Goal: Transaction & Acquisition: Purchase product/service

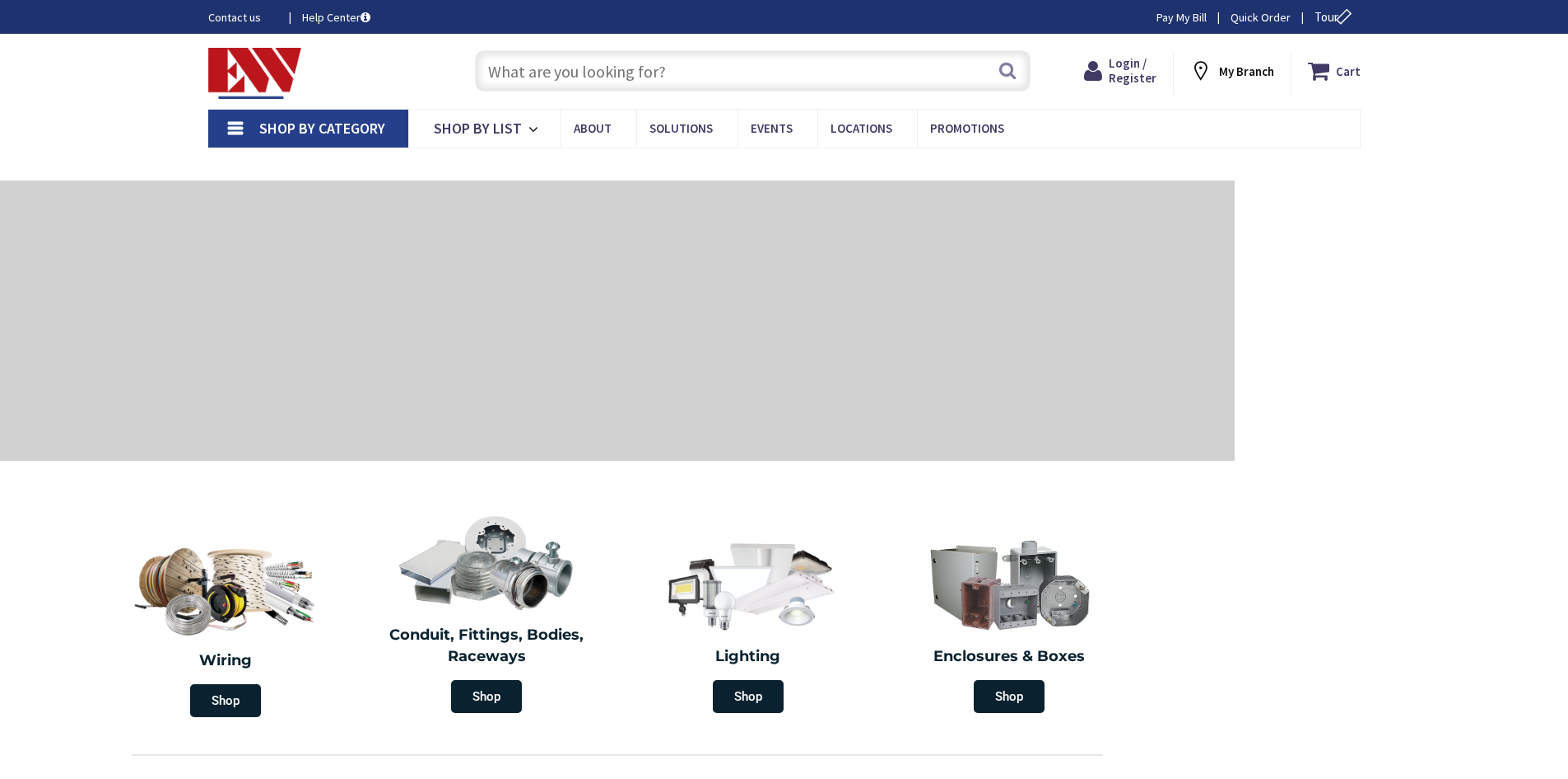
type input "E [GEOGRAPHIC_DATA], [GEOGRAPHIC_DATA]"
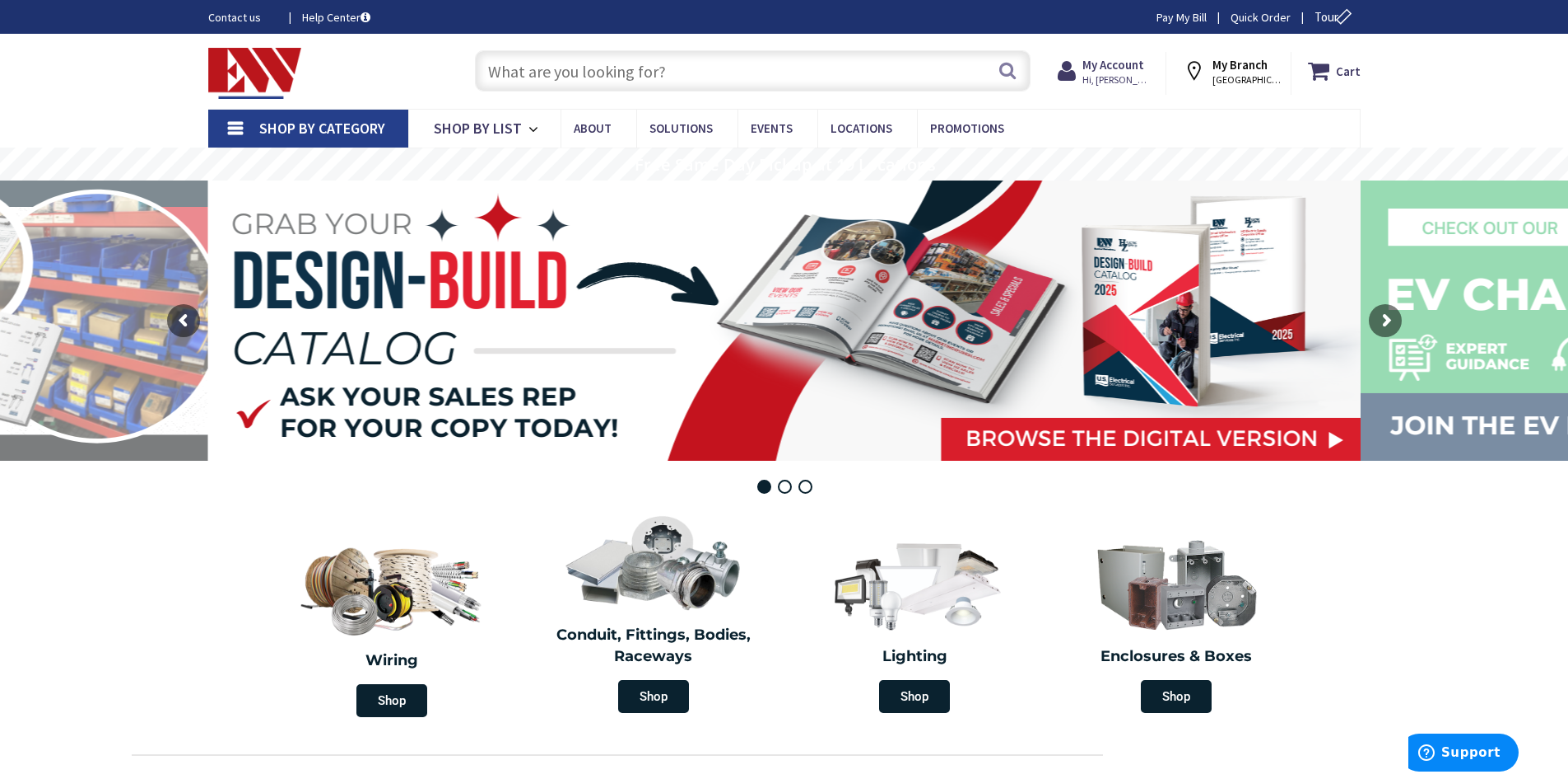
click at [561, 69] on input "text" at bounding box center [753, 70] width 556 height 41
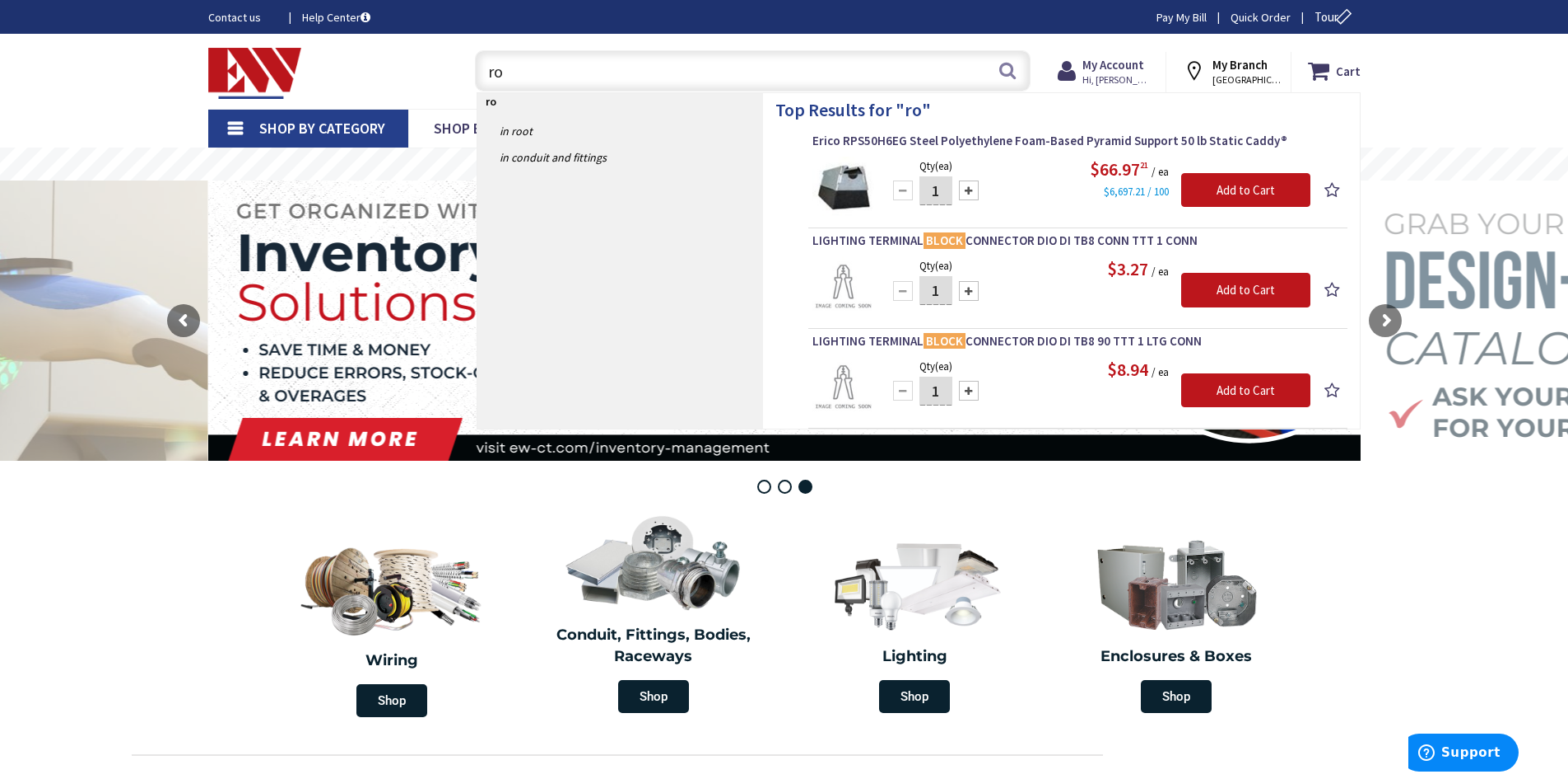
type input "r"
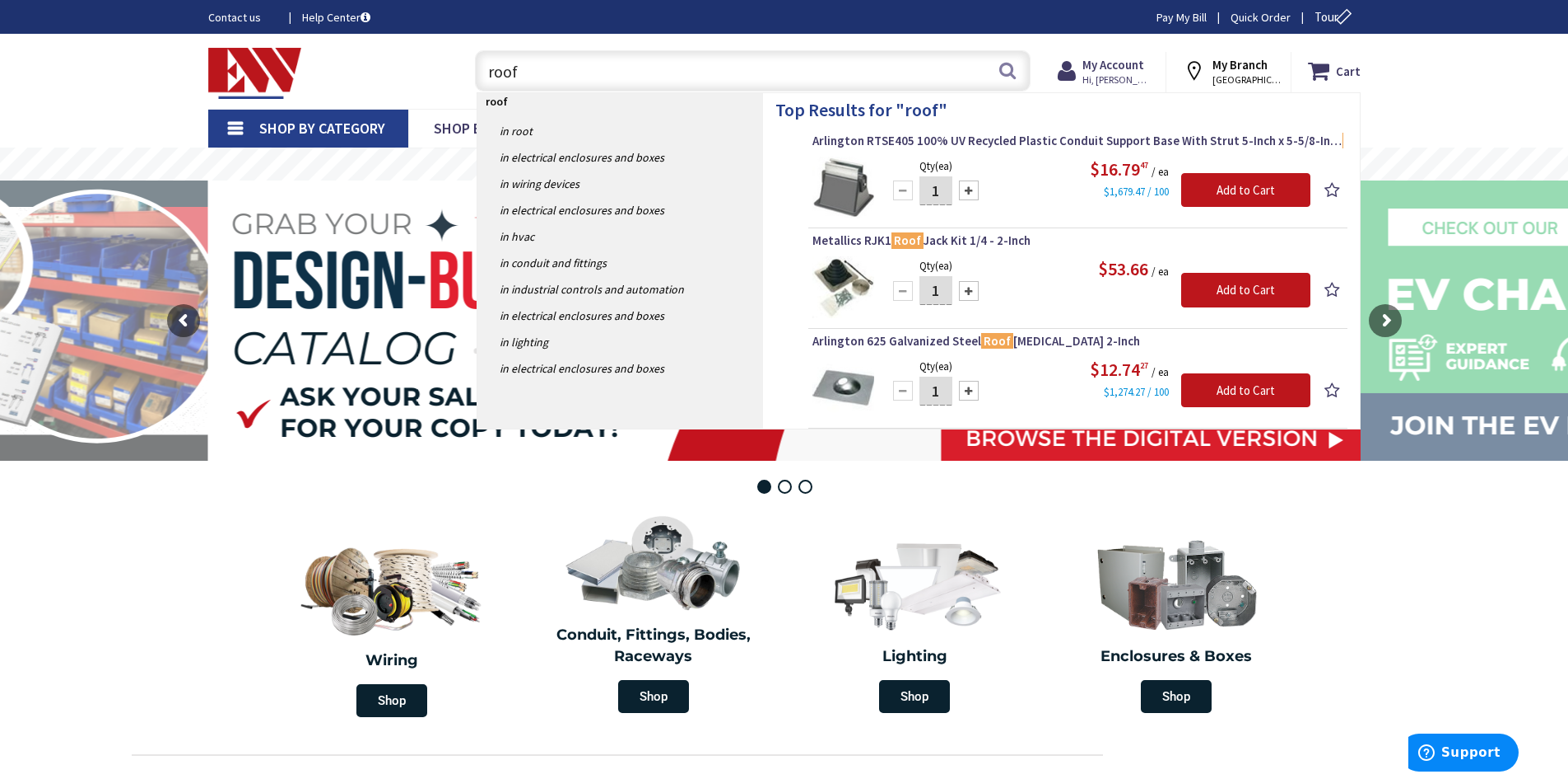
click at [531, 68] on input "roof" at bounding box center [753, 70] width 556 height 41
type input "r"
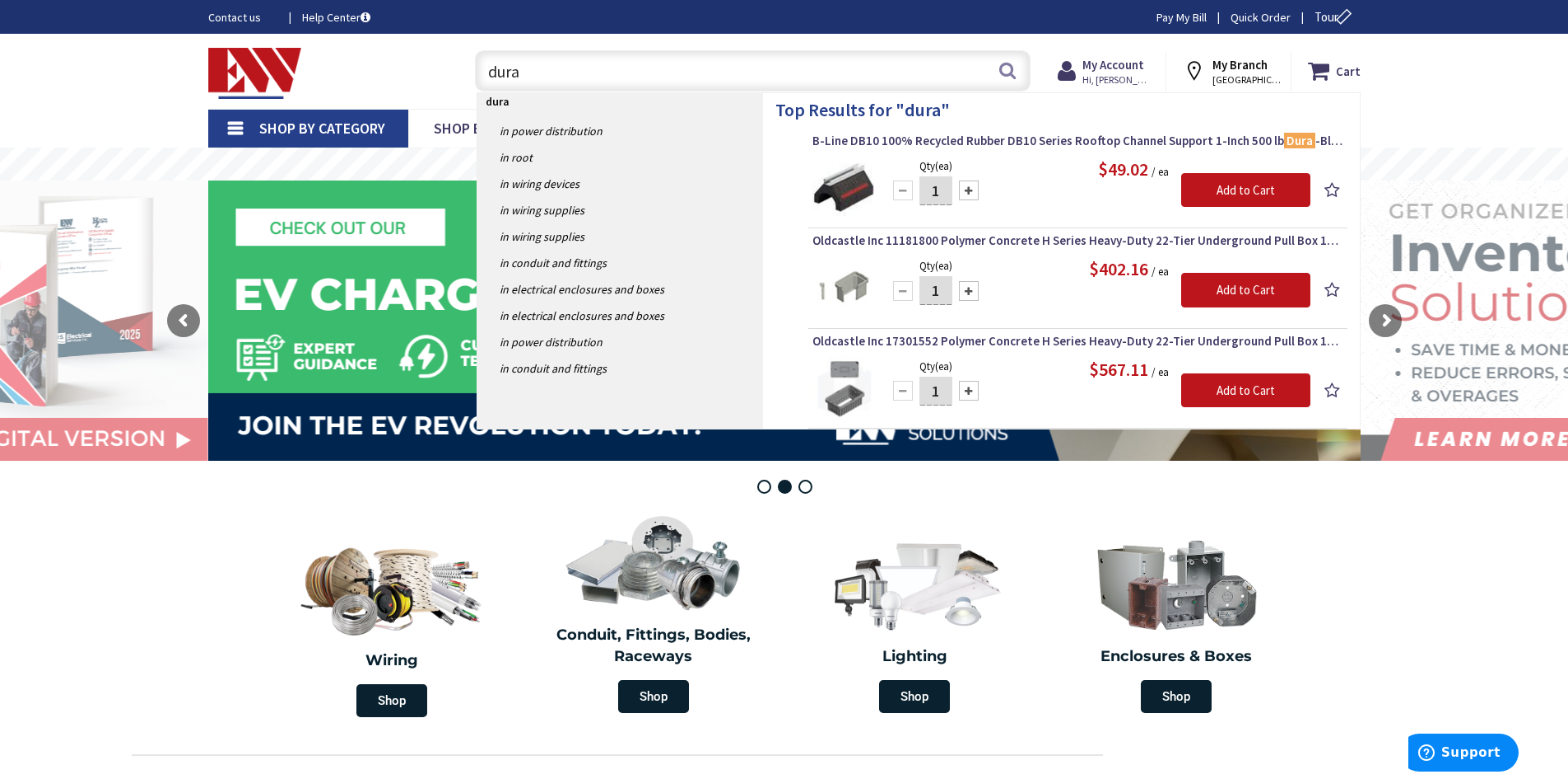
type input "dura"
click at [971, 189] on div at bounding box center [969, 190] width 20 height 20
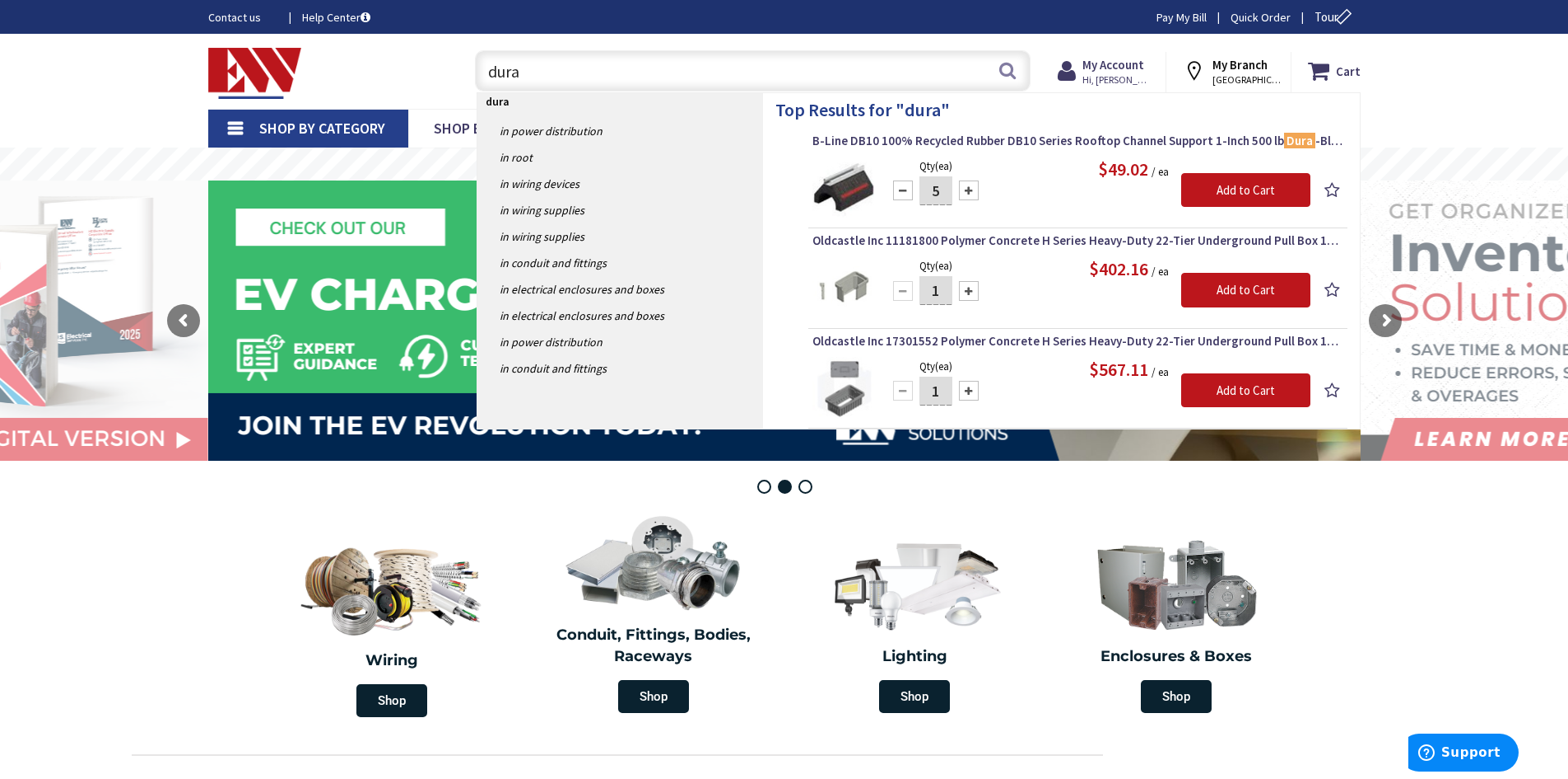
click at [971, 189] on div at bounding box center [969, 190] width 20 height 20
type input "6"
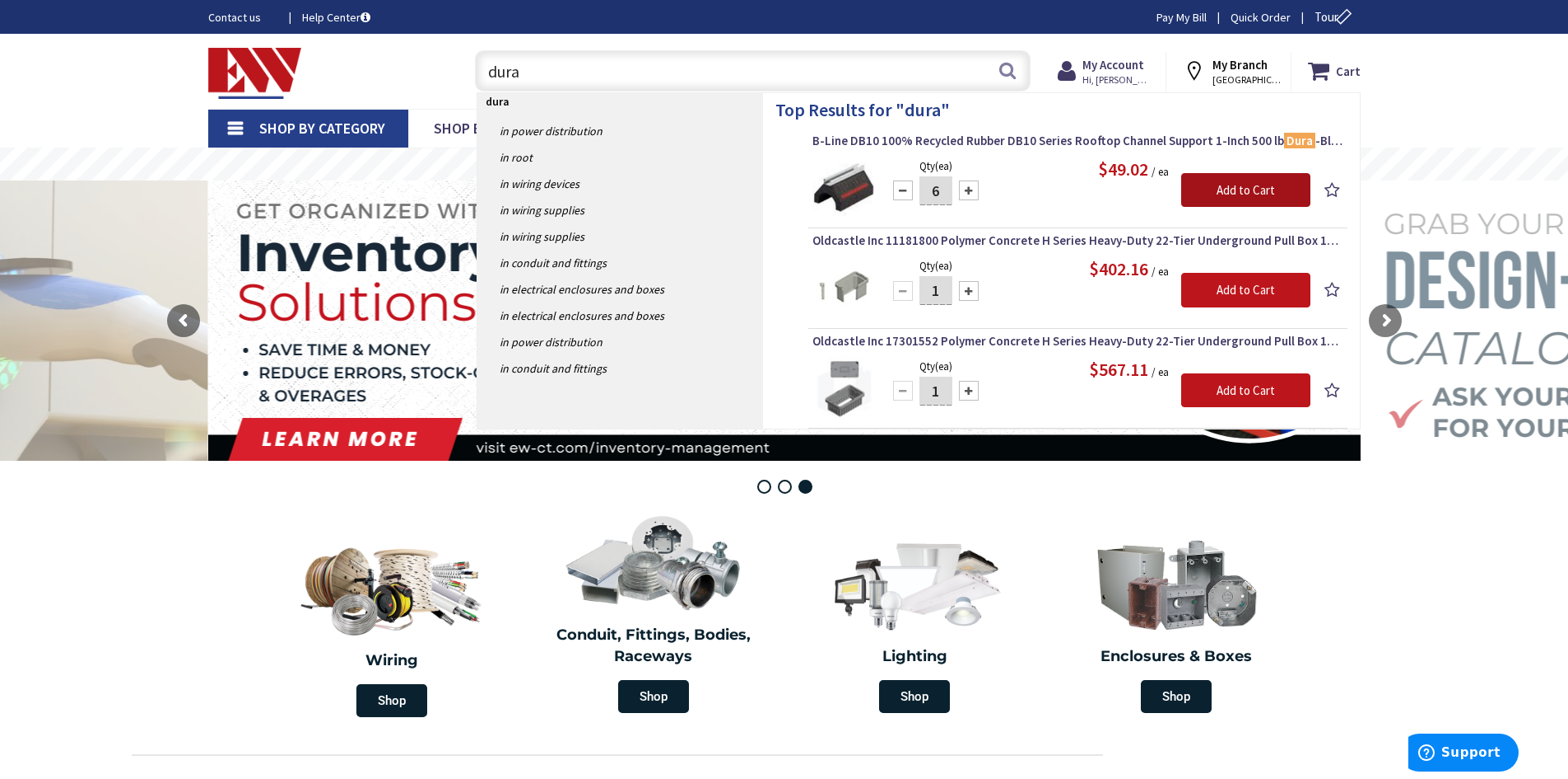
click at [1242, 185] on input "Add to Cart" at bounding box center [1245, 190] width 129 height 35
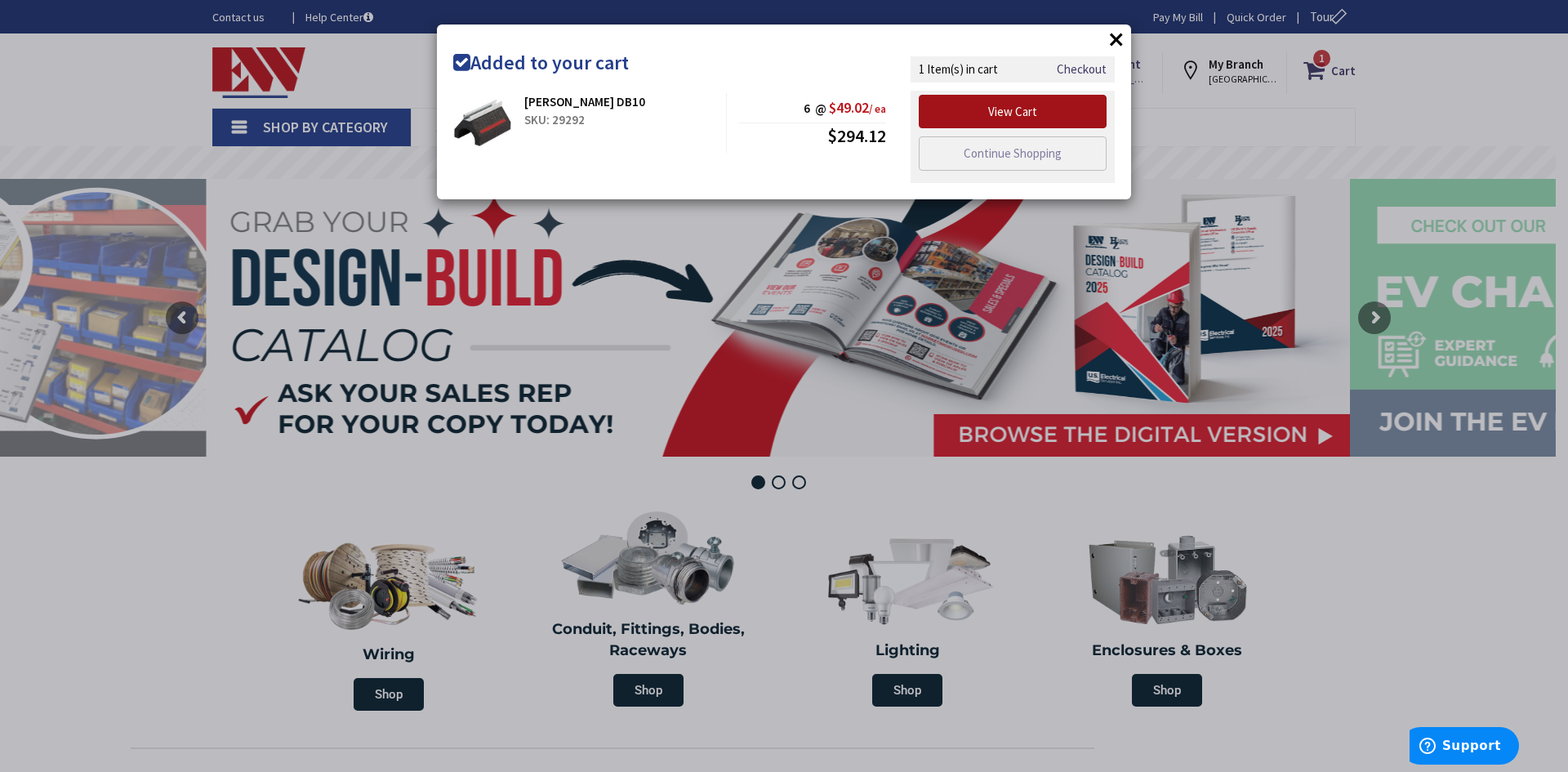
click at [1026, 115] on link "View Cart" at bounding box center [1012, 112] width 187 height 35
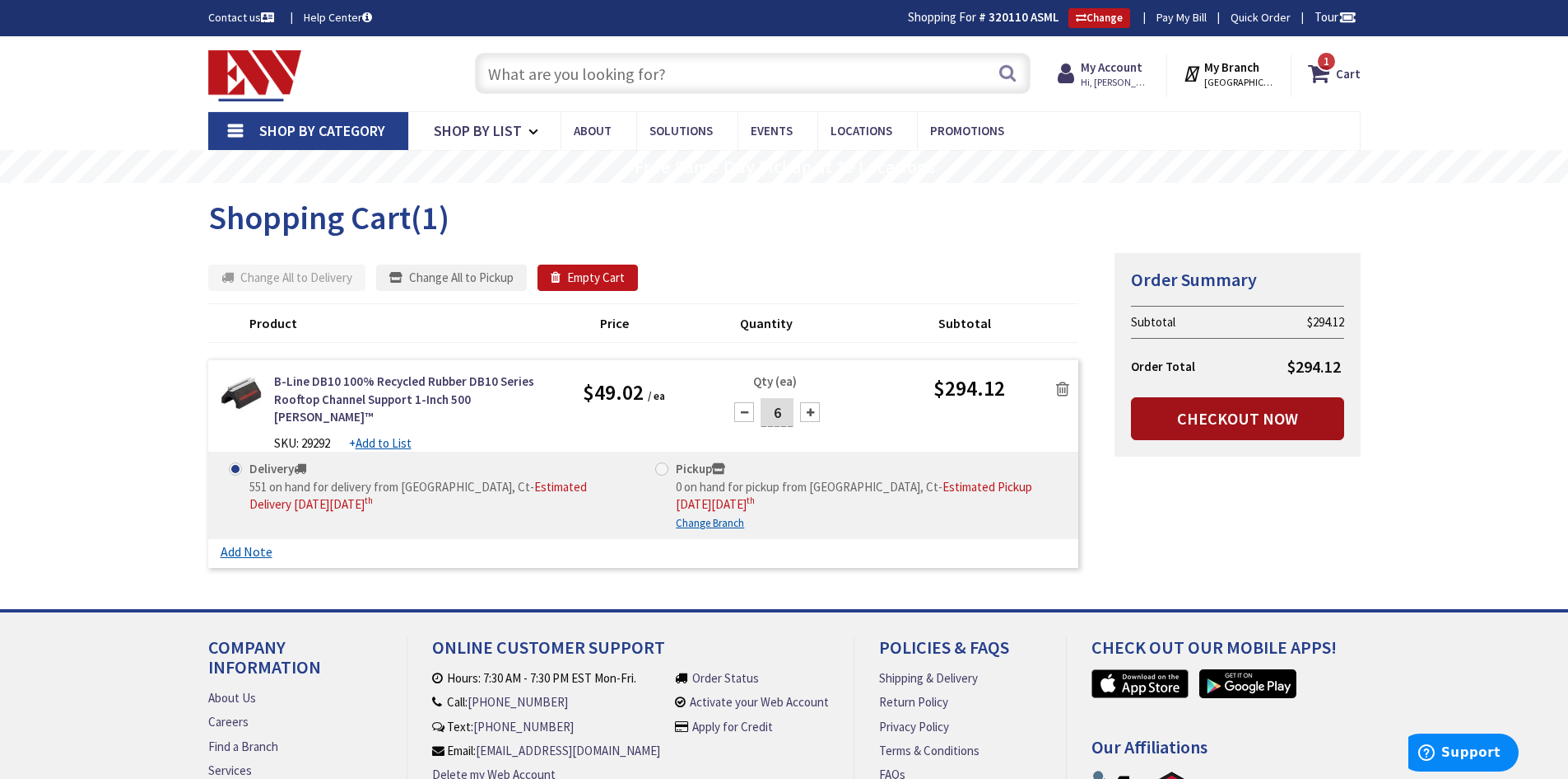
click at [1236, 422] on link "Checkout Now" at bounding box center [1237, 418] width 213 height 43
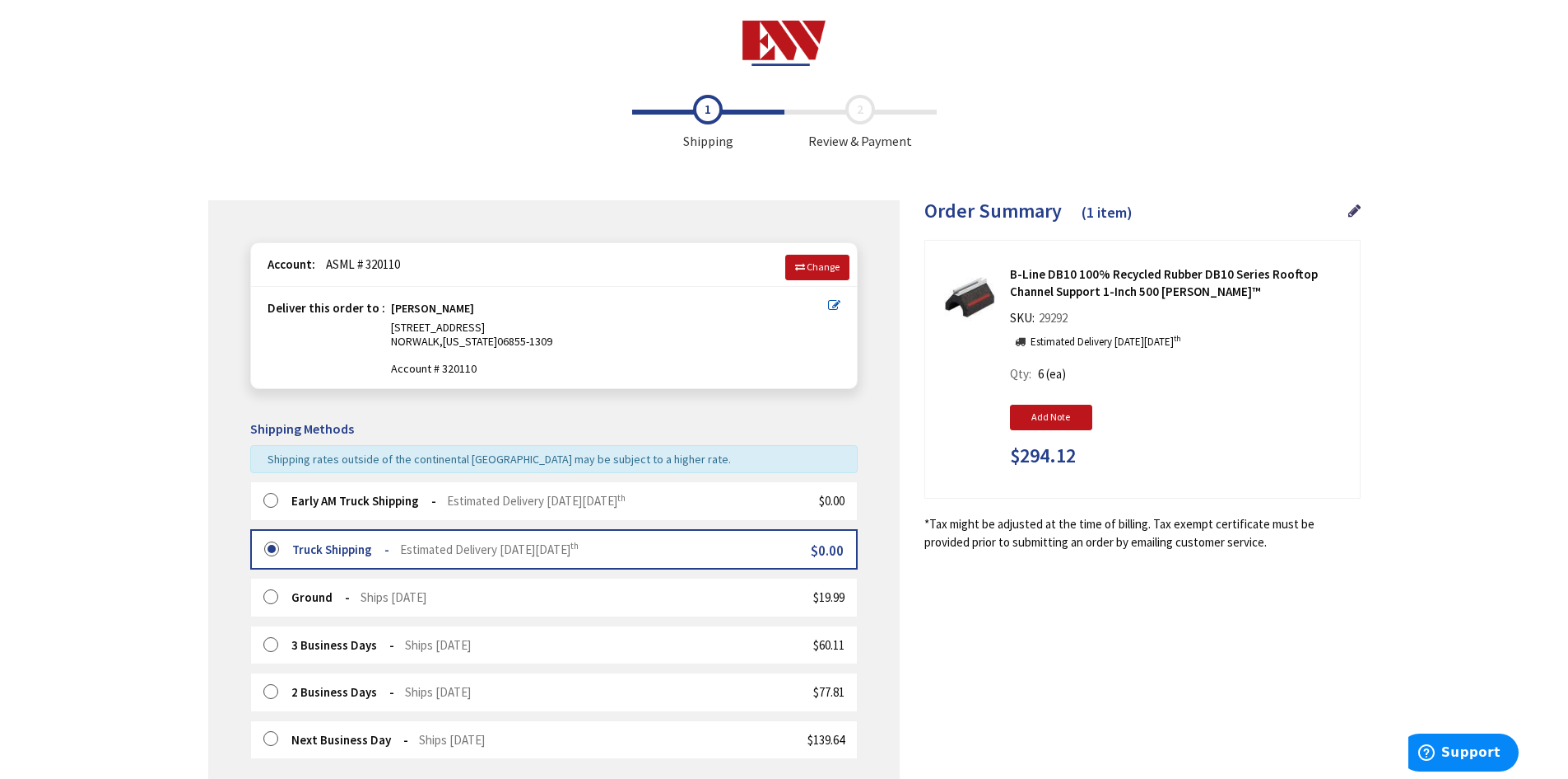
click at [272, 500] on label at bounding box center [277, 501] width 26 height 16
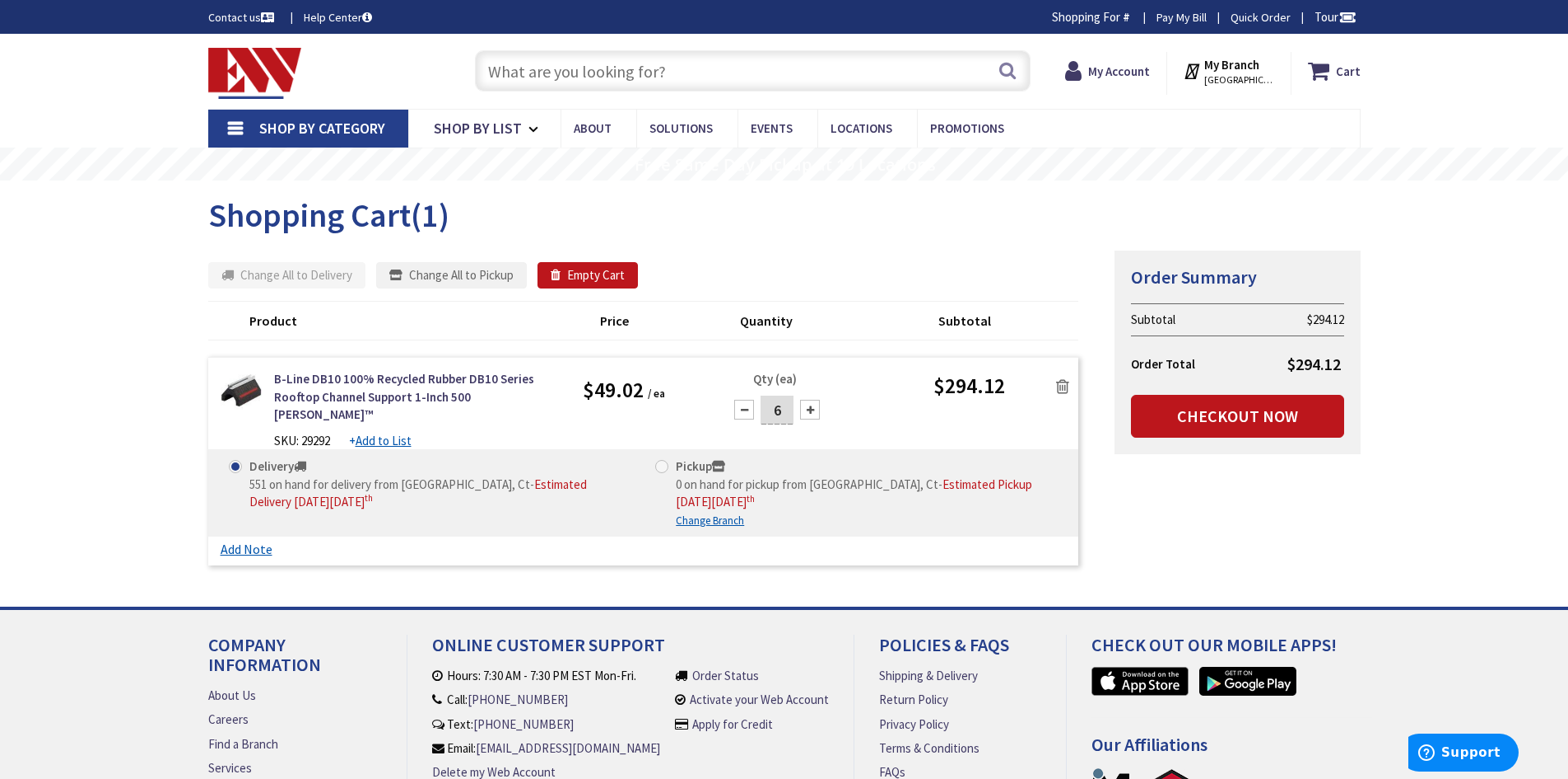
click at [703, 73] on input "text" at bounding box center [753, 70] width 556 height 41
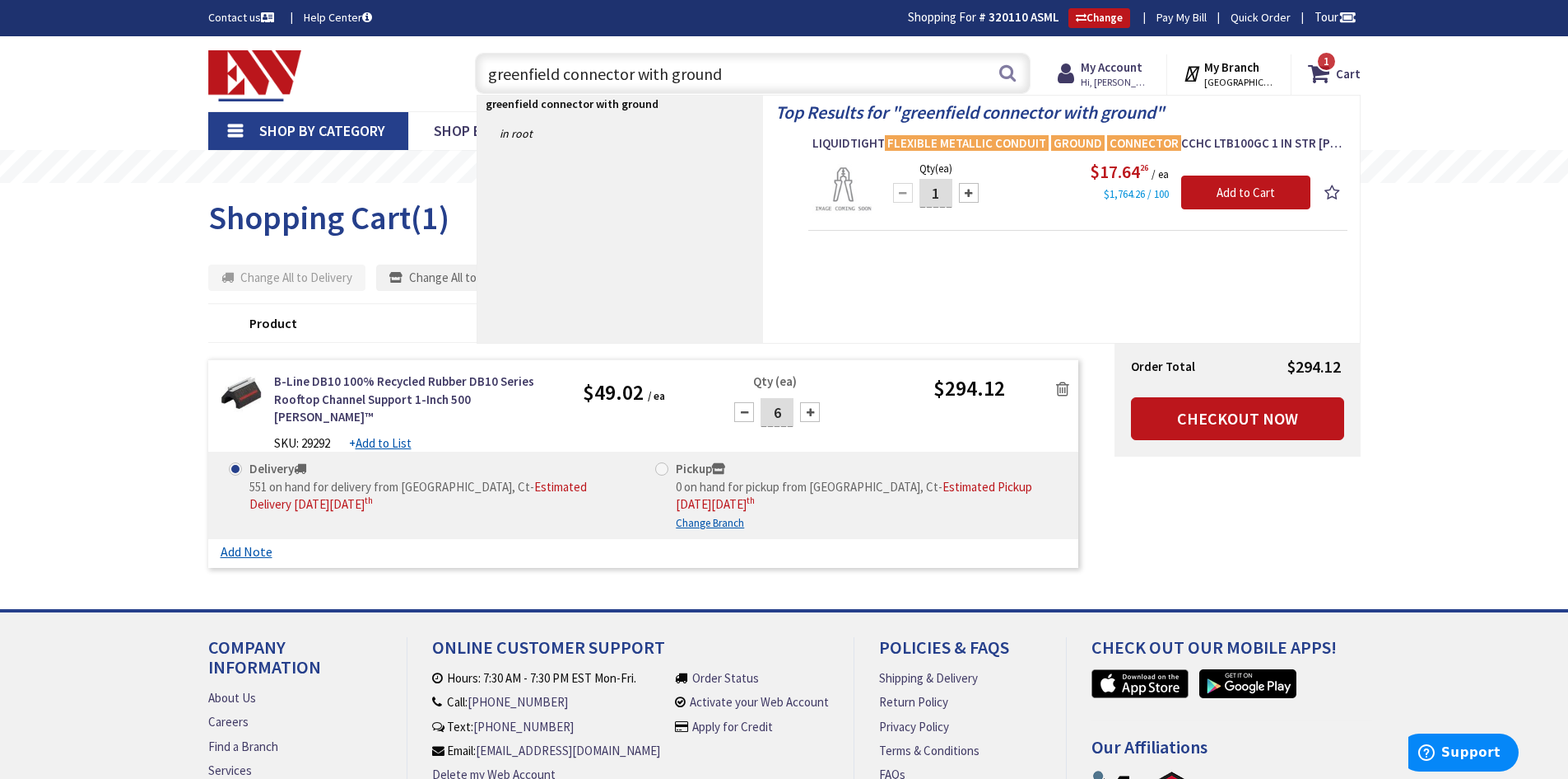
click at [140, 254] on div "Skip to Content Toggle Nav greenfield connector with ground greenfield connecto…" at bounding box center [784, 480] width 1568 height 888
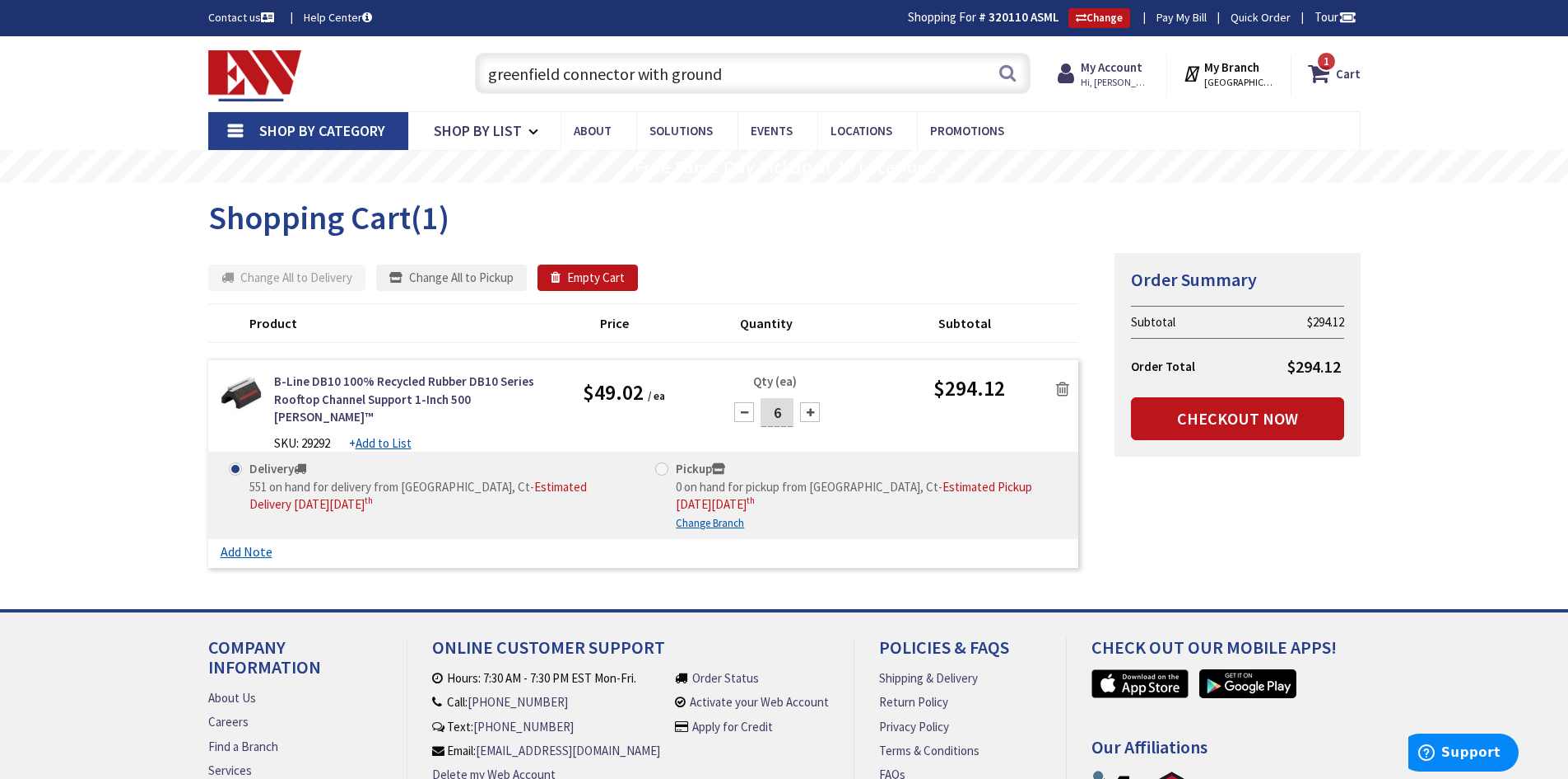
click at [740, 71] on input "greenfield connector with ground" at bounding box center [753, 73] width 556 height 41
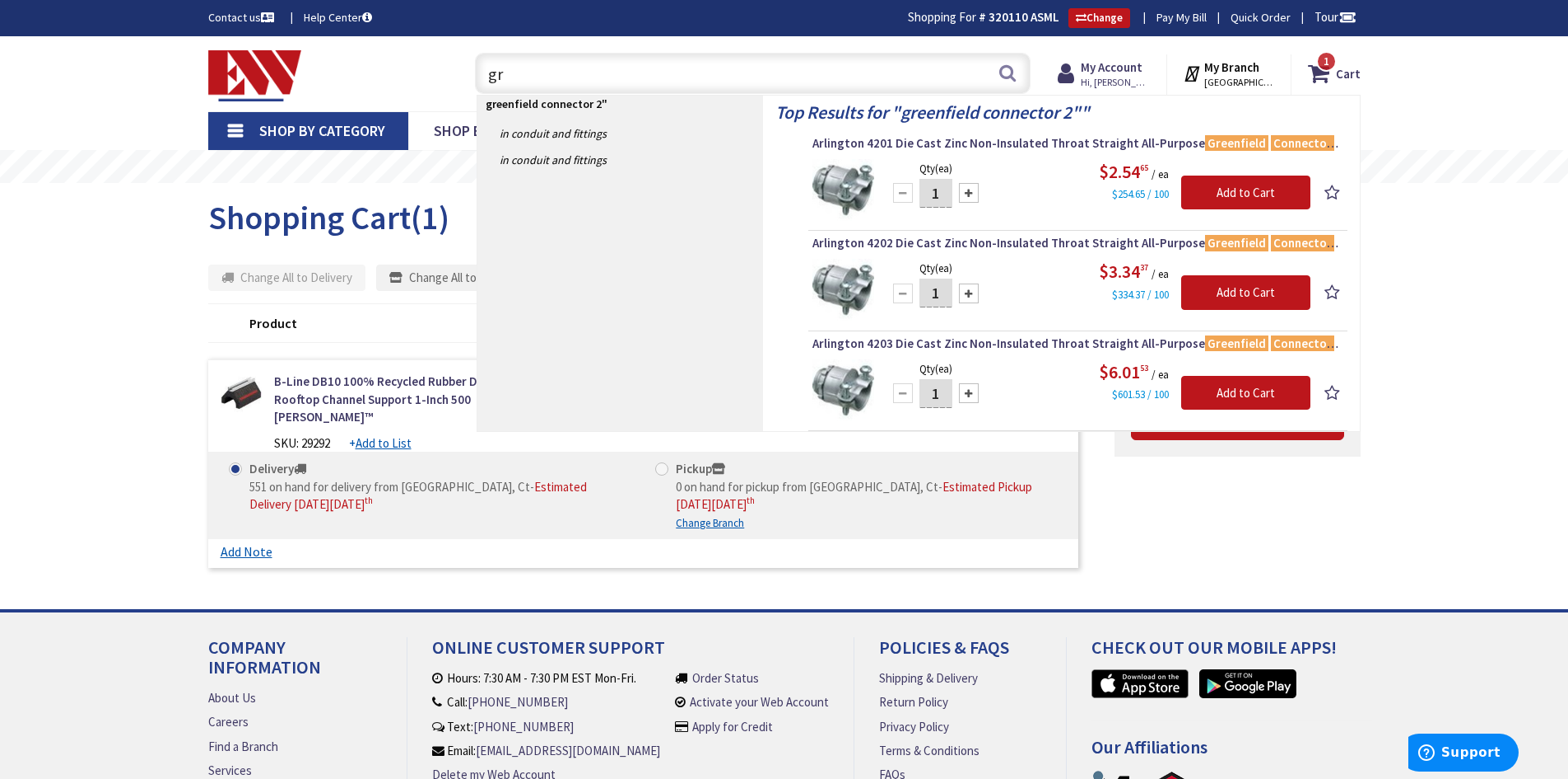
type input "g"
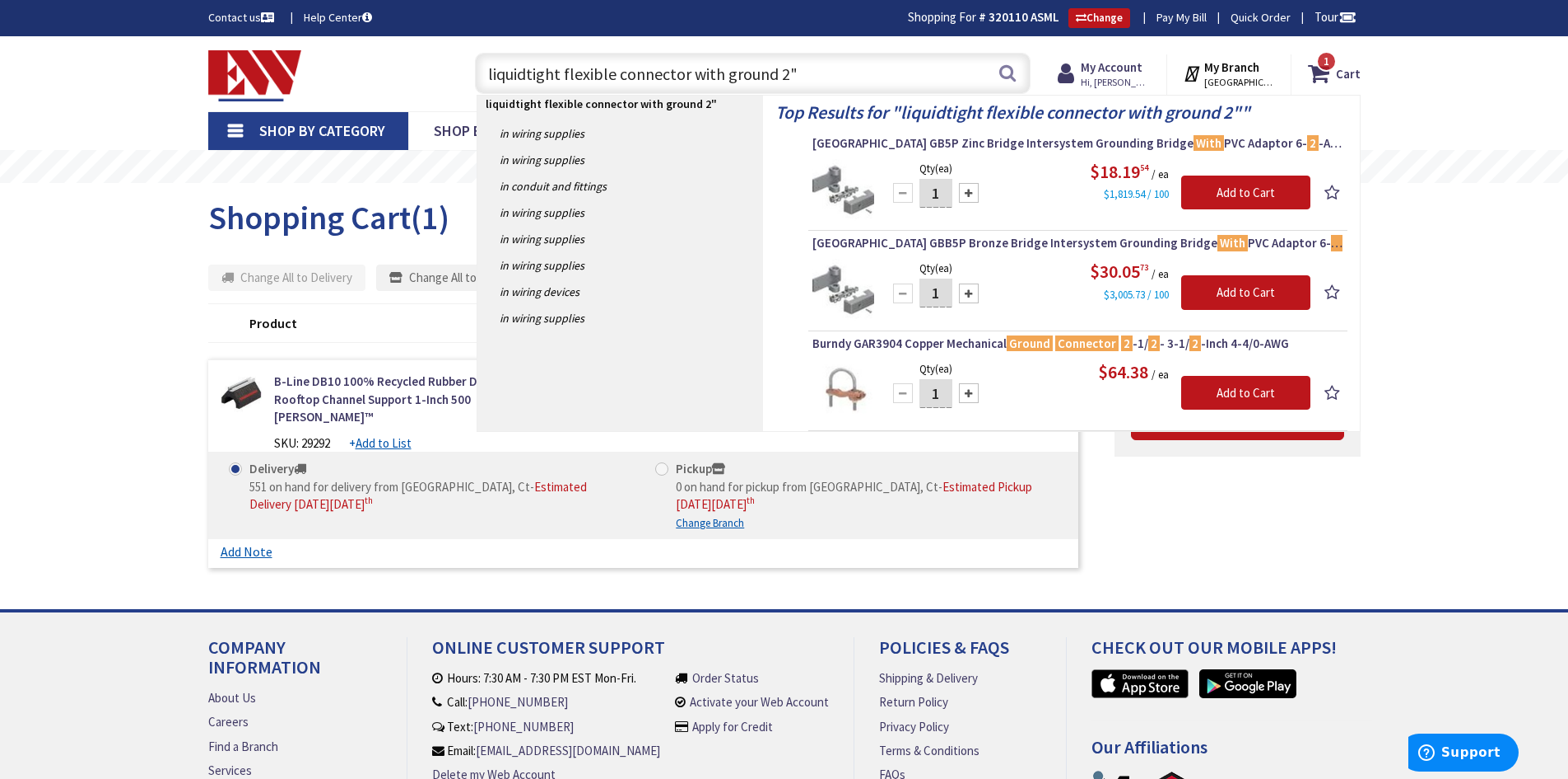
type input "liquidtight flexible connector with ground 2""
click at [1381, 326] on main "Shopping Cart Shopping Cart (1) Summary Order Summary Subtotal $294.12 Order To…" at bounding box center [784, 395] width 1235 height 425
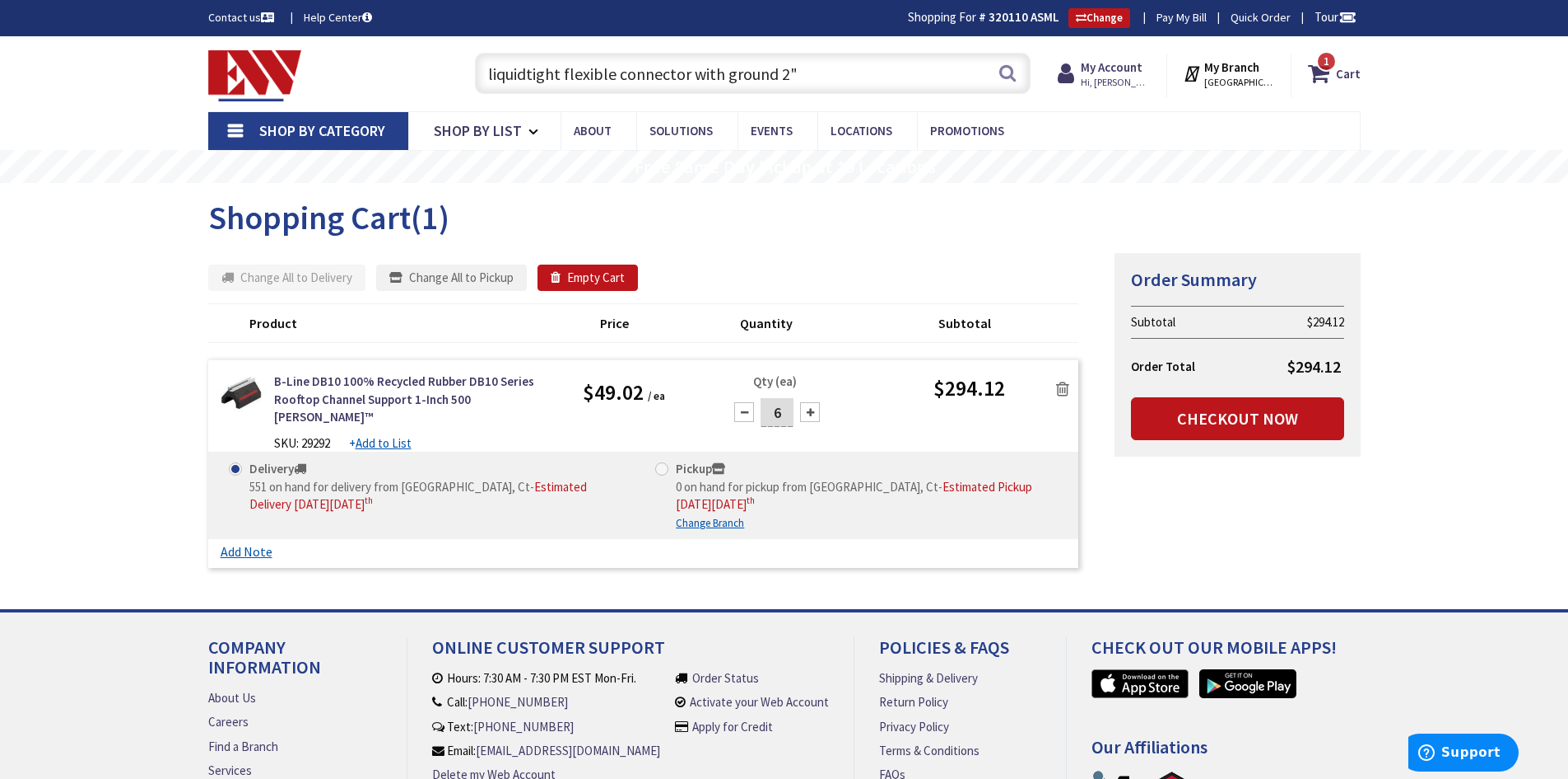
click at [1063, 386] on icon at bounding box center [1062, 389] width 13 height 16
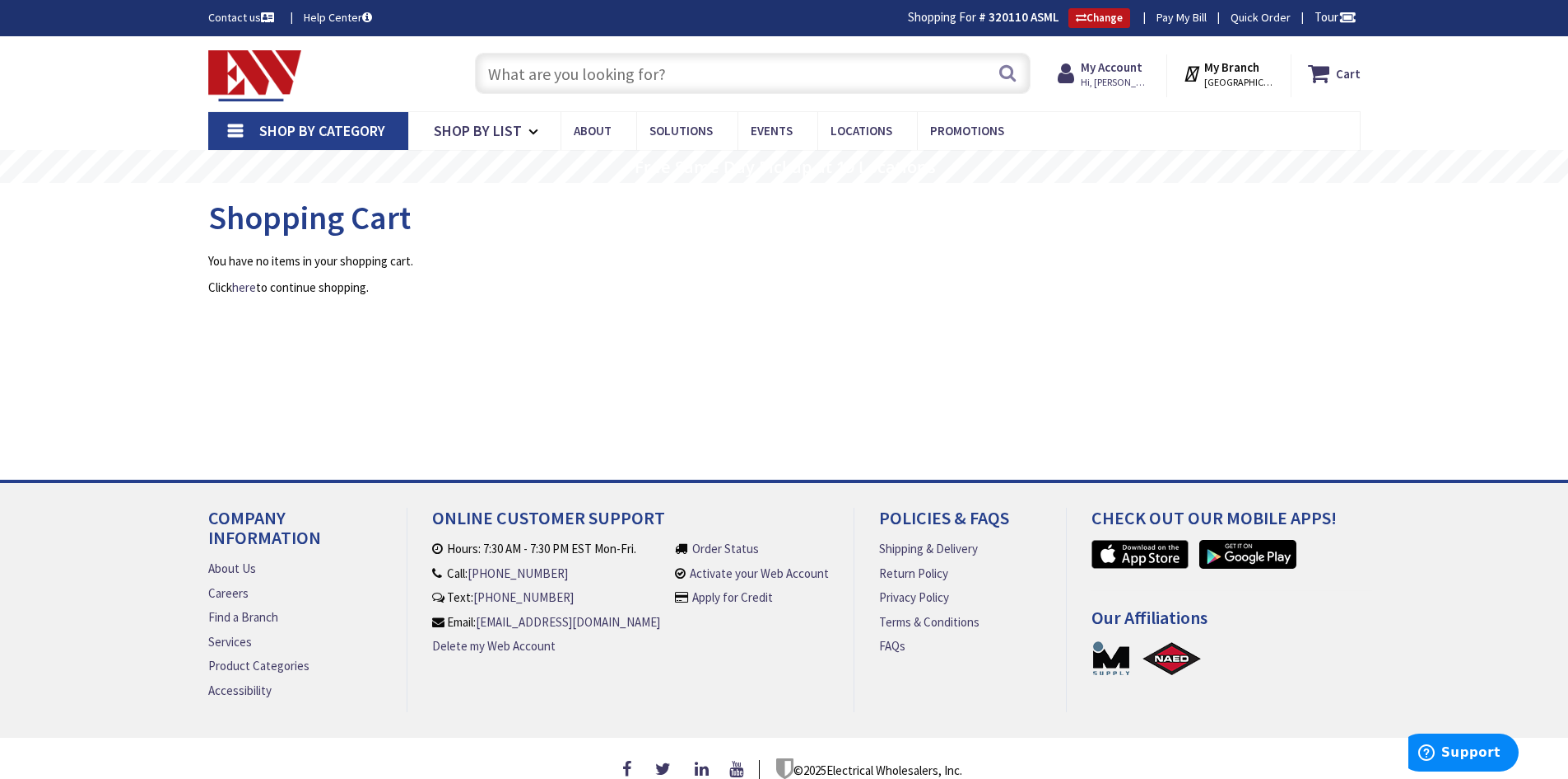
click at [708, 81] on input "text" at bounding box center [753, 73] width 556 height 41
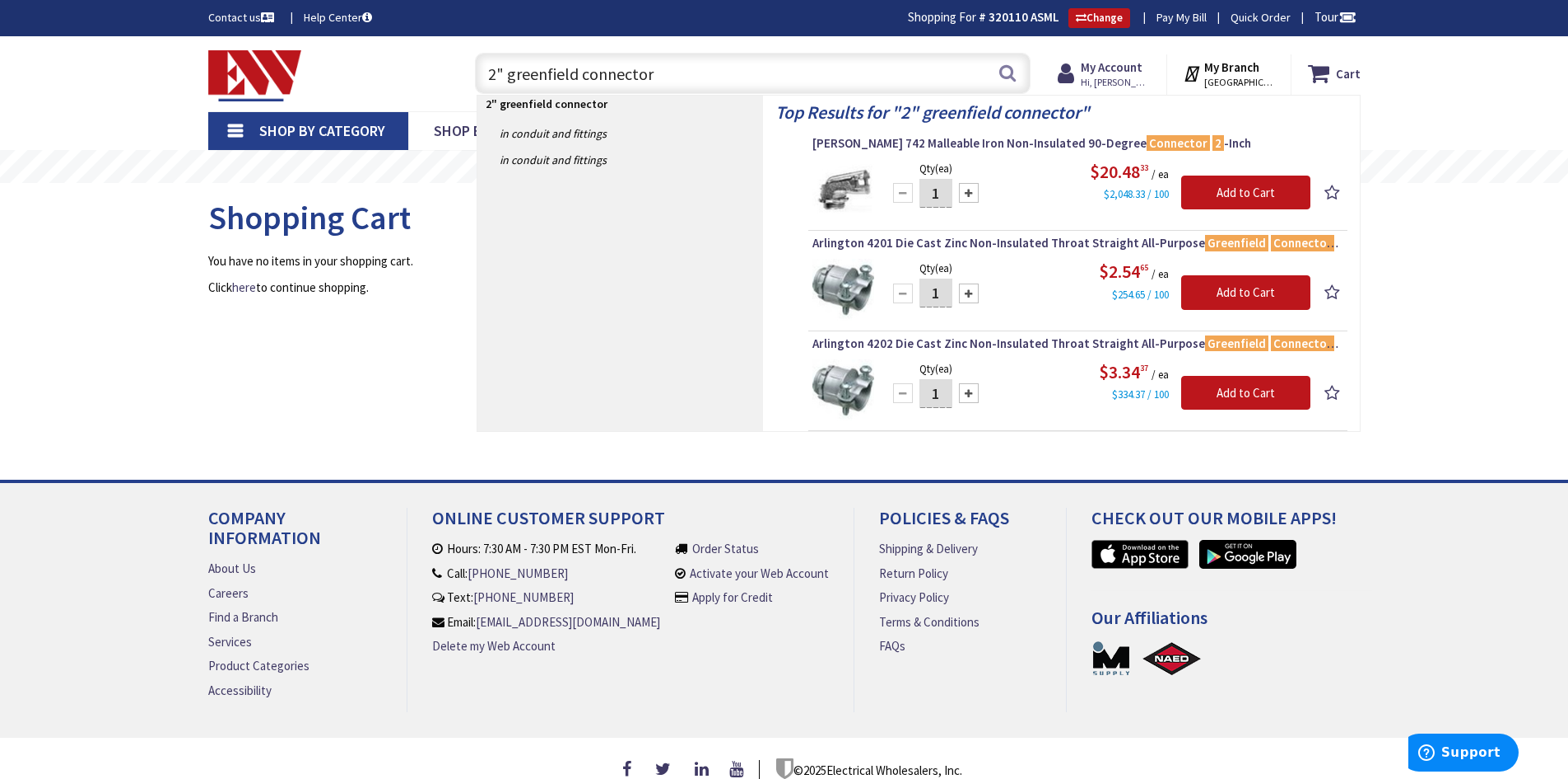
click at [700, 73] on input "2" greenfield connector" at bounding box center [753, 73] width 556 height 41
click at [720, 77] on input "2" greenfield connector" at bounding box center [753, 73] width 556 height 41
type input "2"
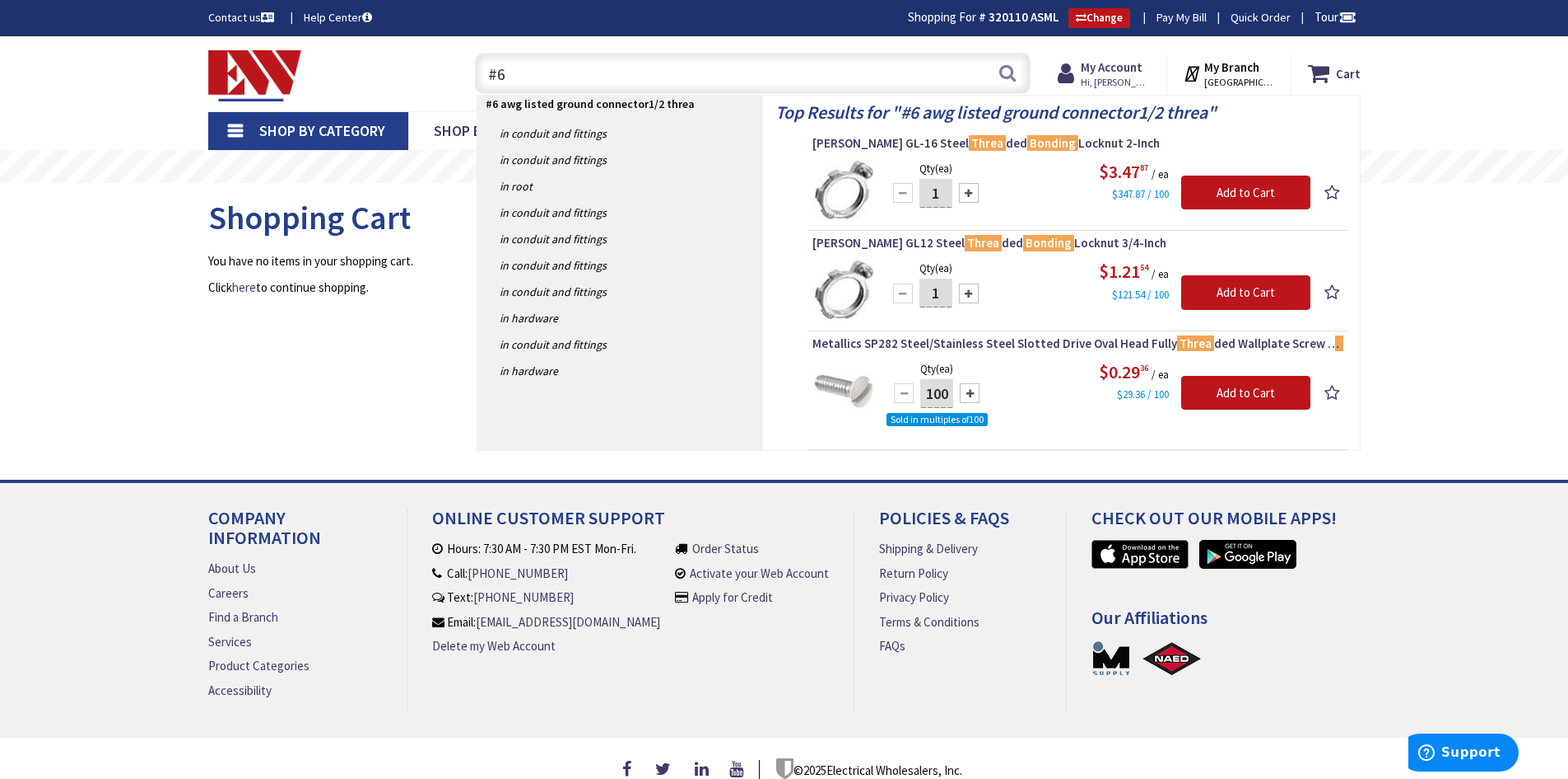
type input "#"
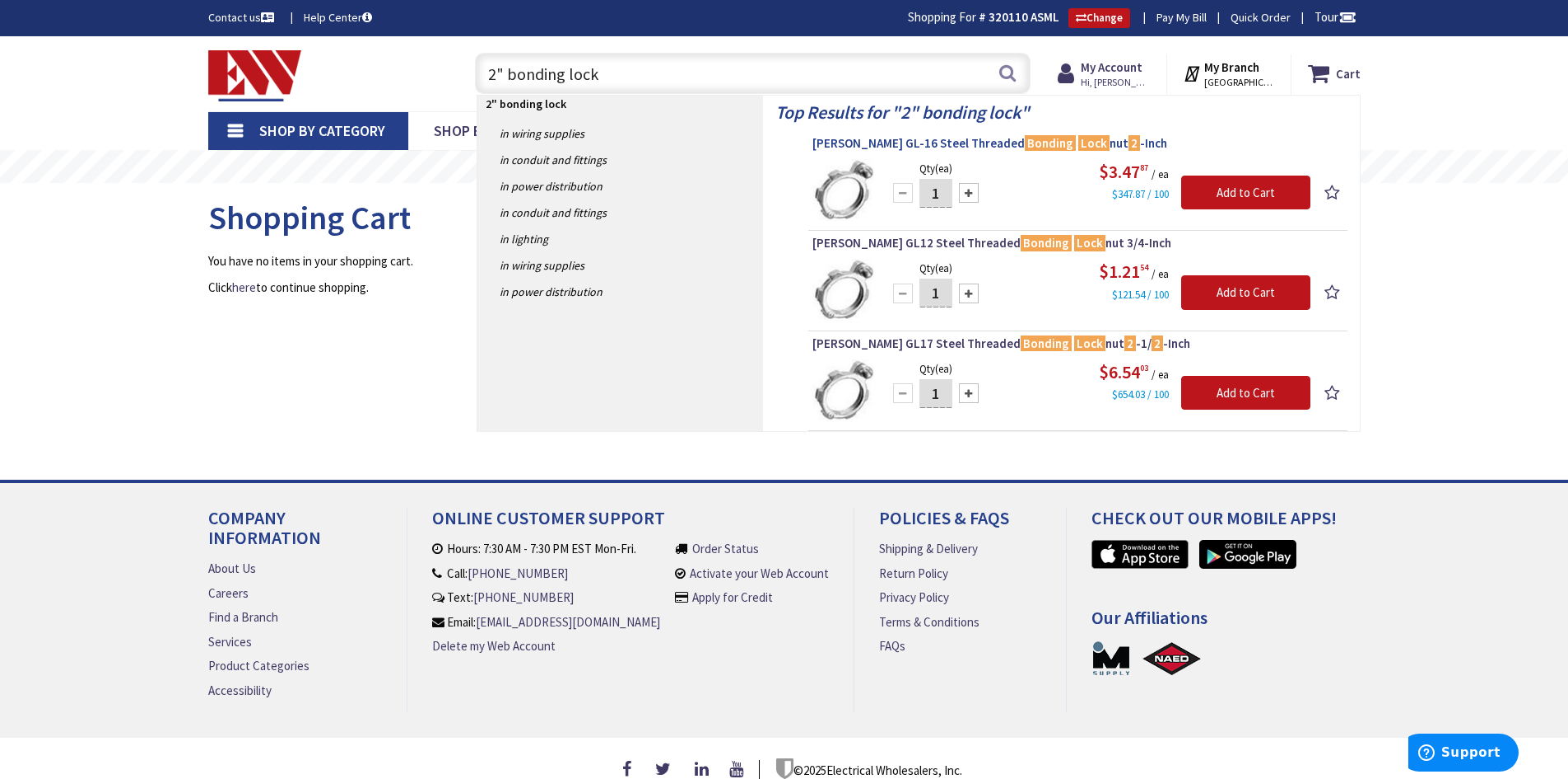
type input "2" bonding lock"
click at [1045, 143] on mark "Bonding" at bounding box center [1050, 143] width 51 height 21
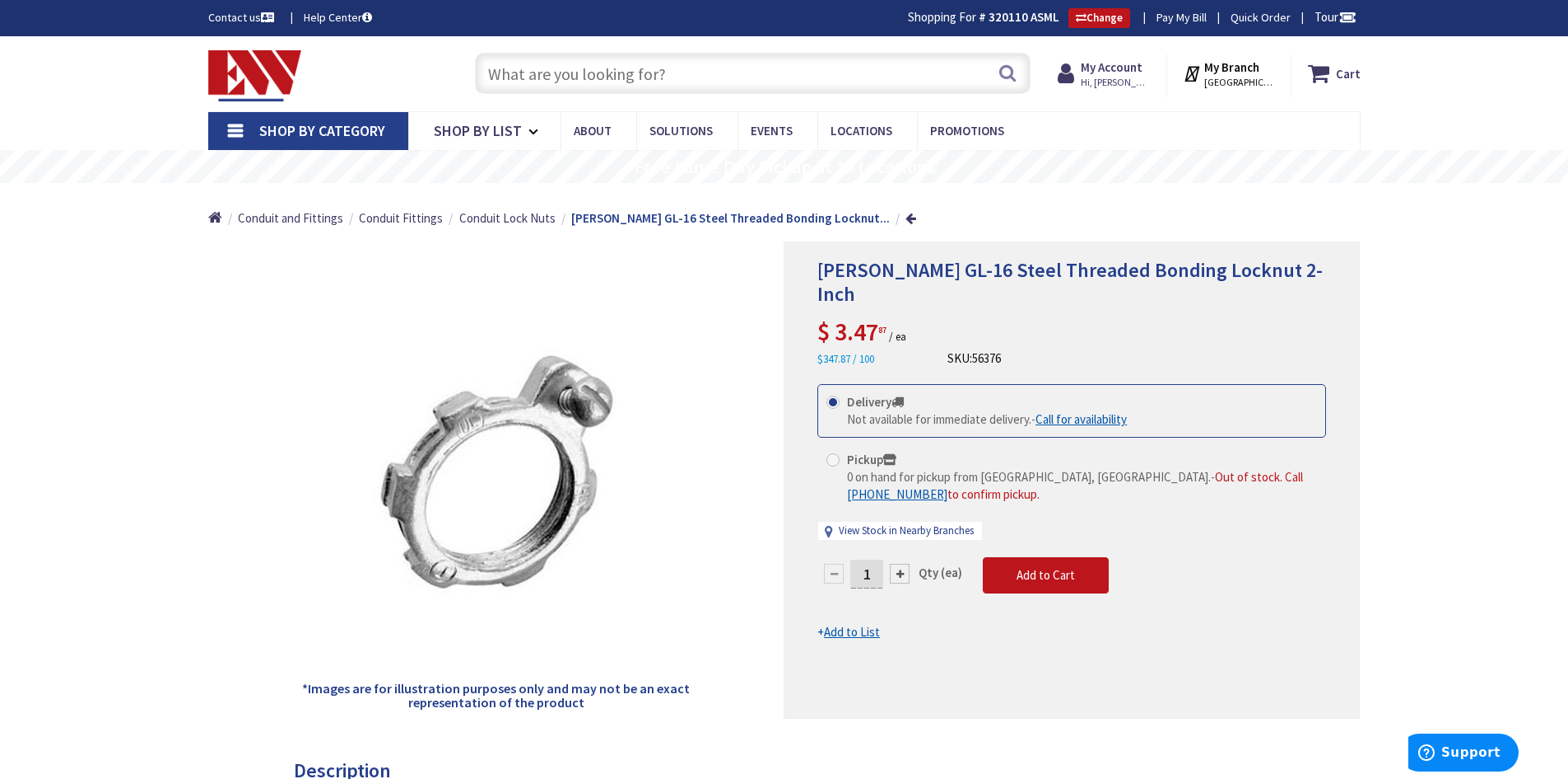
click at [900, 564] on div at bounding box center [900, 574] width 20 height 20
type input "2"
click at [1030, 567] on span "Add to Cart" at bounding box center [1045, 575] width 58 height 16
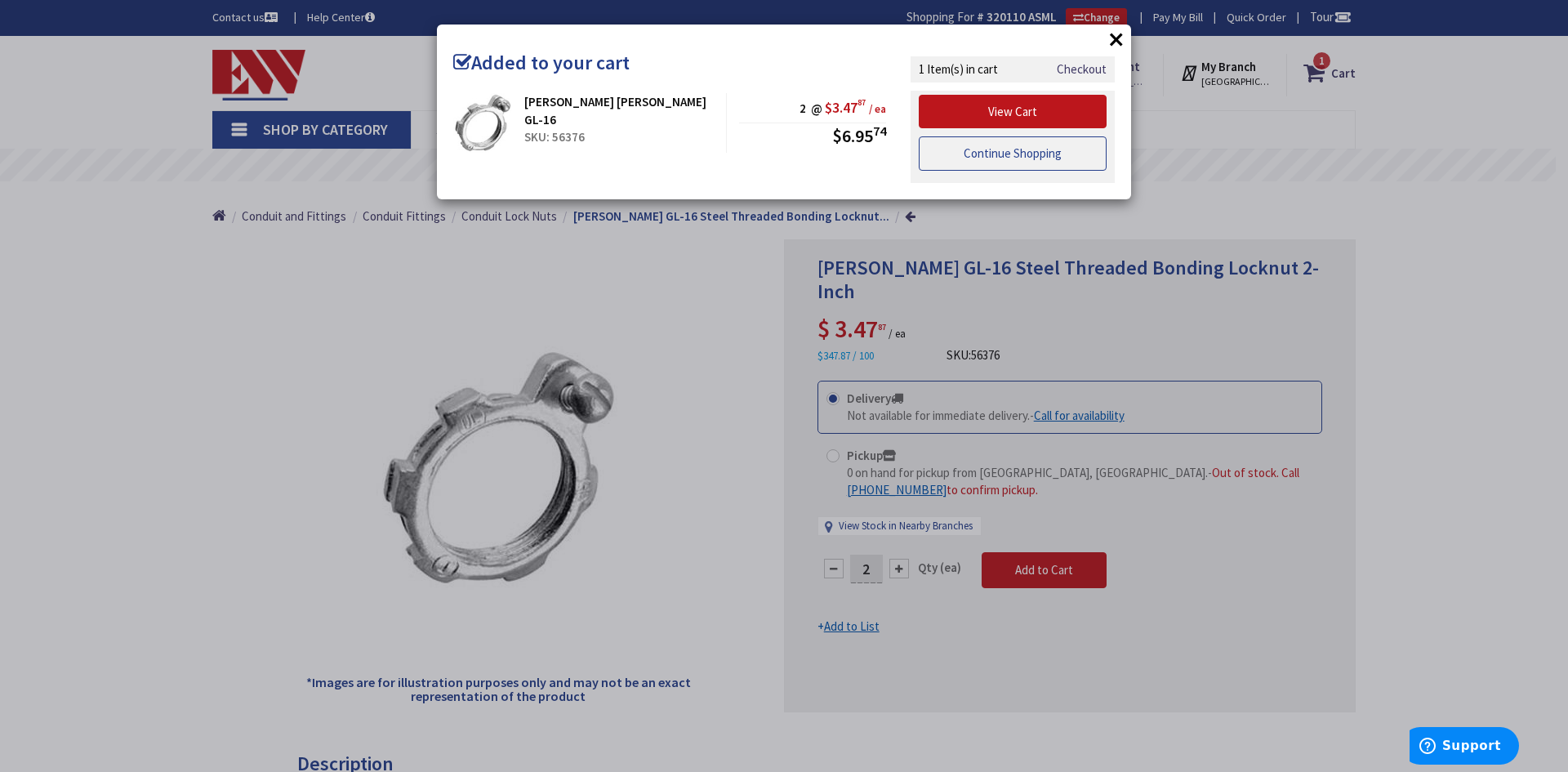
click at [1005, 152] on link "Continue Shopping" at bounding box center [1012, 154] width 187 height 35
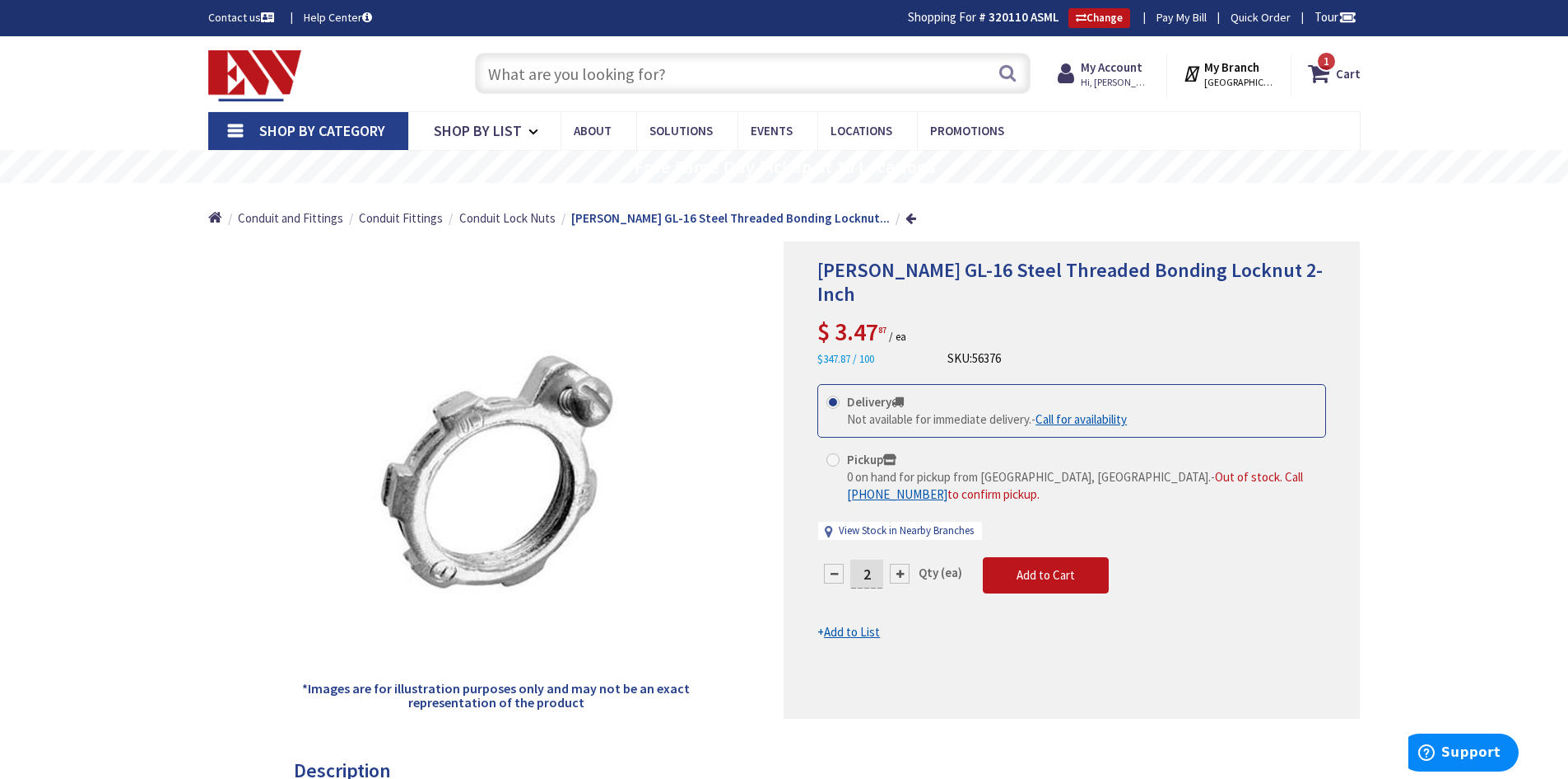
click at [681, 79] on input "text" at bounding box center [753, 73] width 556 height 41
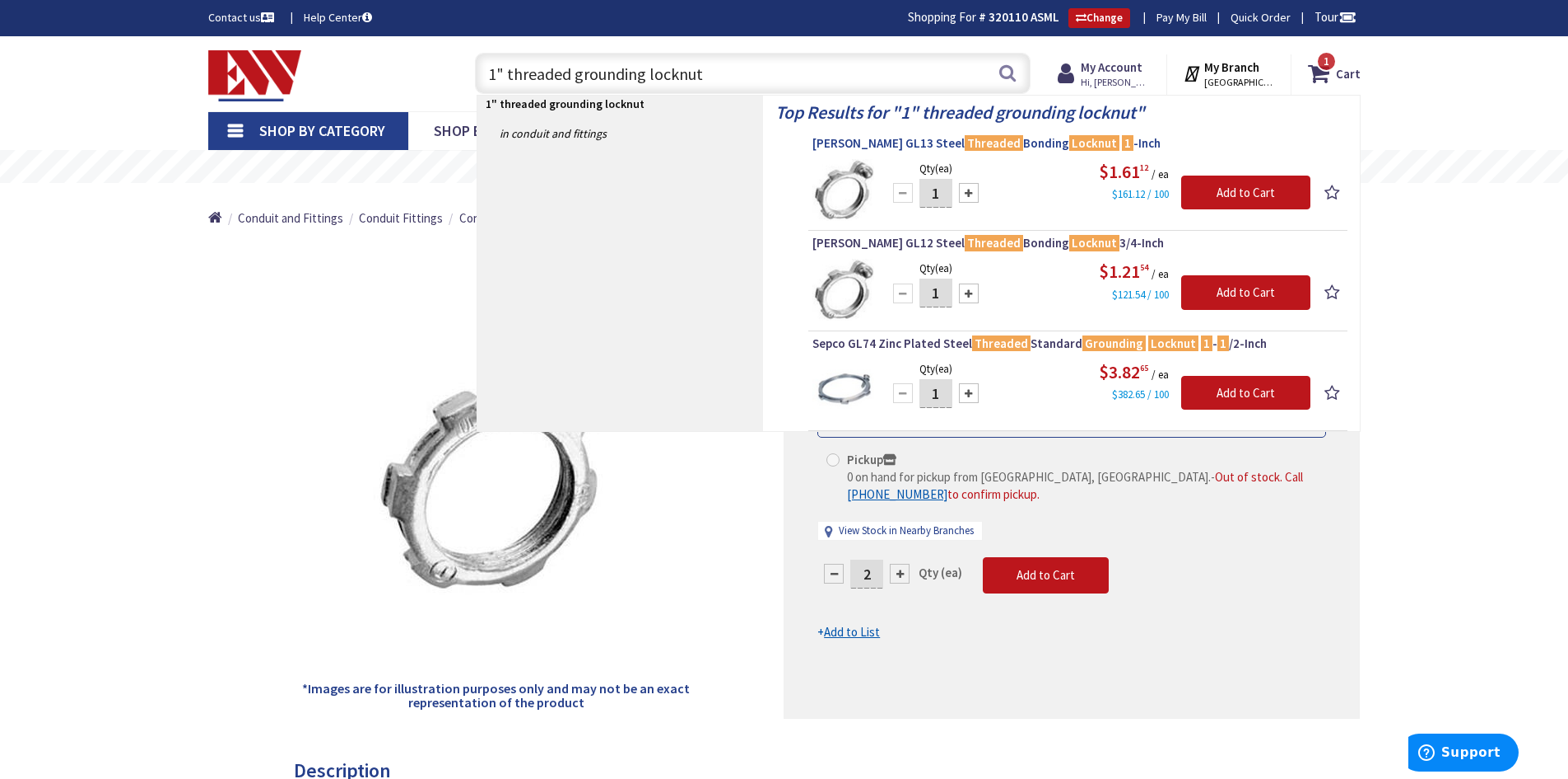
type input "1" threaded grounding locknut"
click at [965, 139] on mark "Threaded" at bounding box center [994, 143] width 58 height 21
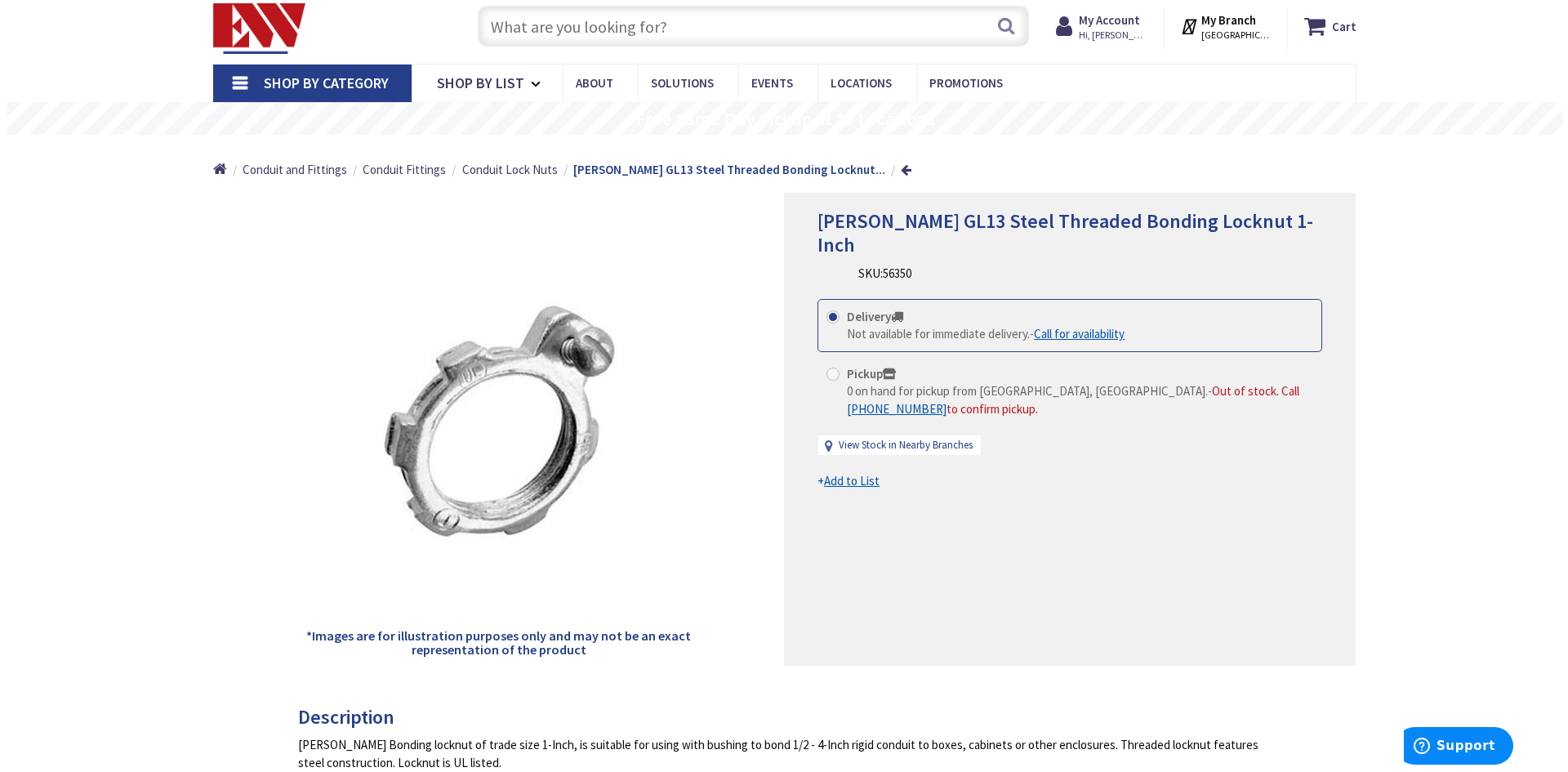
scroll to position [81, 0]
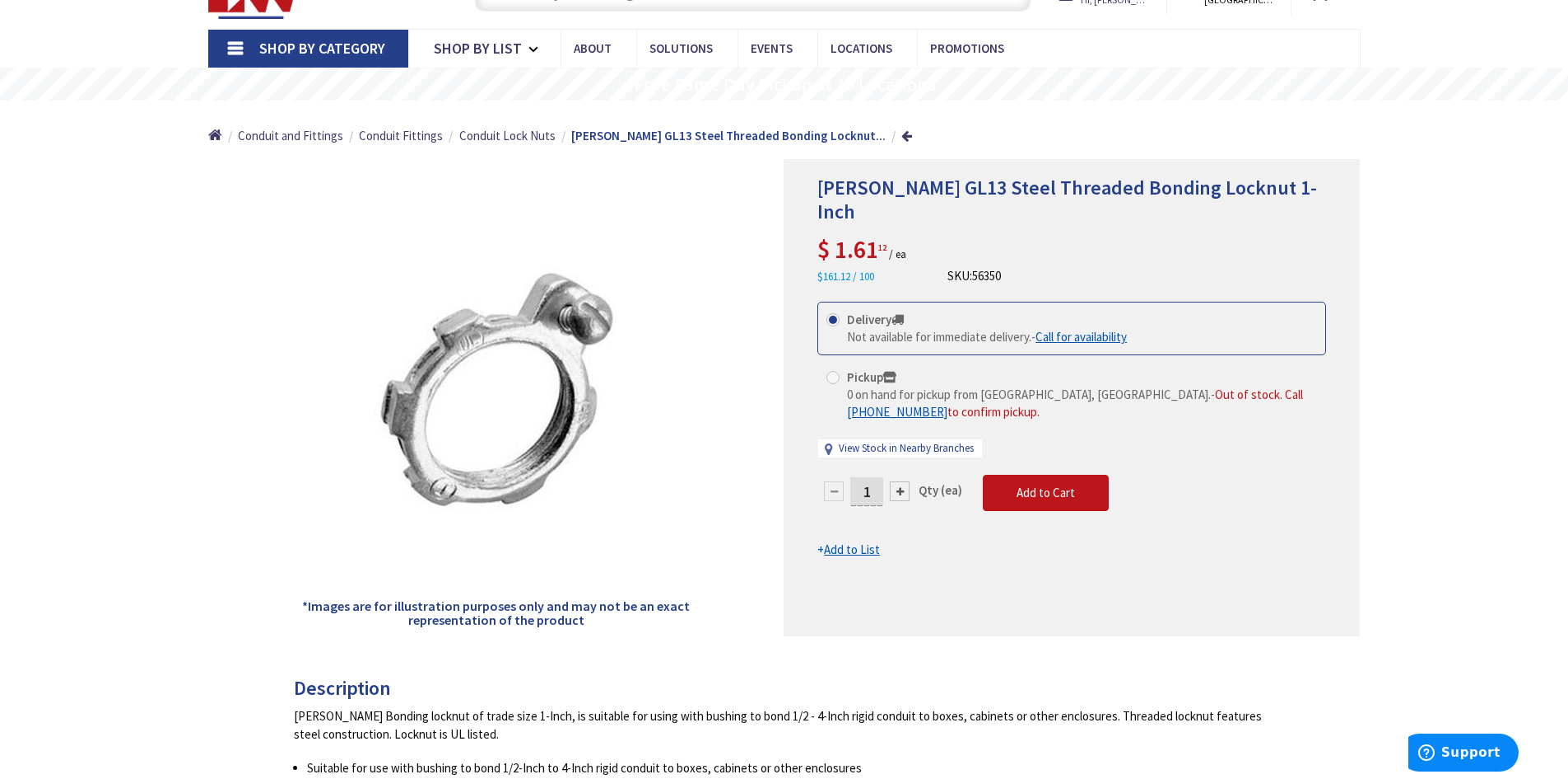
click at [903, 481] on div at bounding box center [900, 491] width 20 height 20
type input "2"
click at [1043, 484] on span "Add to Cart" at bounding box center [1045, 492] width 58 height 16
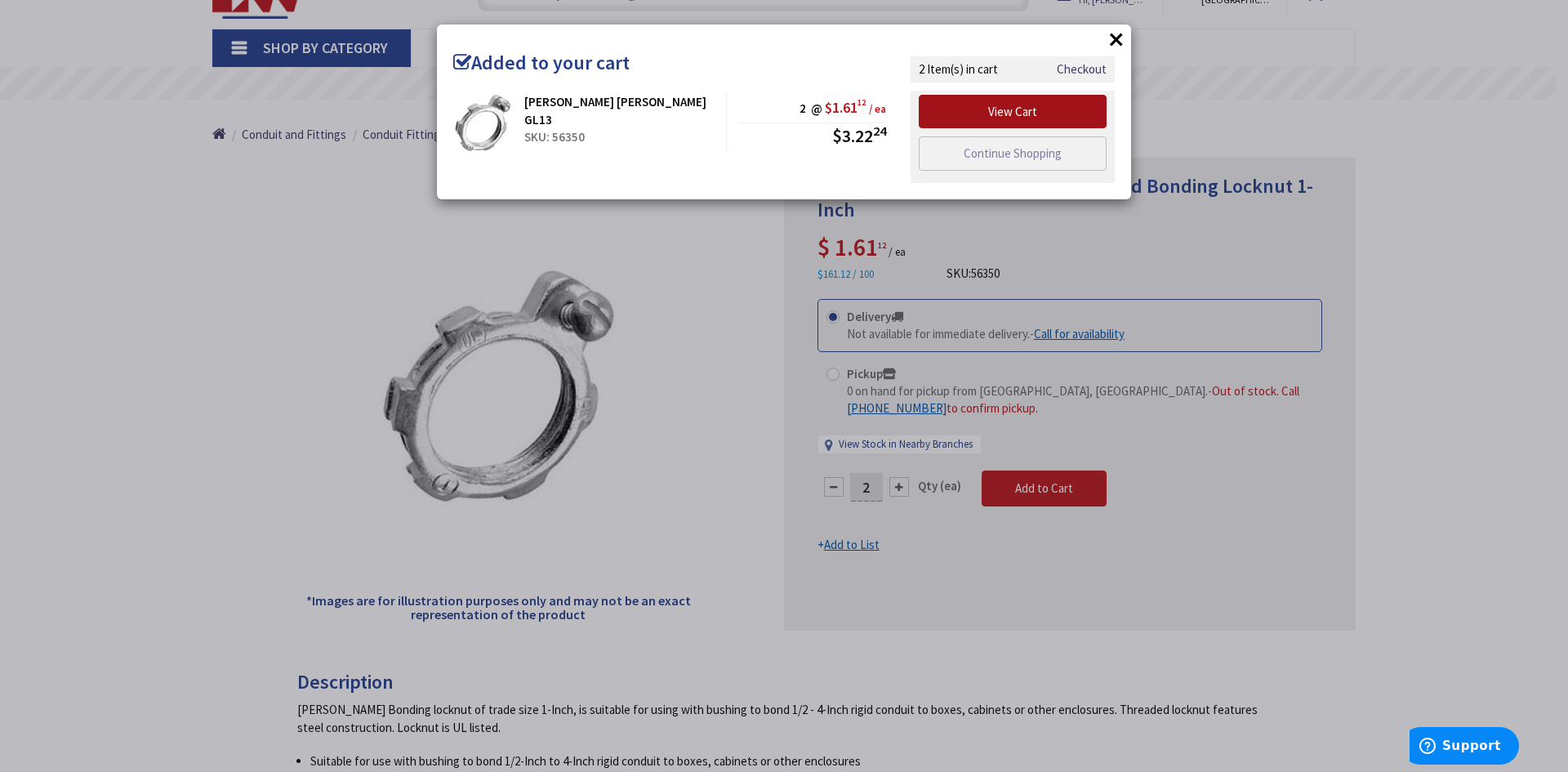
click at [1031, 110] on link "View Cart" at bounding box center [1012, 112] width 187 height 35
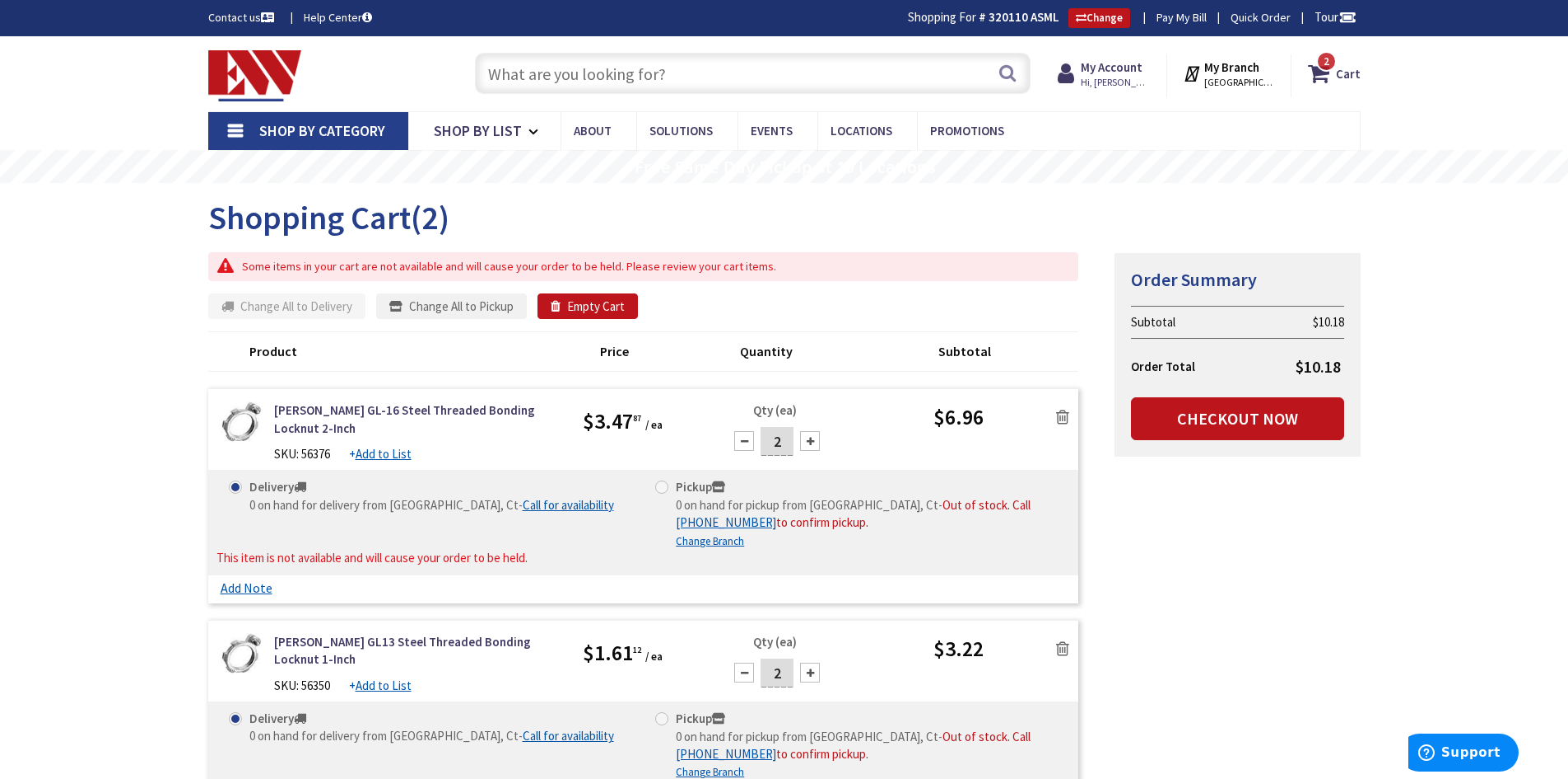
click at [711, 68] on input "text" at bounding box center [753, 73] width 556 height 41
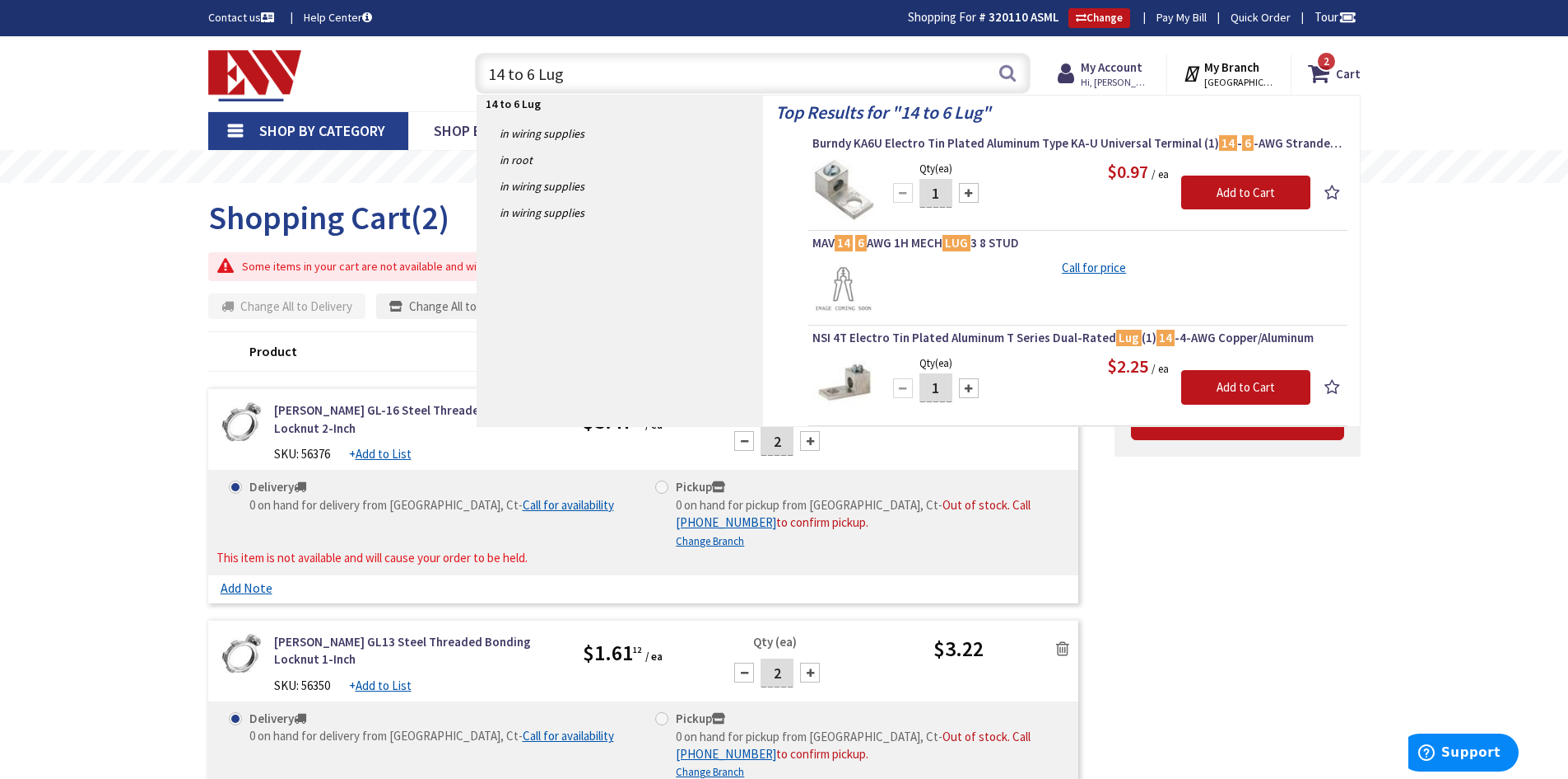
type input "14 to 6 Lug"
click at [969, 195] on div at bounding box center [969, 193] width 20 height 20
type input "4"
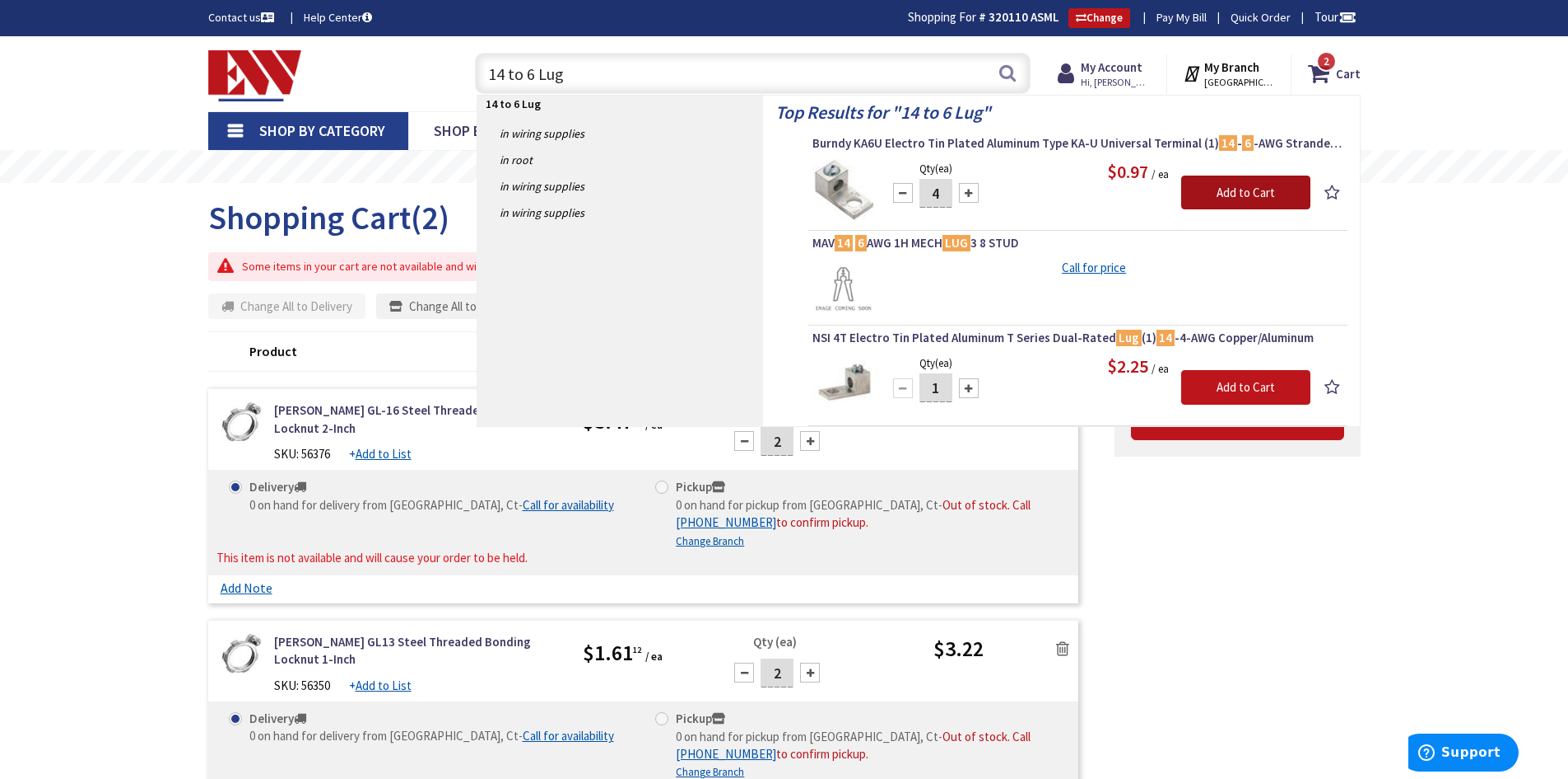
click at [1231, 196] on input "Add to Cart" at bounding box center [1245, 192] width 129 height 35
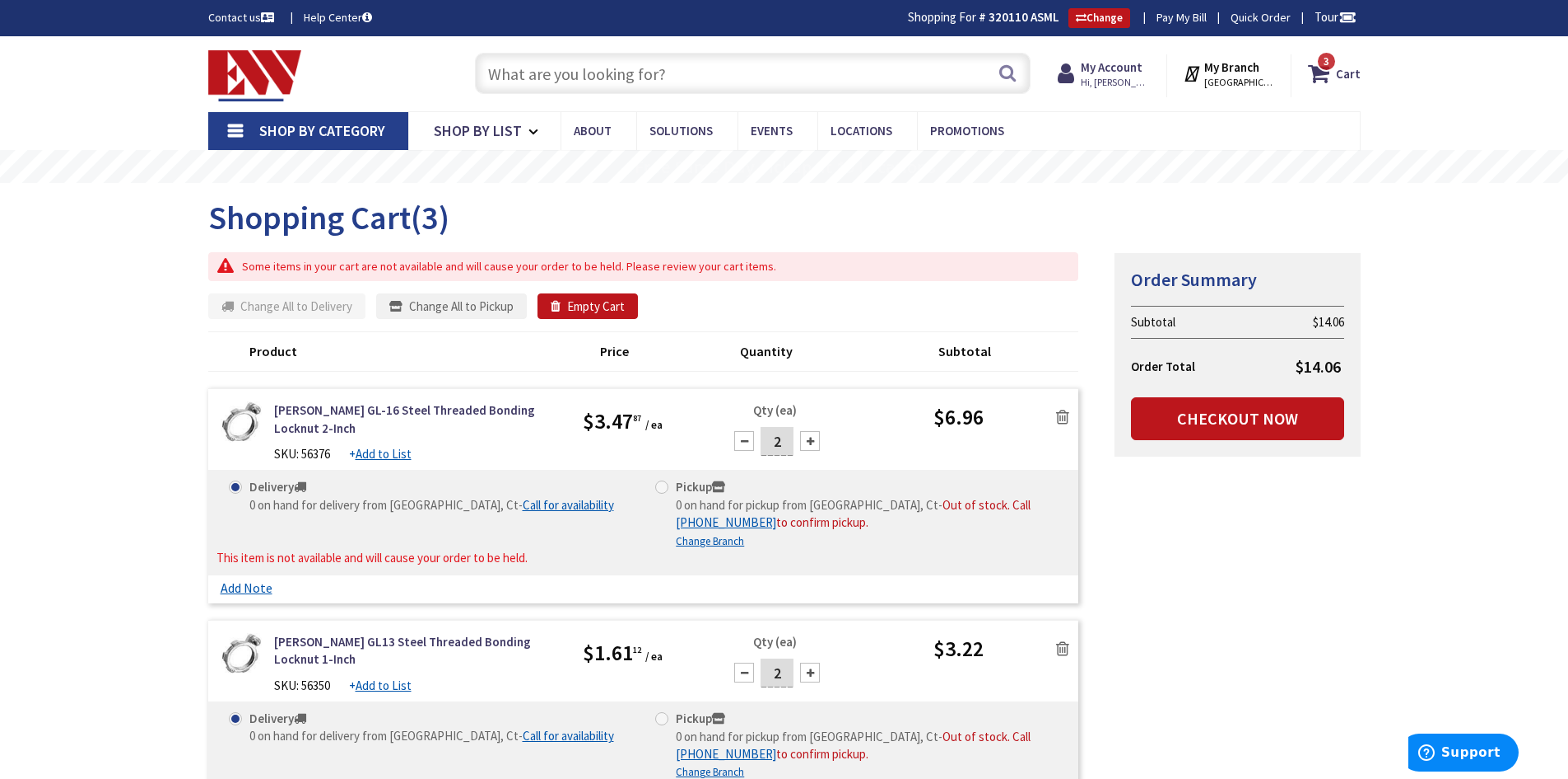
click at [725, 69] on input "text" at bounding box center [753, 73] width 556 height 41
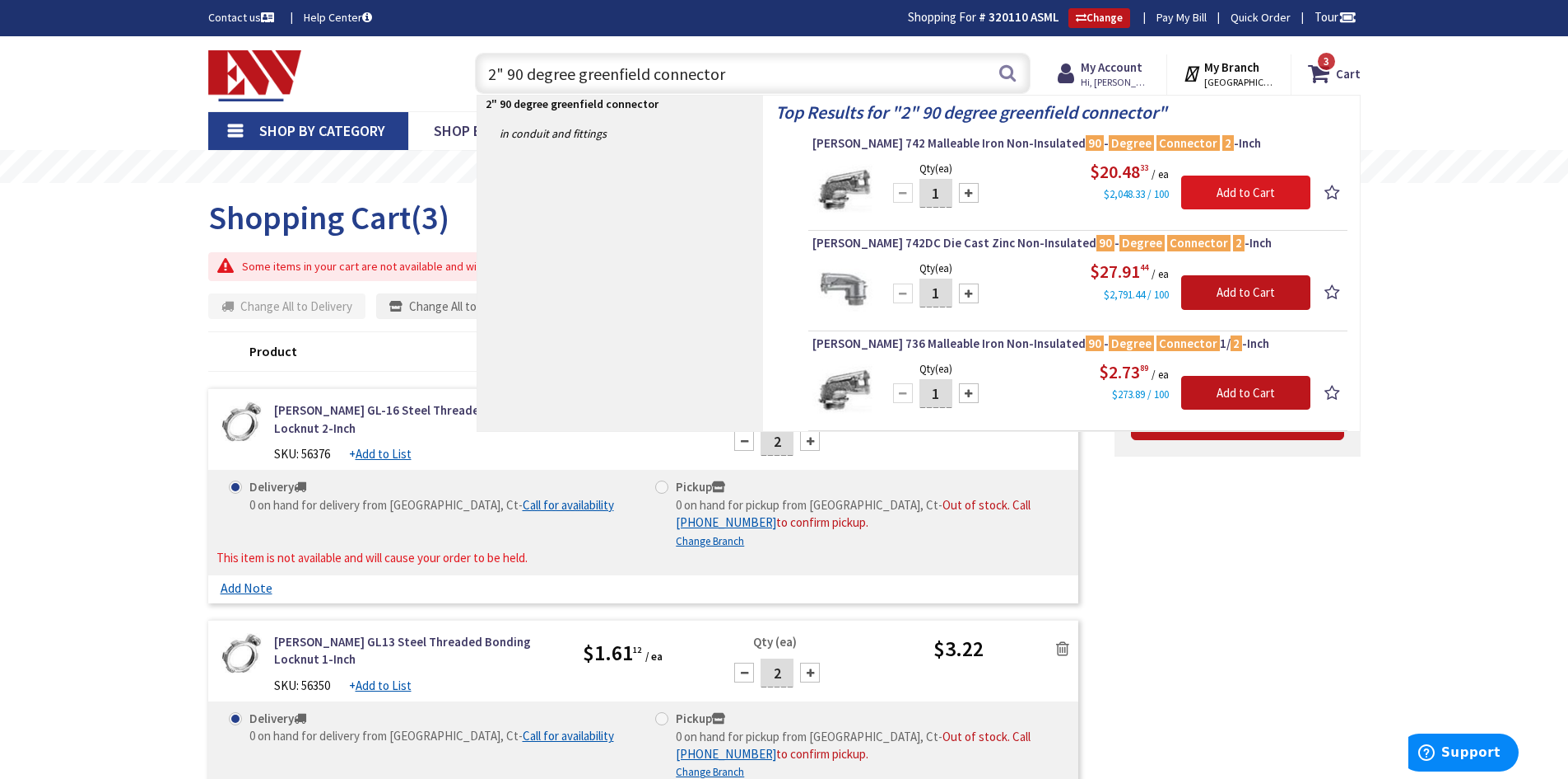
type input "2" 90 degree greenfield connector"
click at [1246, 193] on input "Add to Cart" at bounding box center [1245, 192] width 129 height 35
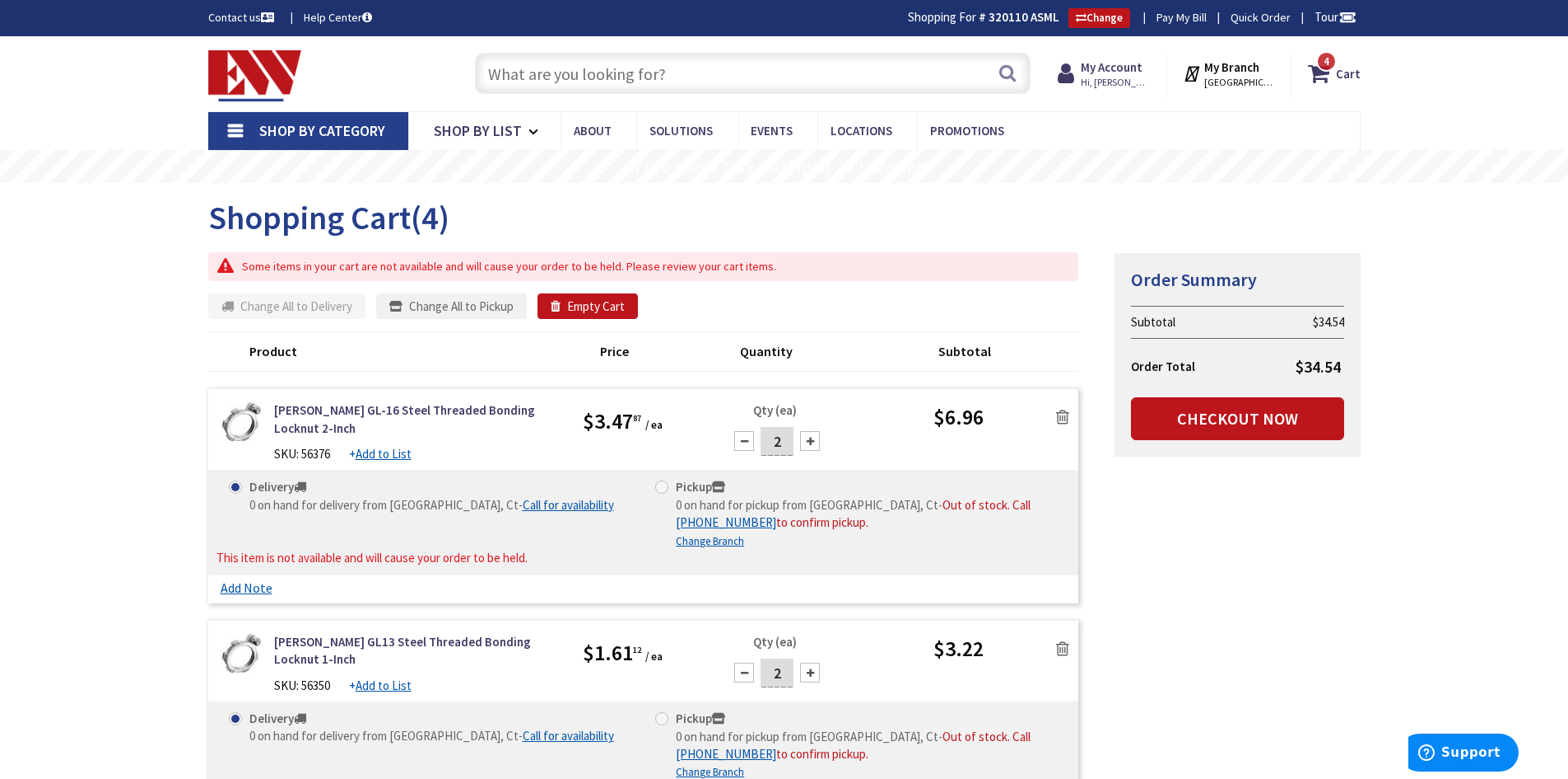
click at [683, 66] on input "text" at bounding box center [753, 73] width 556 height 41
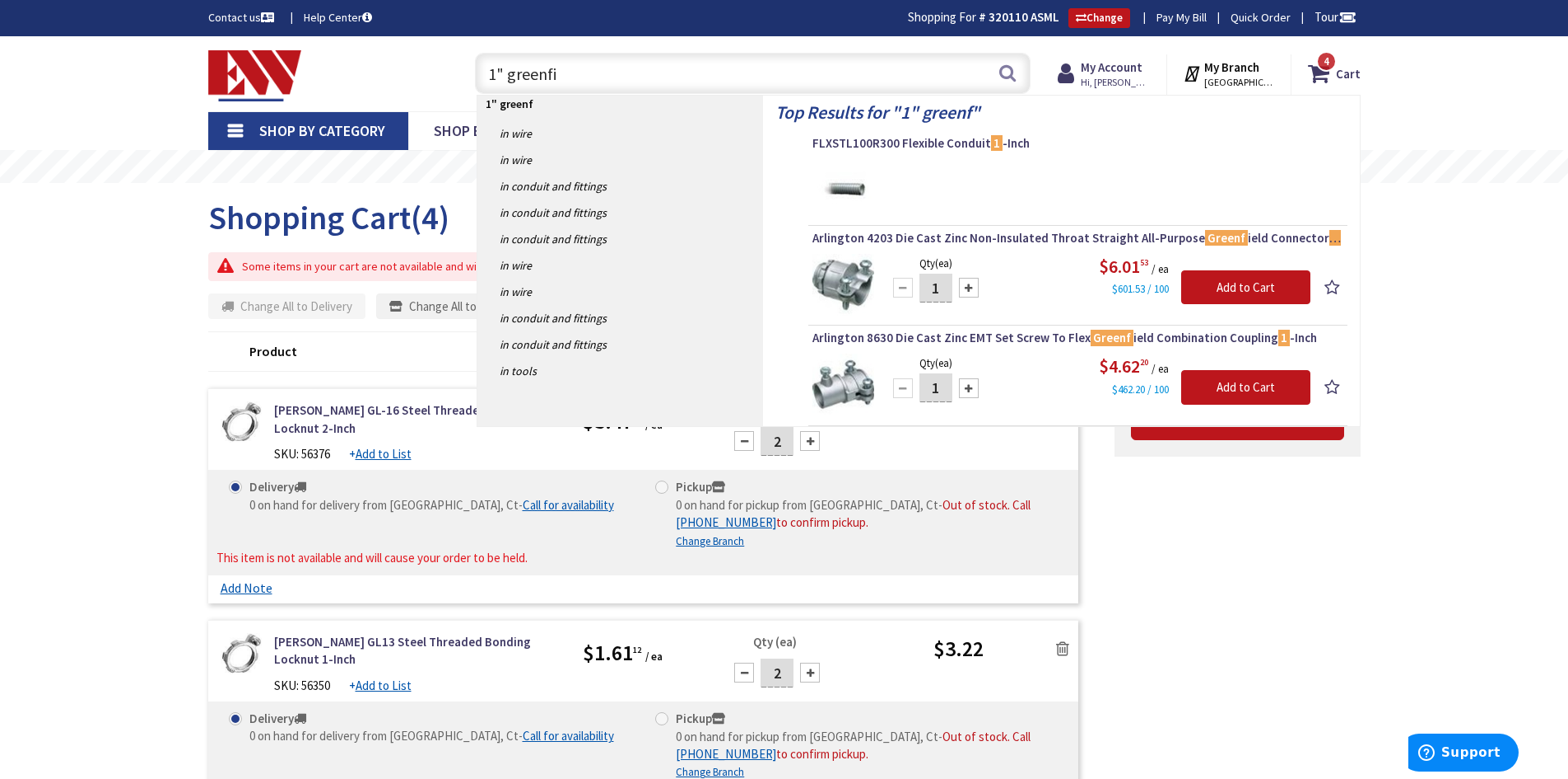
click at [683, 66] on input "1" greenfi" at bounding box center [753, 73] width 556 height 41
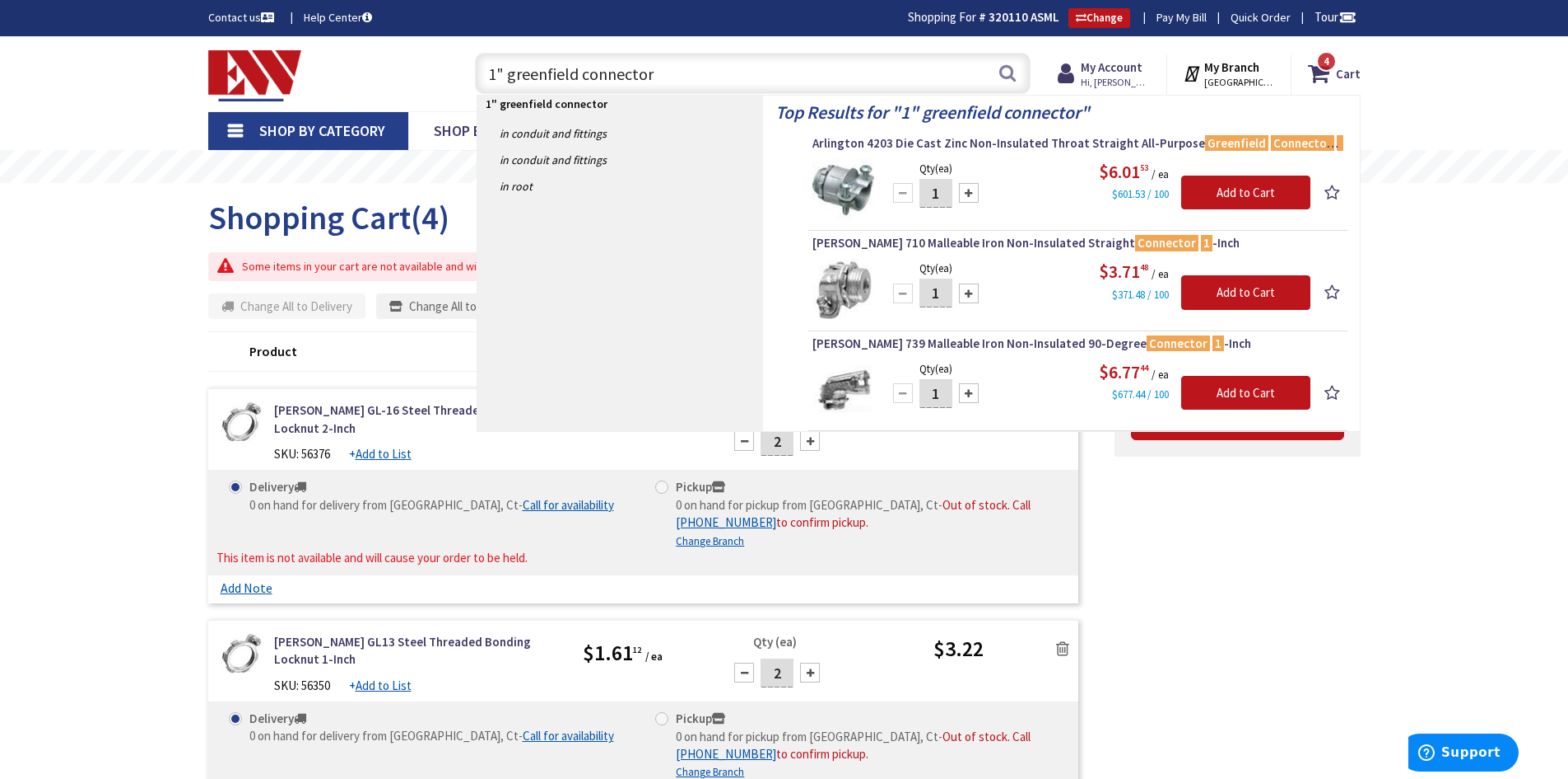
click at [578, 74] on input "1" greenfield connector" at bounding box center [753, 73] width 556 height 41
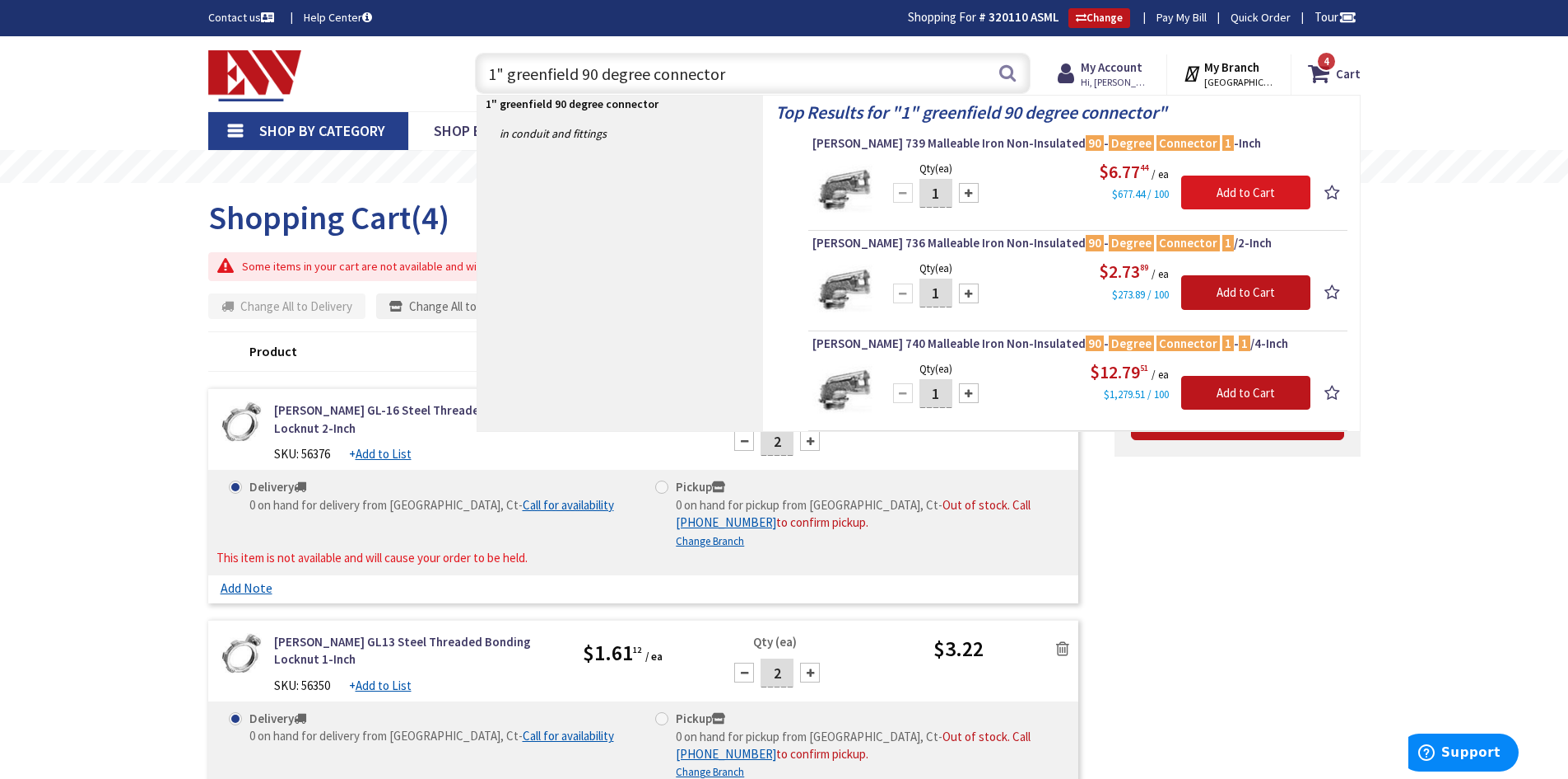
type input "1" greenfield 90 degree connector"
click at [1239, 192] on input "Add to Cart" at bounding box center [1245, 192] width 129 height 35
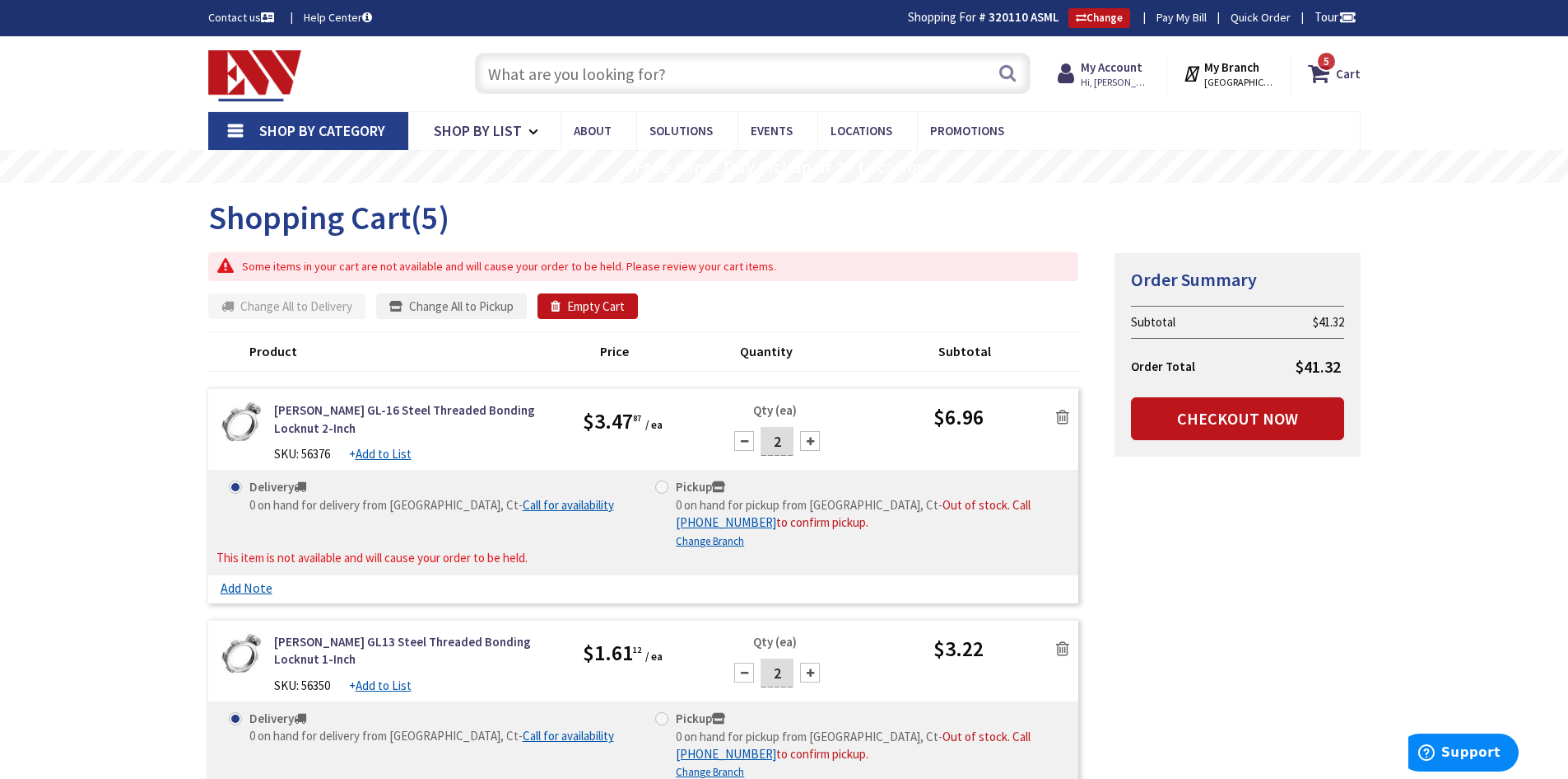
click at [700, 72] on input "text" at bounding box center [753, 73] width 556 height 41
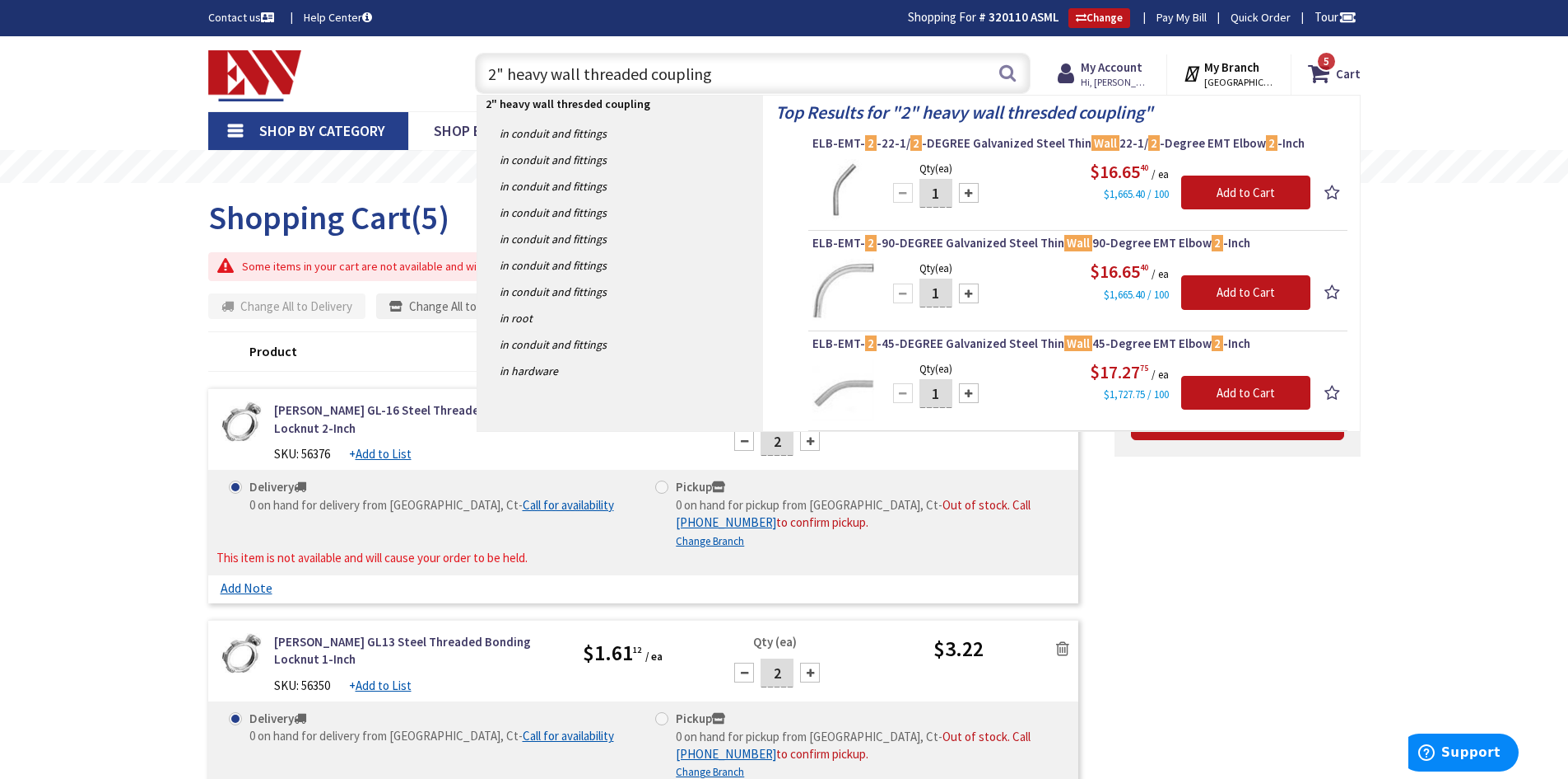
click at [731, 75] on input "2" heavy wall threaded coupling" at bounding box center [753, 73] width 556 height 41
type input "2" heavy wall threaded coupling"
click at [1016, 72] on button "Search" at bounding box center [1007, 72] width 21 height 37
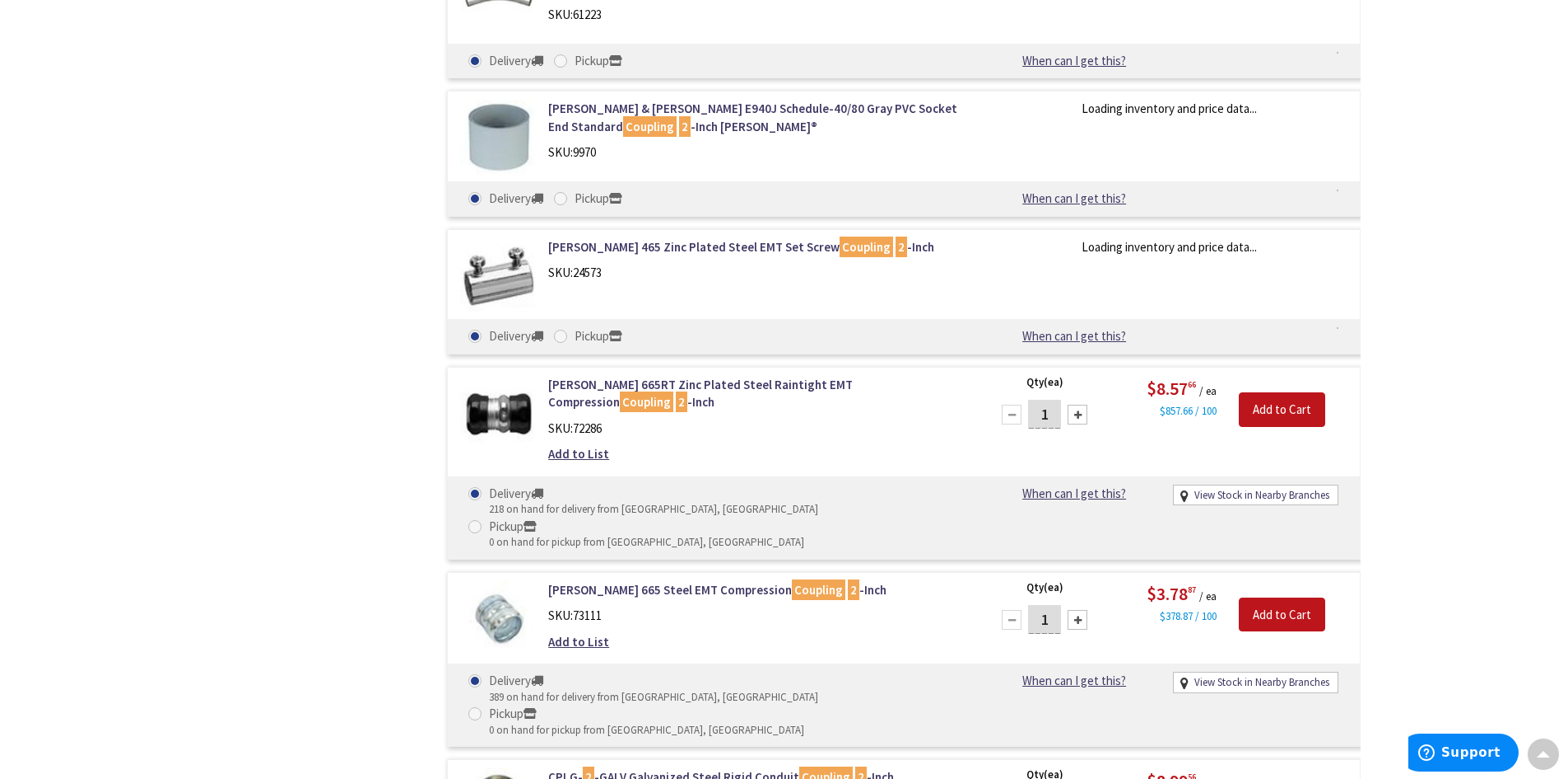
scroll to position [3957, 0]
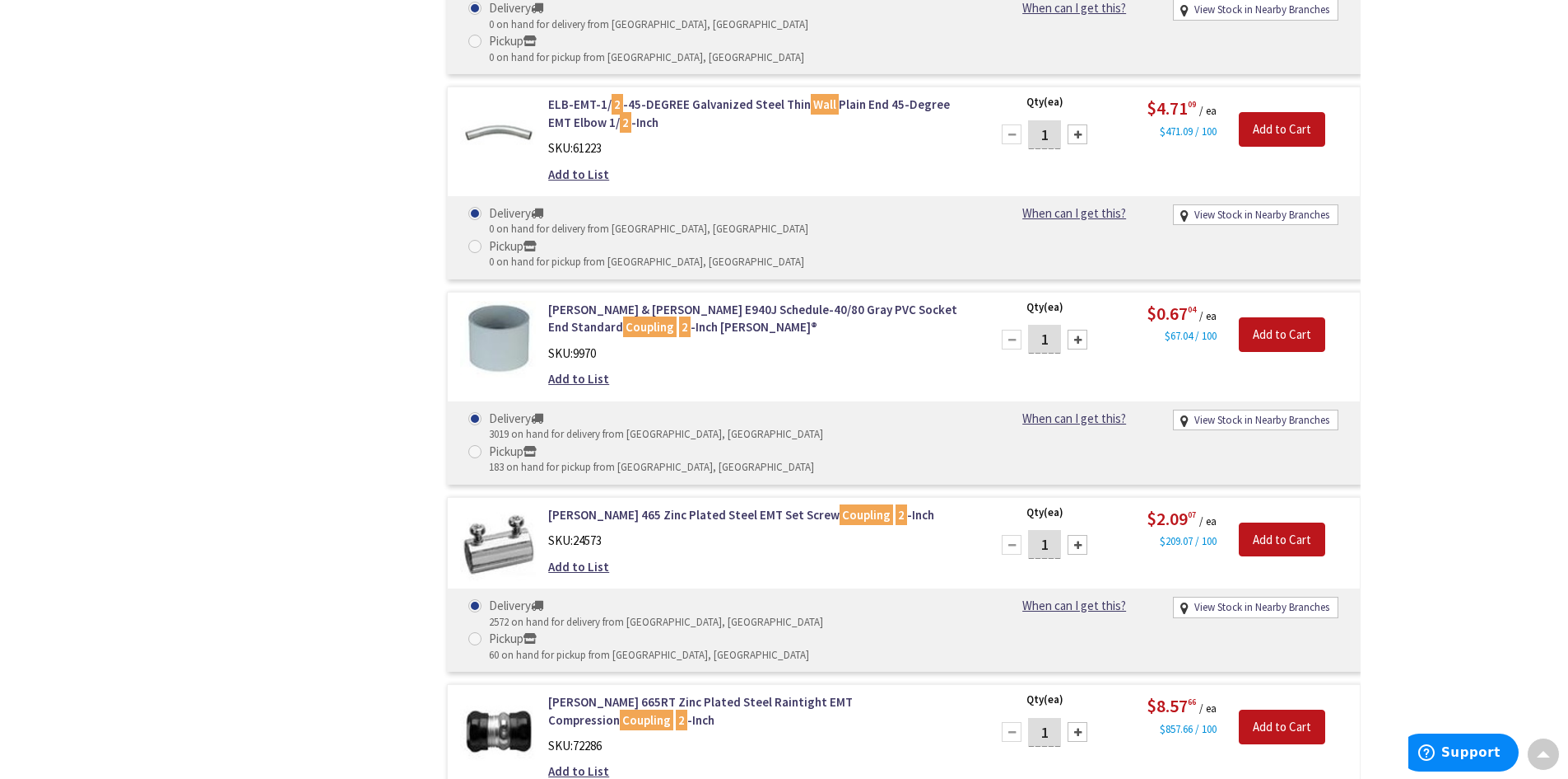
type input "2"
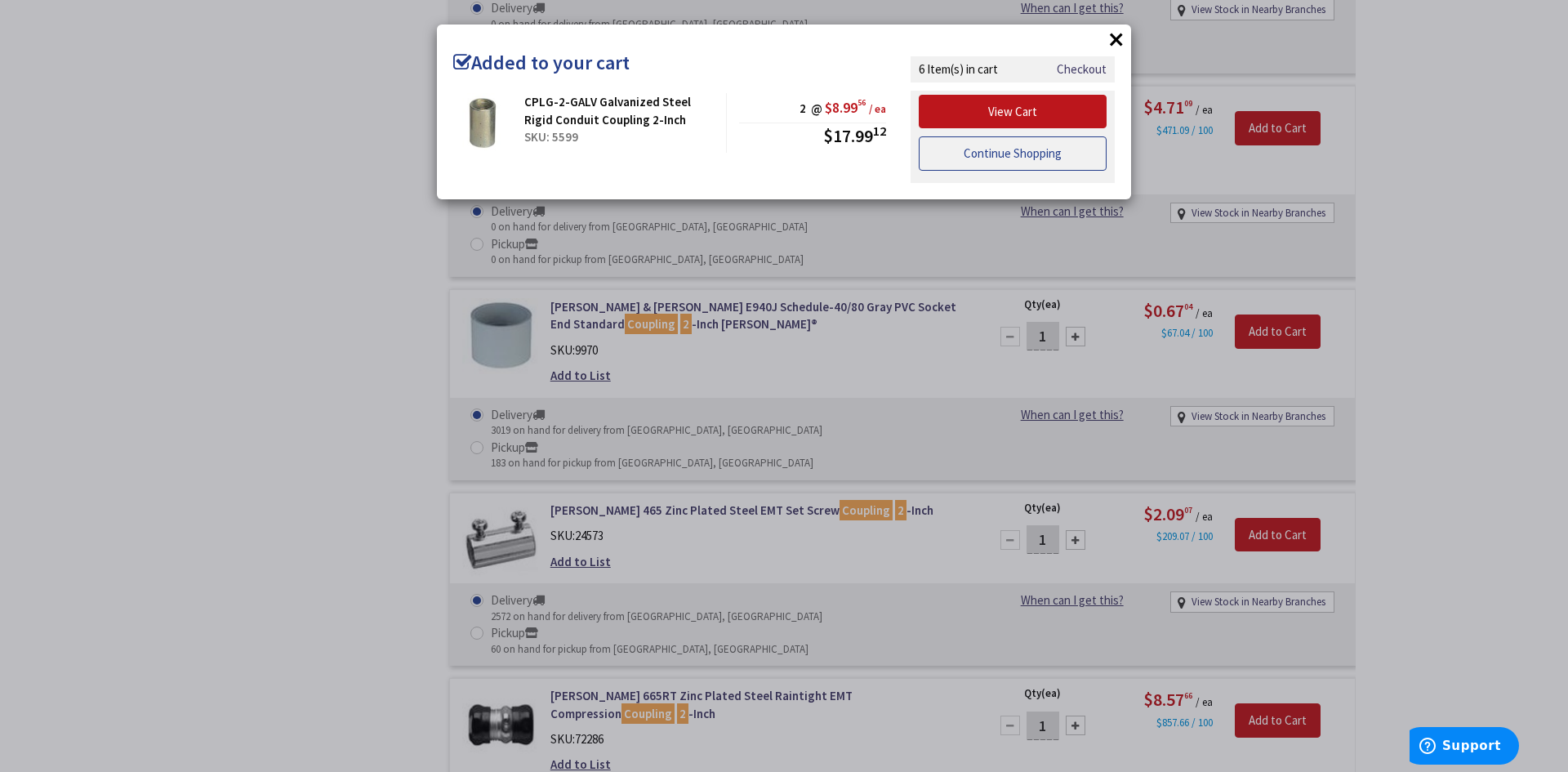
click at [1015, 161] on link "Continue Shopping" at bounding box center [1012, 154] width 187 height 35
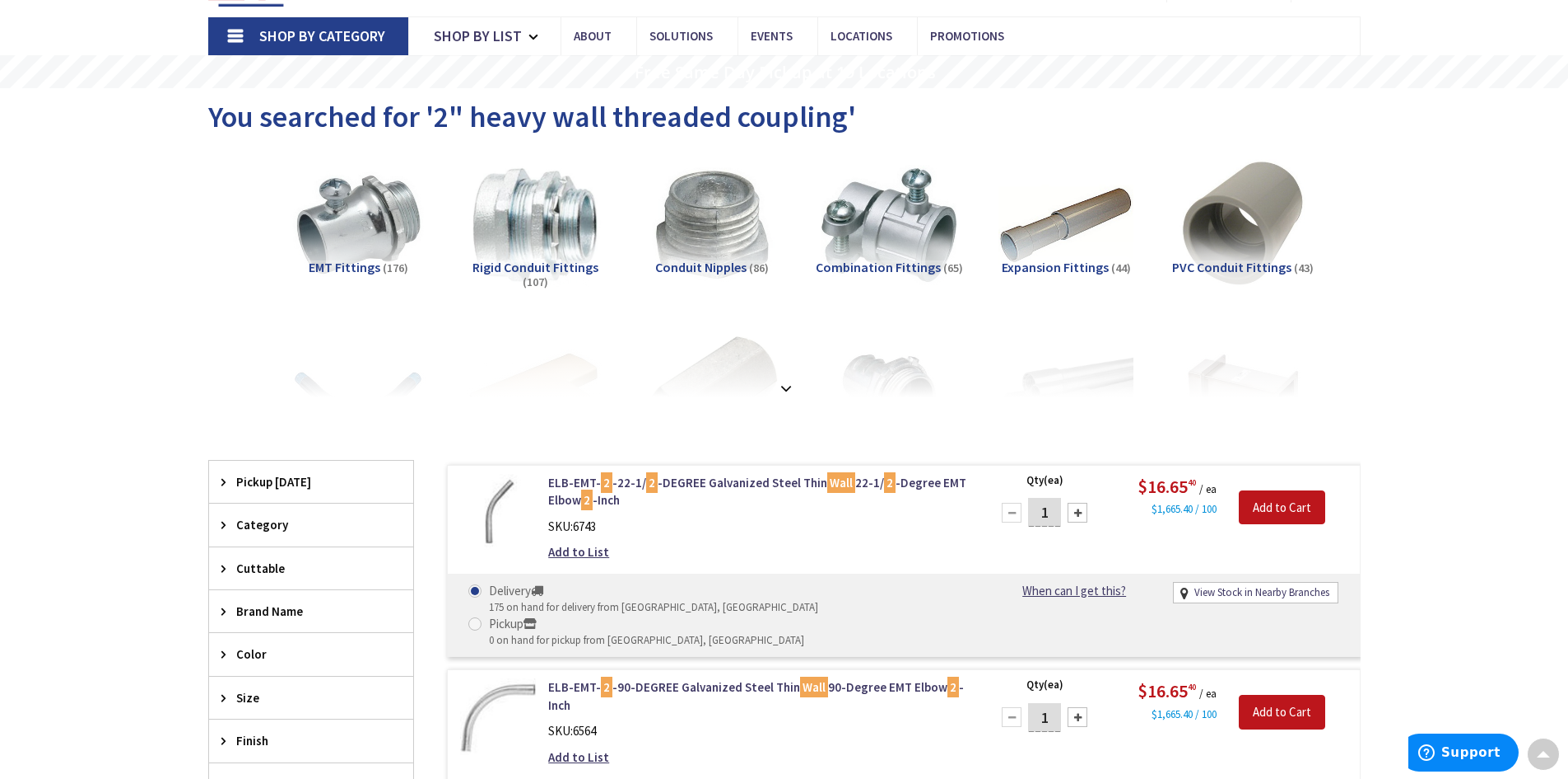
scroll to position [0, 0]
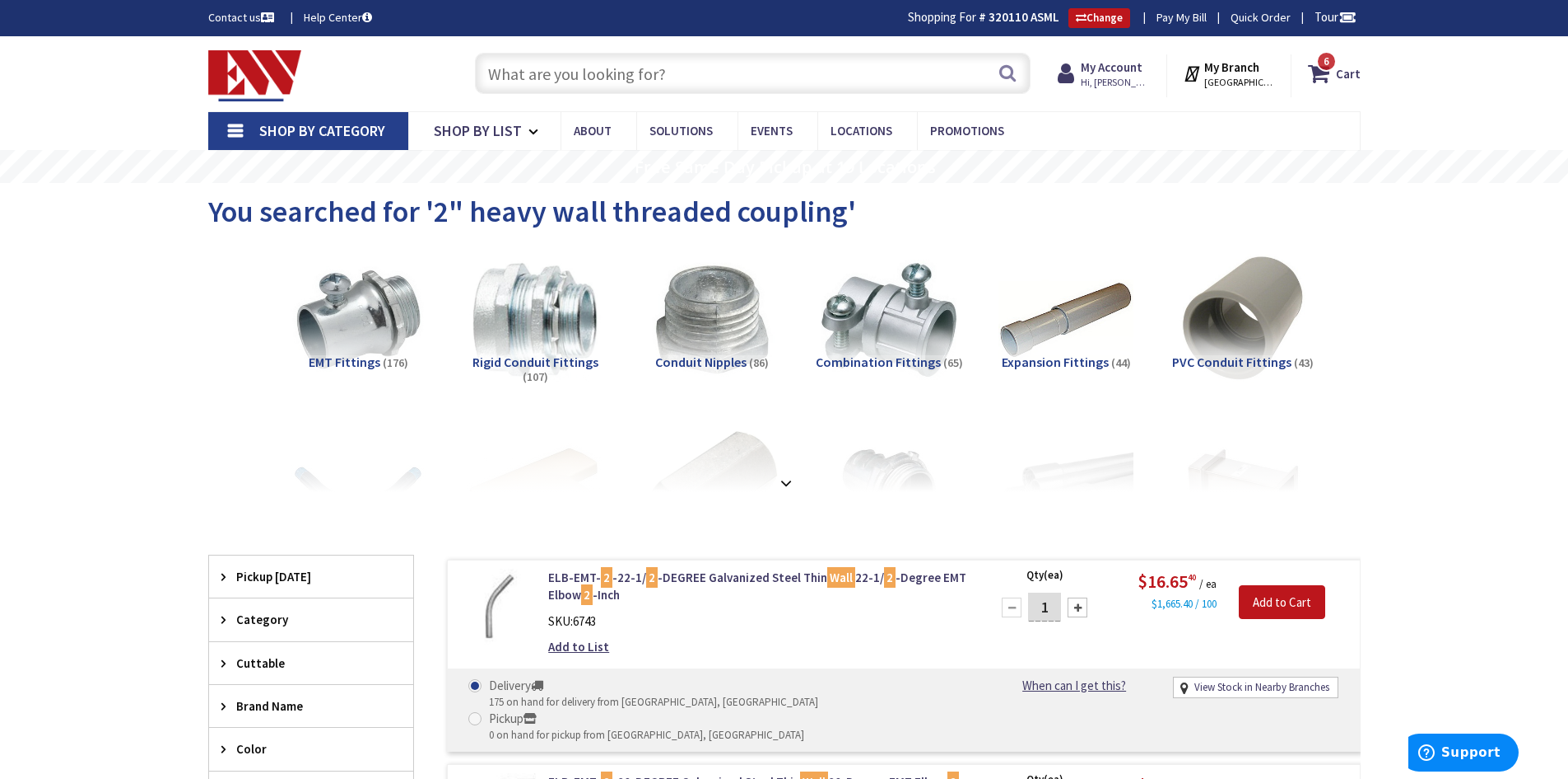
click at [731, 77] on input "text" at bounding box center [753, 73] width 556 height 41
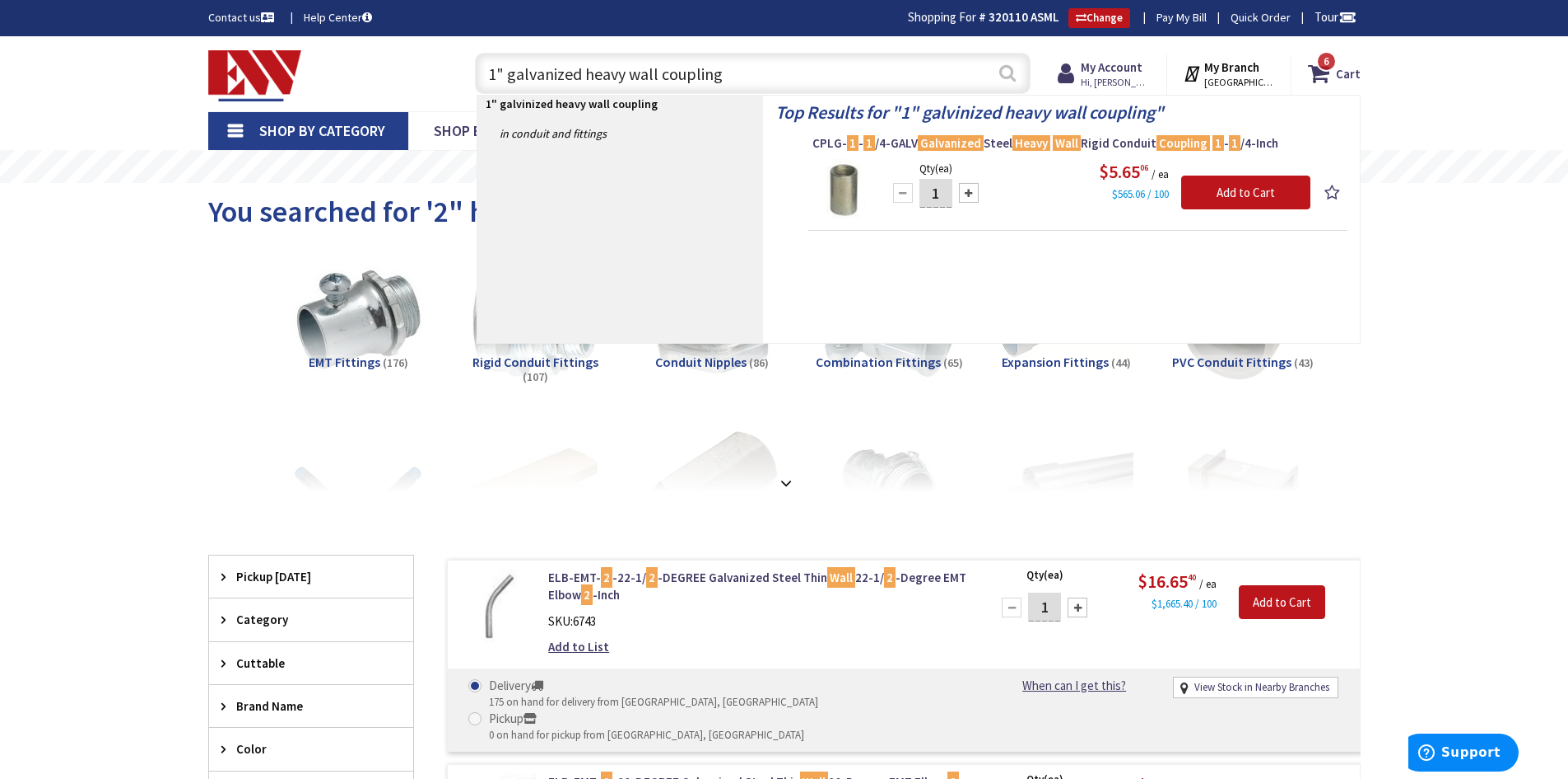
type input "1" galvanized heavy wall coupling"
click at [1009, 72] on button "Search" at bounding box center [1007, 72] width 21 height 37
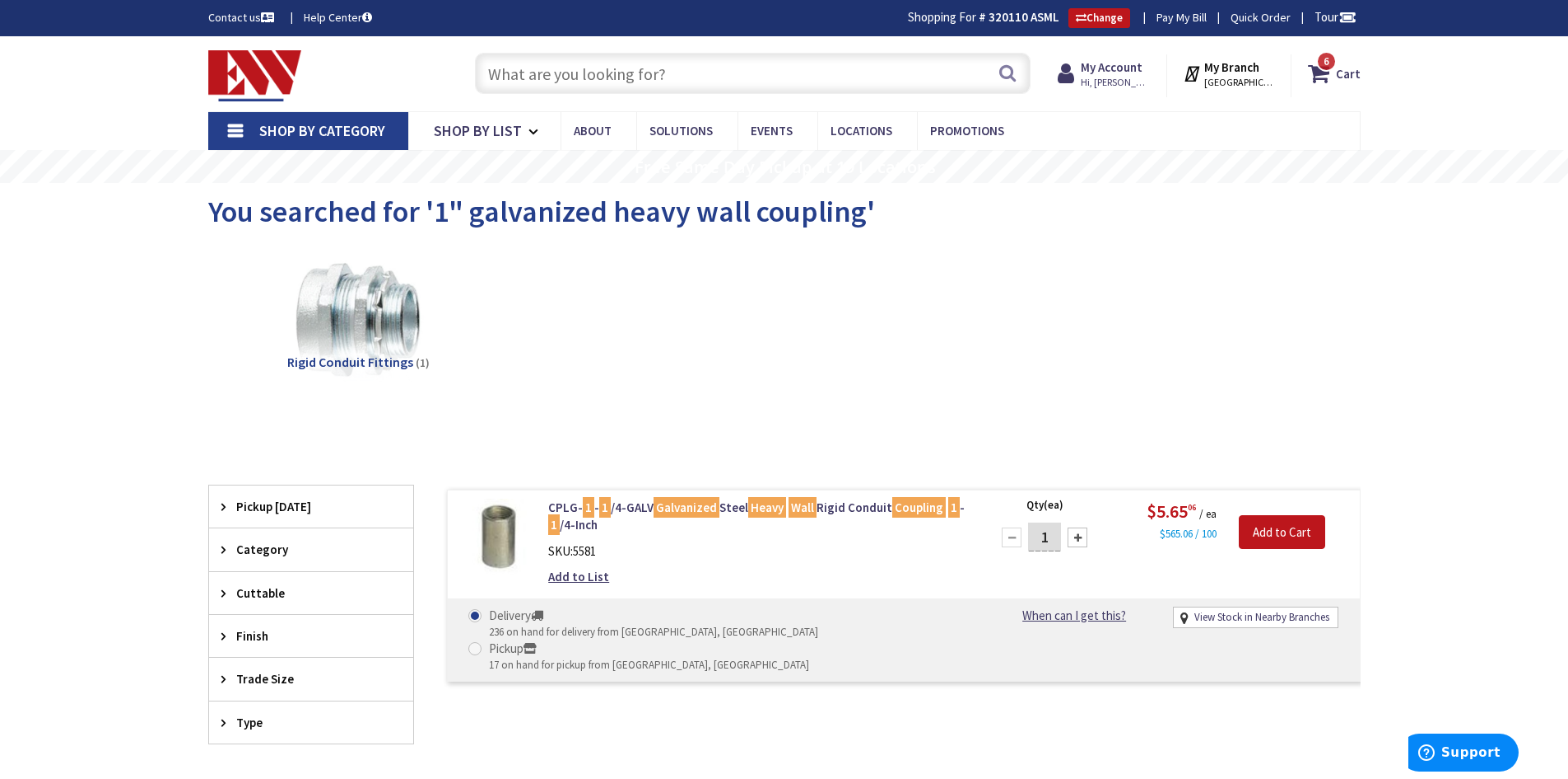
click at [1080, 533] on div at bounding box center [1078, 537] width 20 height 20
type input "2"
click at [1288, 531] on input "Add to Cart" at bounding box center [1282, 532] width 87 height 35
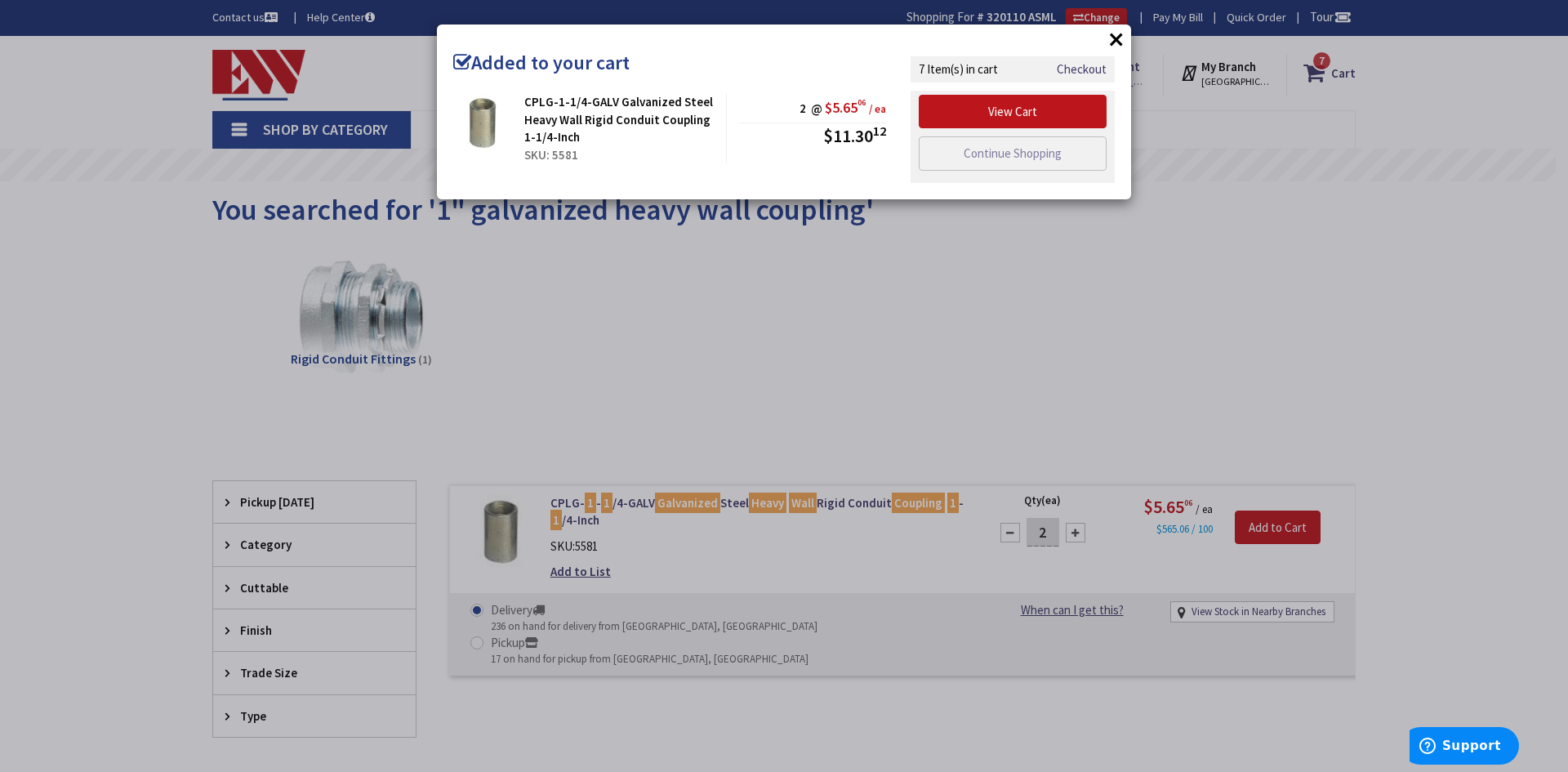
click at [1115, 42] on button "×" at bounding box center [1116, 39] width 25 height 25
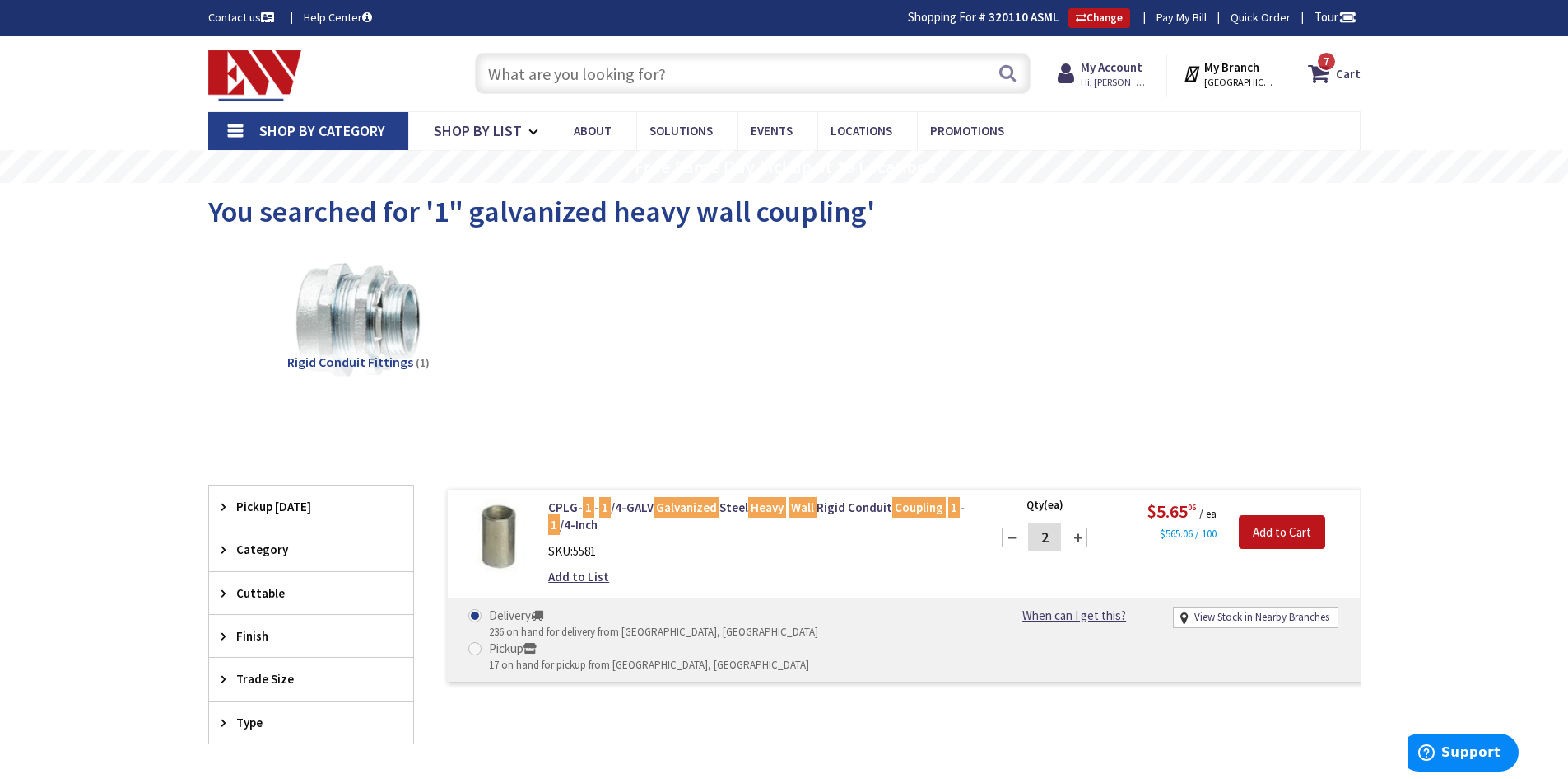
click at [725, 78] on input "text" at bounding box center [753, 73] width 556 height 41
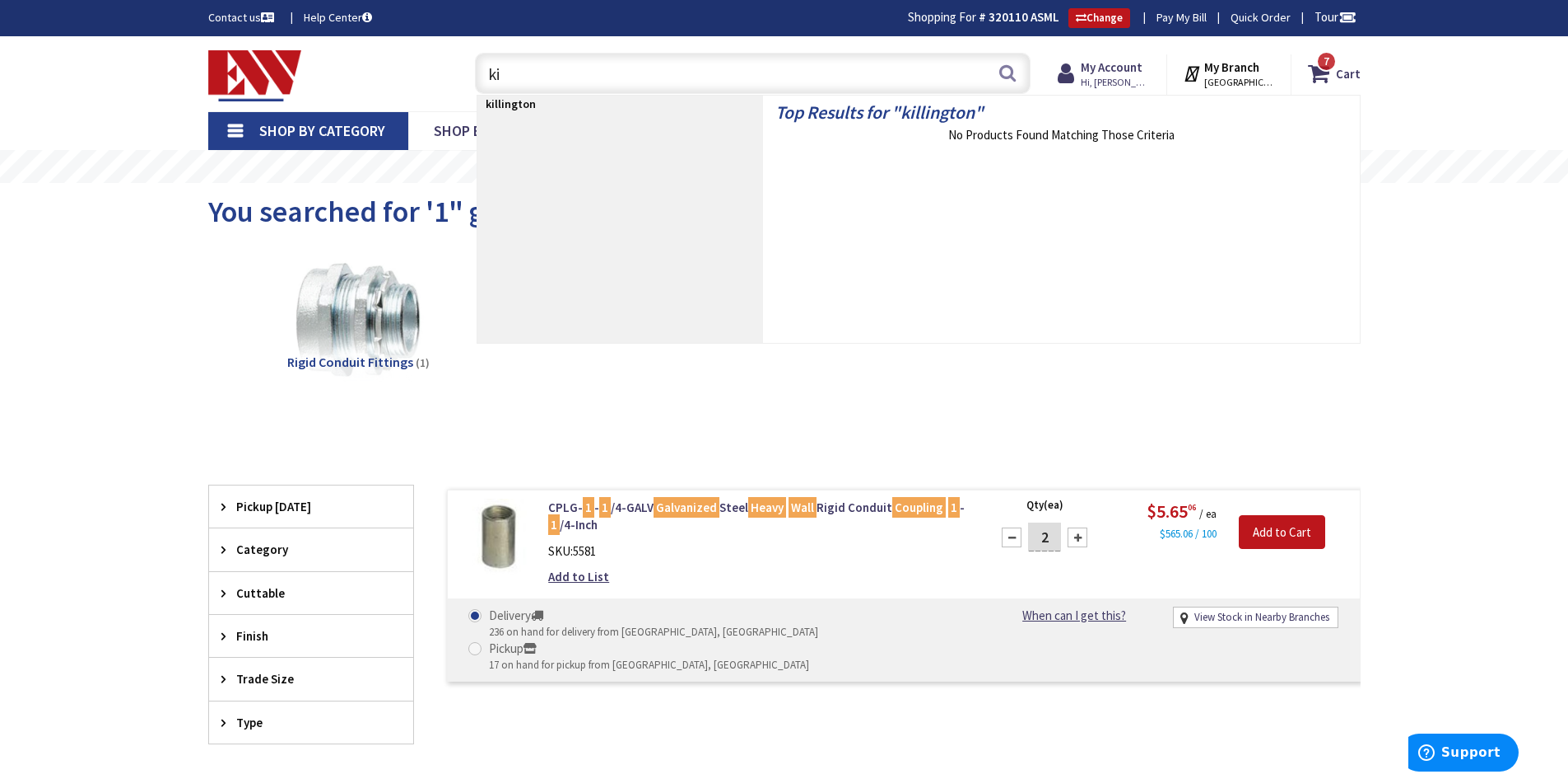
type input "k"
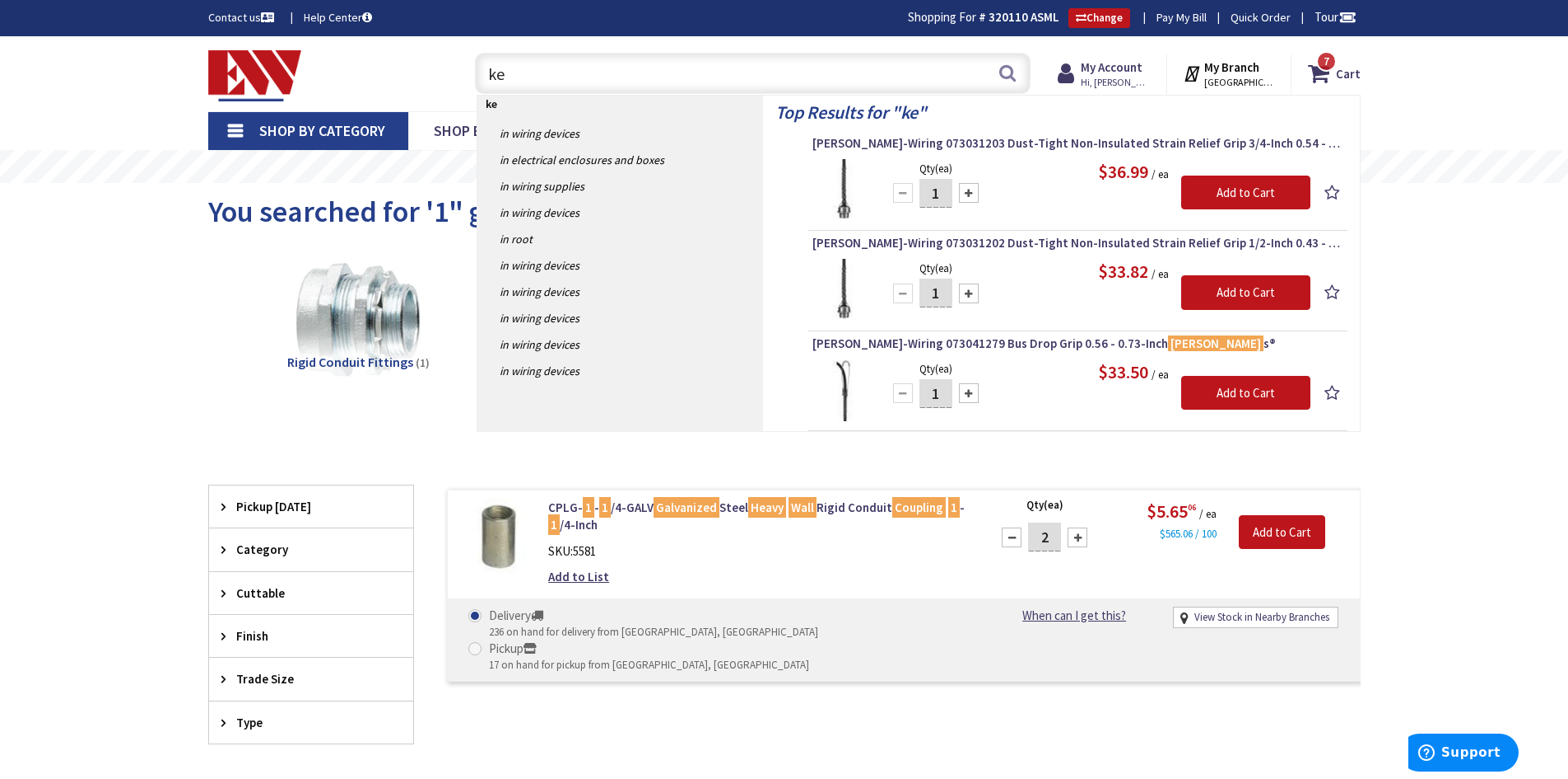
type input "k"
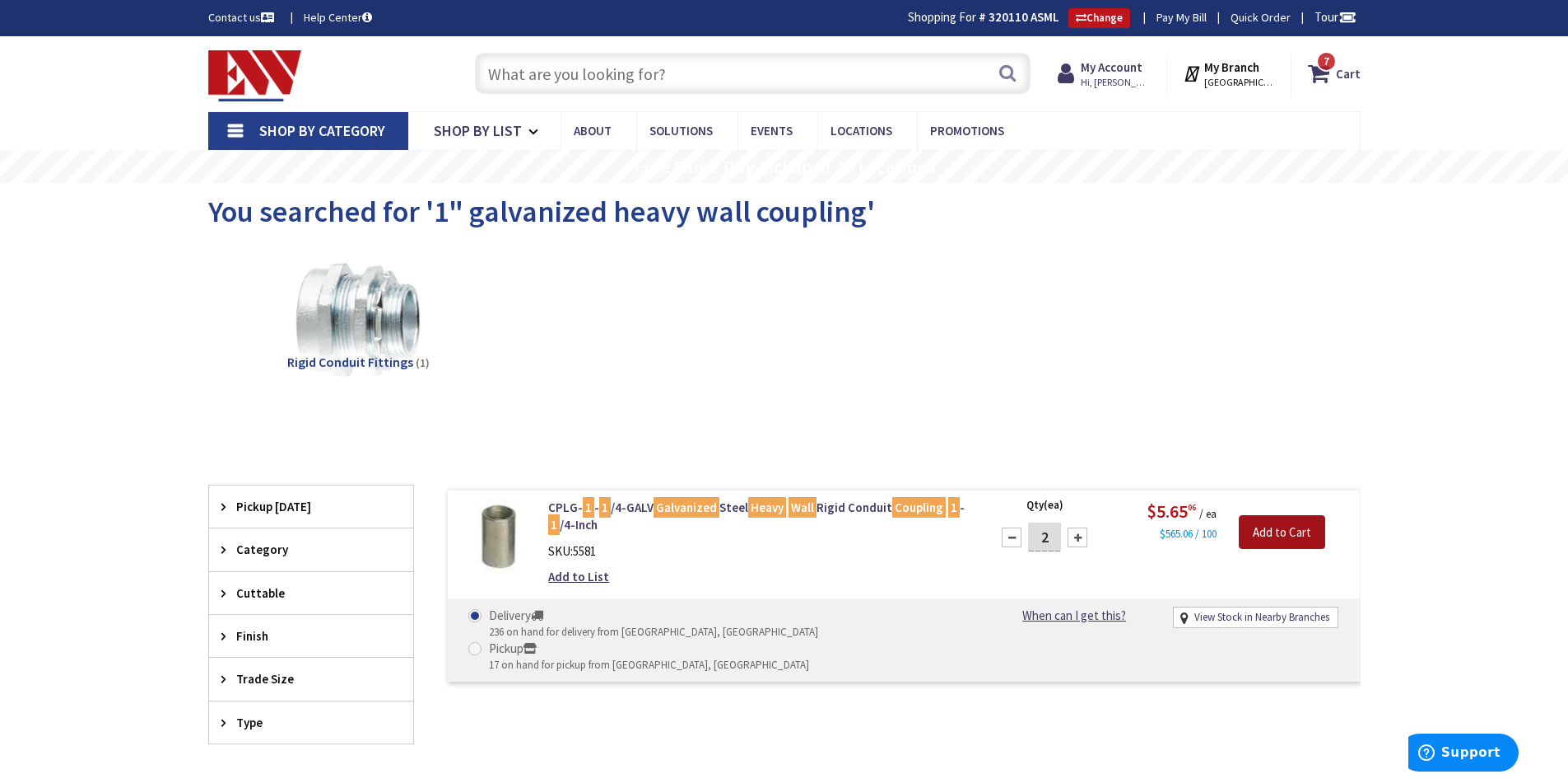
click at [1273, 524] on input "Add to Cart" at bounding box center [1282, 532] width 87 height 35
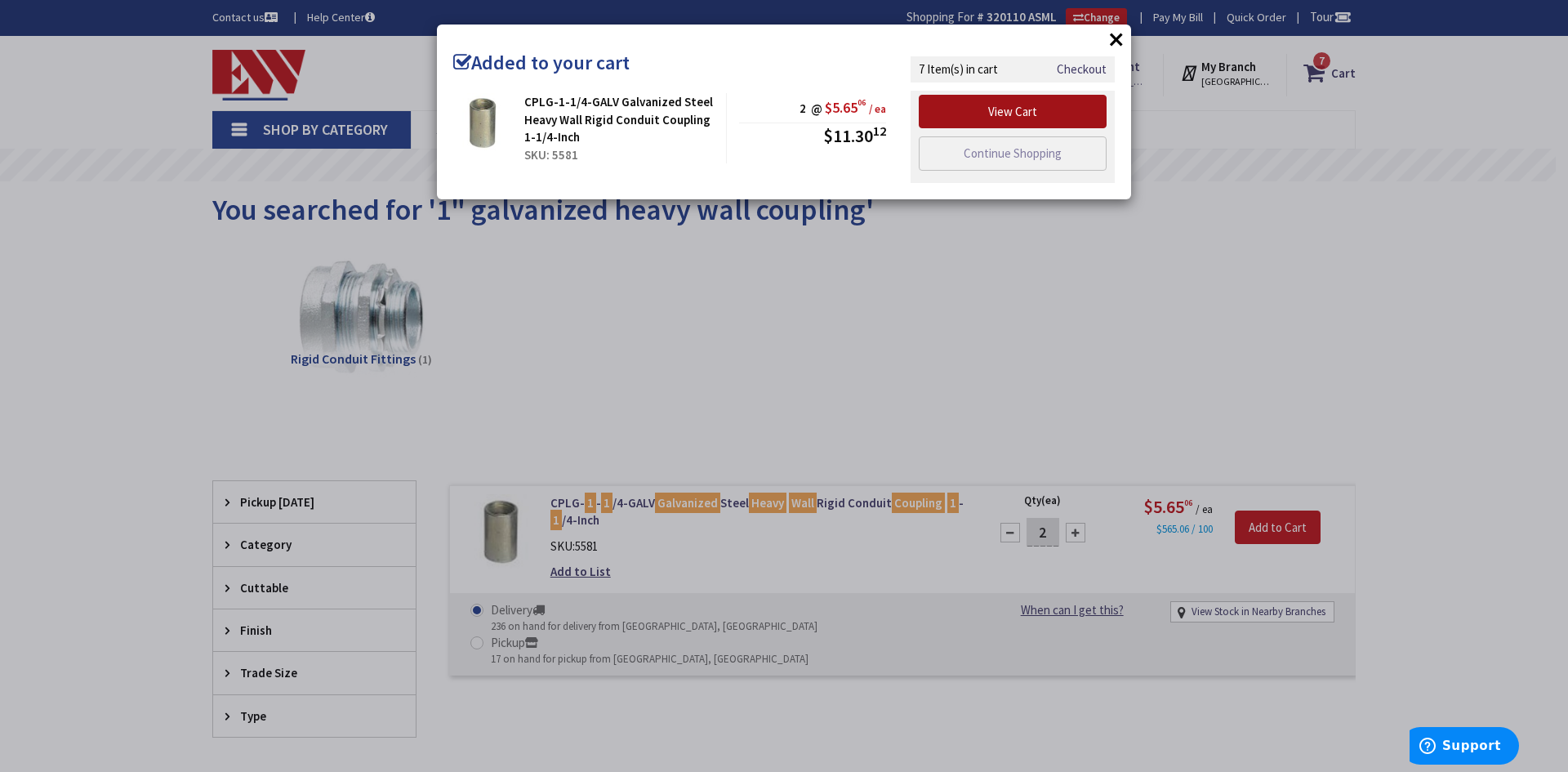
click at [1013, 108] on link "View Cart" at bounding box center [1012, 112] width 187 height 35
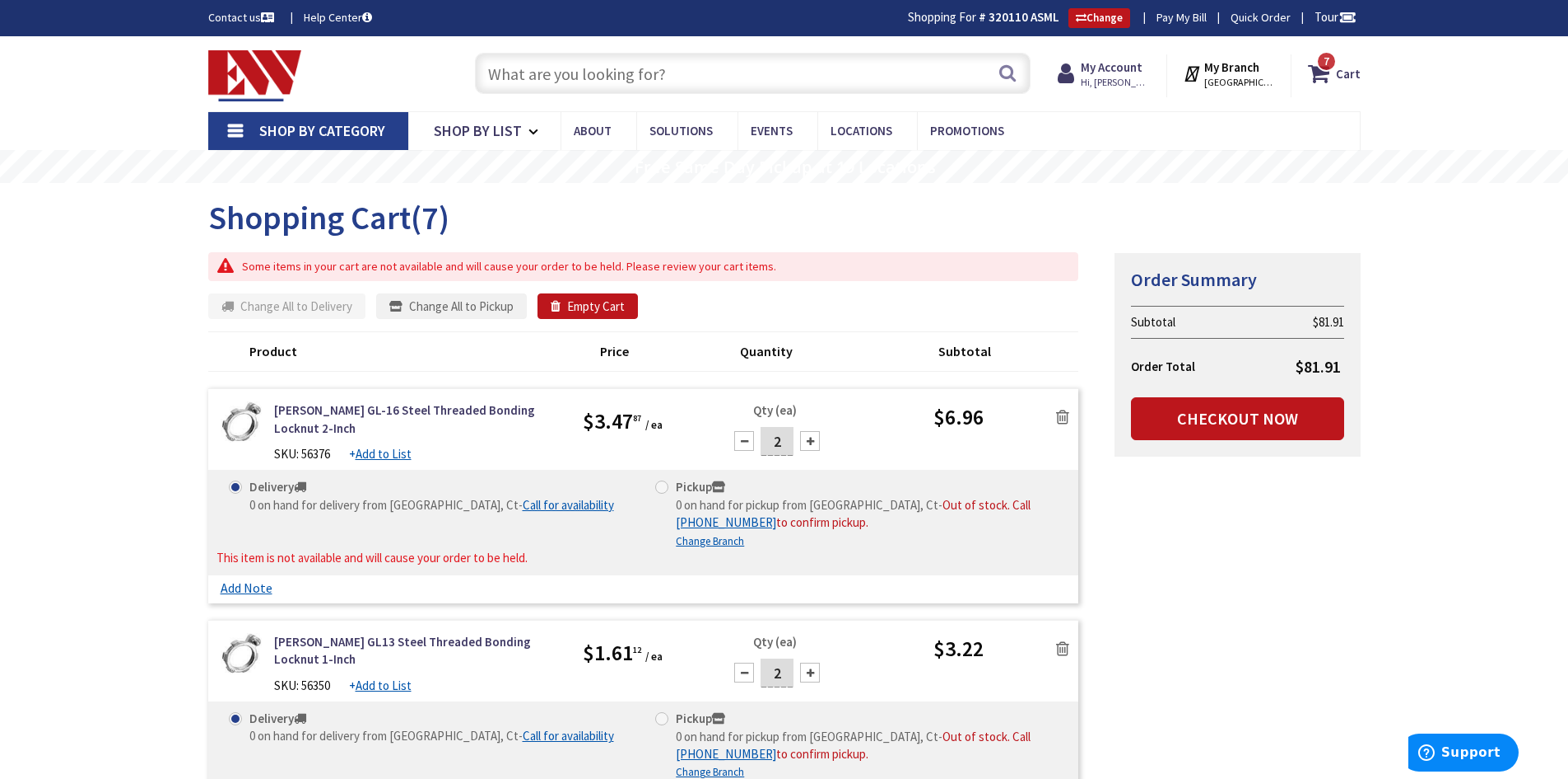
click at [1061, 409] on icon at bounding box center [1062, 417] width 13 height 16
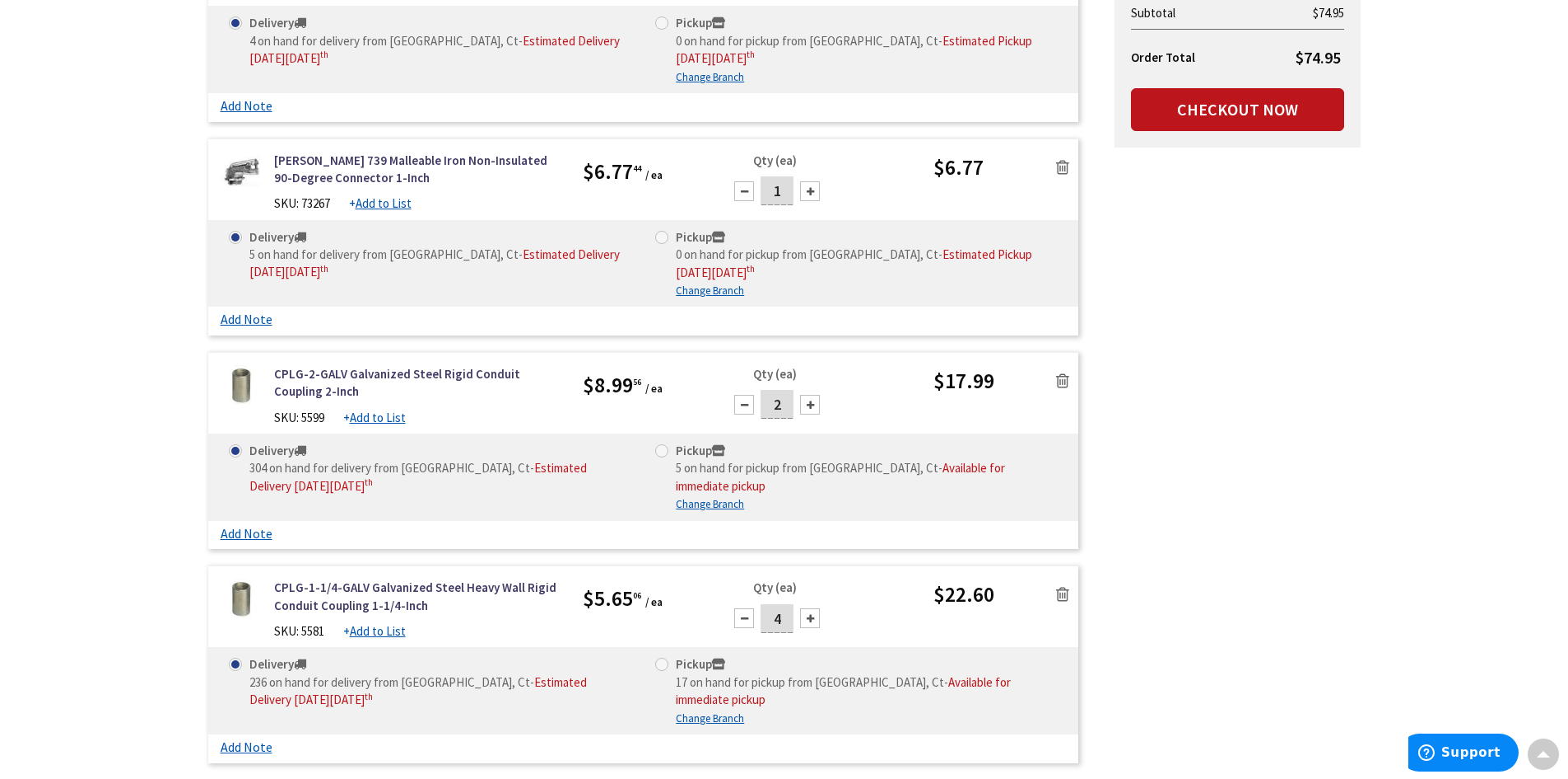
scroll to position [989, 0]
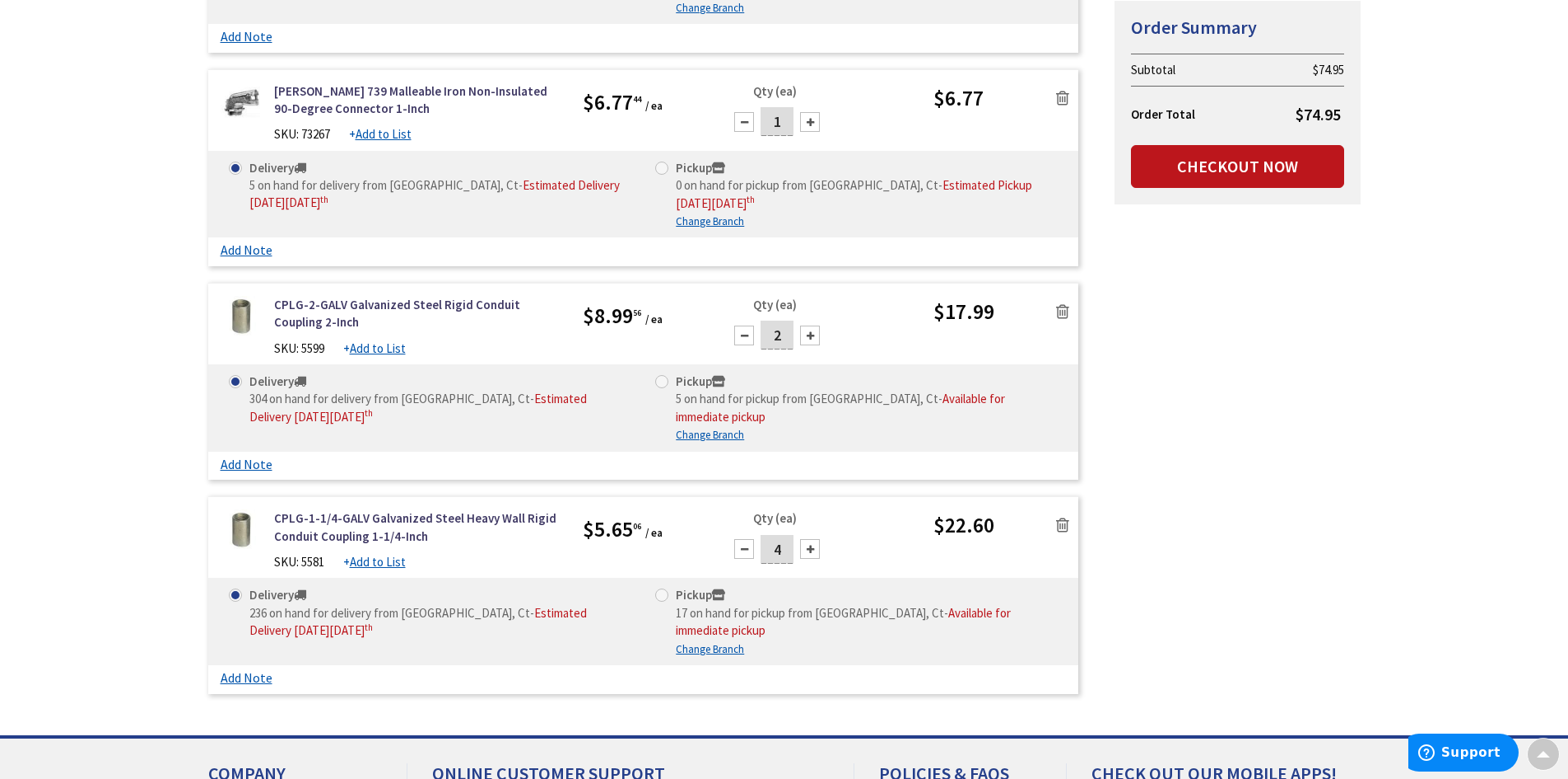
click at [1061, 517] on icon at bounding box center [1062, 525] width 13 height 16
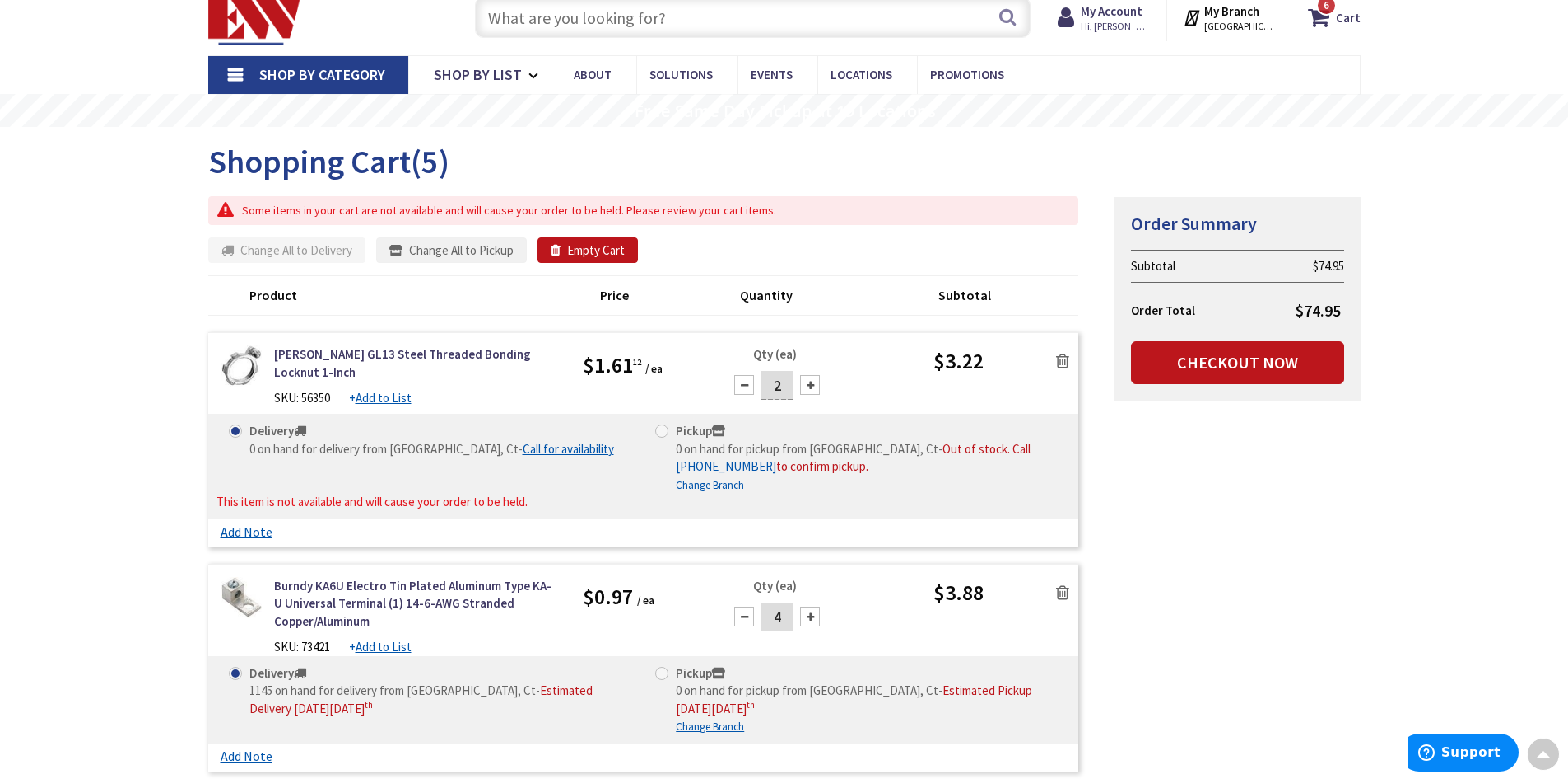
scroll to position [0, 0]
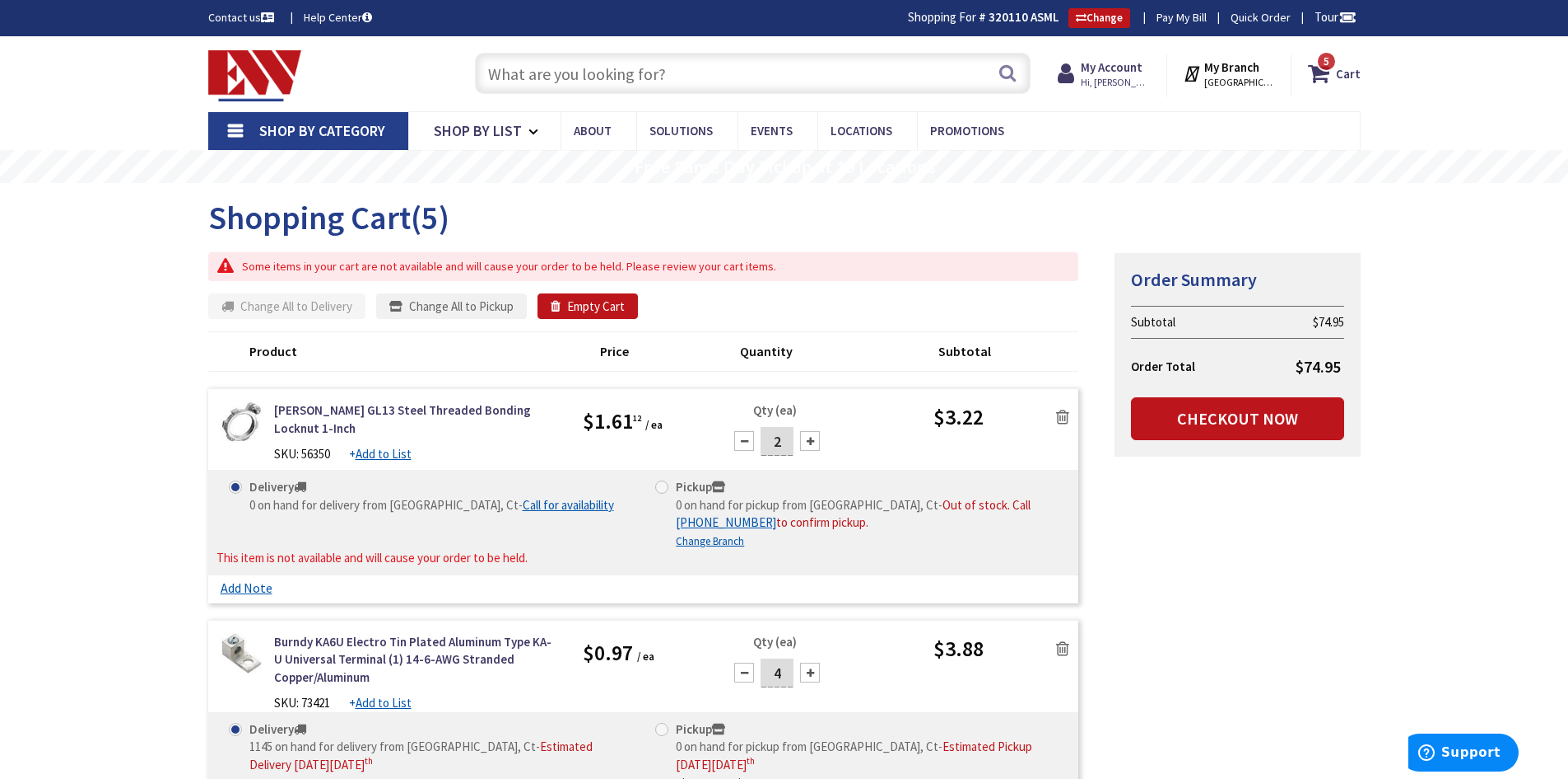
click at [680, 71] on input "text" at bounding box center [753, 73] width 556 height 41
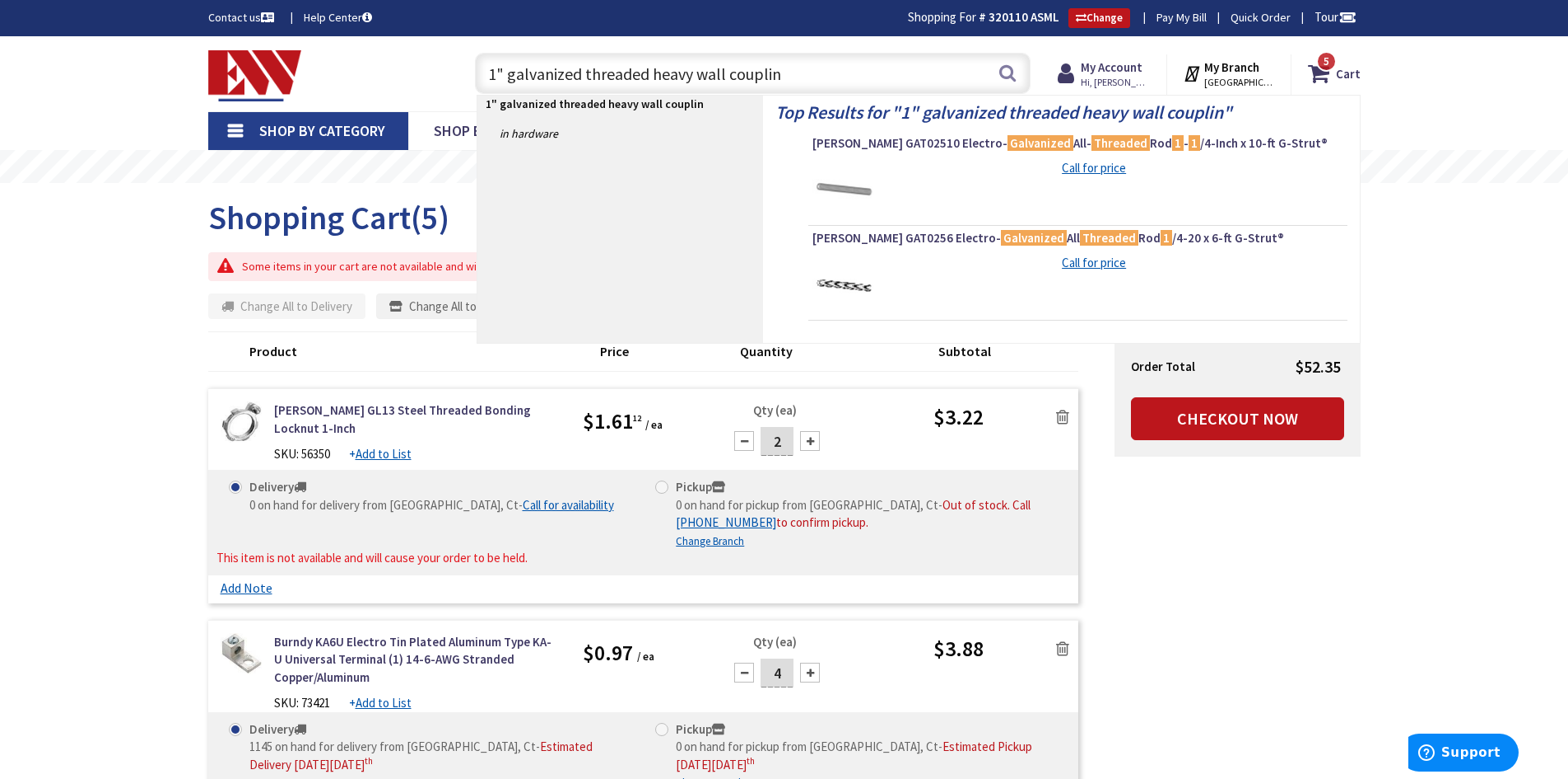
type input "1" galvanized threaded heavy wall coupling"
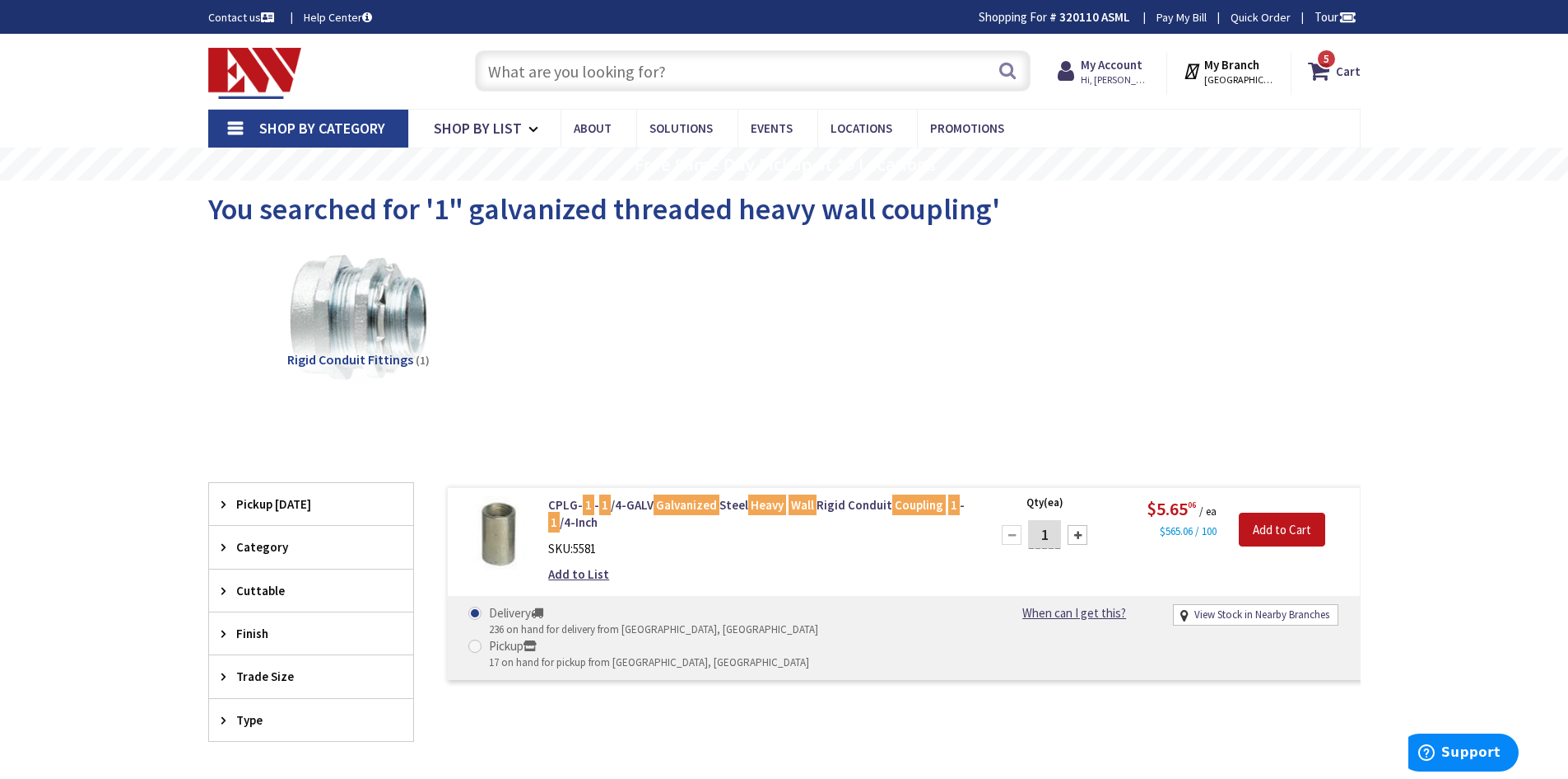
click at [395, 311] on img at bounding box center [357, 317] width 149 height 149
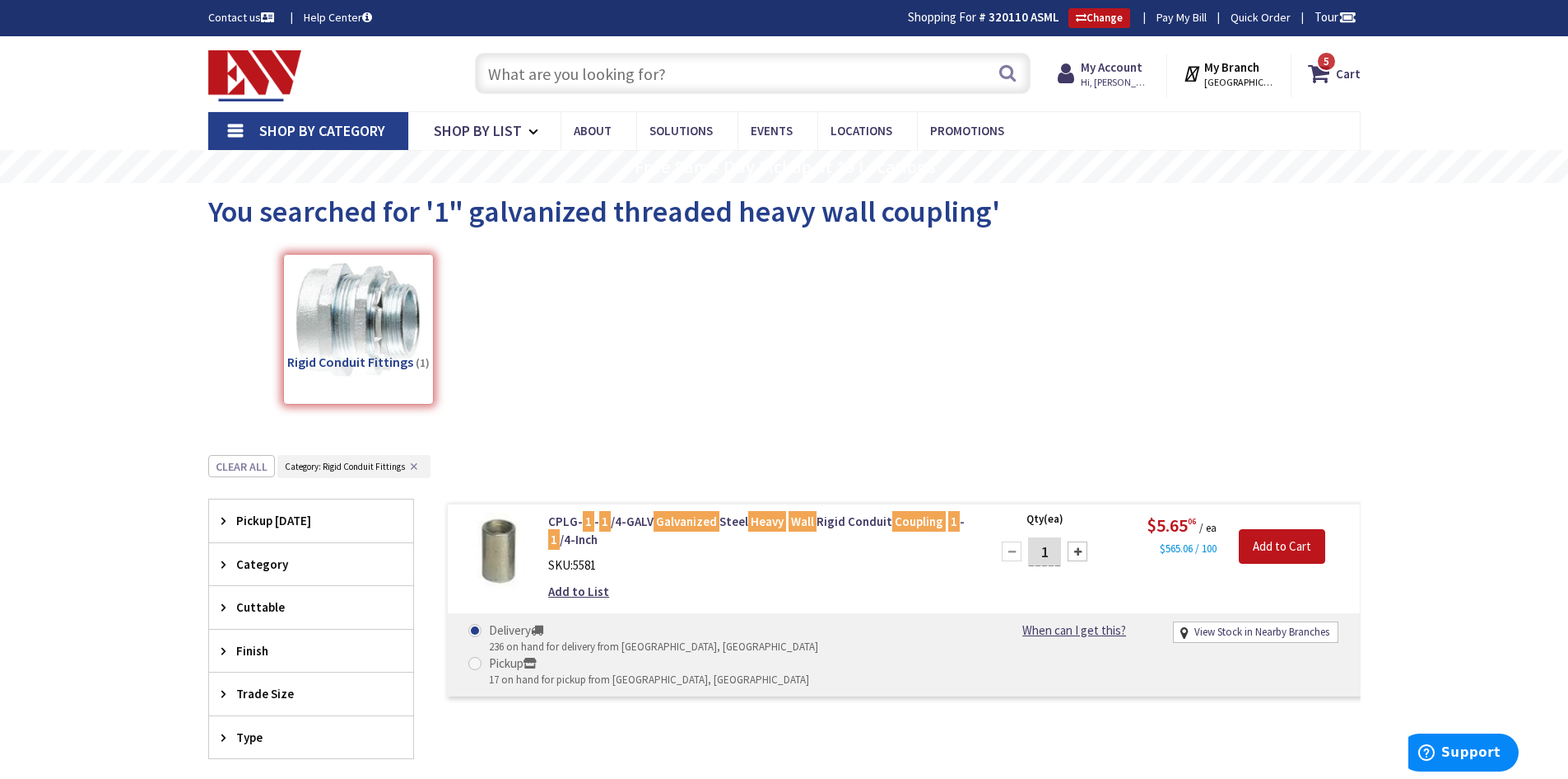
click at [707, 70] on input "text" at bounding box center [753, 73] width 556 height 41
type input "1""
click at [1005, 66] on button "Search" at bounding box center [1007, 72] width 21 height 37
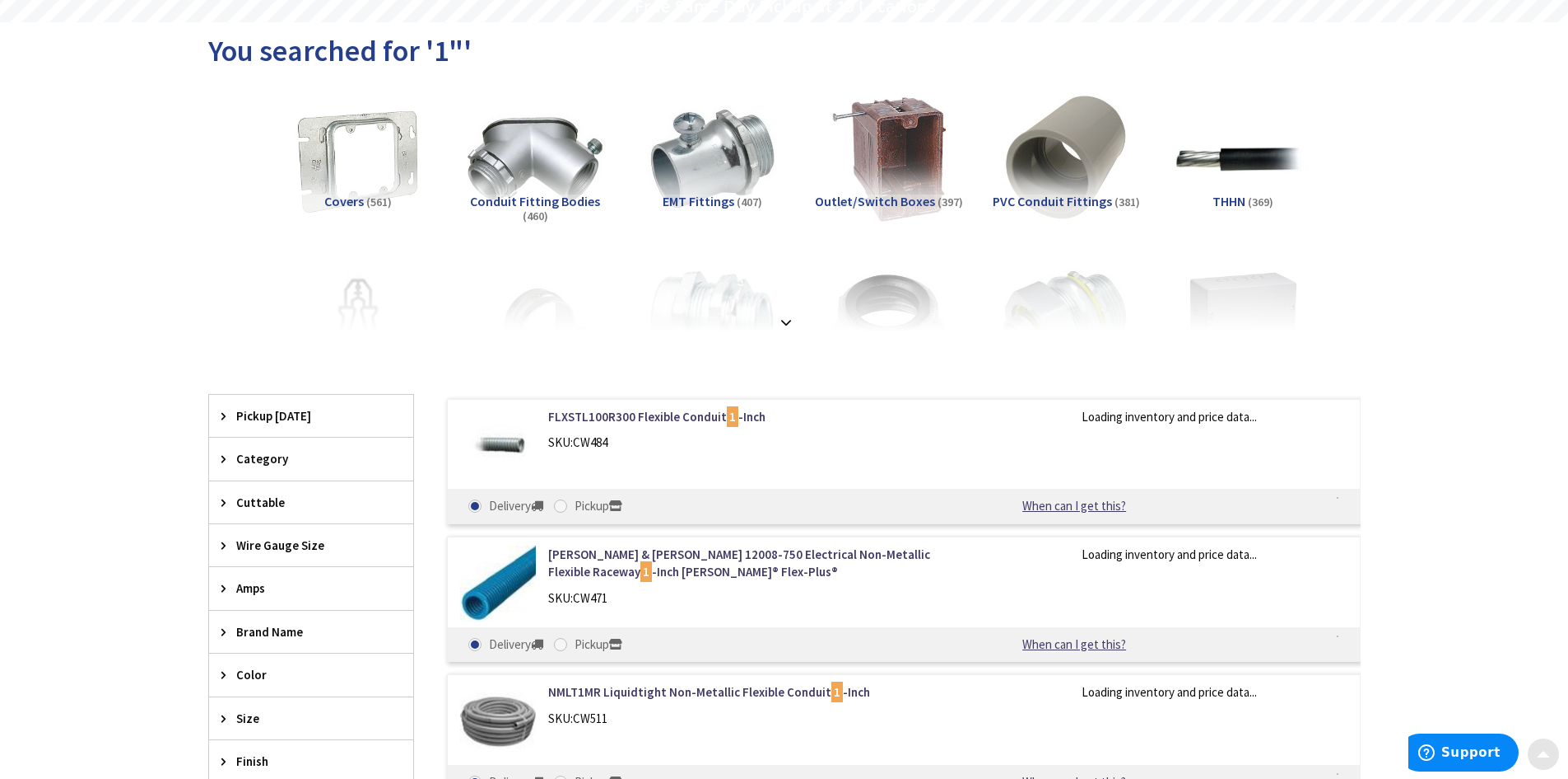
scroll to position [165, 0]
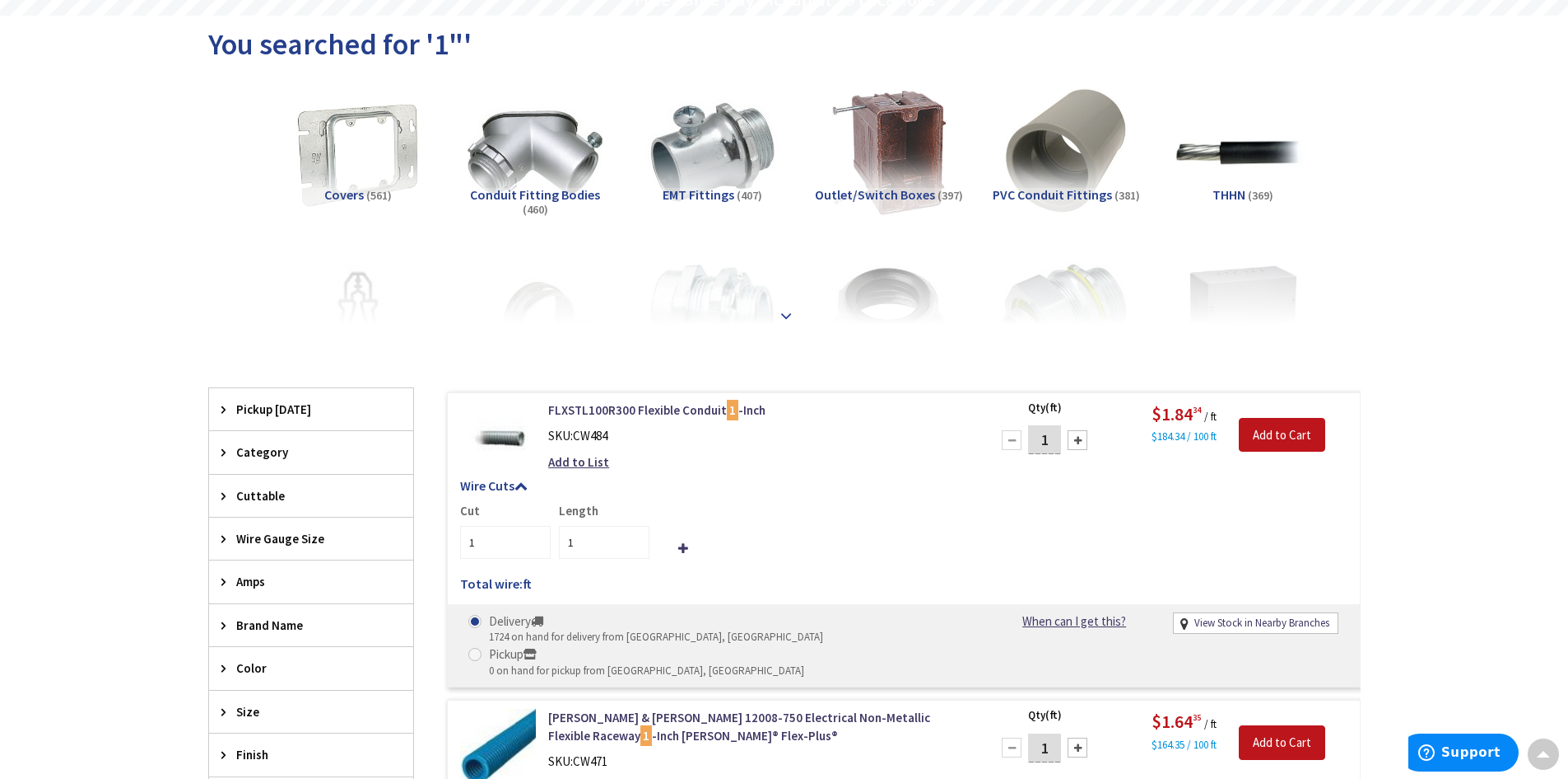
click at [785, 322] on div at bounding box center [784, 279] width 1070 height 91
click at [784, 314] on strong at bounding box center [786, 310] width 20 height 18
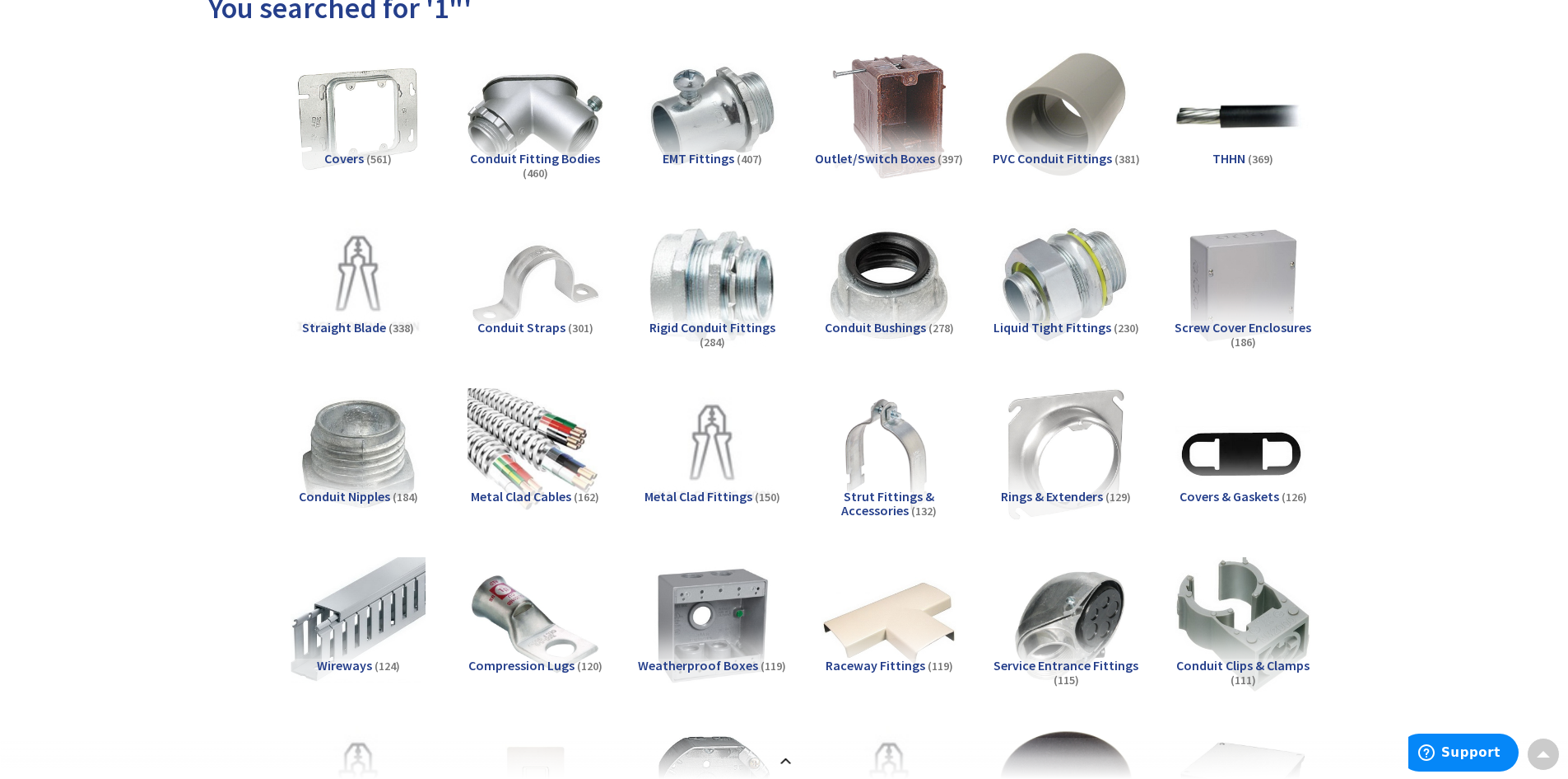
scroll to position [0, 0]
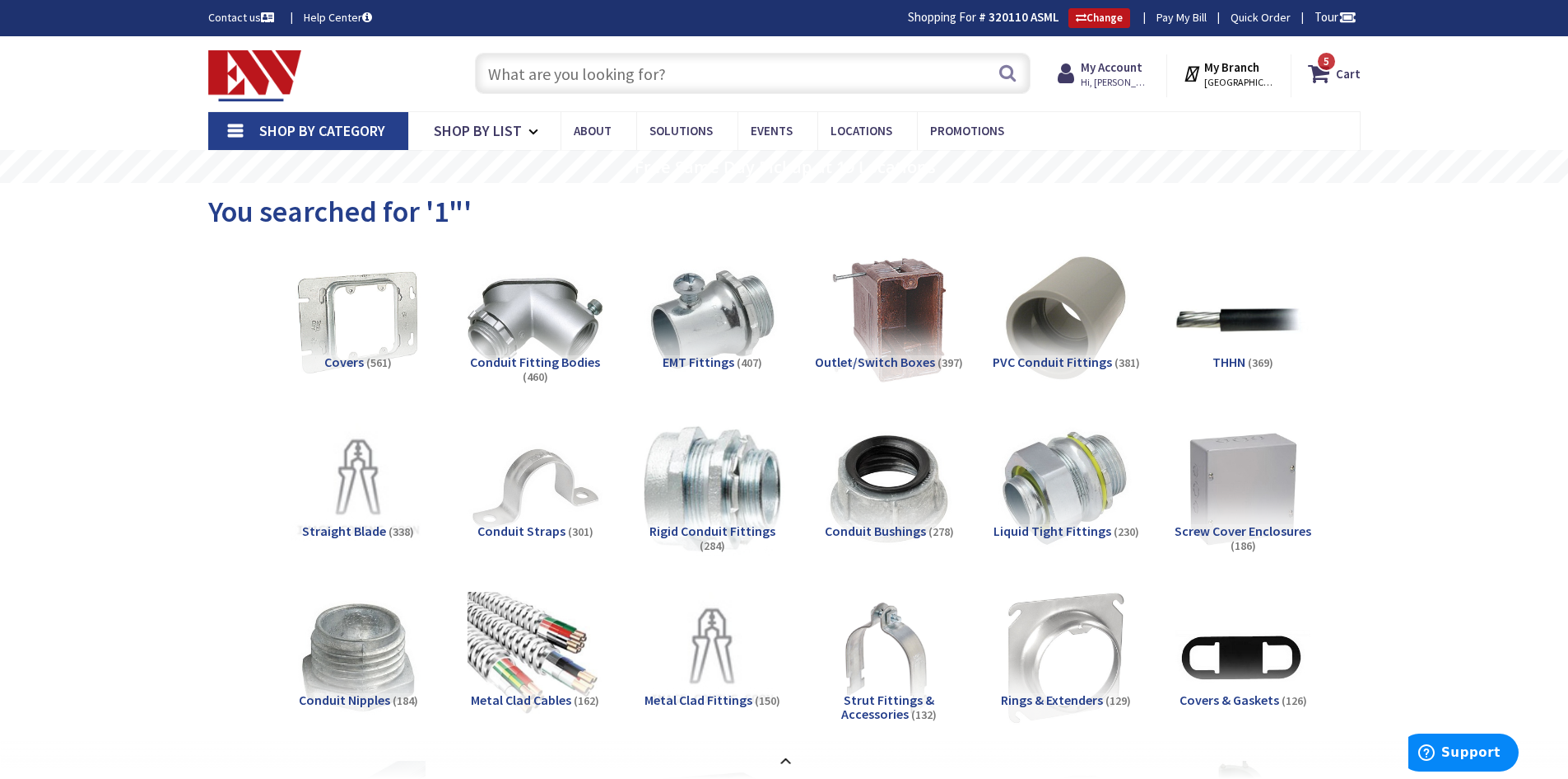
click at [725, 472] on img at bounding box center [712, 488] width 149 height 149
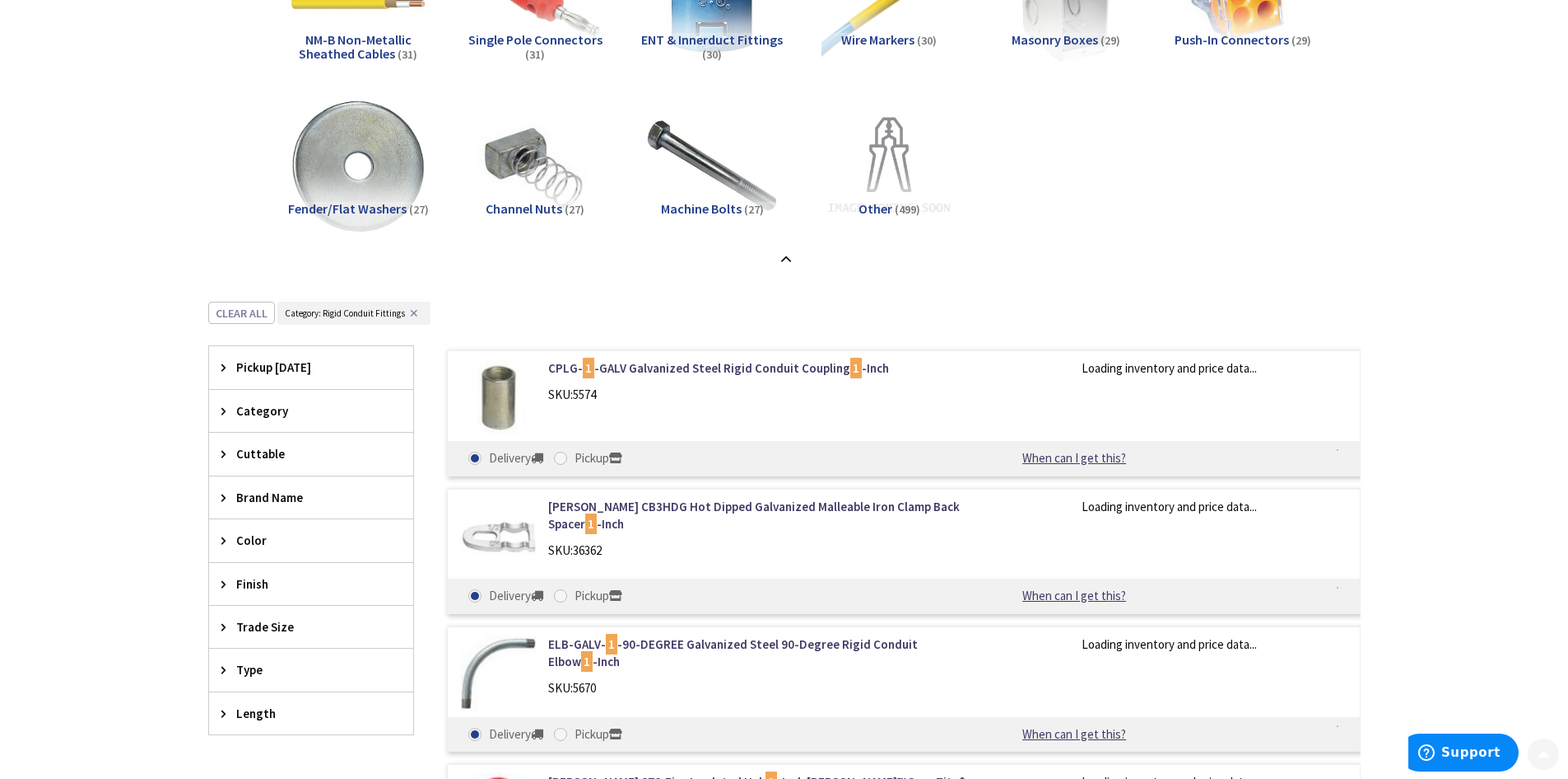
scroll to position [3157, 0]
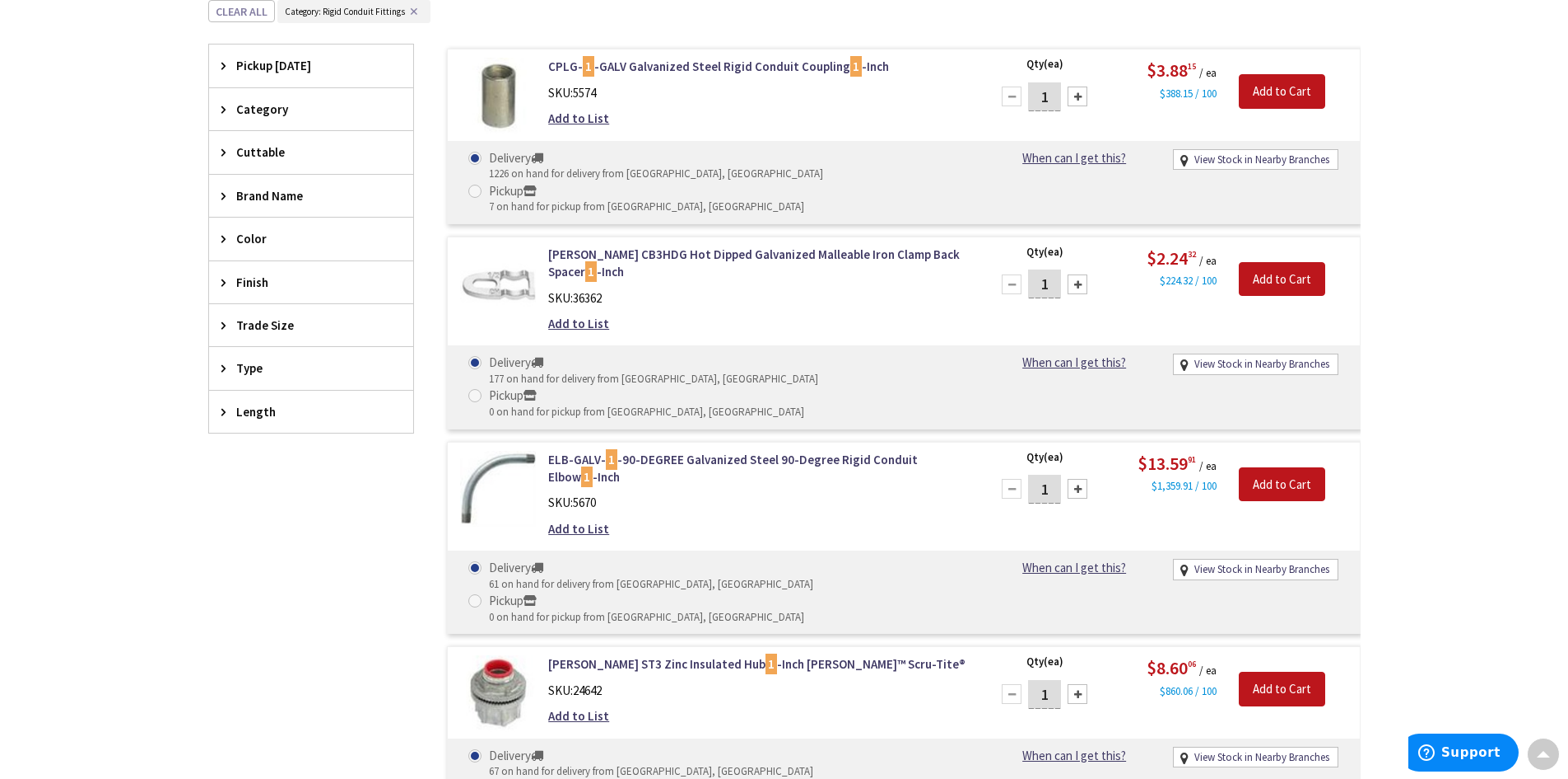
click at [1082, 97] on div at bounding box center [1078, 97] width 20 height 20
type input "2"
click at [1290, 87] on input "Add to Cart" at bounding box center [1282, 91] width 87 height 35
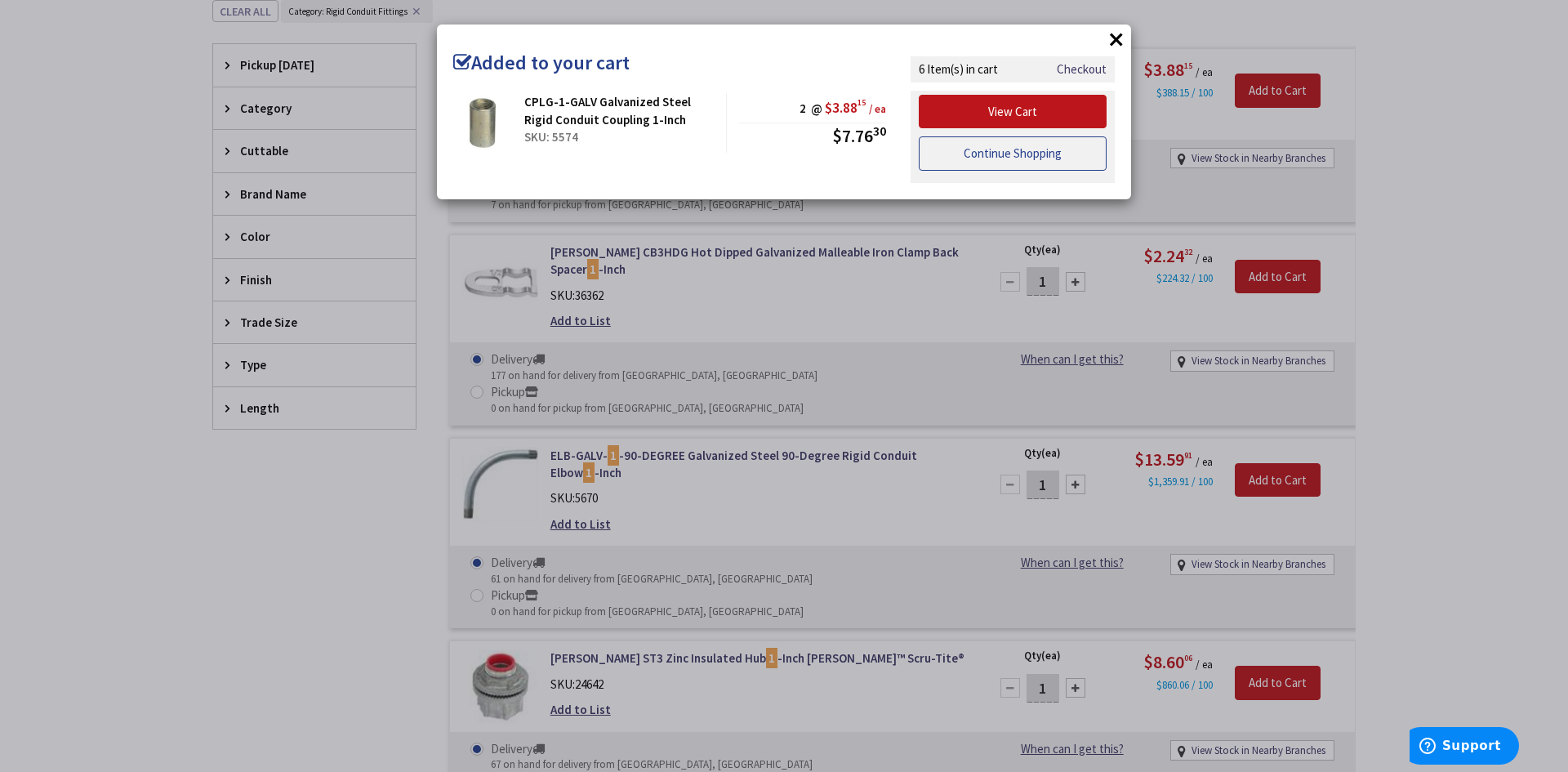
click at [1016, 156] on link "Continue Shopping" at bounding box center [1012, 154] width 187 height 35
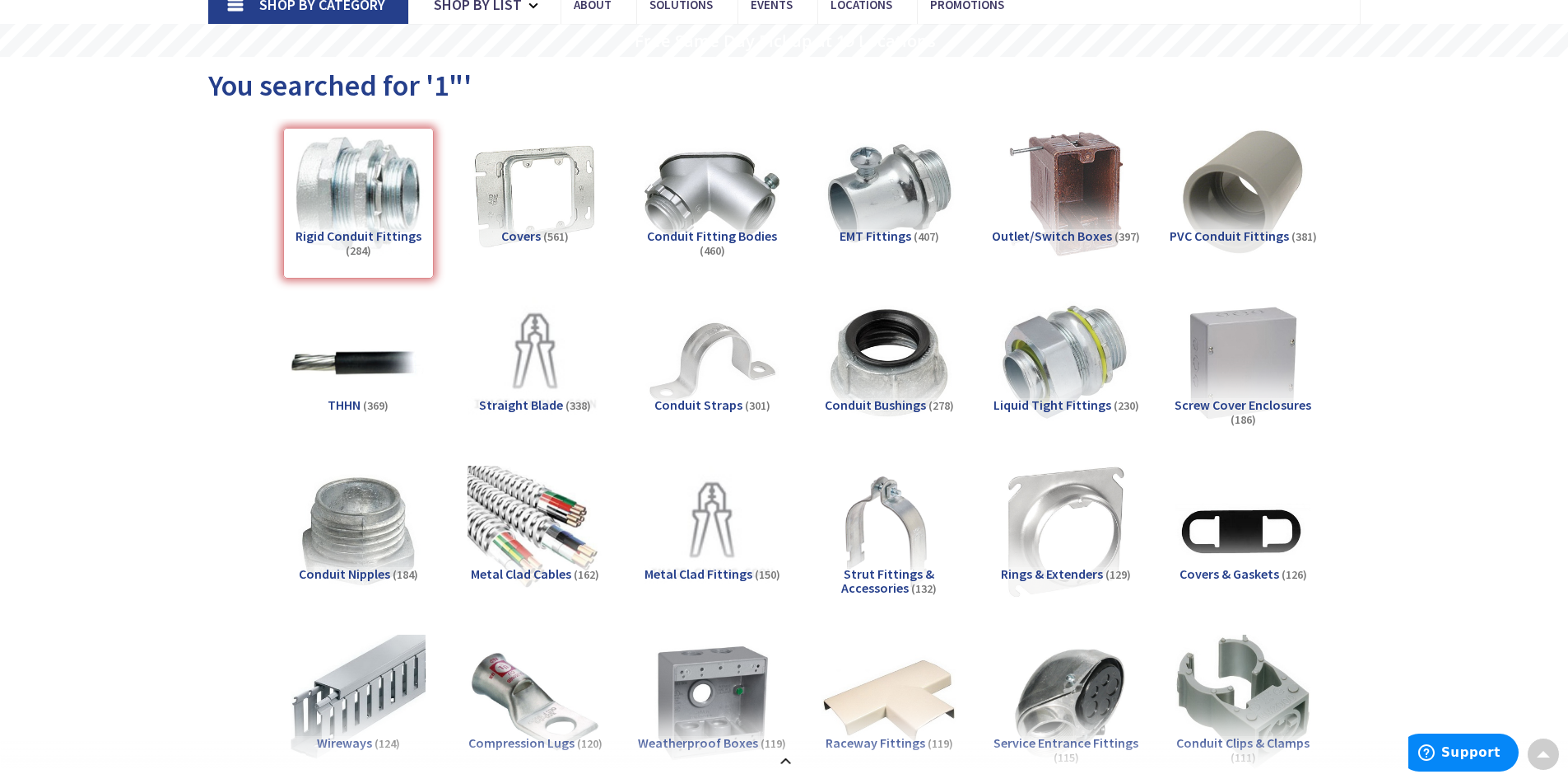
scroll to position [0, 0]
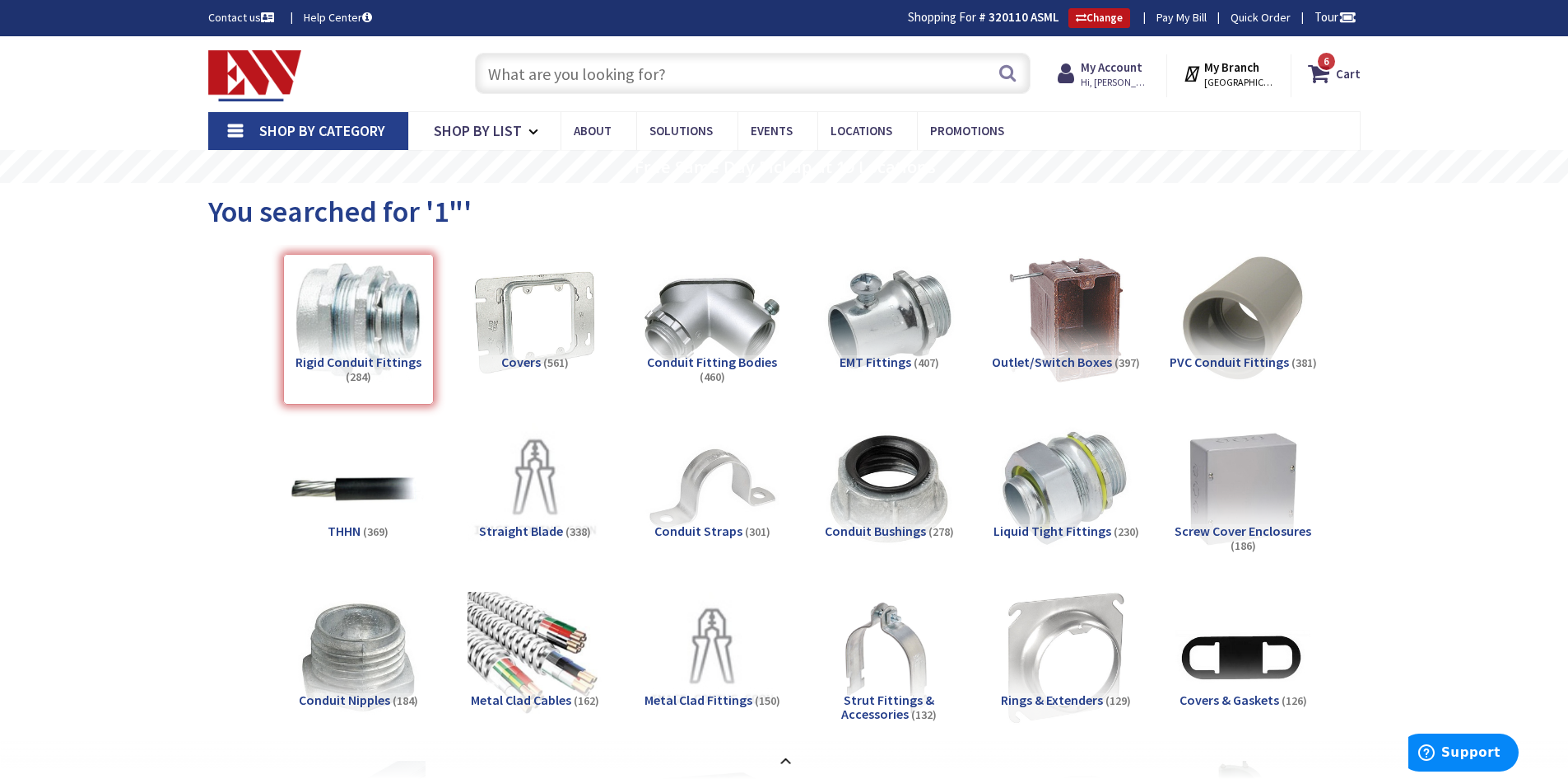
click at [583, 68] on input "text" at bounding box center [753, 73] width 556 height 41
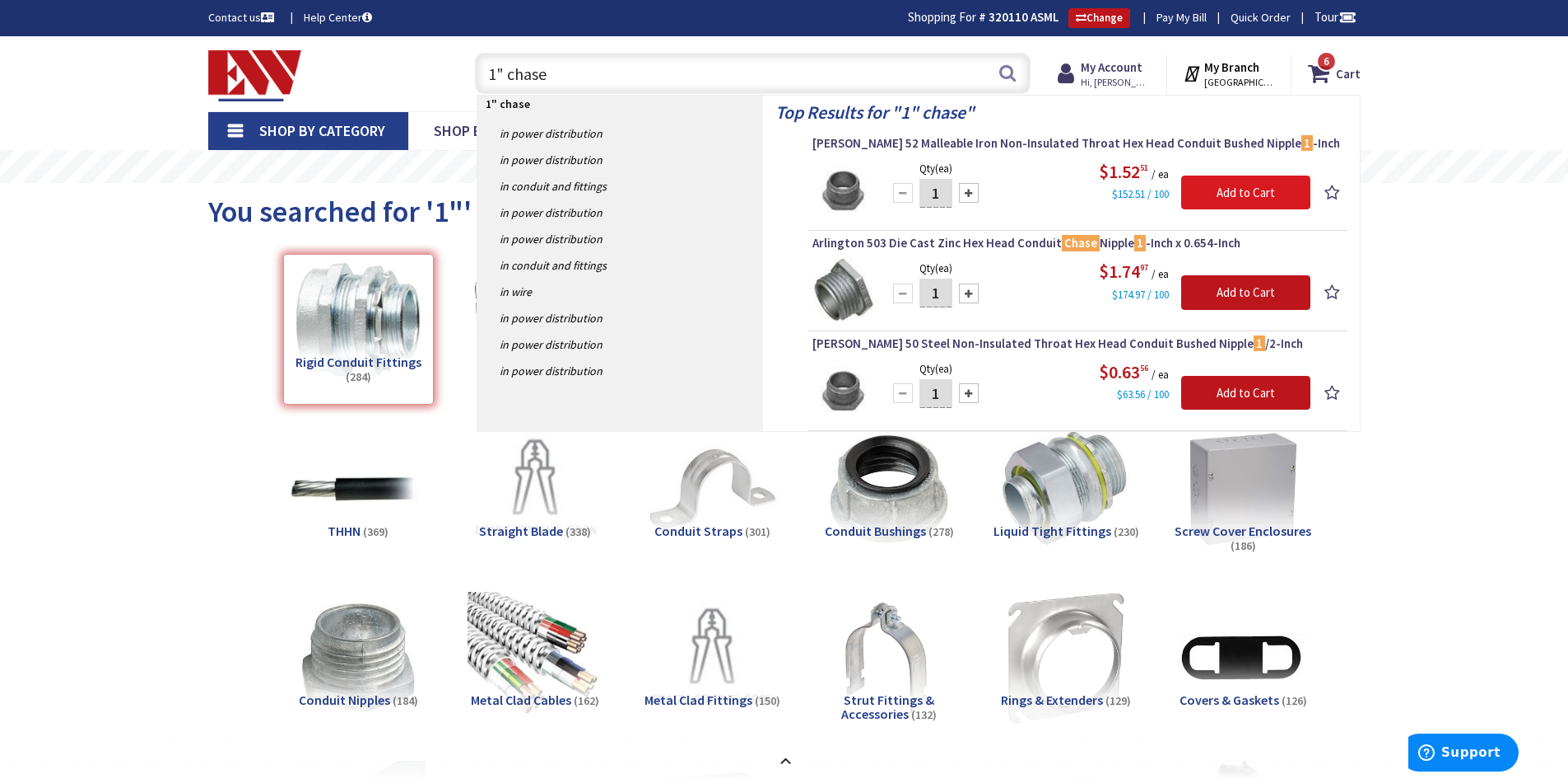
type input "1" chase"
click at [1239, 185] on input "Add to Cart" at bounding box center [1245, 192] width 129 height 35
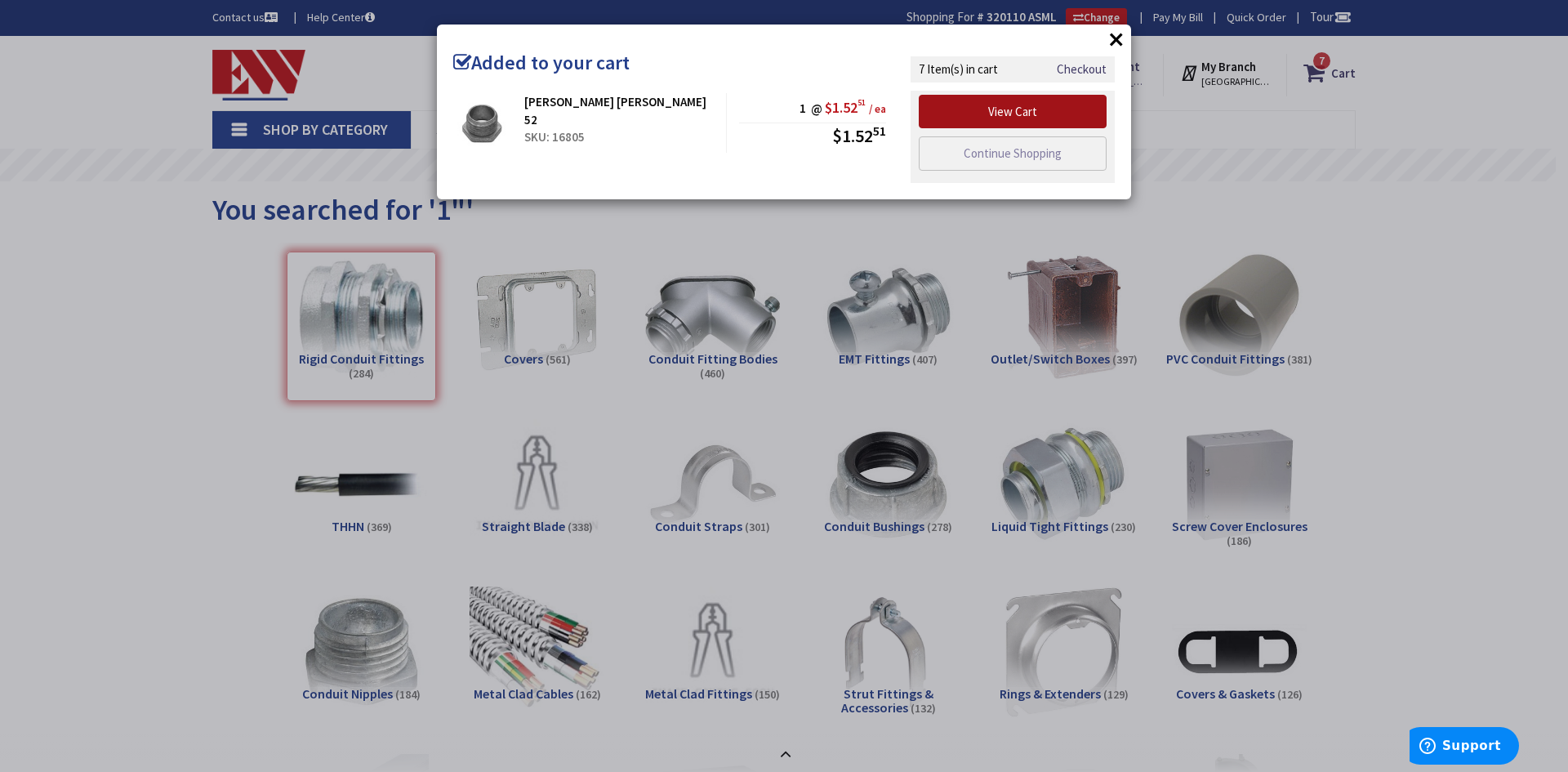
click at [954, 100] on link "View Cart" at bounding box center [1012, 112] width 187 height 35
click at [990, 155] on link "Continue Shopping" at bounding box center [1012, 154] width 187 height 35
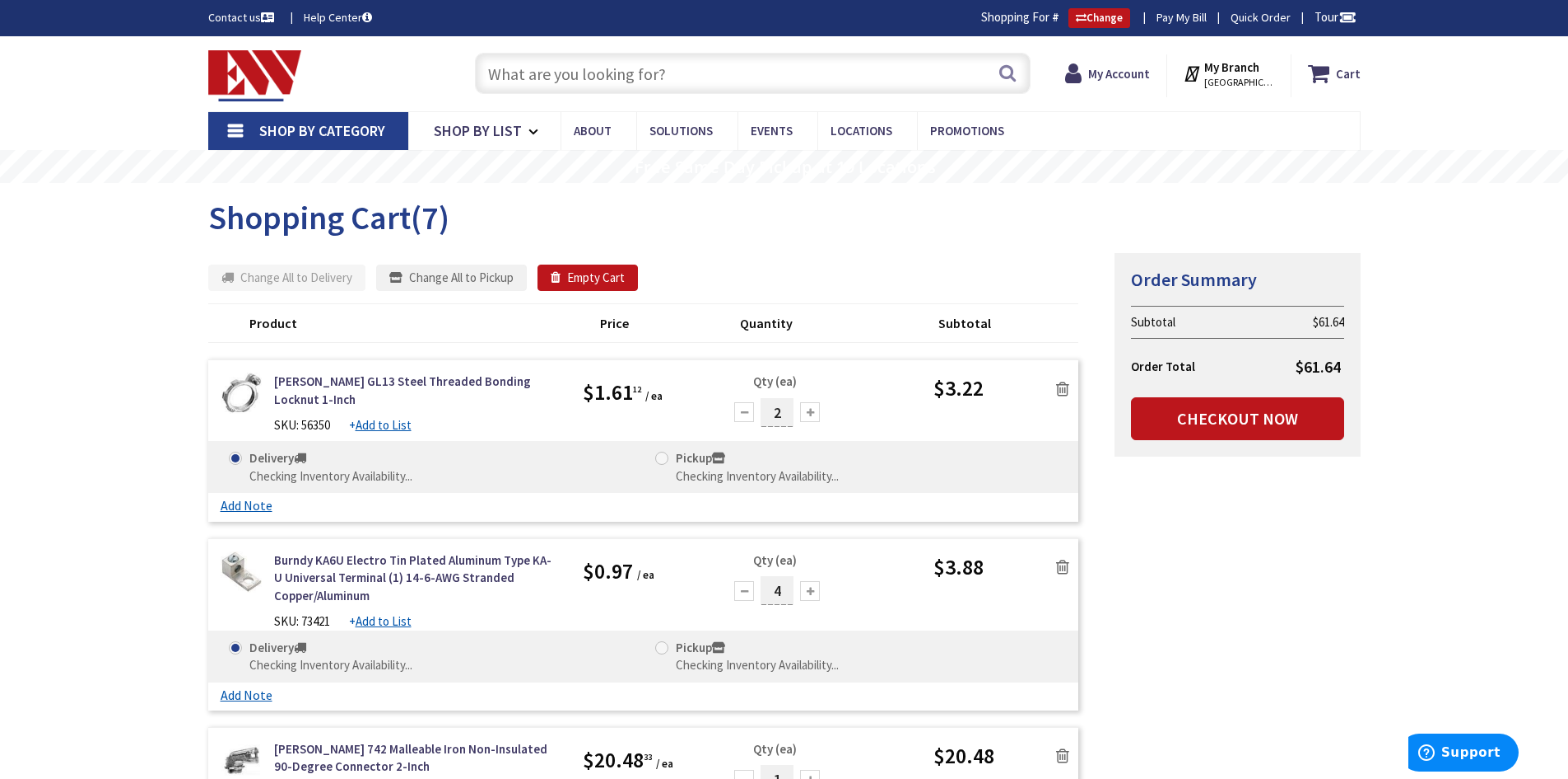
click at [668, 77] on input "text" at bounding box center [753, 73] width 556 height 41
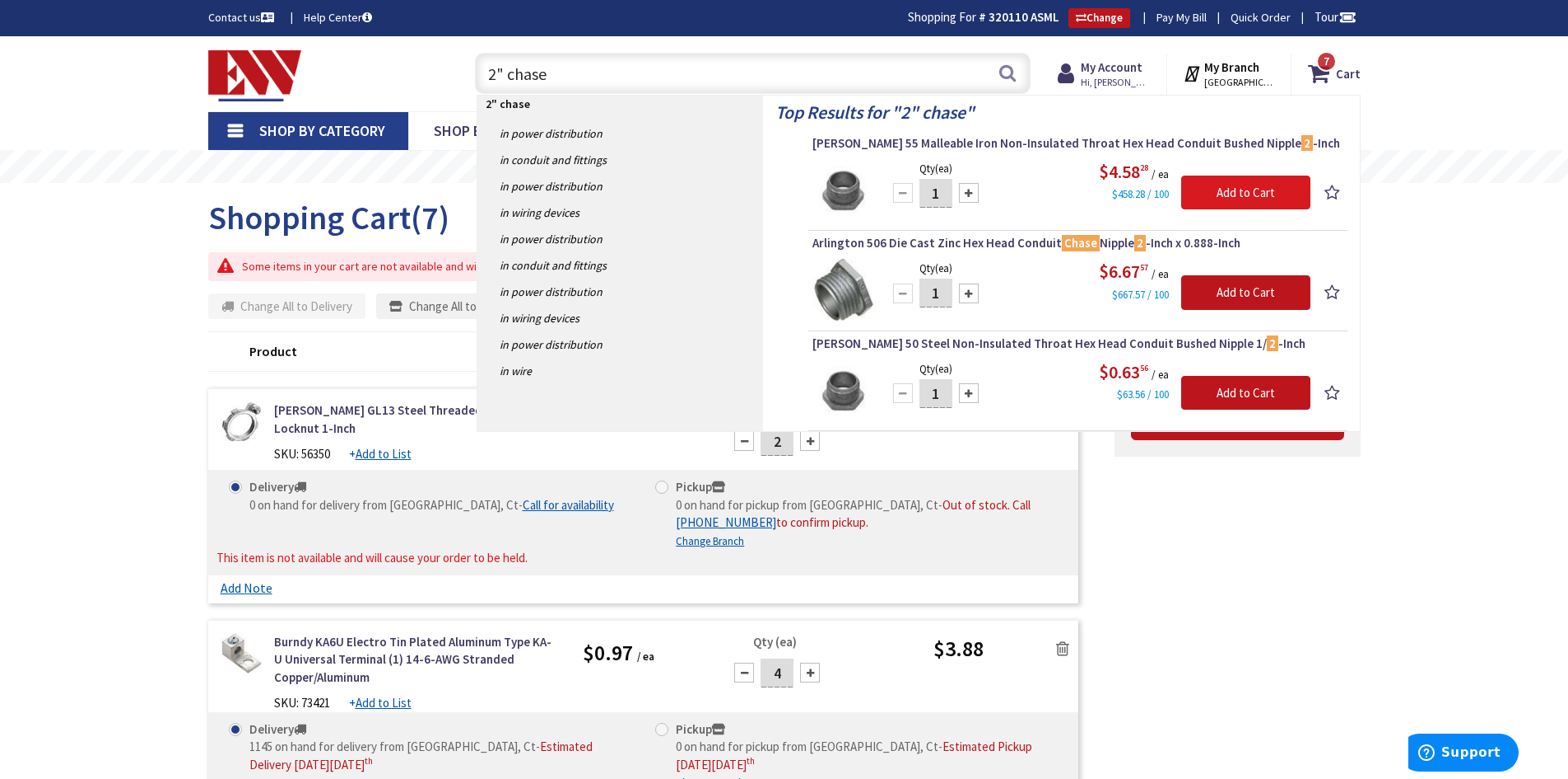
type input "2" chase"
click at [1239, 185] on input "Add to Cart" at bounding box center [1245, 192] width 129 height 35
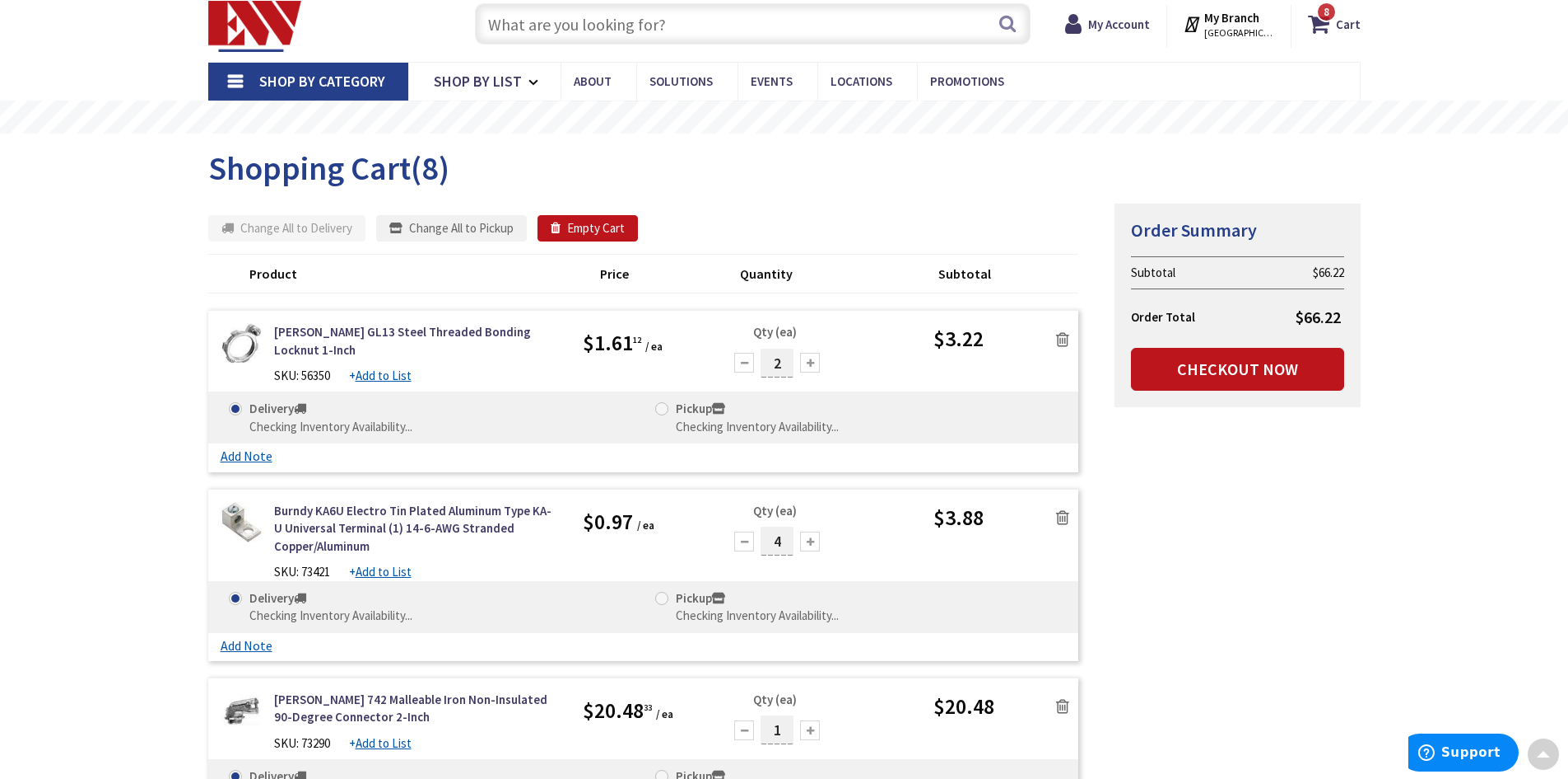
scroll to position [45, 0]
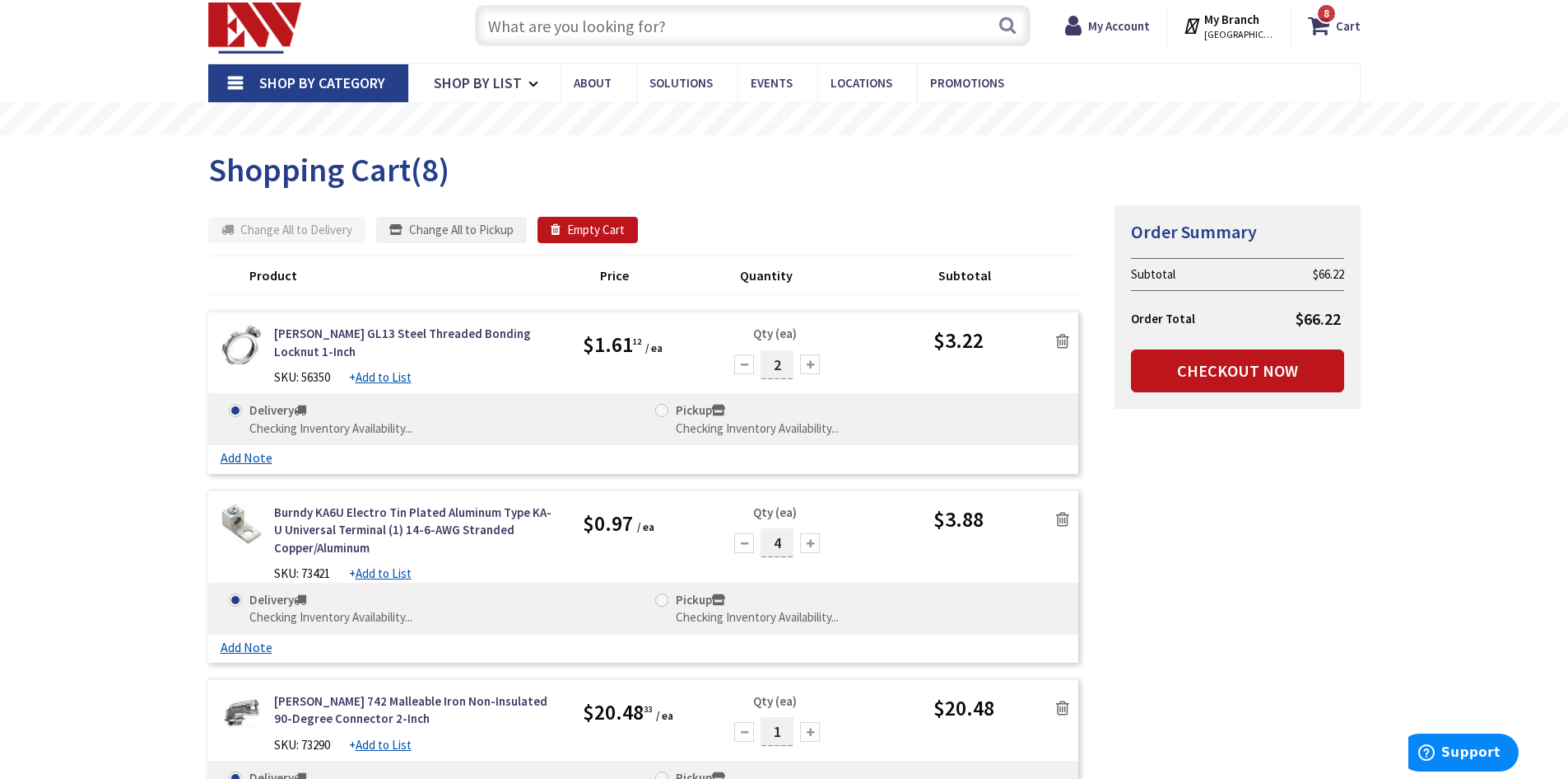
click at [674, 25] on input "text" at bounding box center [753, 25] width 556 height 41
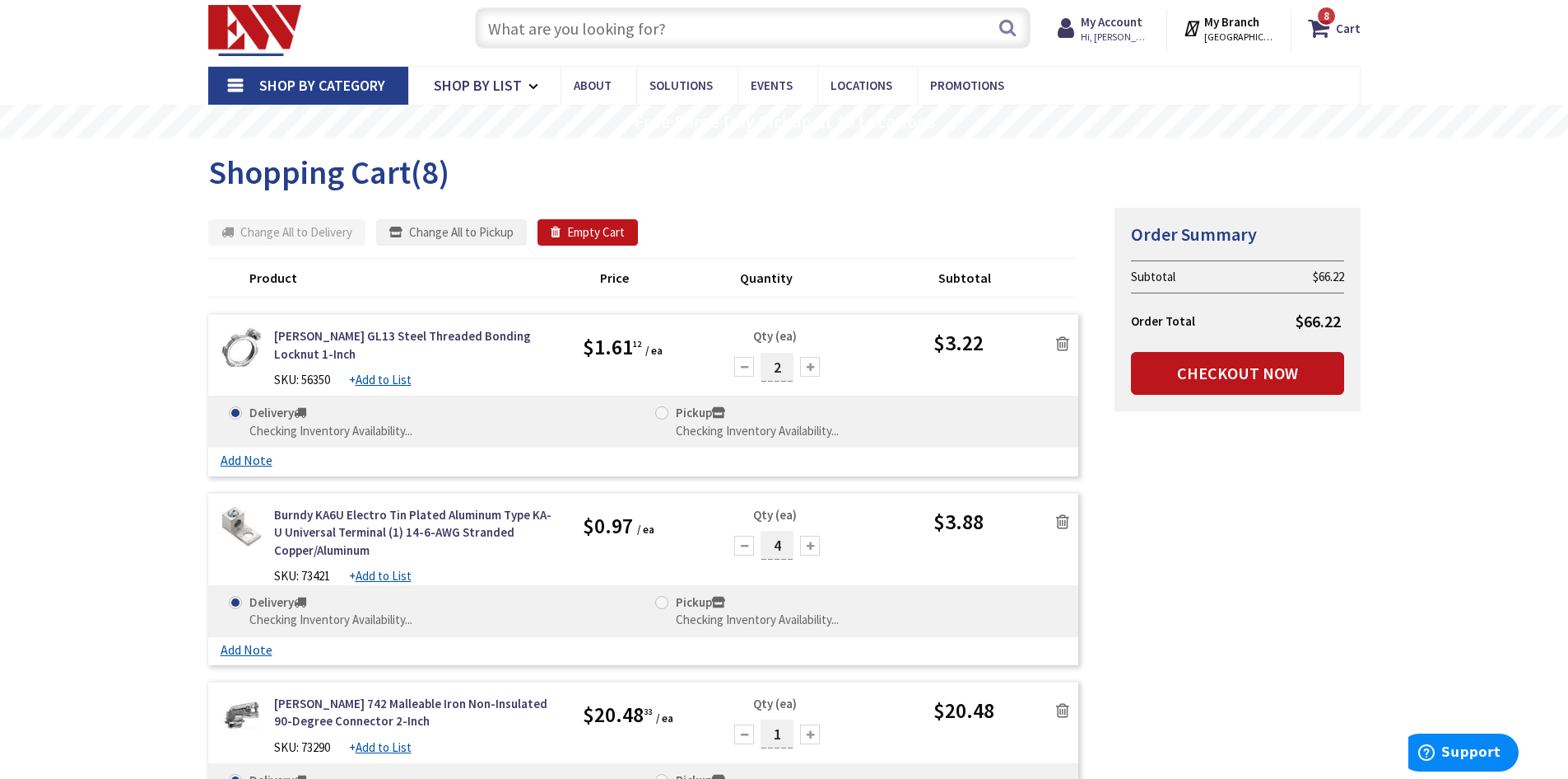
scroll to position [48, 0]
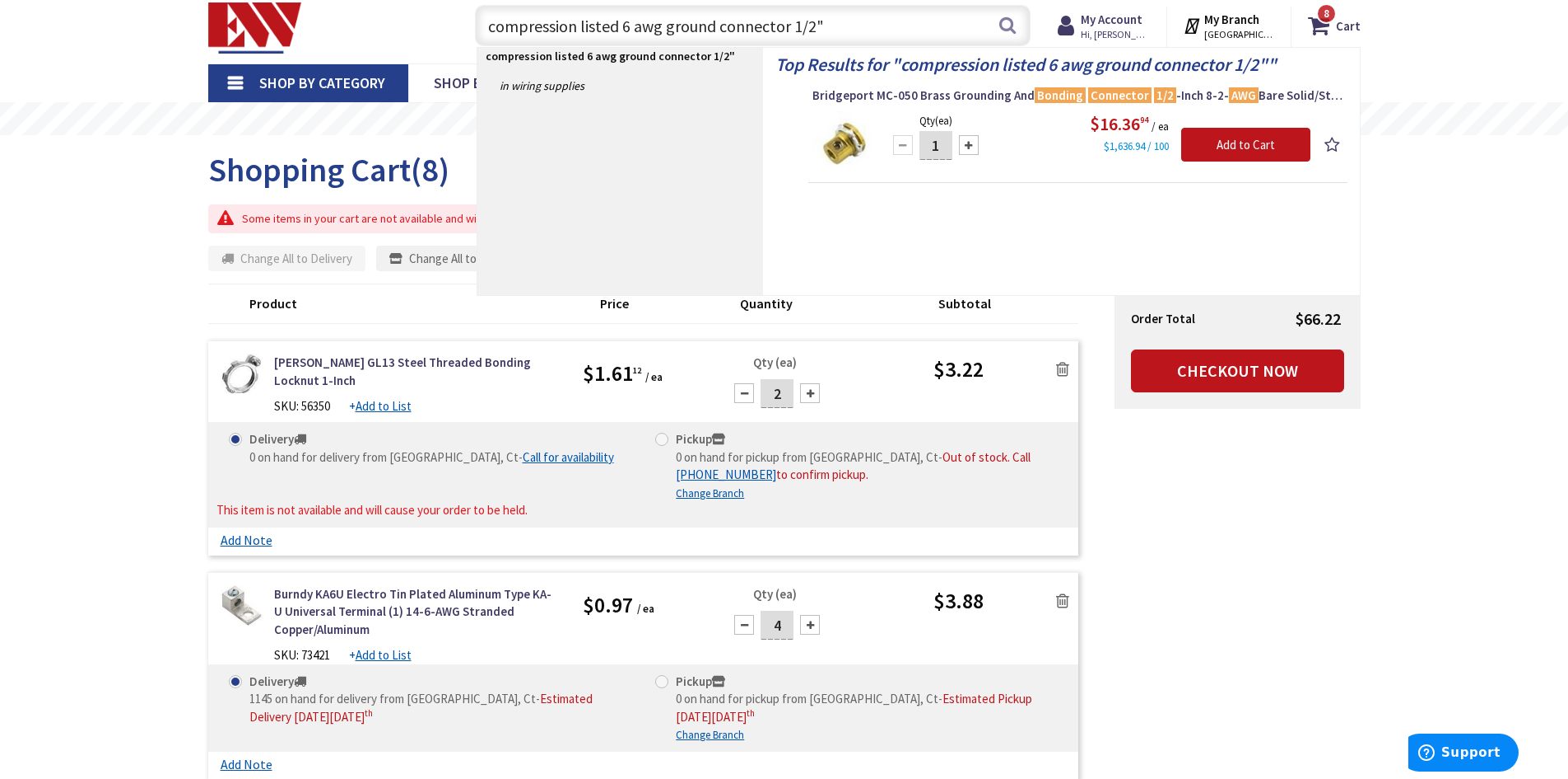
type input "compression listed 6 awg ground connector 1/2""
click at [839, 143] on img at bounding box center [843, 142] width 62 height 62
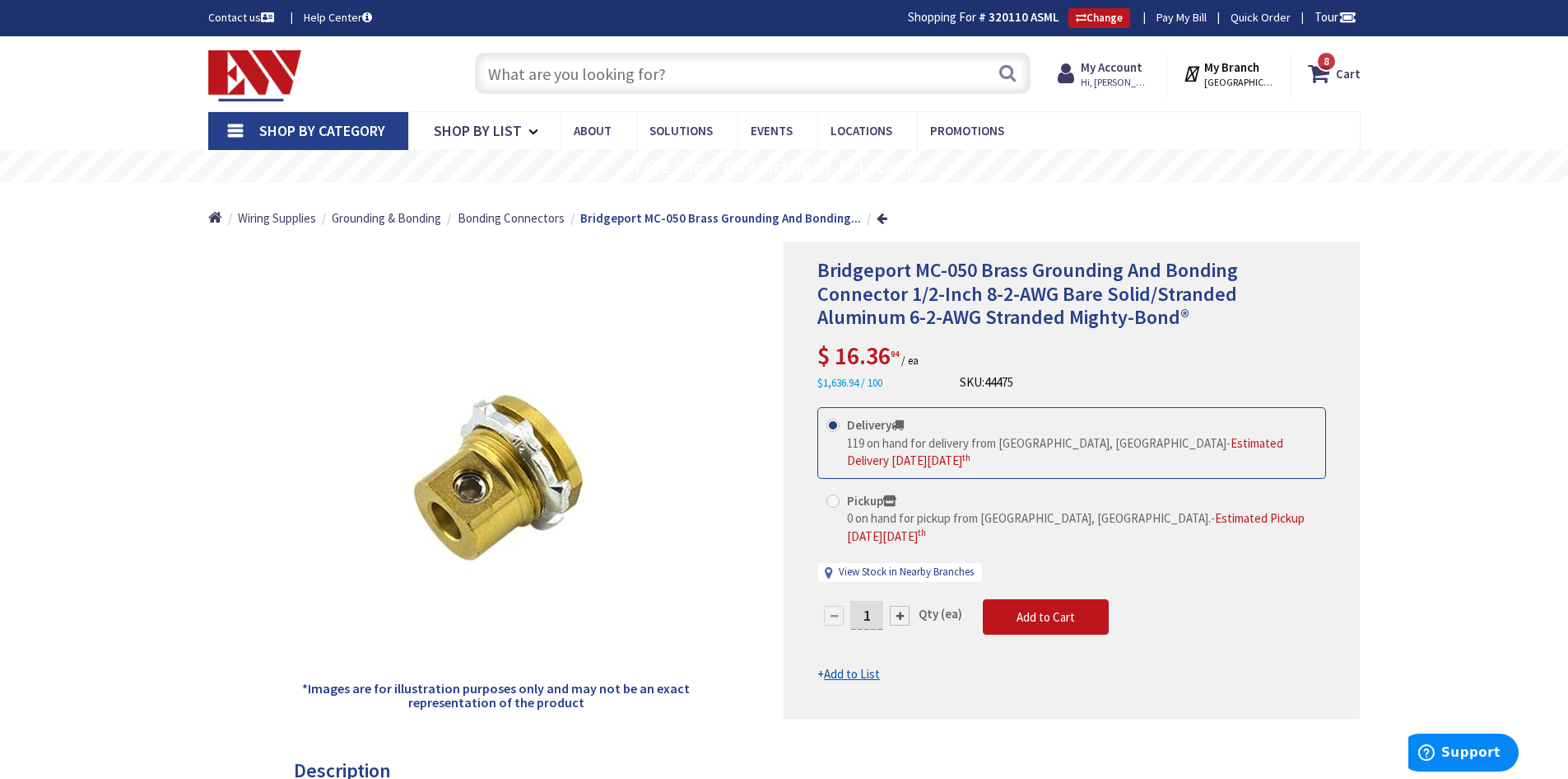
click at [905, 606] on div at bounding box center [900, 616] width 20 height 20
type input "2"
click at [1056, 609] on span "Add to Cart" at bounding box center [1045, 617] width 58 height 16
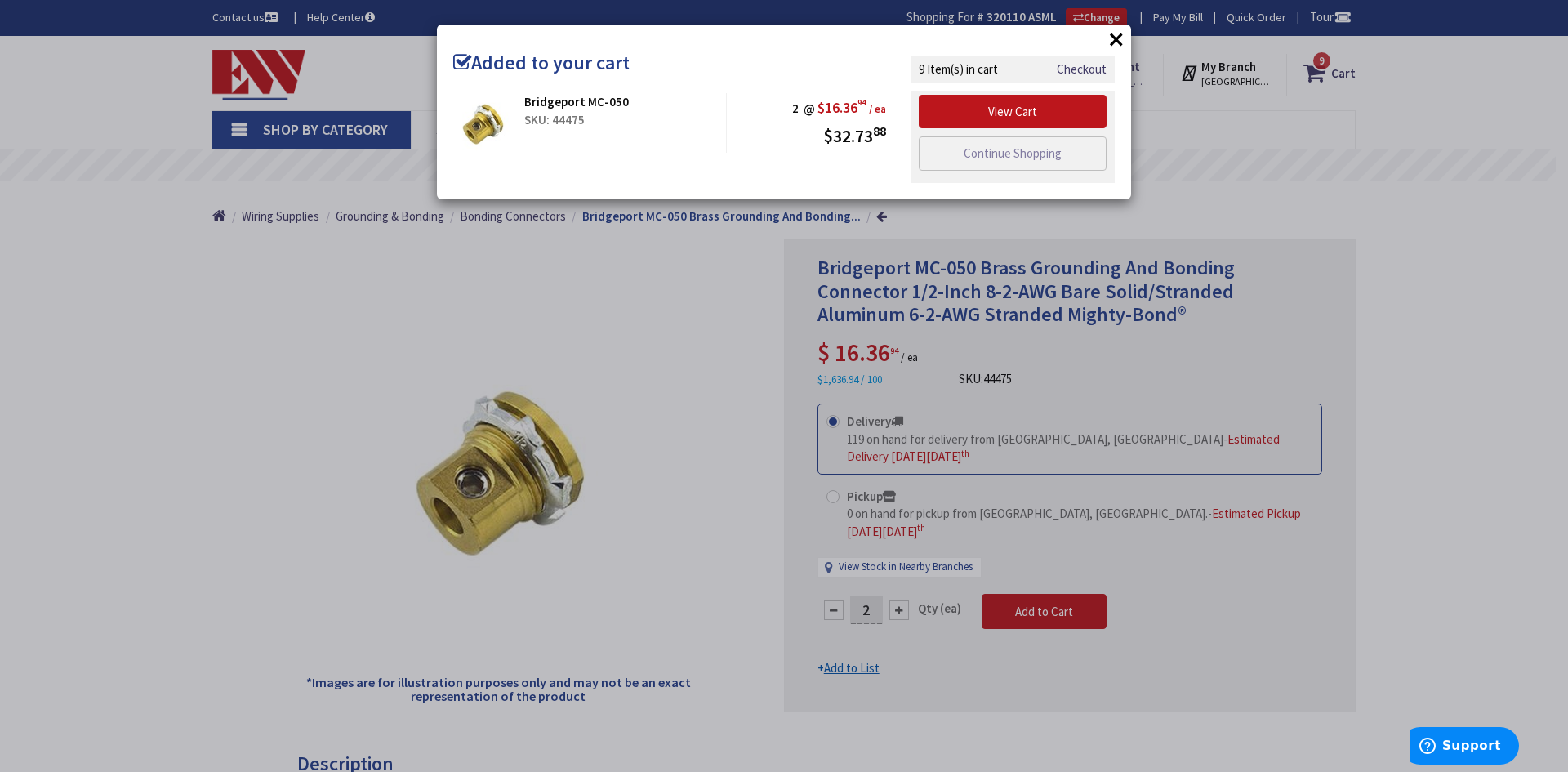
click at [1112, 37] on button "×" at bounding box center [1116, 39] width 25 height 25
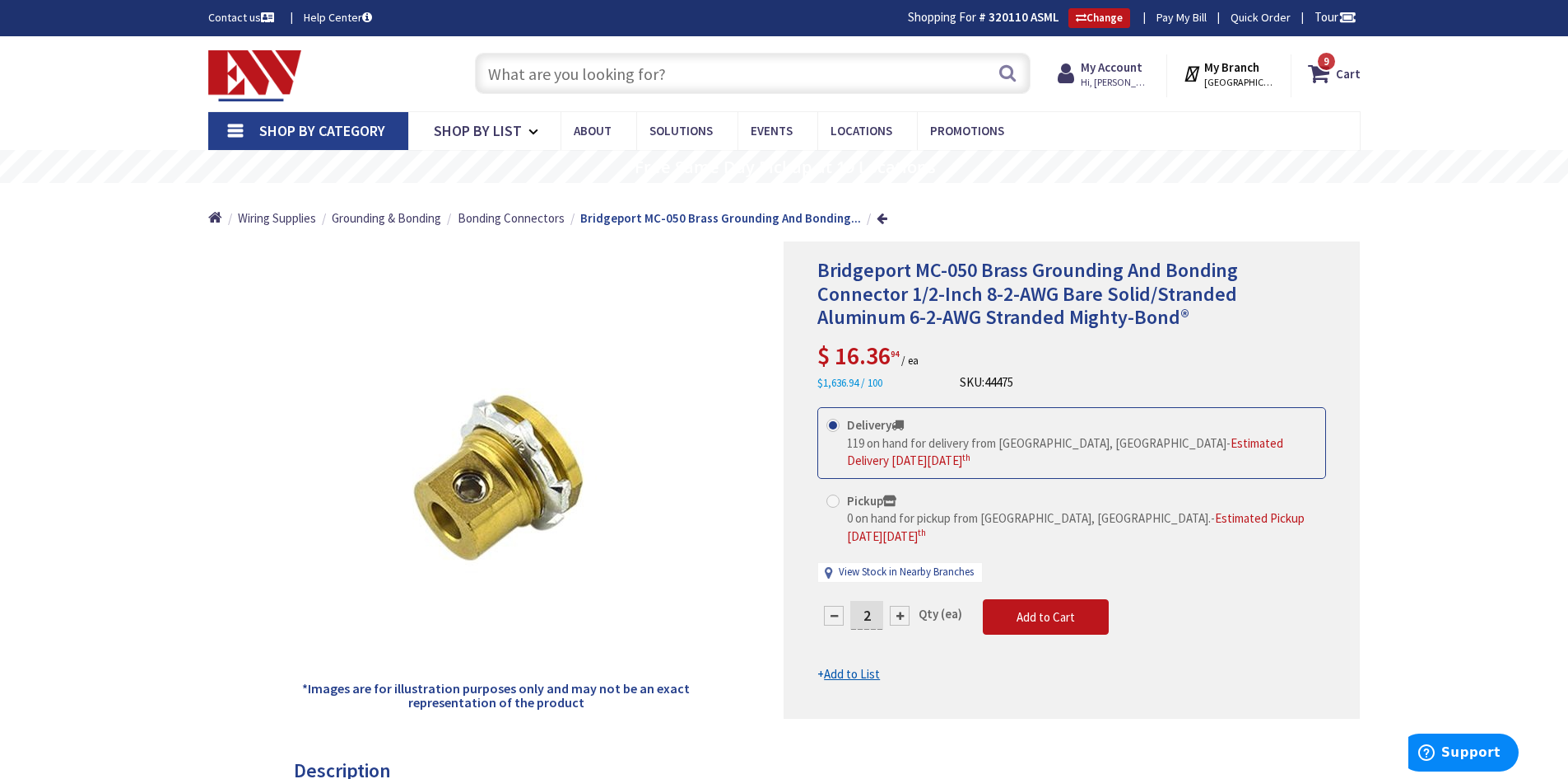
click at [713, 74] on input "text" at bounding box center [753, 73] width 556 height 41
click at [723, 68] on input "text" at bounding box center [753, 73] width 556 height 41
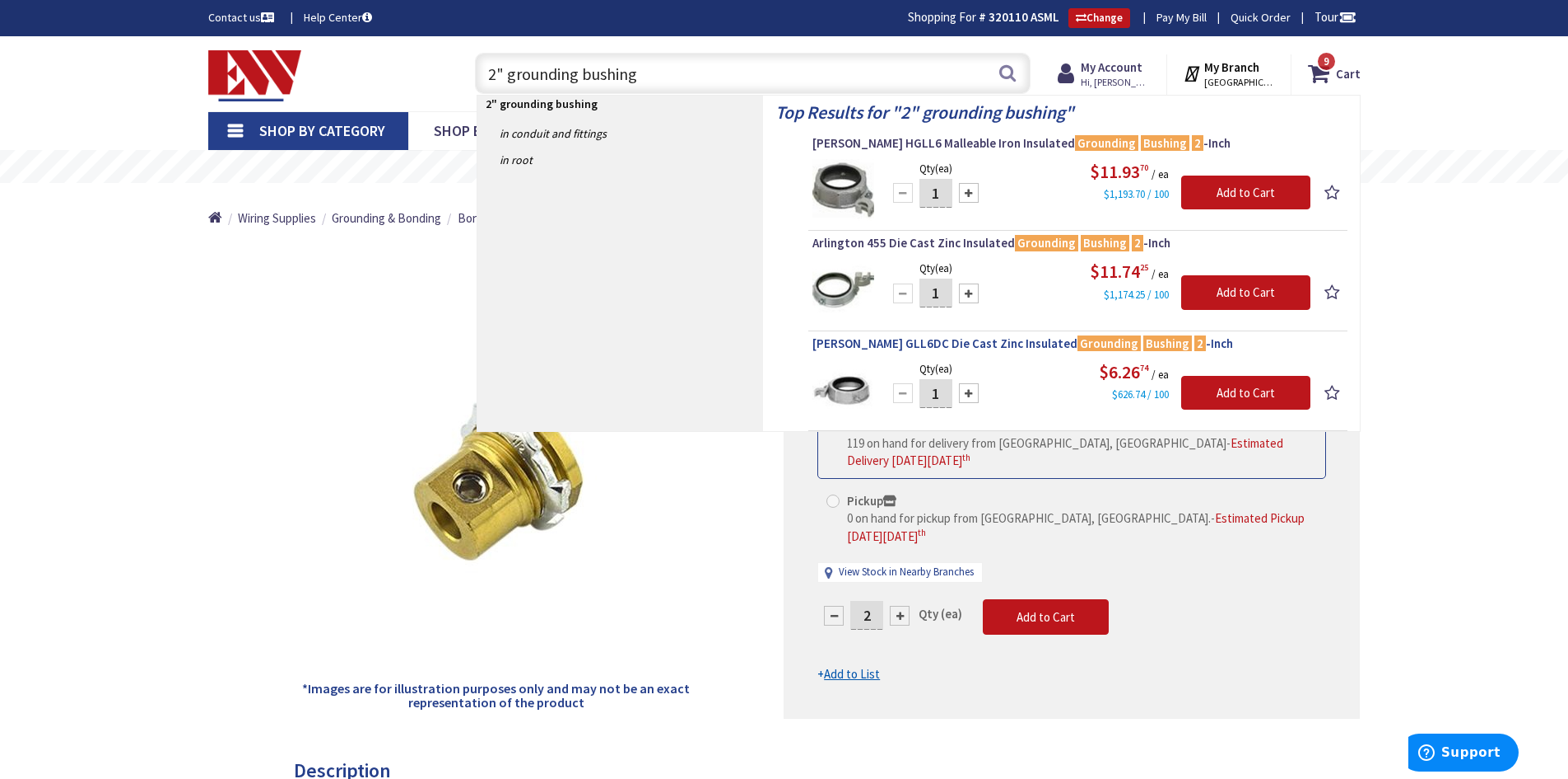
type input "2" grounding bushing"
click at [912, 341] on span "[PERSON_NAME] GLL6DC Die Cast Zinc Insulated Grounding Bushing 2 -Inch" at bounding box center [1077, 343] width 531 height 16
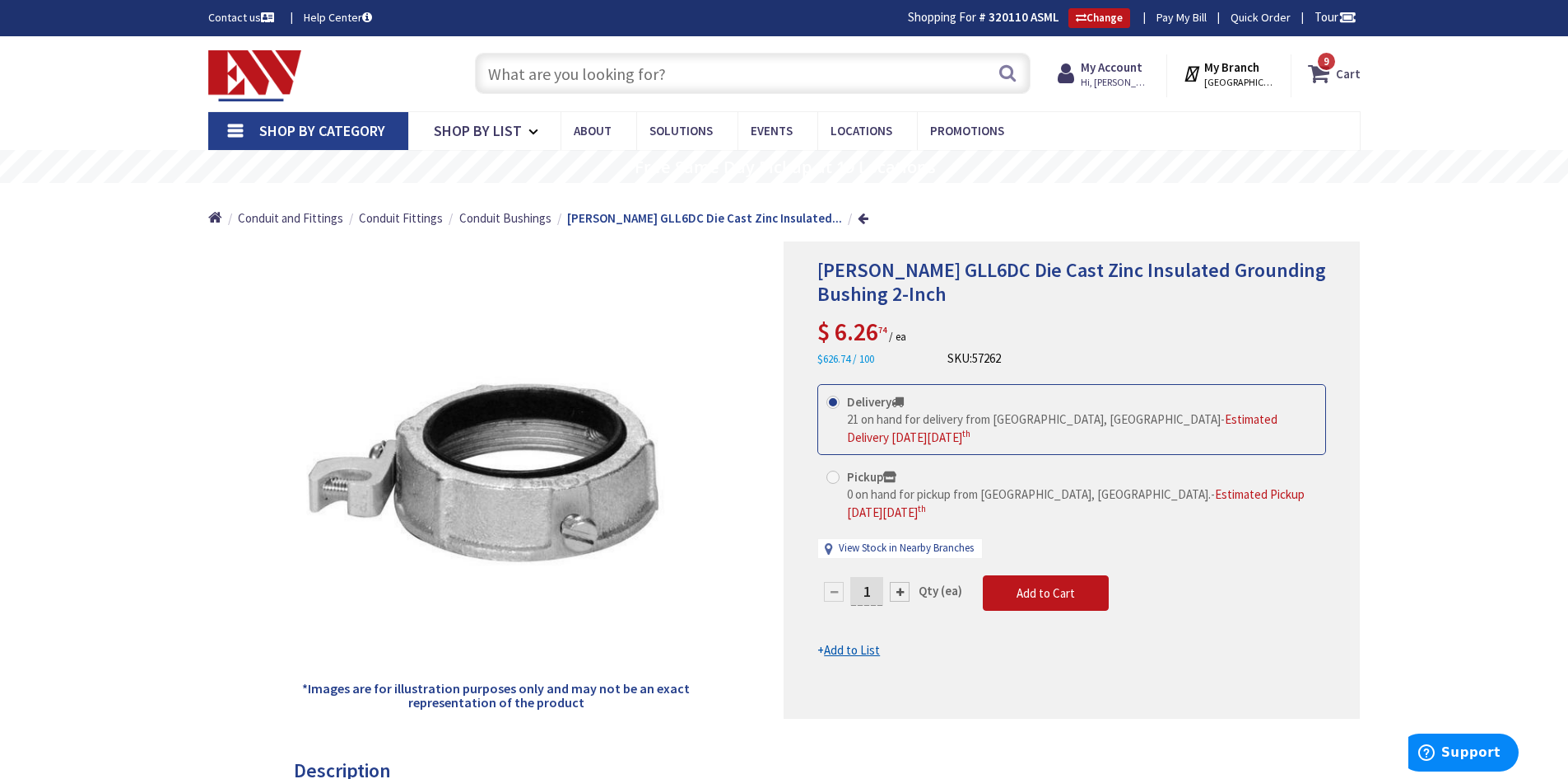
click at [1336, 70] on icon at bounding box center [1322, 73] width 28 height 30
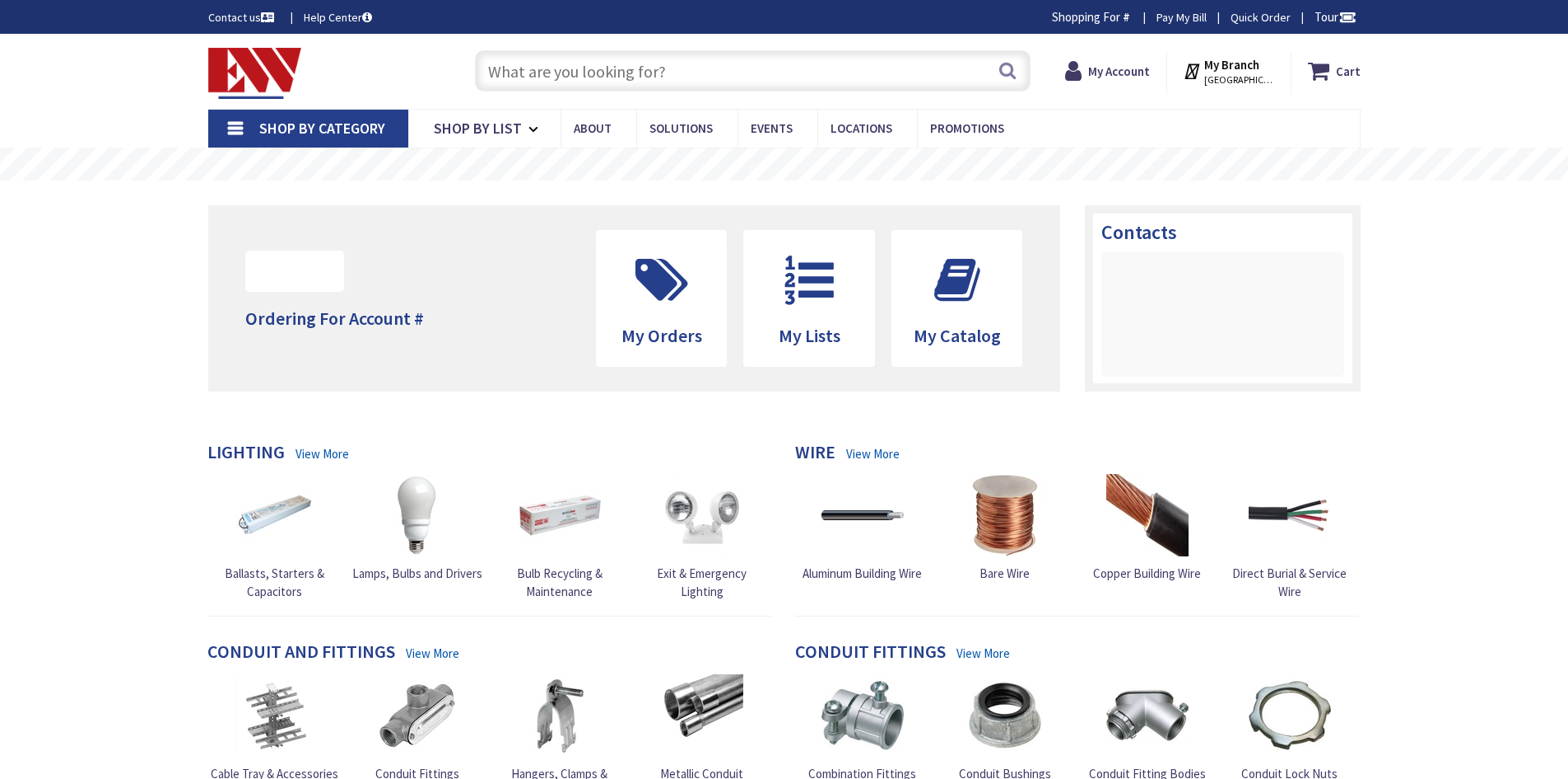
click at [751, 78] on input "text" at bounding box center [753, 70] width 556 height 41
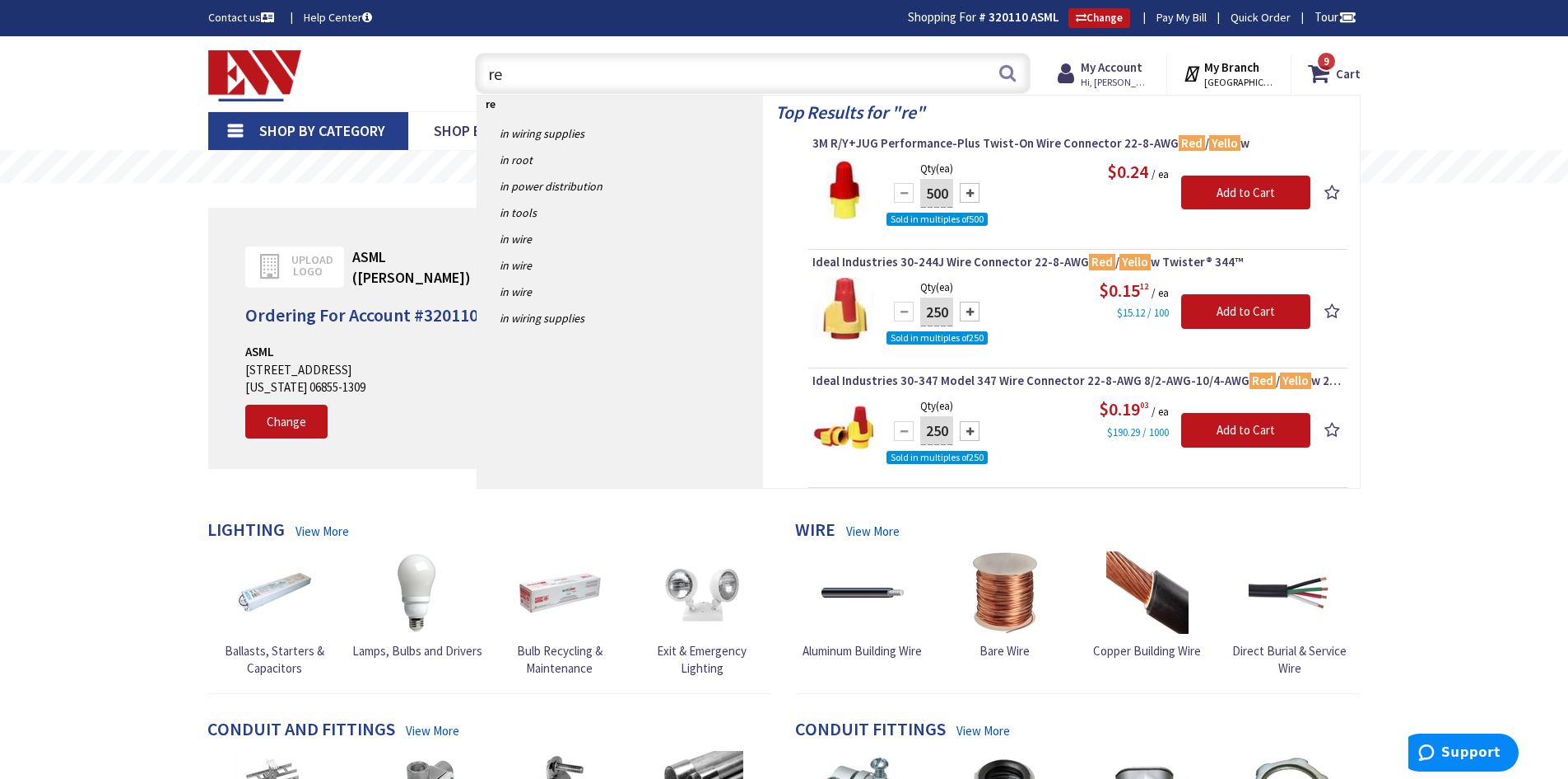
type input "r"
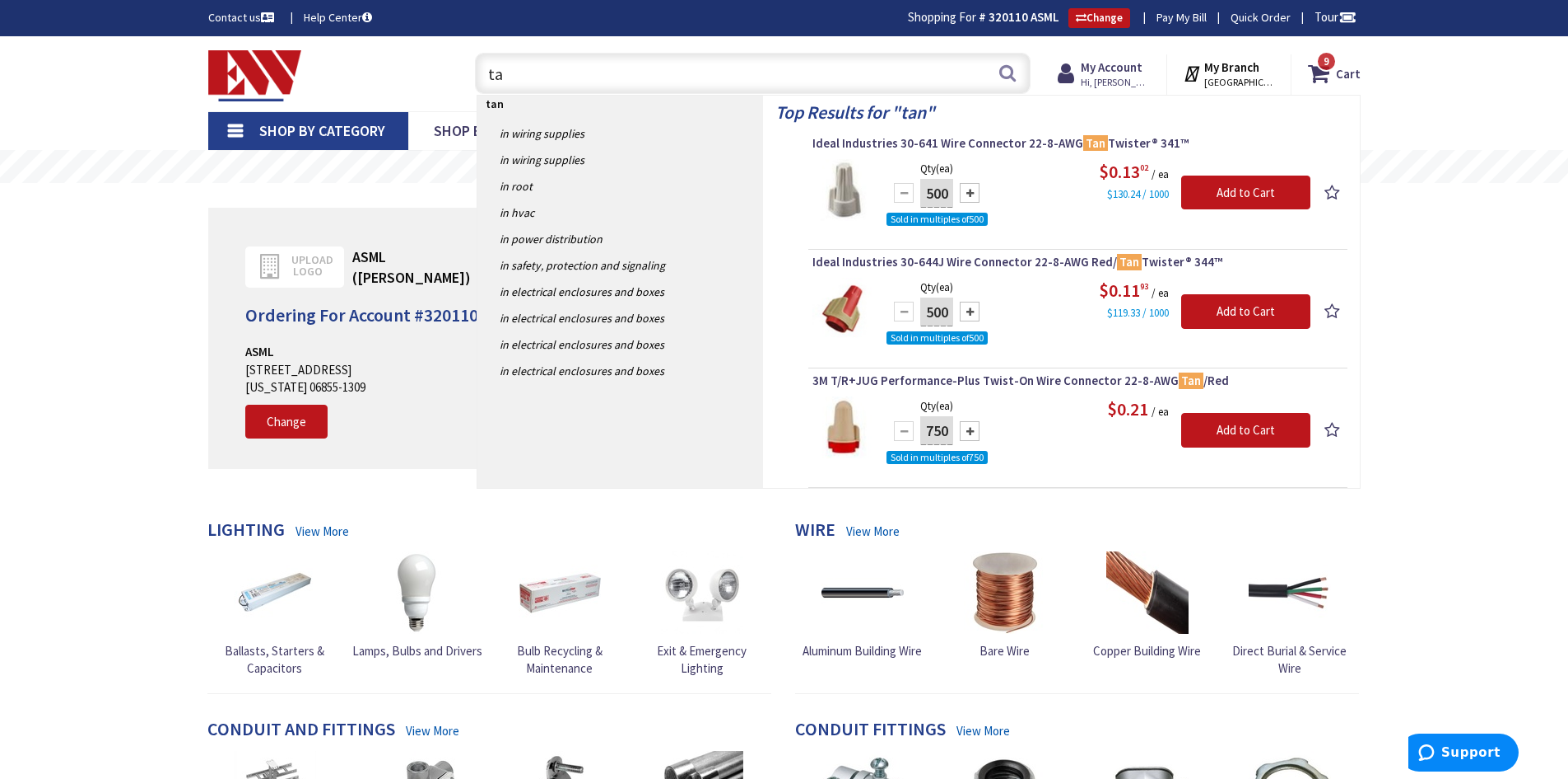
type input "t"
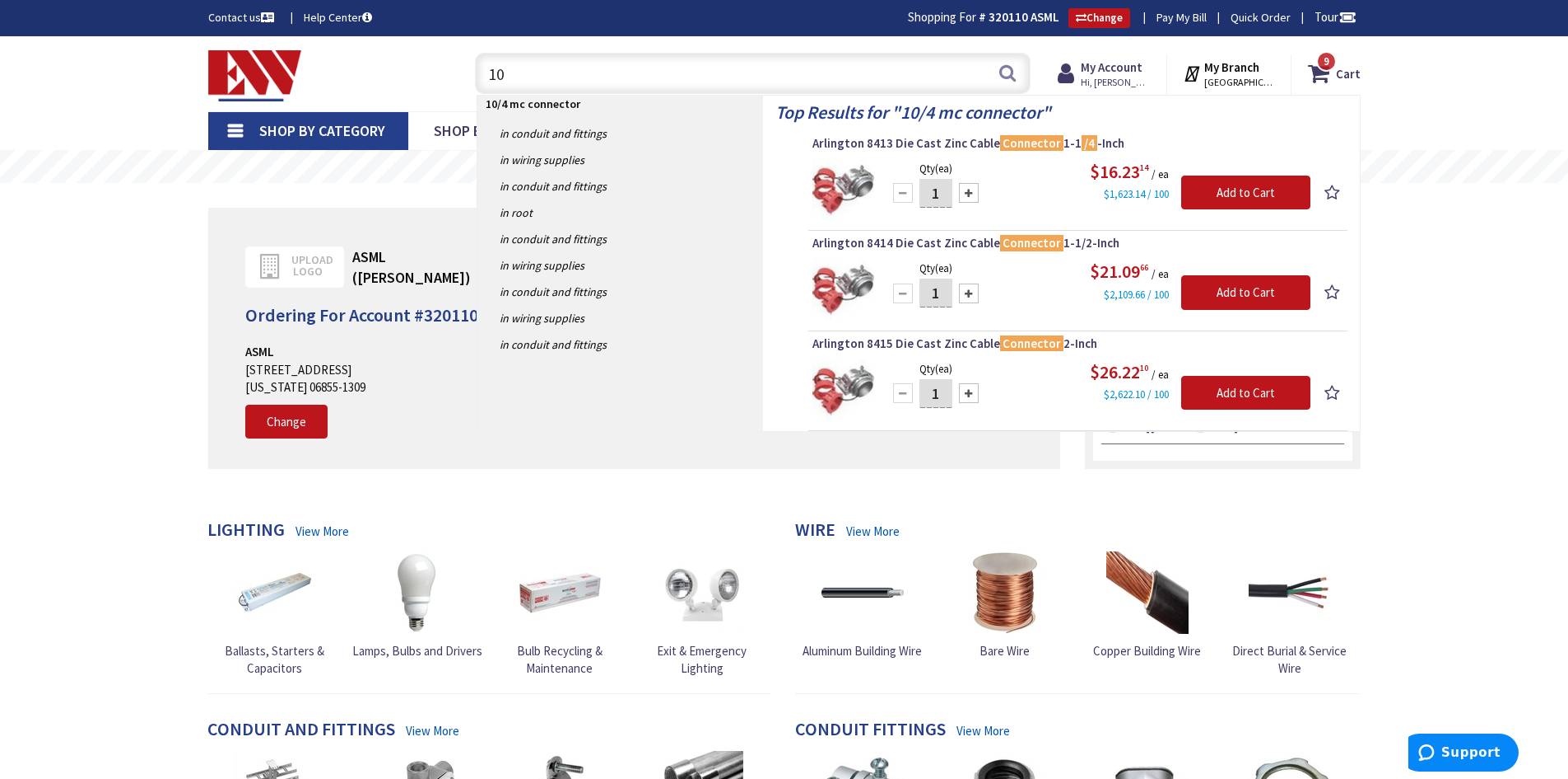
type input "1"
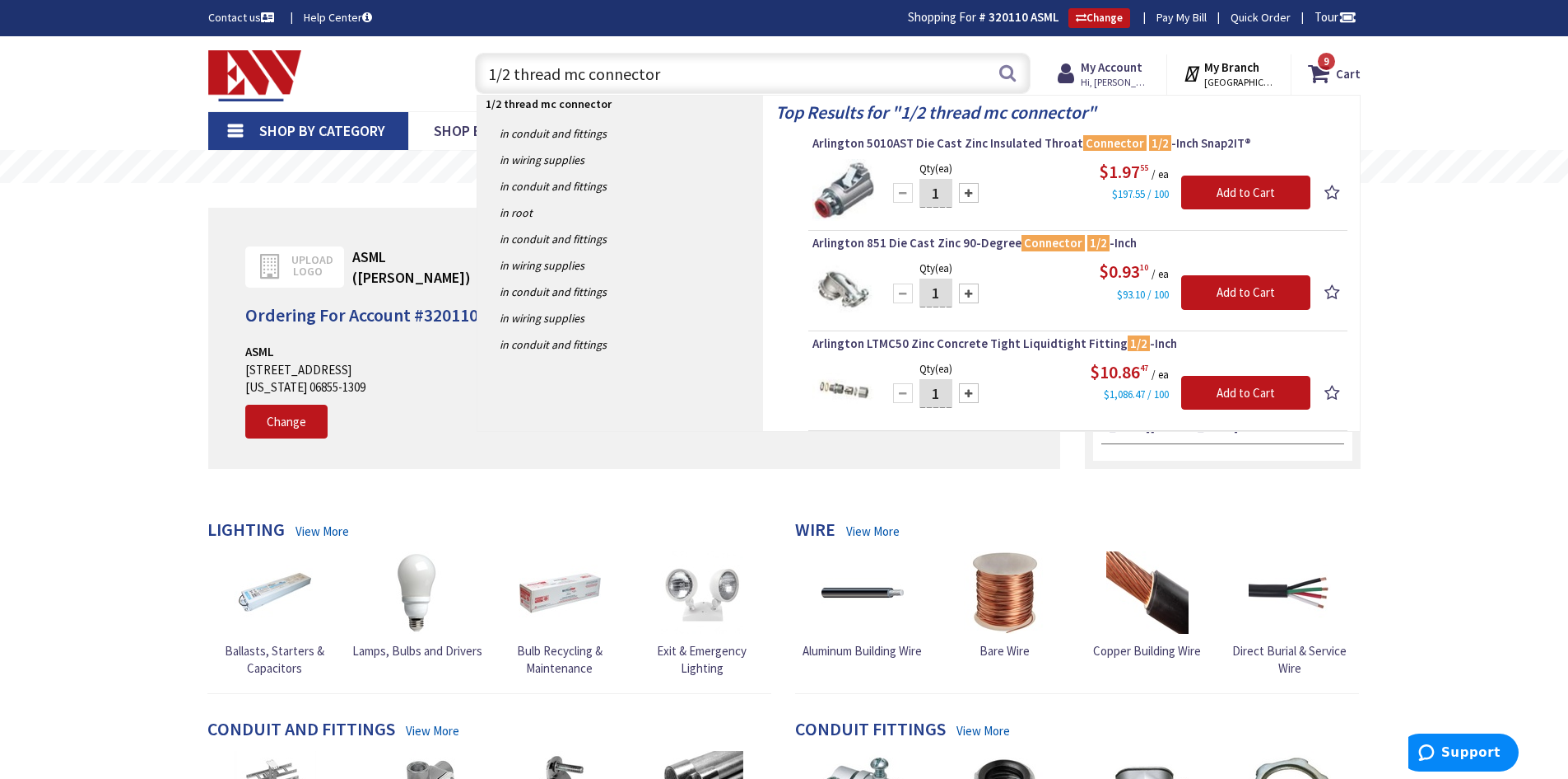
click at [560, 75] on input "1/2 thread mc connector" at bounding box center [753, 73] width 556 height 41
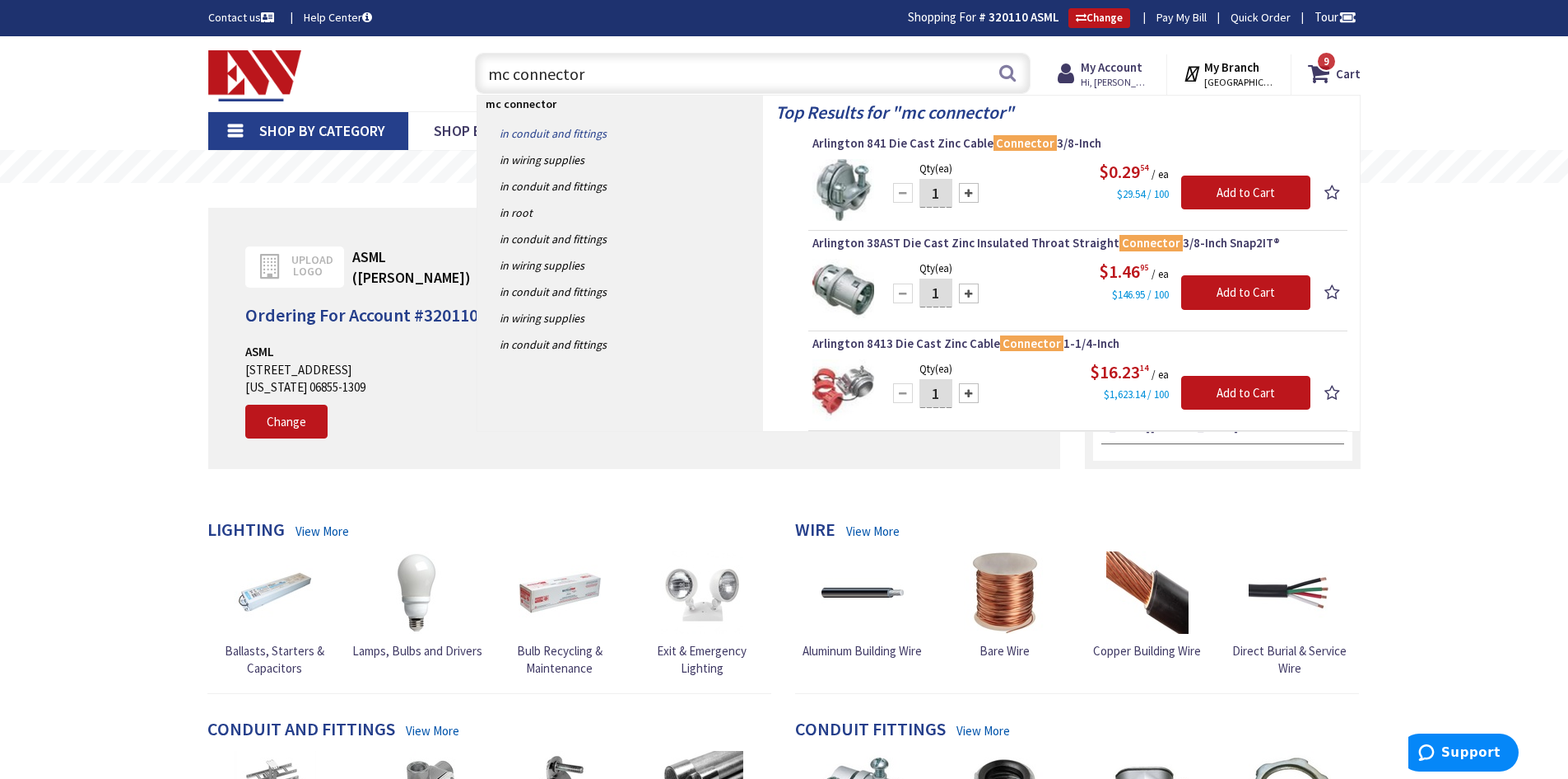
type input "mc connector"
click at [533, 133] on link "in Conduit and Fittings" at bounding box center [621, 133] width 286 height 26
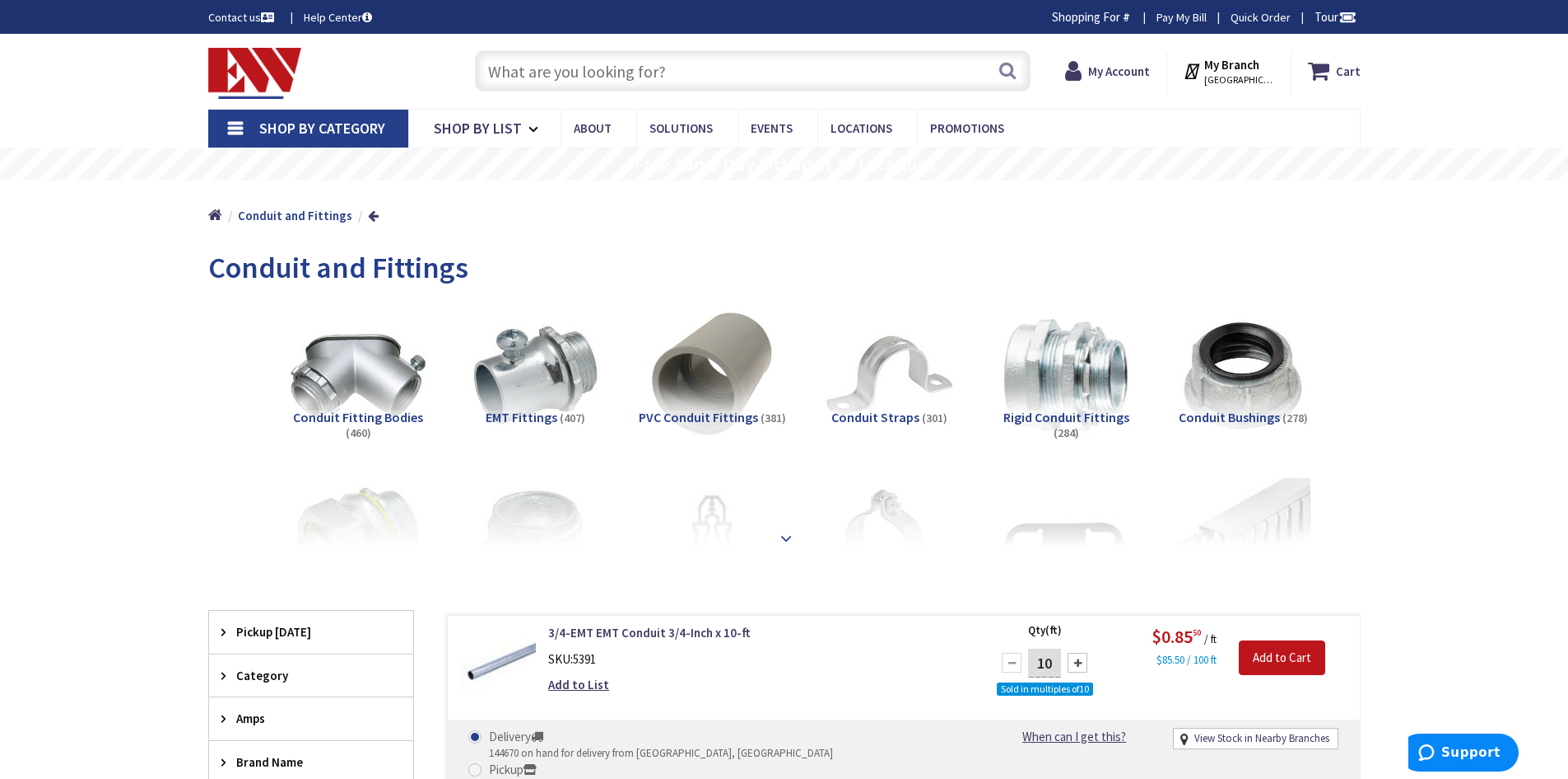
click at [784, 523] on div at bounding box center [784, 501] width 1070 height 91
click at [787, 533] on strong at bounding box center [786, 538] width 20 height 18
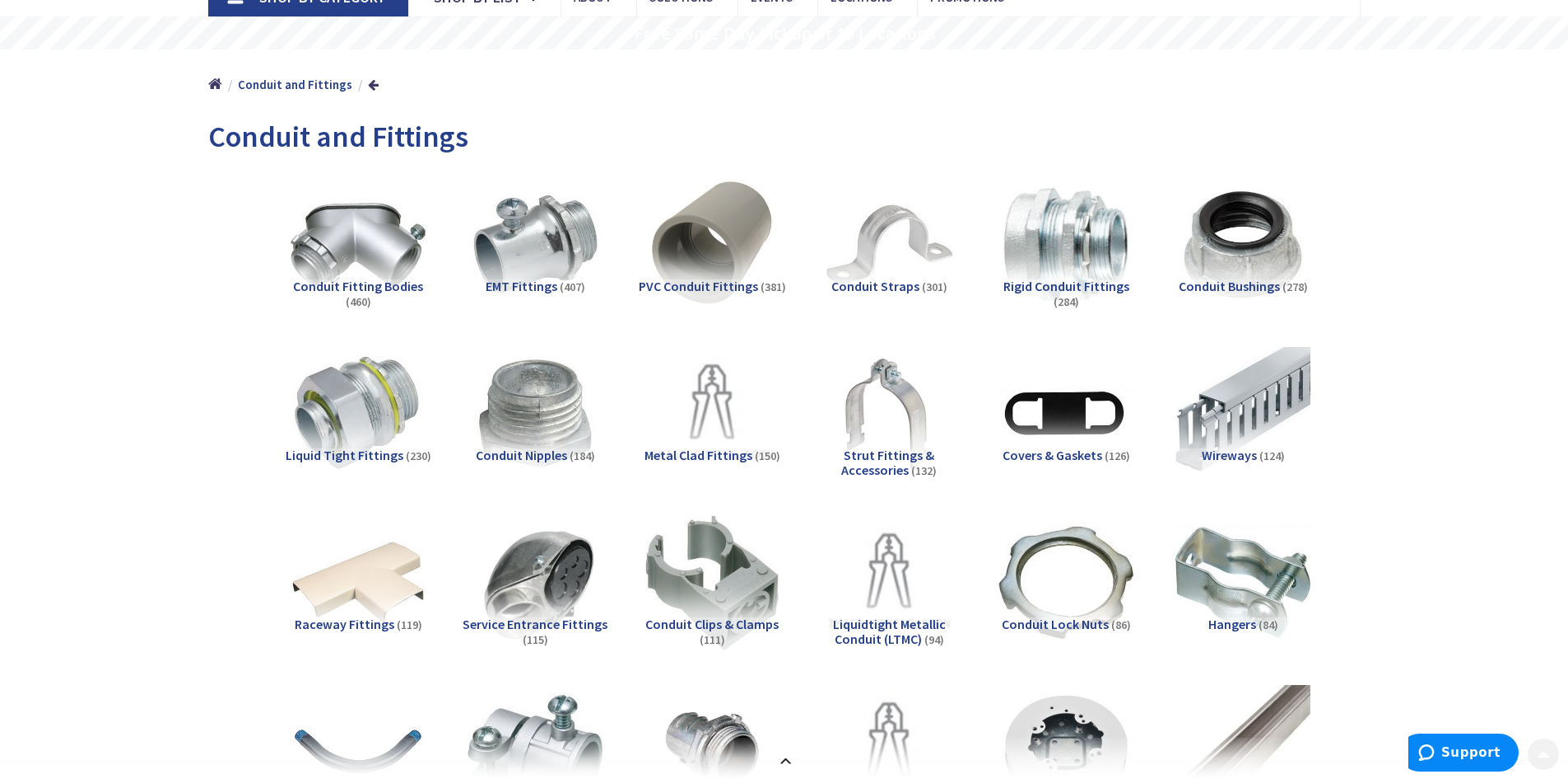
scroll to position [247, 0]
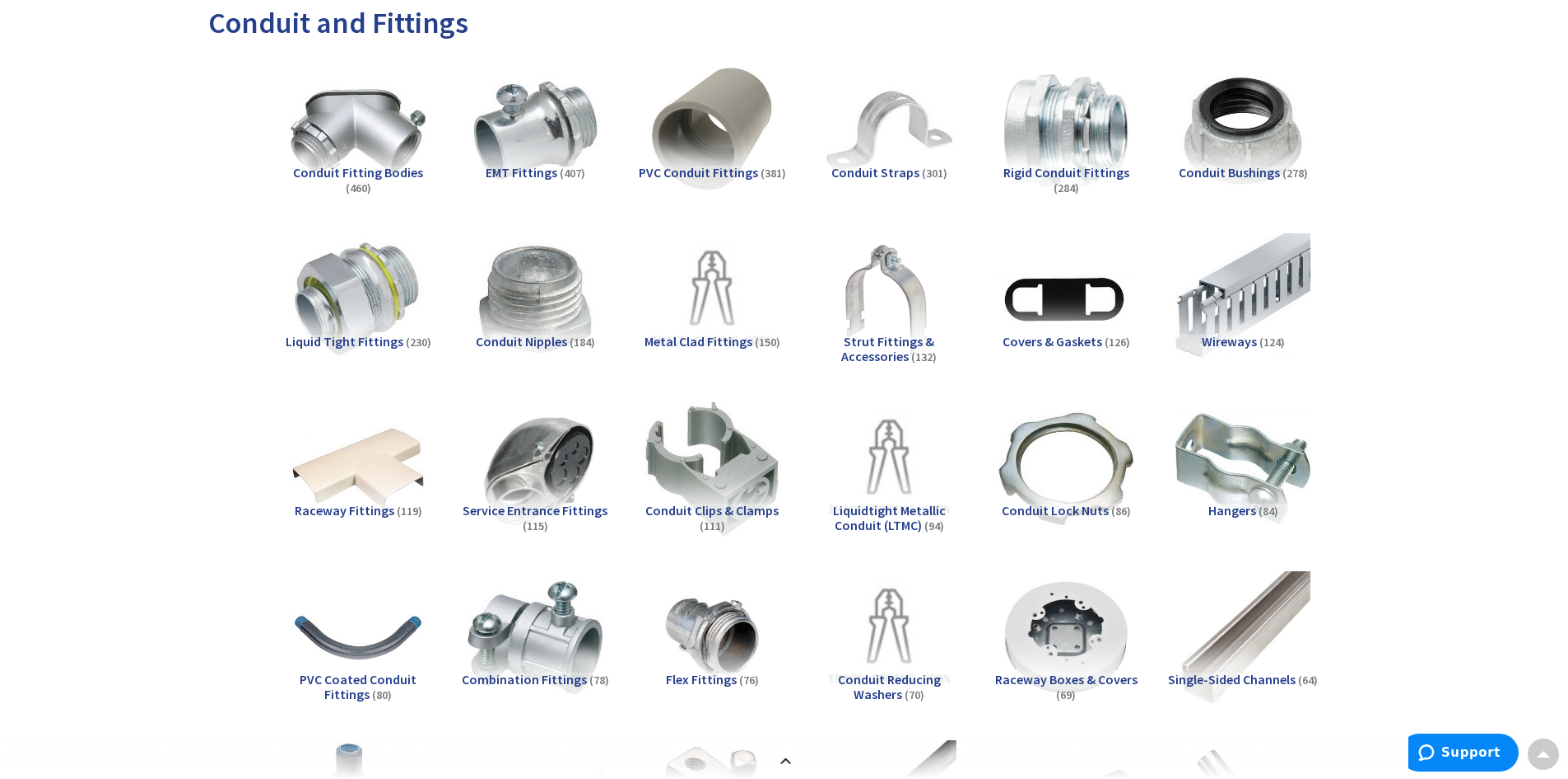
click at [718, 340] on span "Metal Clad Fittings" at bounding box center [699, 341] width 108 height 16
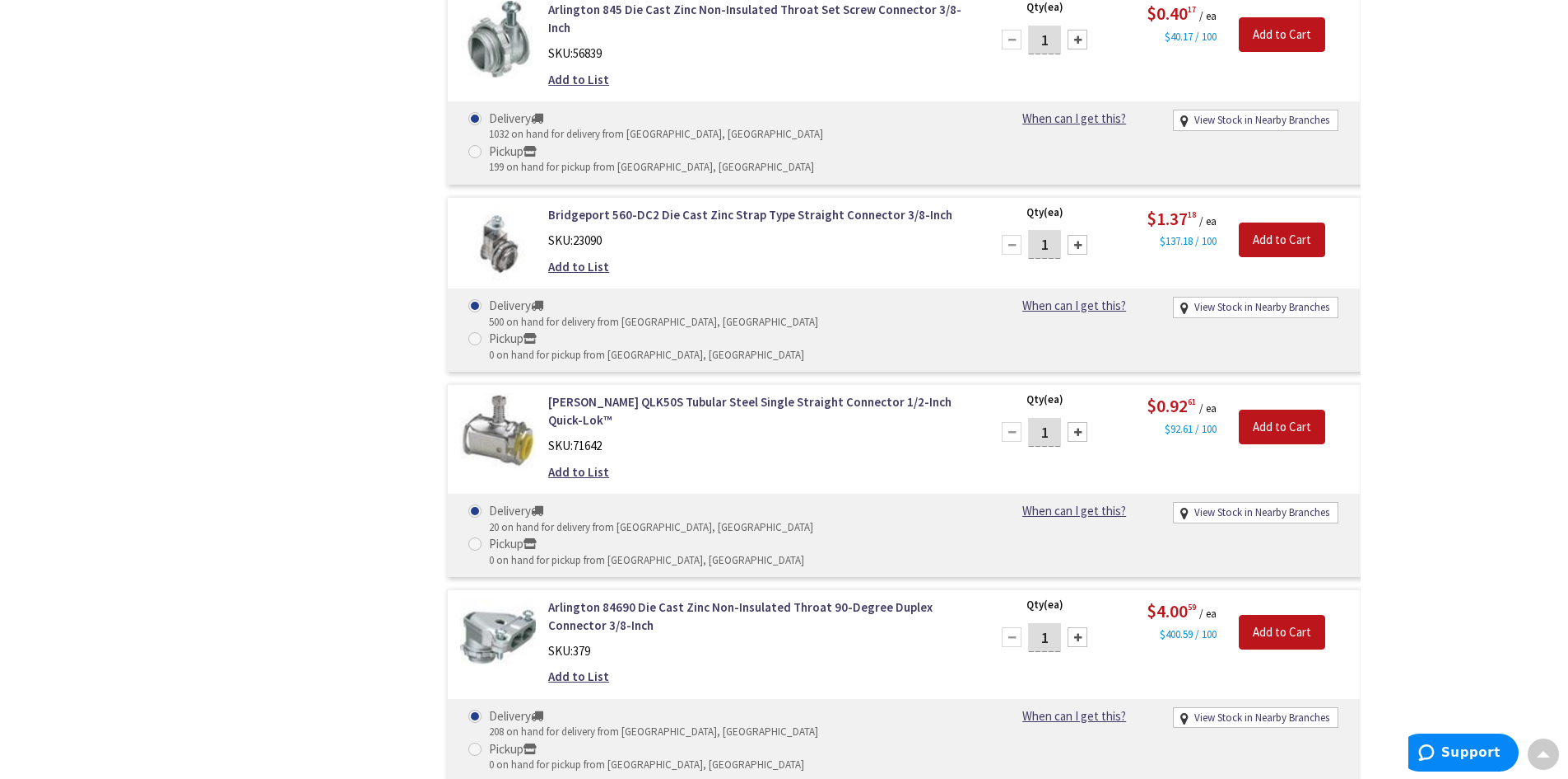
scroll to position [6312, 0]
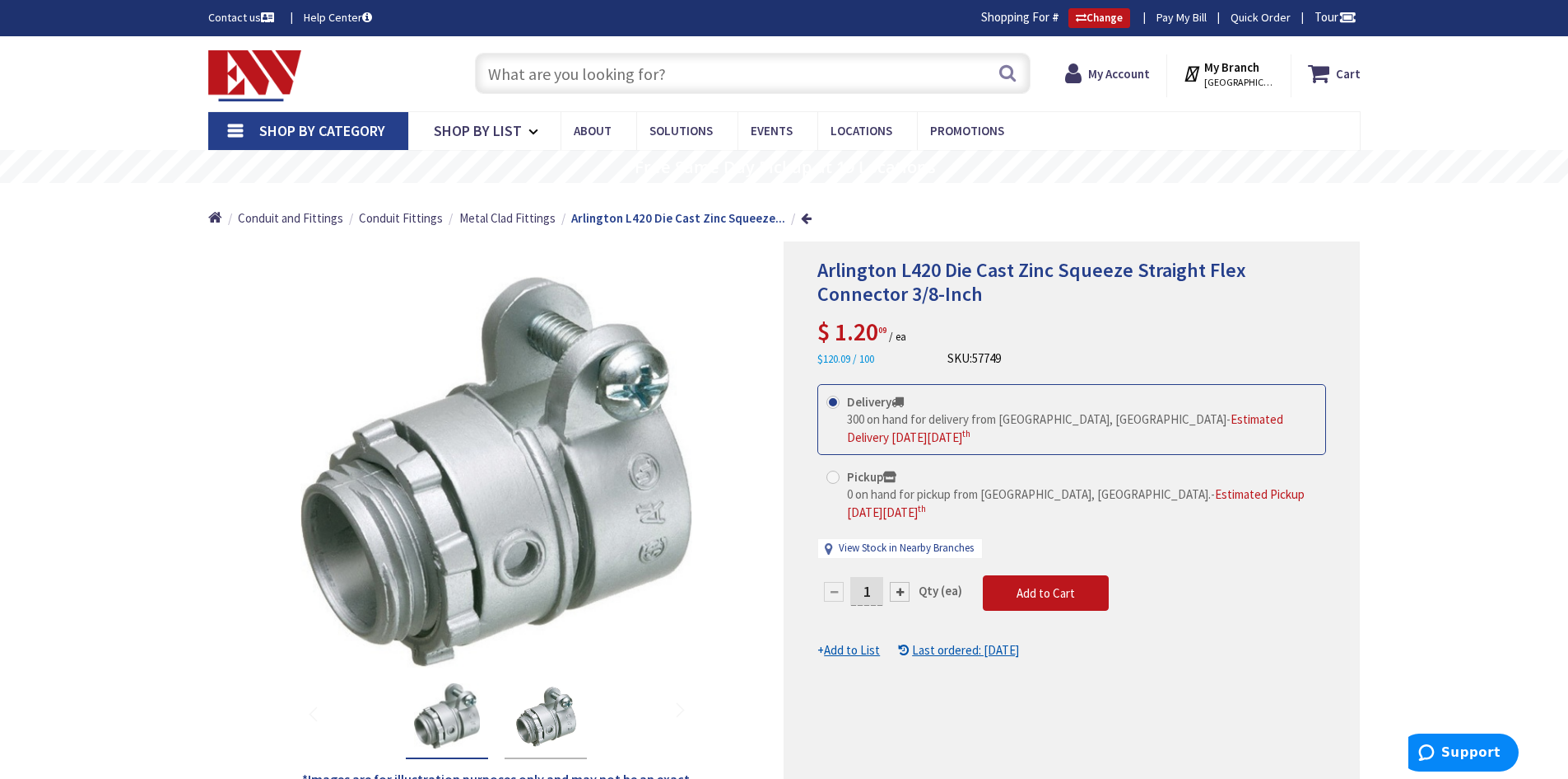
click at [901, 582] on div at bounding box center [900, 592] width 20 height 20
click at [901, 575] on div at bounding box center [1071, 525] width 575 height 566
click at [903, 582] on div at bounding box center [900, 592] width 20 height 20
type input "3"
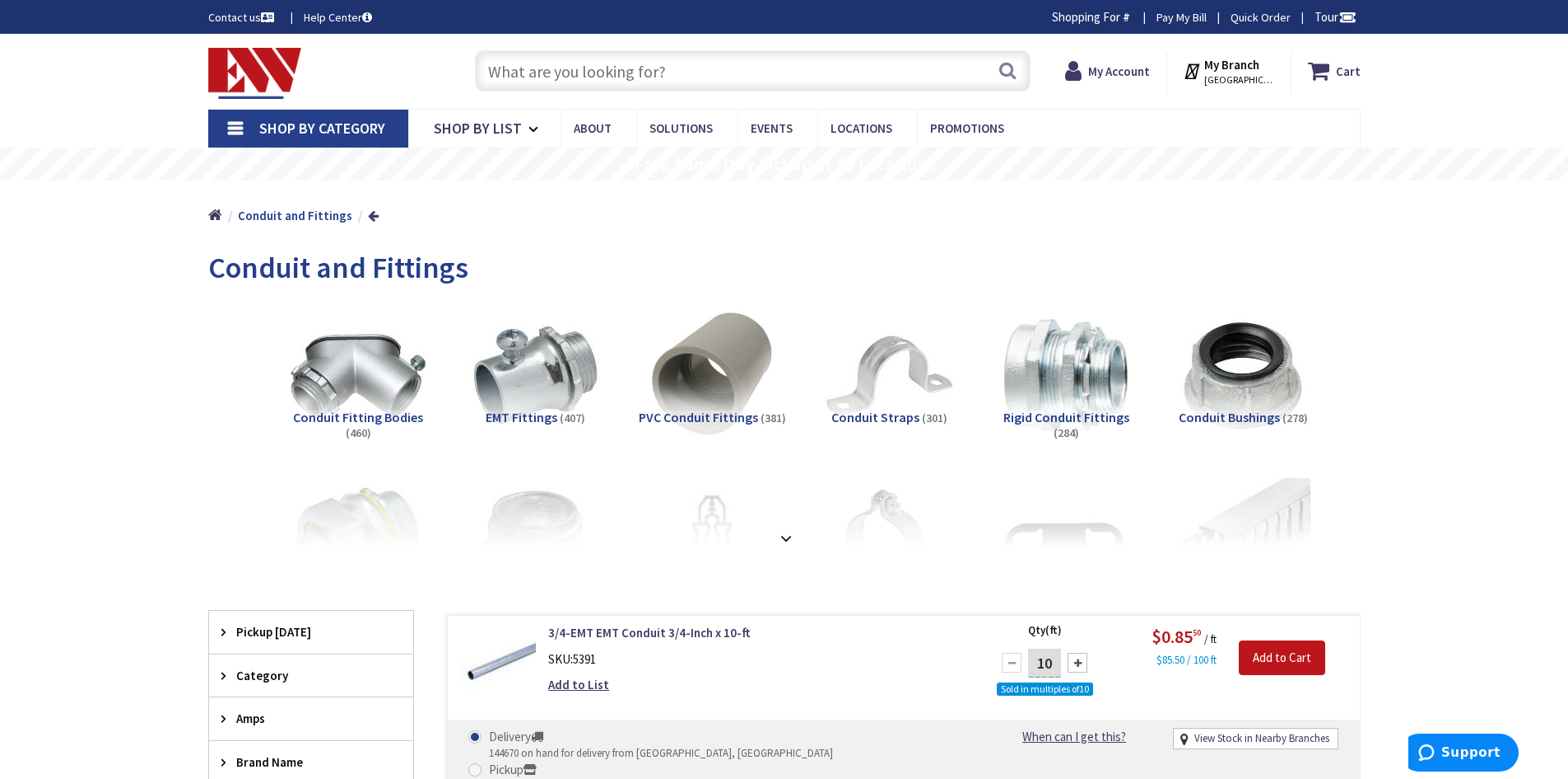
click at [721, 58] on input "text" at bounding box center [753, 70] width 556 height 41
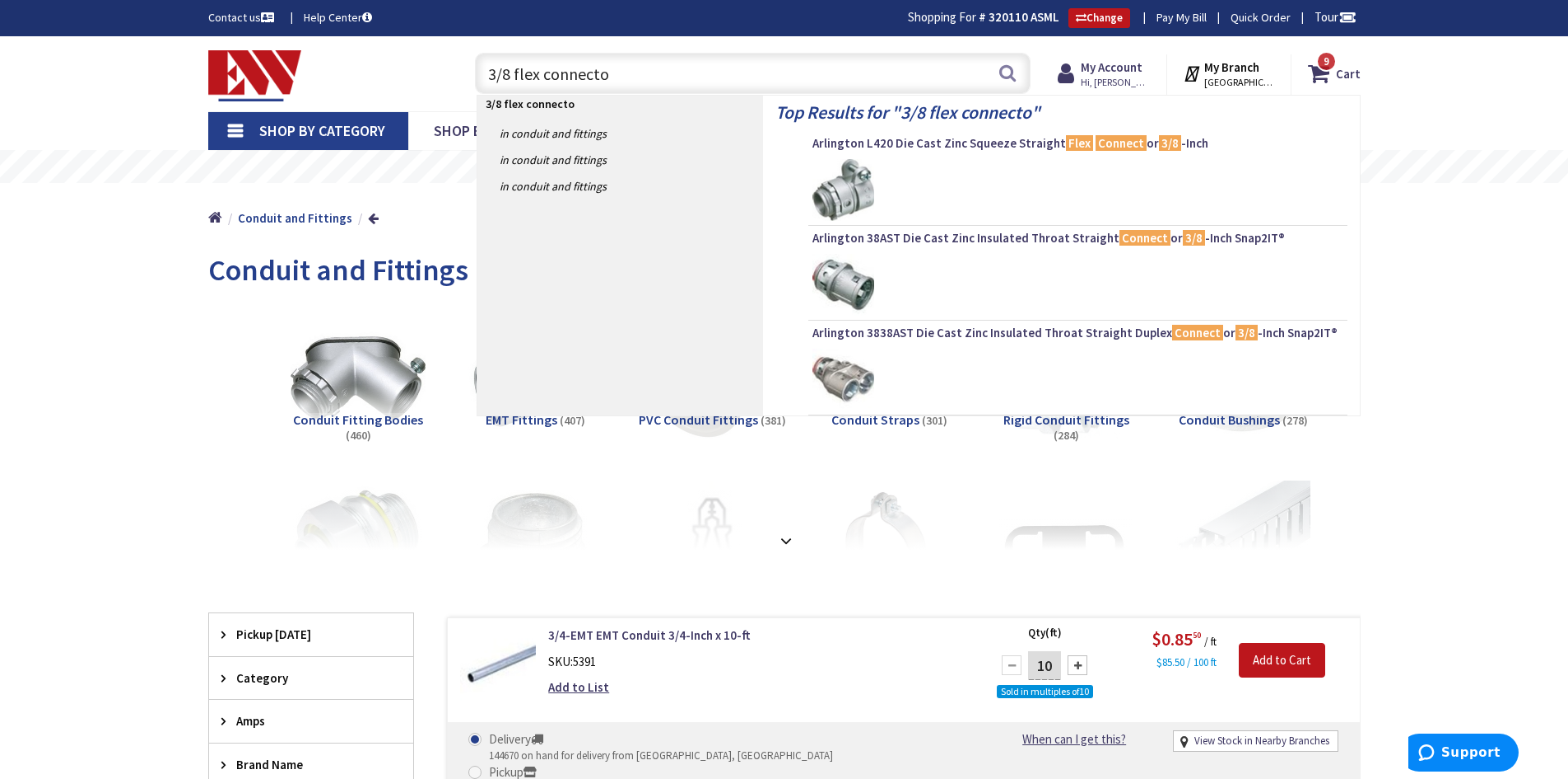
type input "3/8 flex connector"
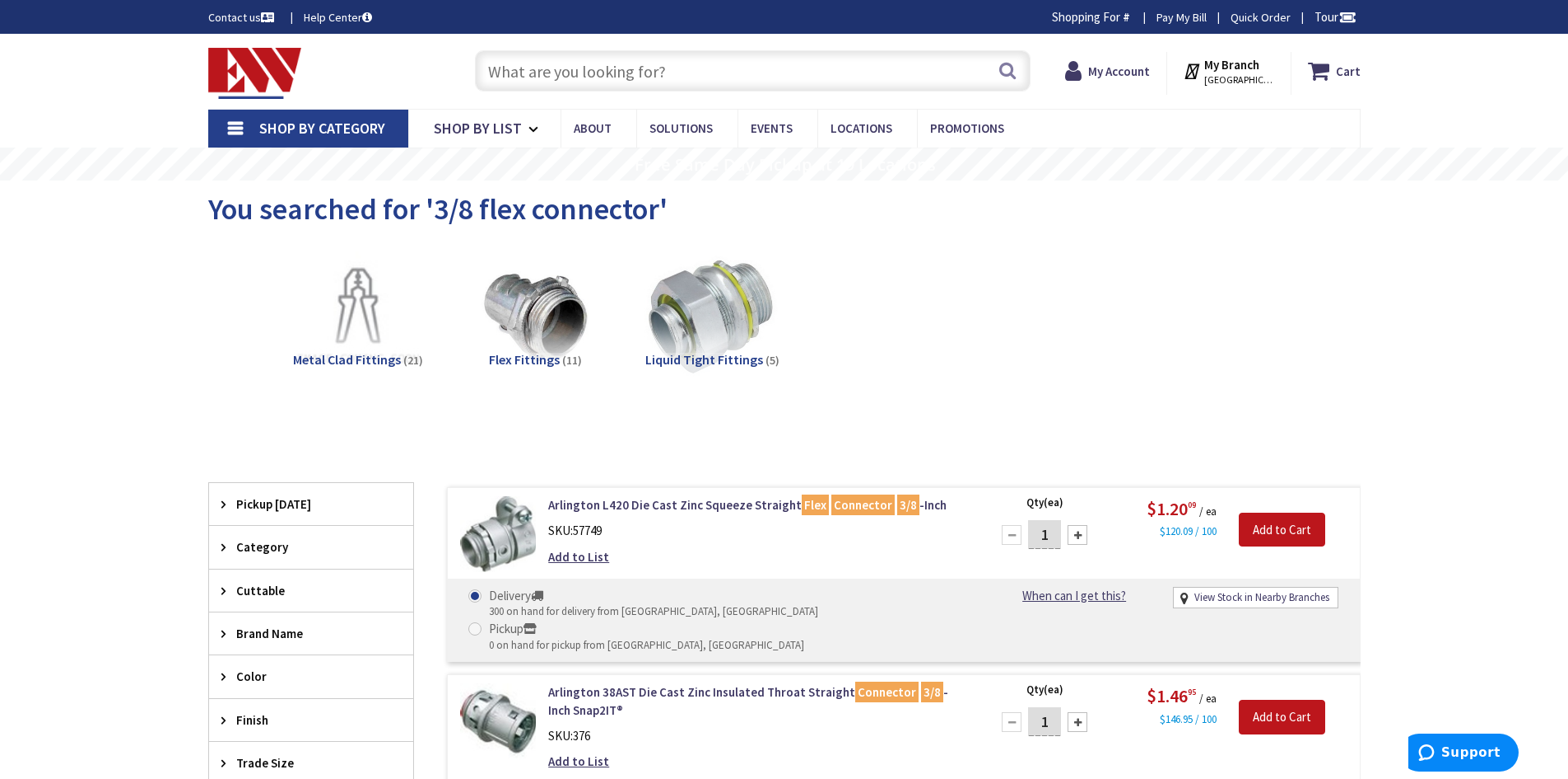
click at [540, 316] on img at bounding box center [535, 317] width 149 height 149
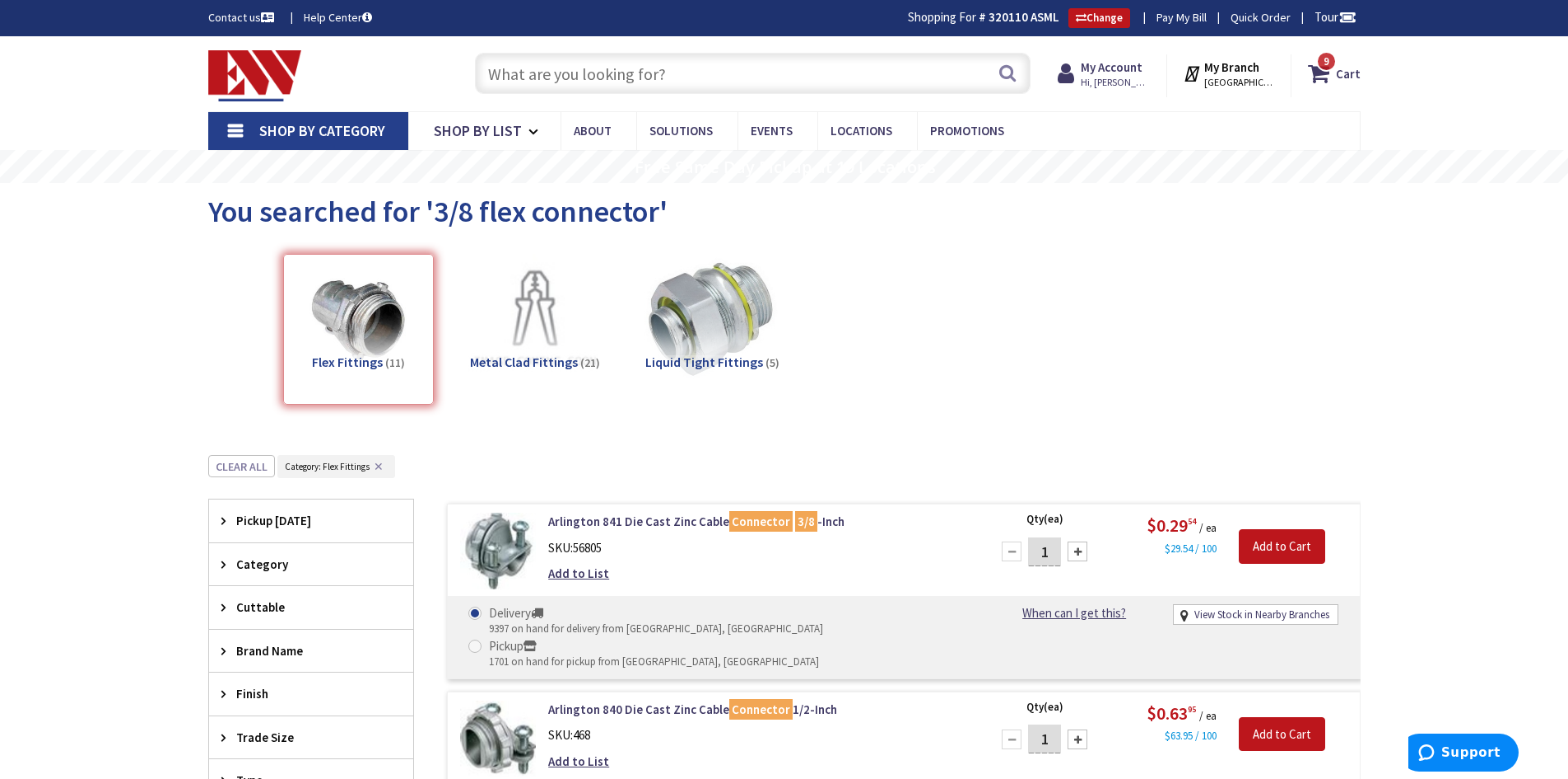
click at [677, 68] on input "text" at bounding box center [753, 73] width 556 height 41
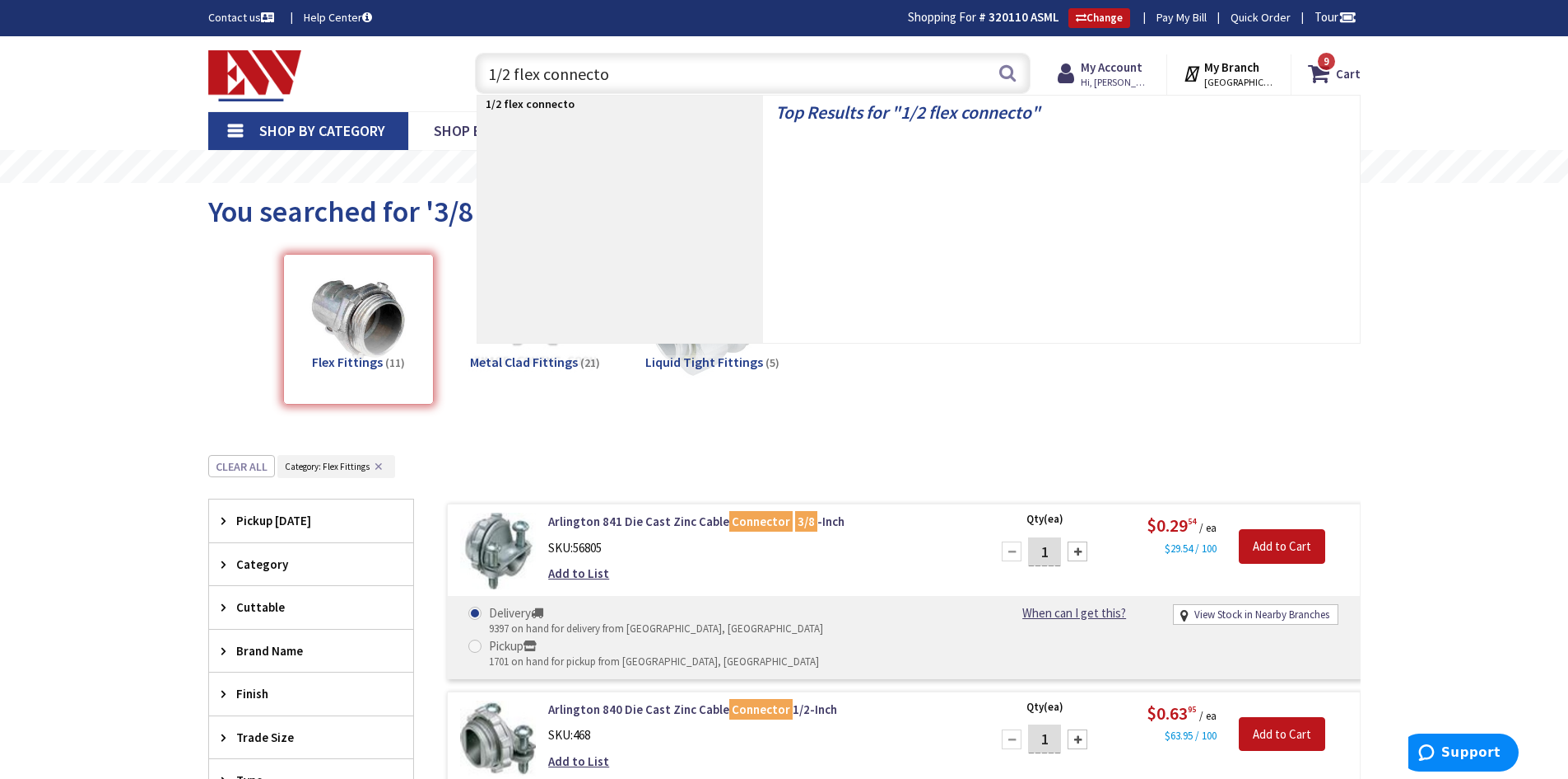
type input "1/2 flex connector"
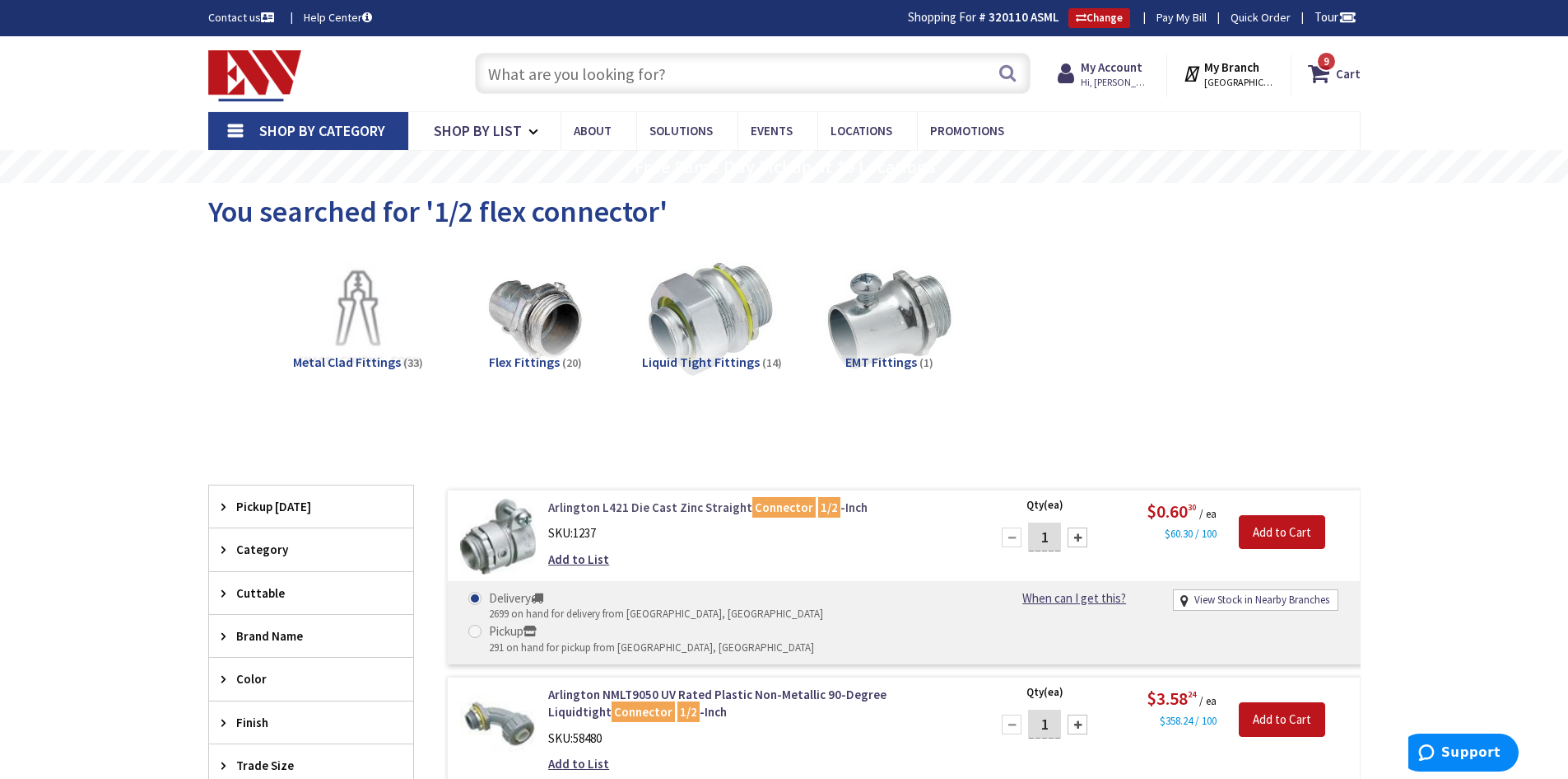
click at [611, 507] on link "Arlington L421 Die Cast Zinc Straight Connector 1/2 -Inch" at bounding box center [758, 506] width 419 height 17
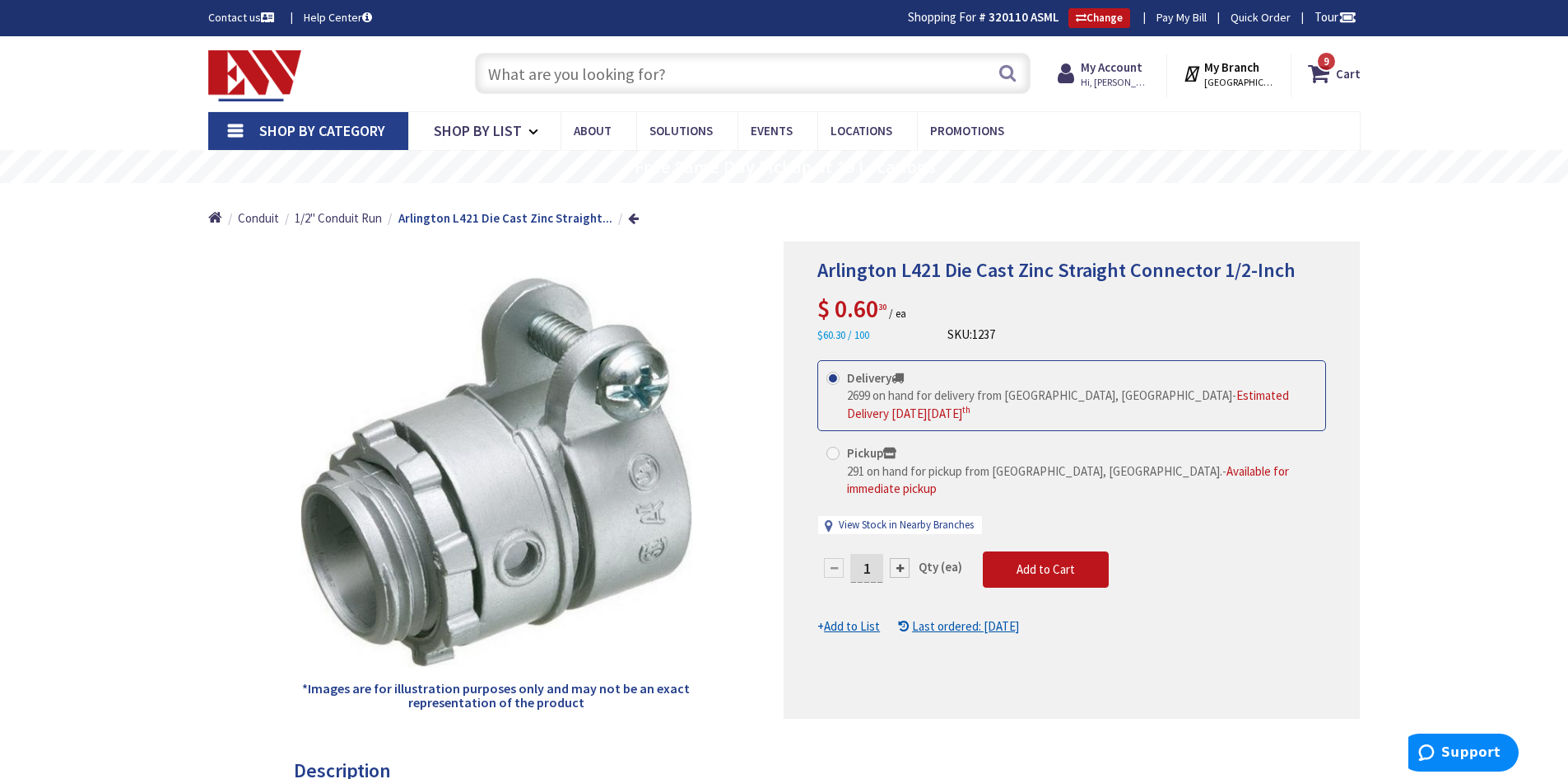
click at [788, 81] on input "text" at bounding box center [753, 73] width 556 height 41
click at [780, 73] on input "text" at bounding box center [753, 73] width 556 height 41
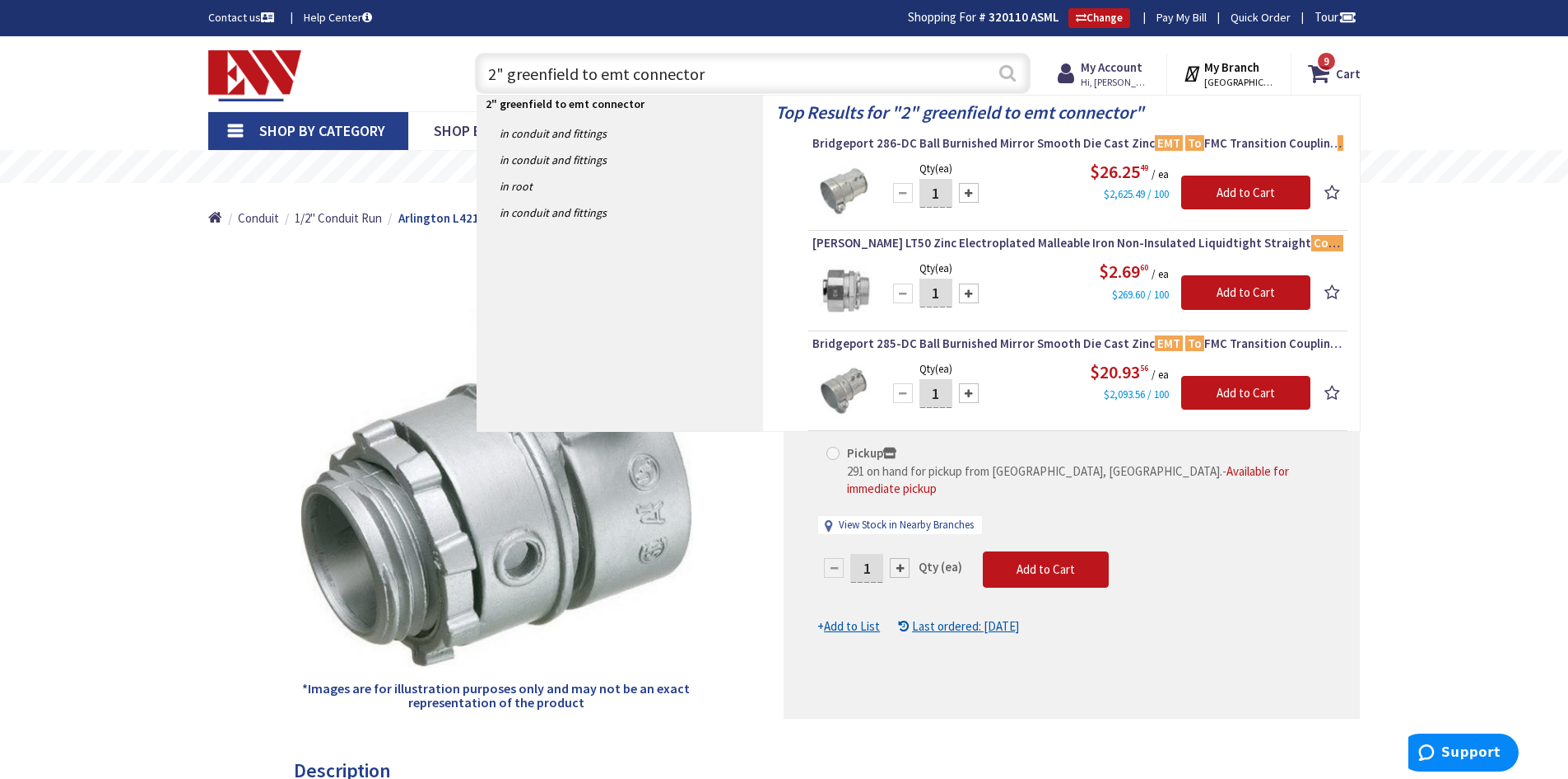
type input "2" greenfield to emt connector"
click at [1009, 72] on button "Search" at bounding box center [1007, 72] width 21 height 37
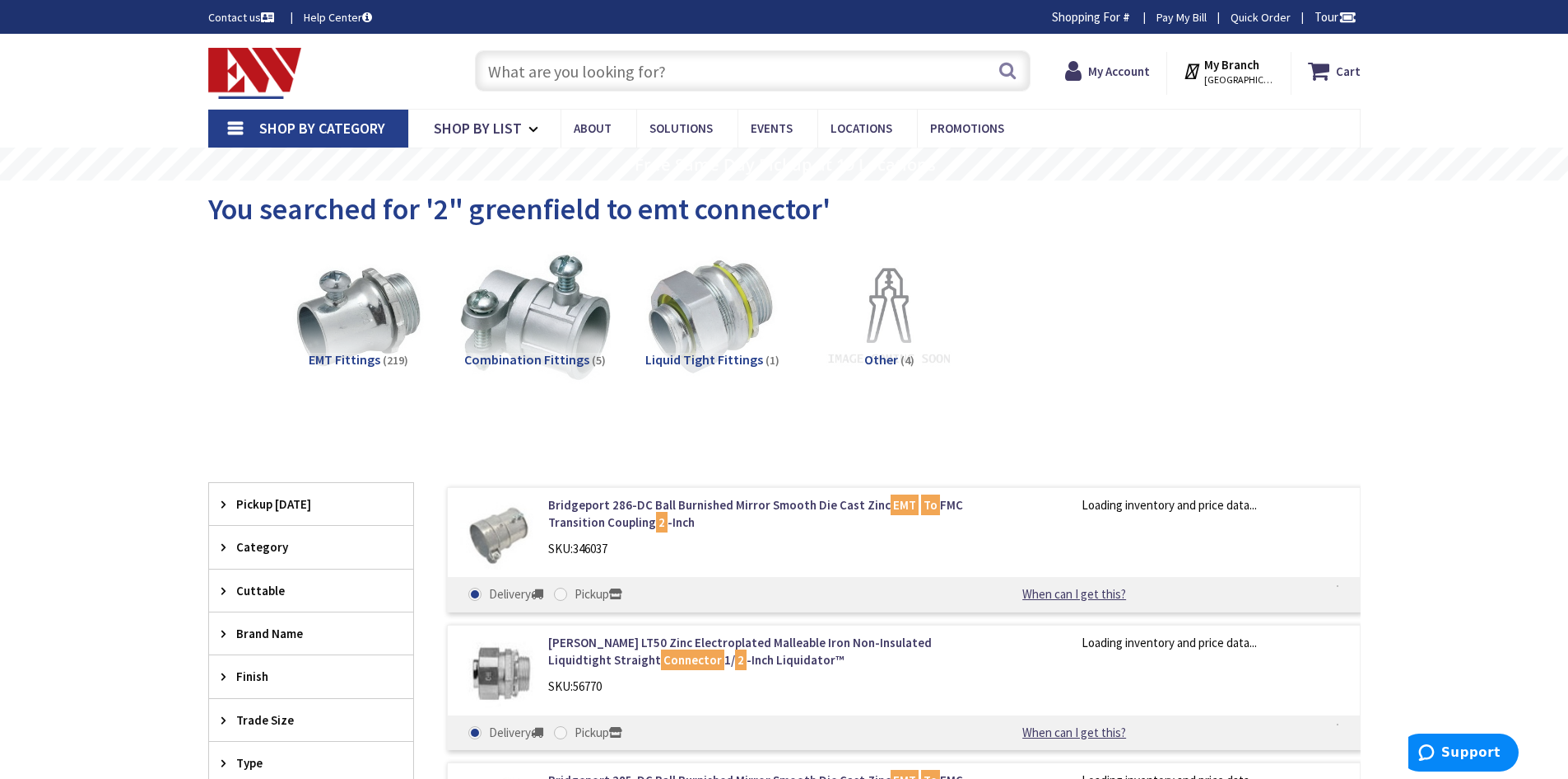
click at [540, 332] on img at bounding box center [535, 317] width 149 height 149
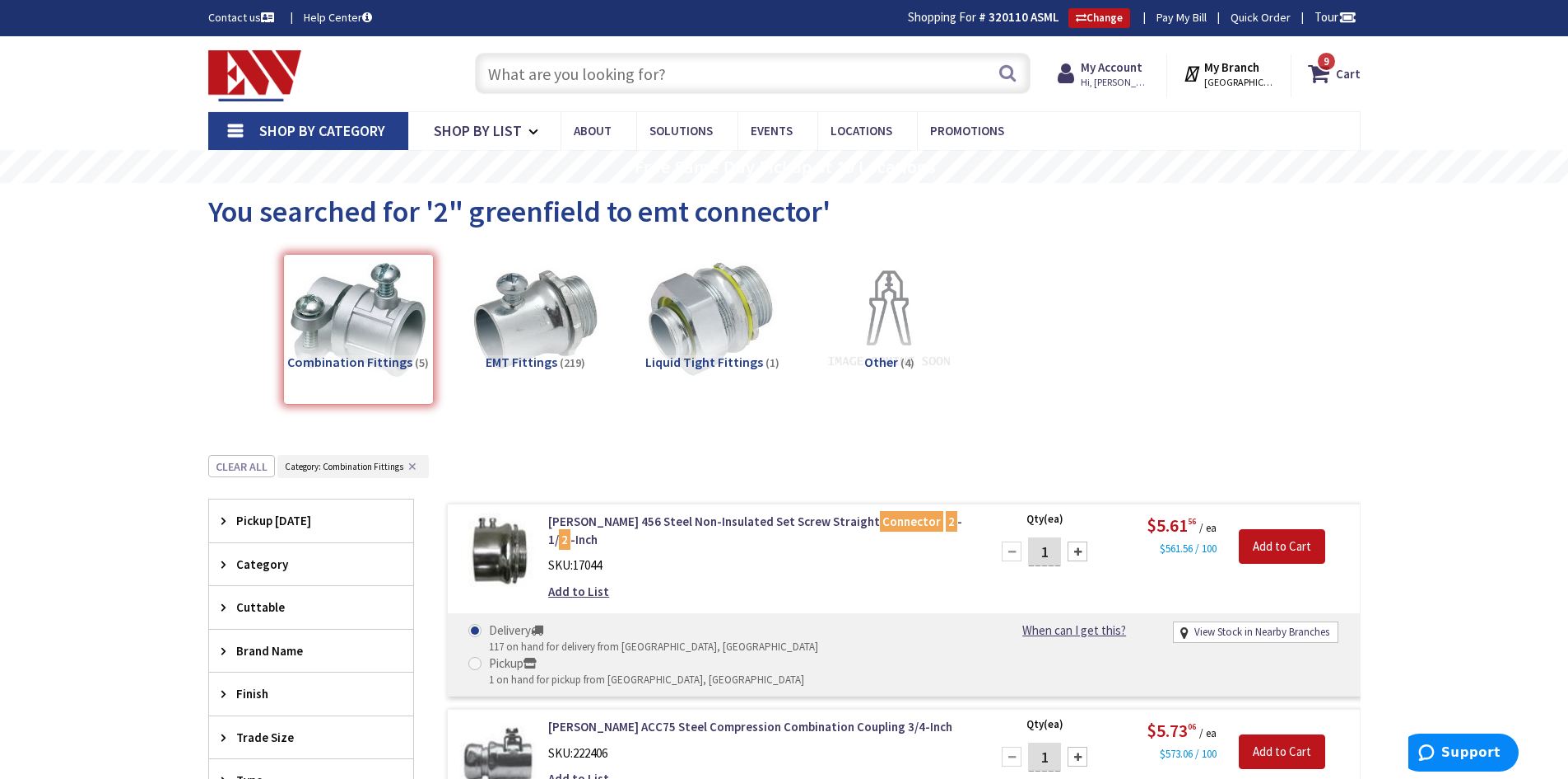
click at [707, 68] on input "text" at bounding box center [753, 73] width 556 height 41
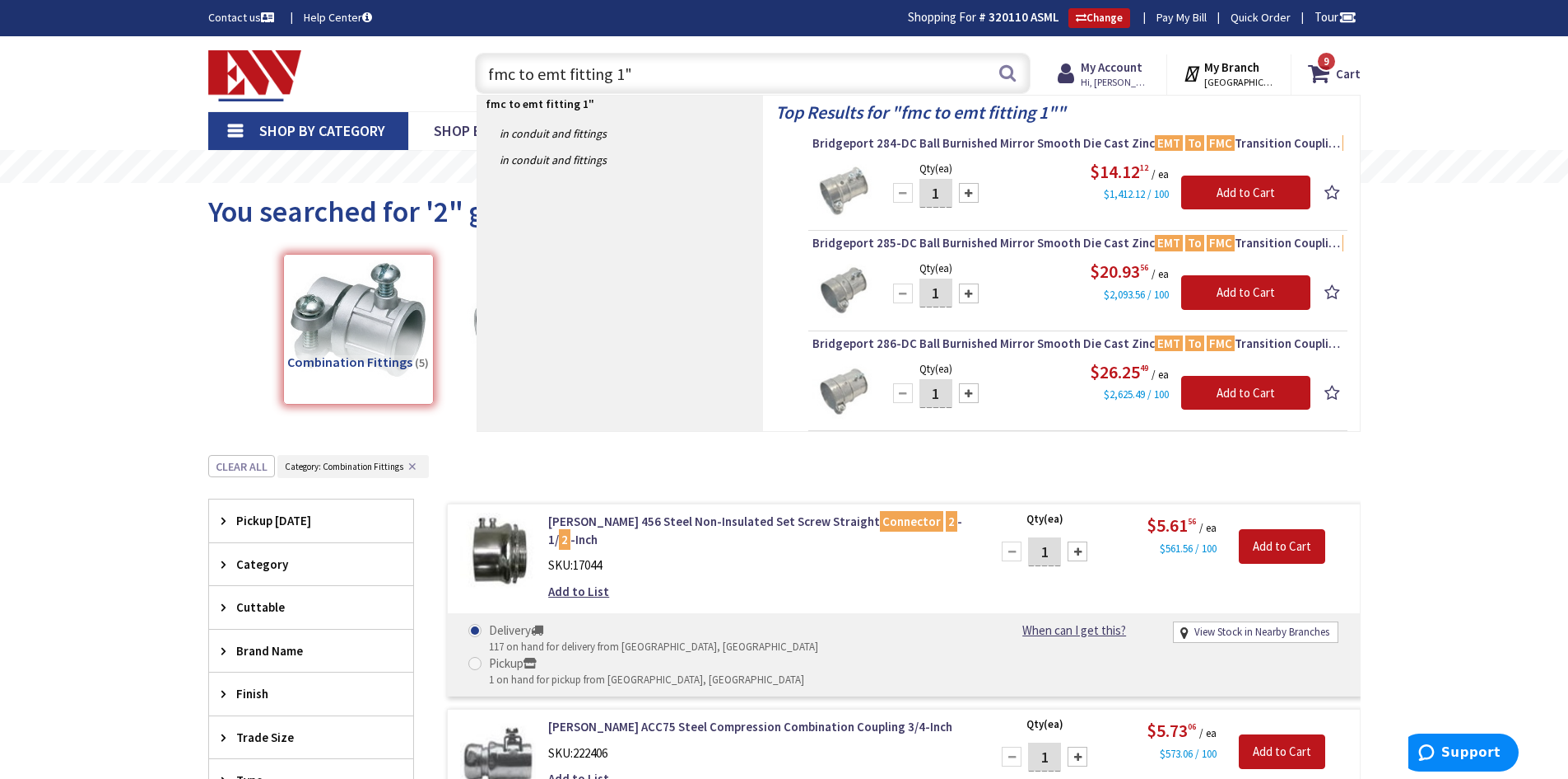
type input "fmc to emt fitting 1""
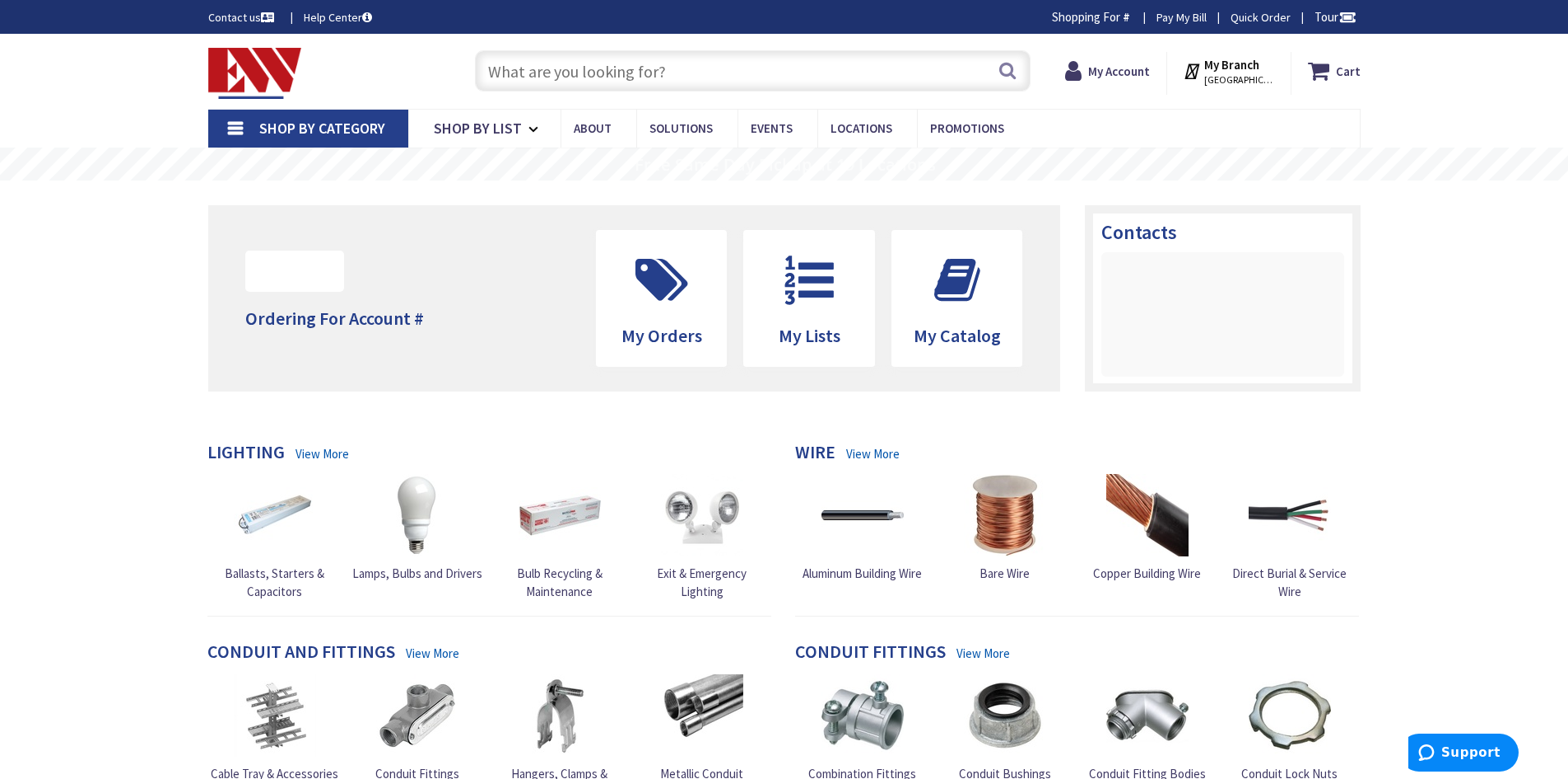
click at [721, 66] on input "text" at bounding box center [753, 70] width 556 height 41
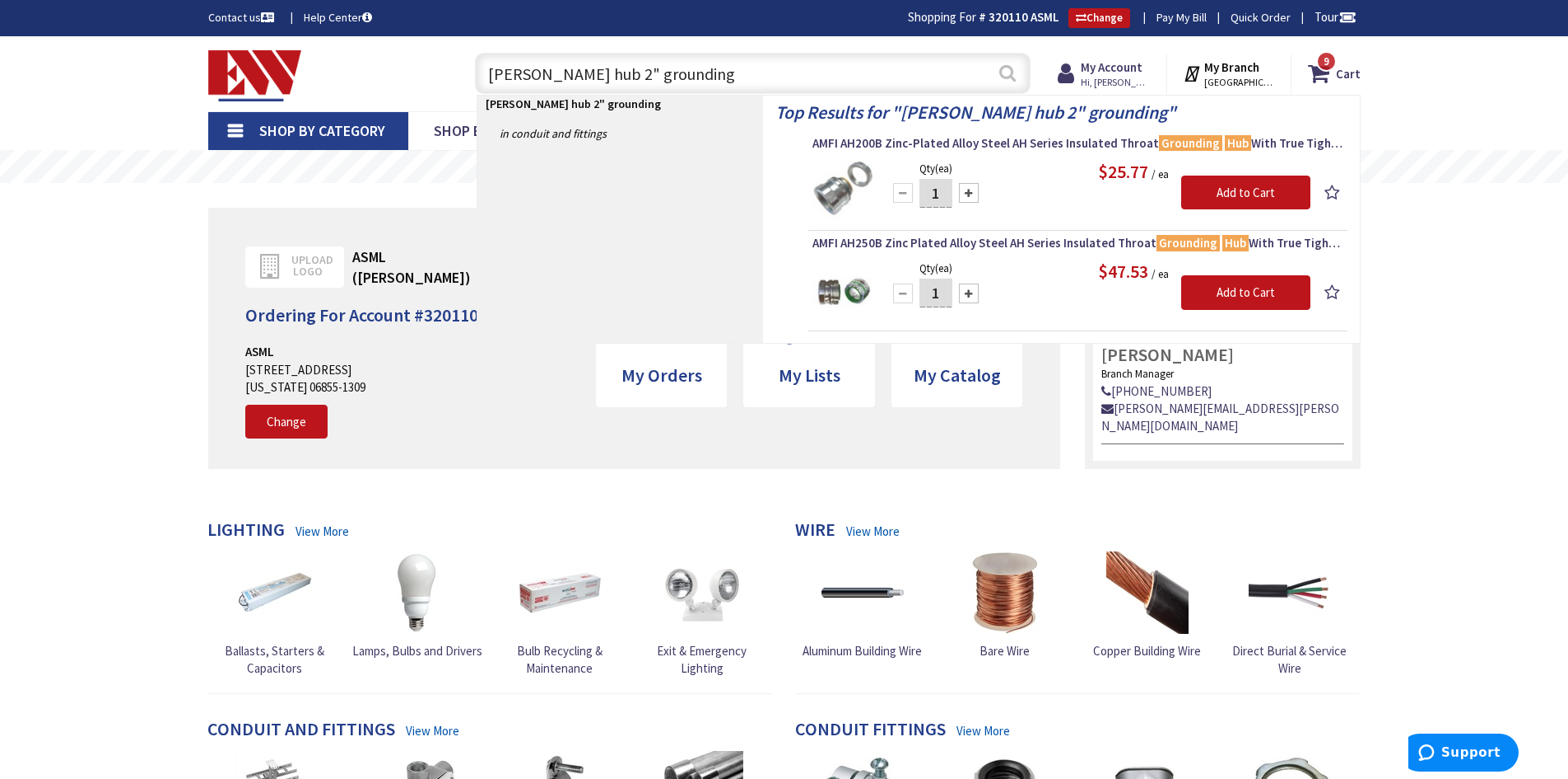
type input "[PERSON_NAME] hub 2" grounding"
click at [1007, 78] on button "Search" at bounding box center [1007, 72] width 21 height 37
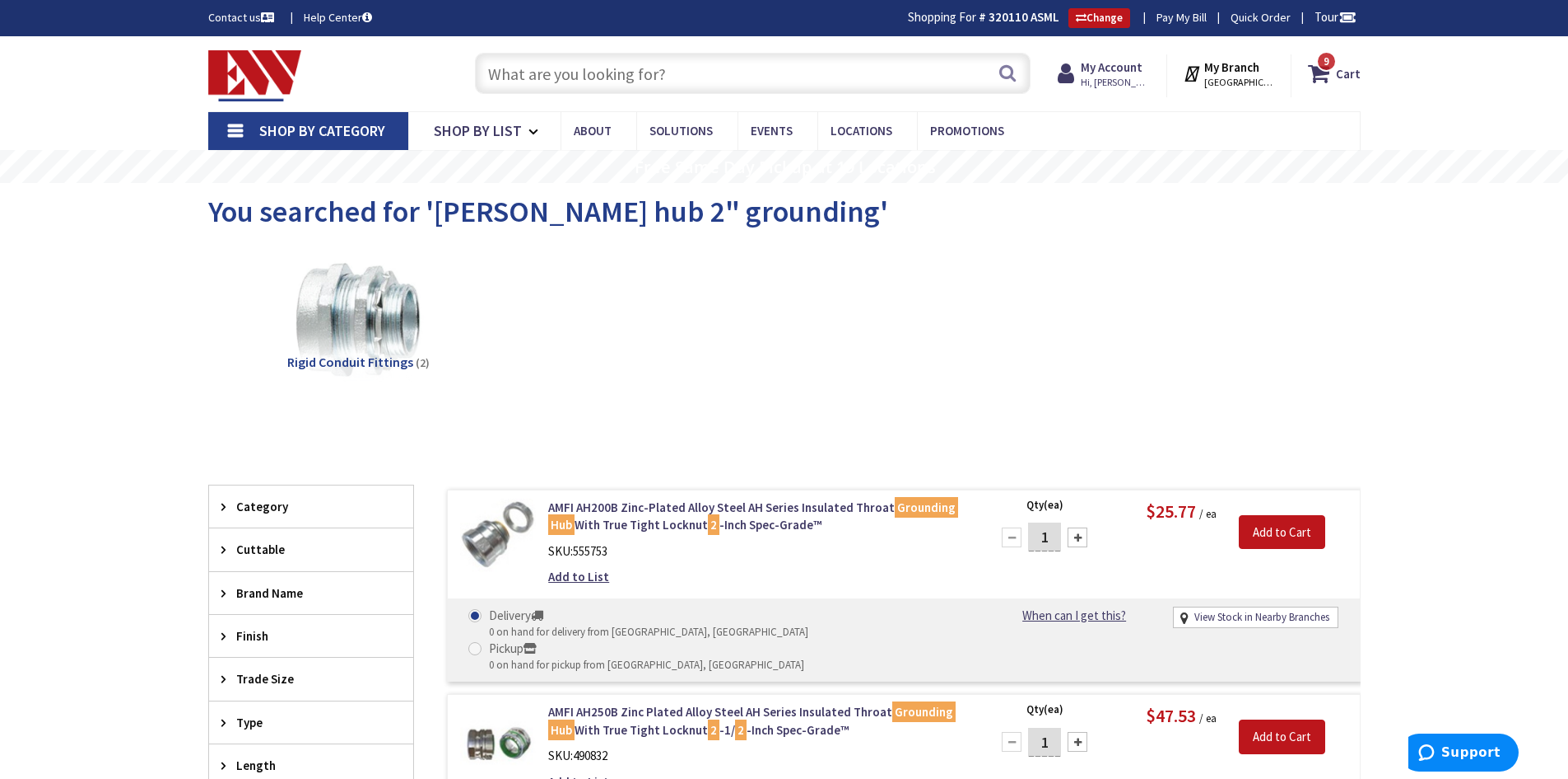
click at [680, 79] on input "text" at bounding box center [753, 73] width 556 height 41
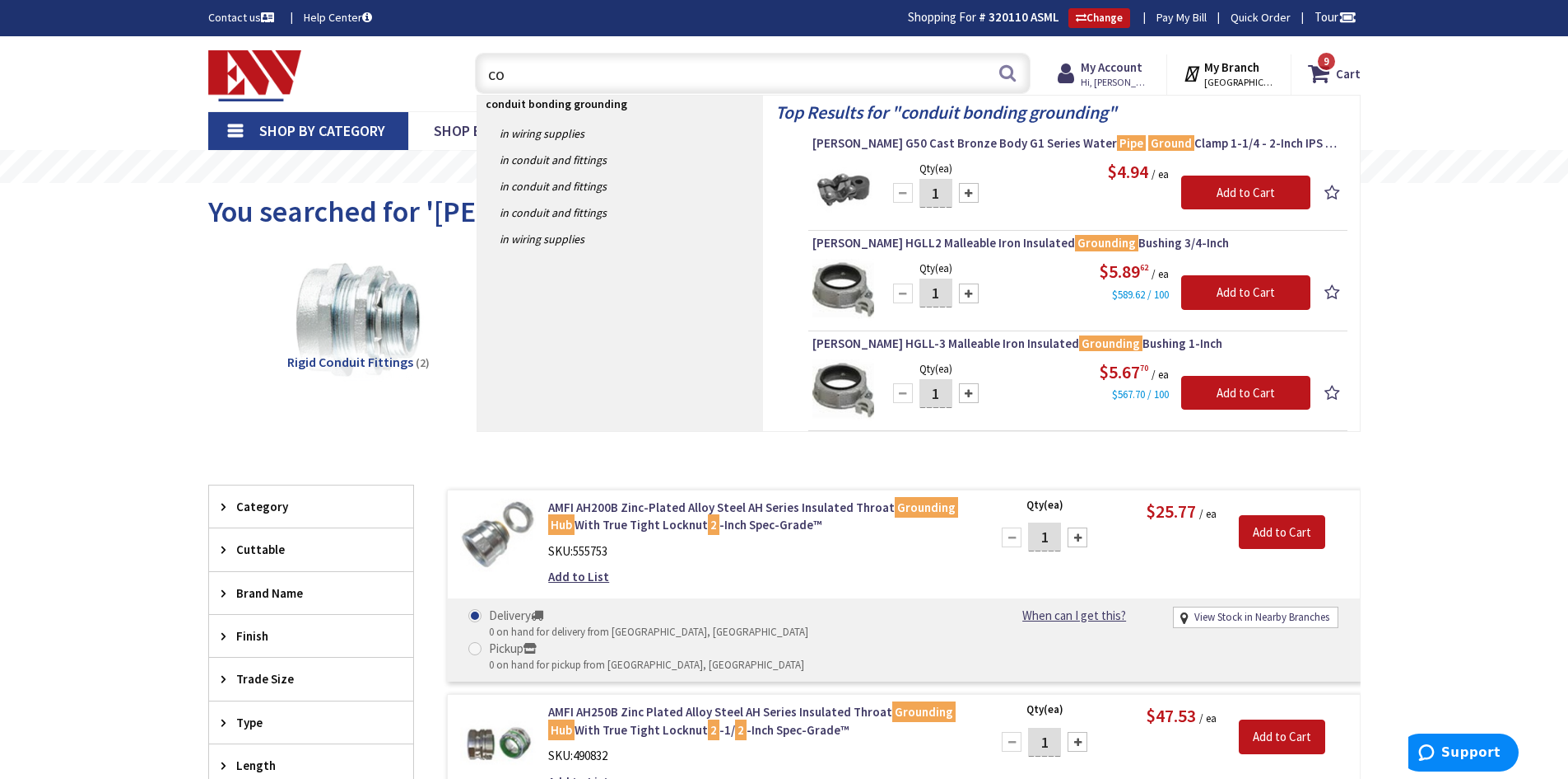
type input "c"
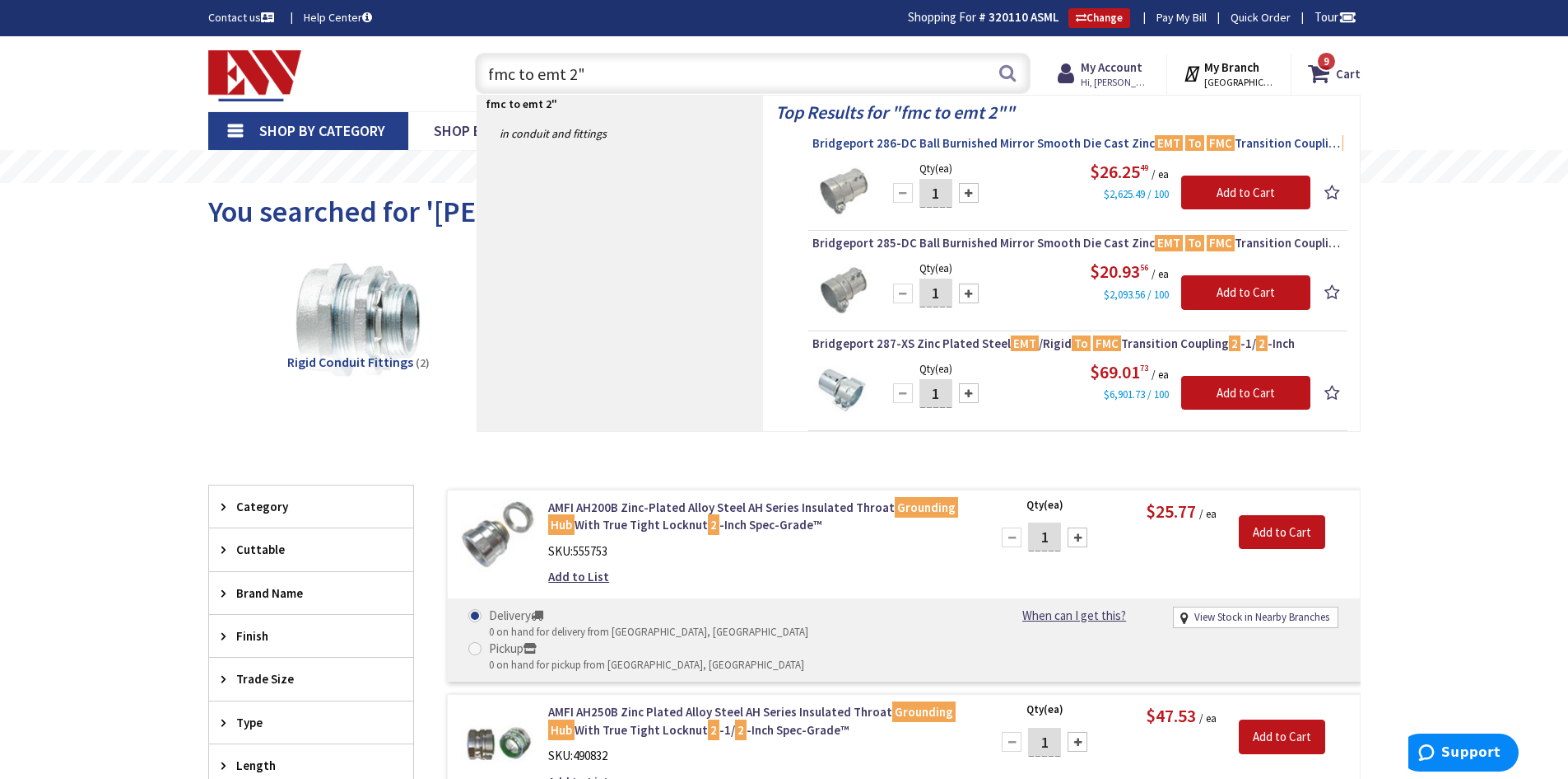
type input "fmc to emt 2""
click at [1057, 144] on span "Bridgeport 286-DC Ball Burnished Mirror Smooth Die Cast Zinc EMT To FMC Transit…" at bounding box center [1077, 143] width 531 height 16
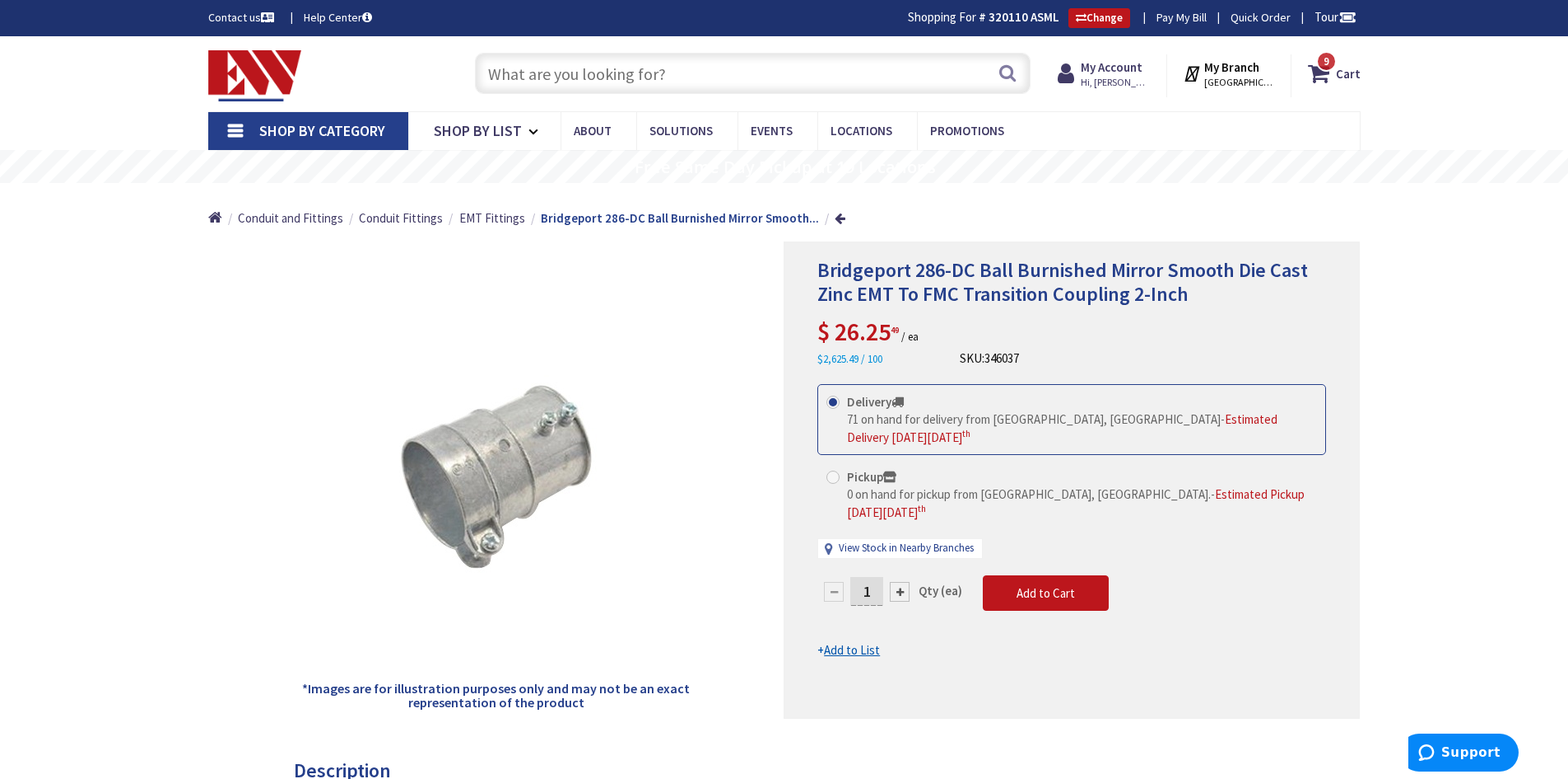
click at [1074, 269] on span "Bridgeport 286-DC Ball Burnished Mirror Smooth Die Cast Zinc EMT To FMC Transit…" at bounding box center [1062, 281] width 491 height 49
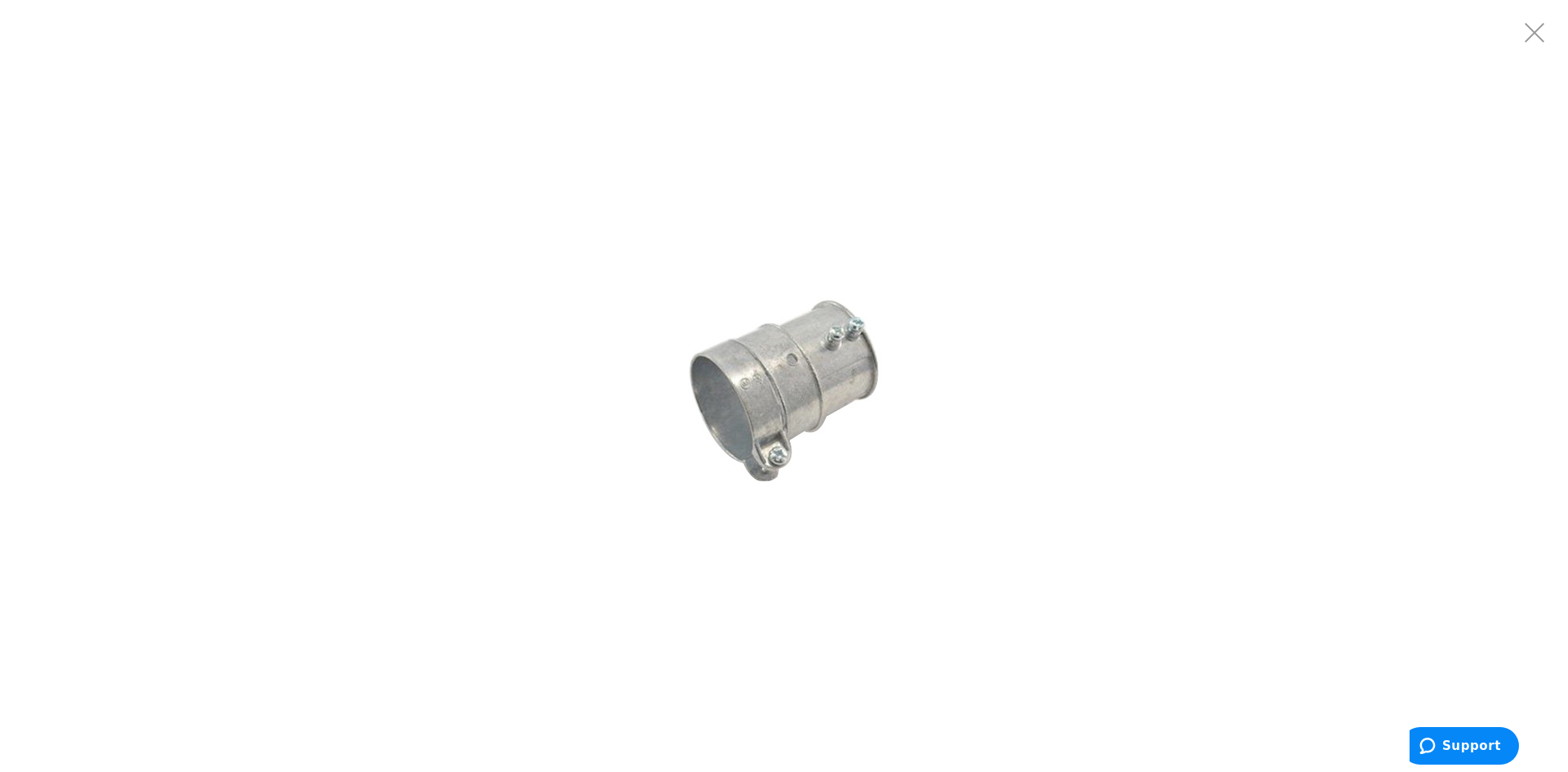
click at [795, 414] on img at bounding box center [783, 386] width 245 height 245
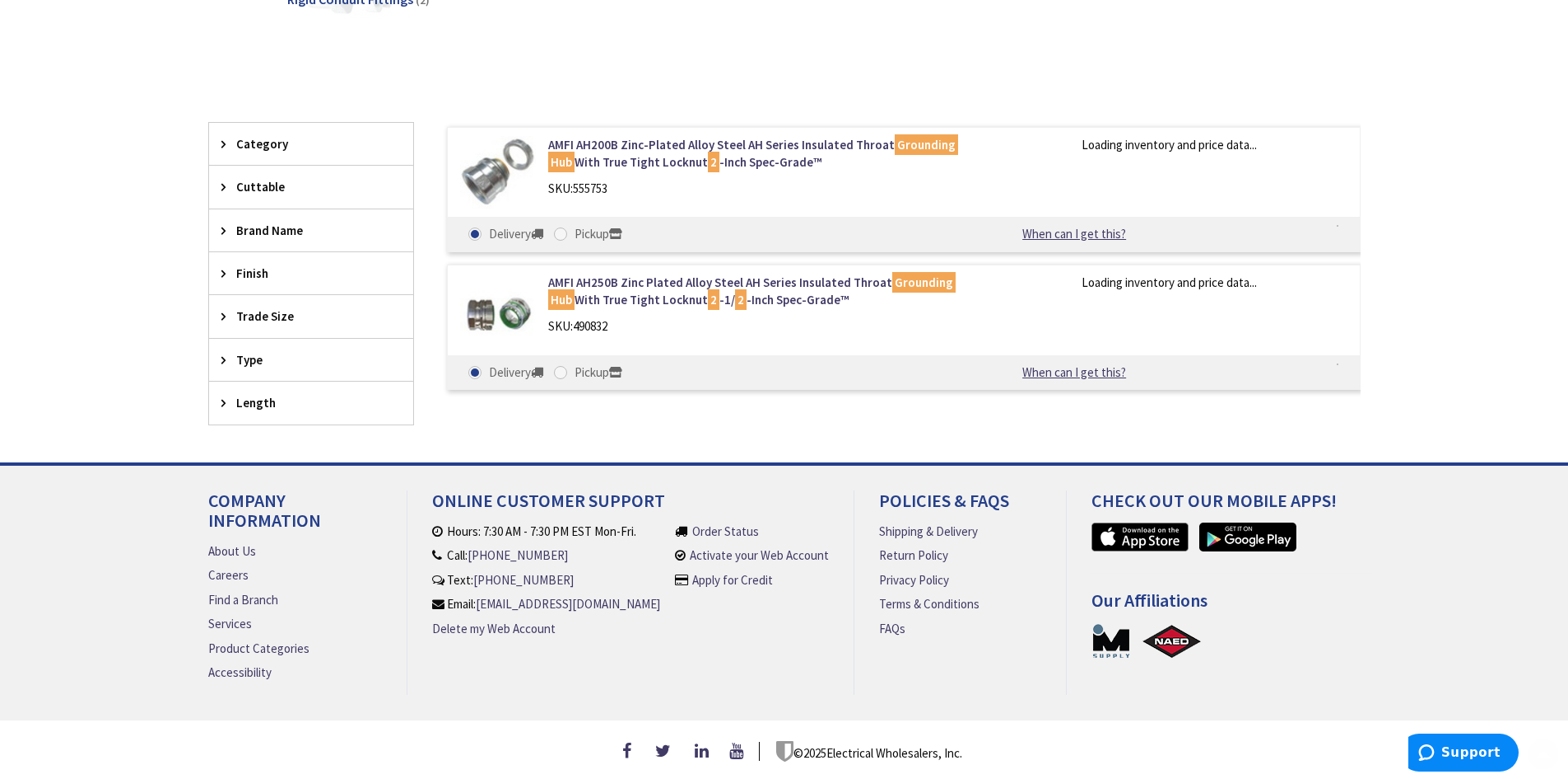
drag, startPoint x: 0, startPoint y: 0, endPoint x: 739, endPoint y: 76, distance: 742.9
click at [739, 76] on div "View Subcategories Rigid Conduit Fittings (2) Clear all No Products Found We fo…" at bounding box center [784, 155] width 1152 height 547
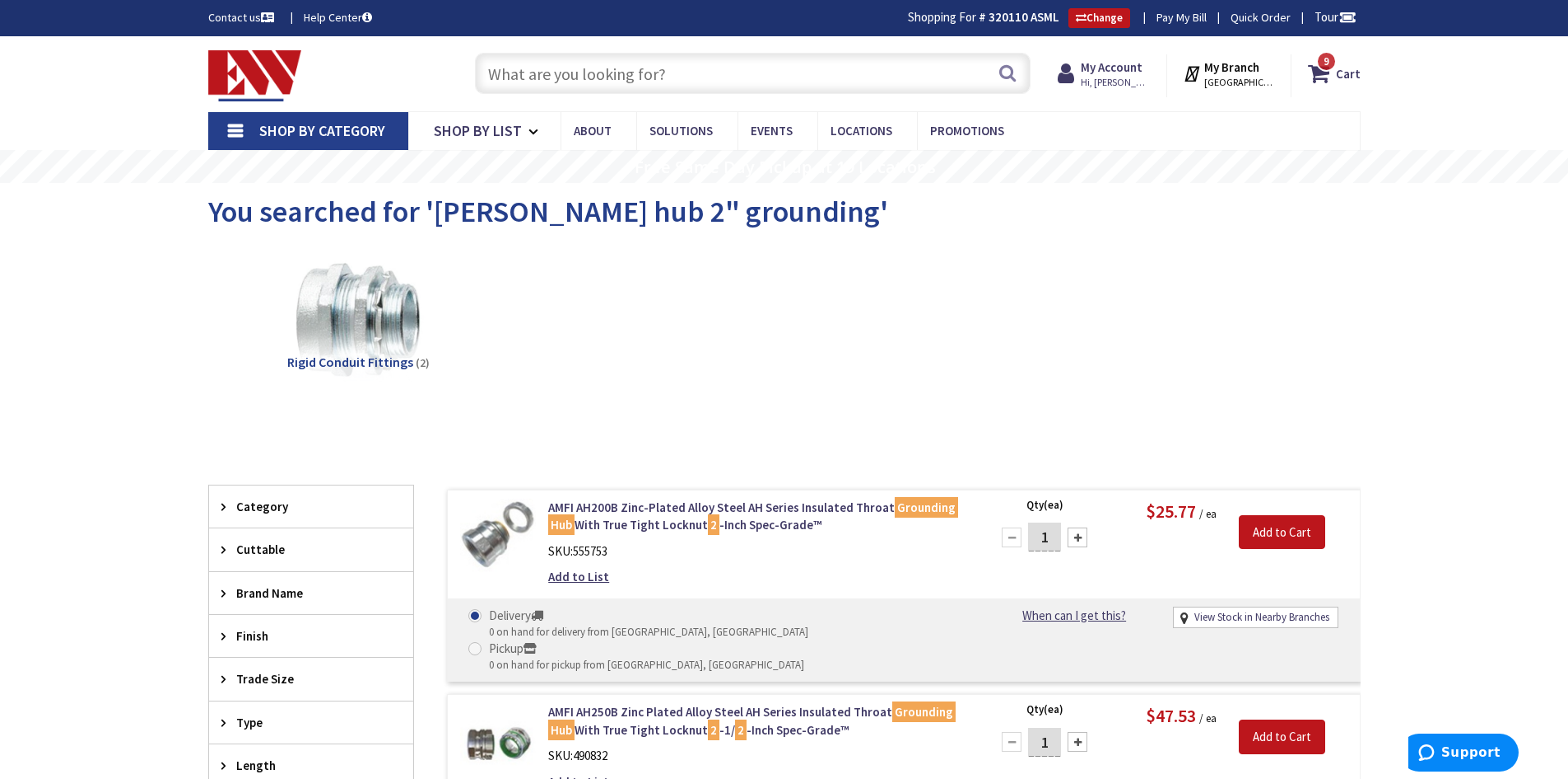
click at [702, 77] on input "text" at bounding box center [753, 73] width 556 height 41
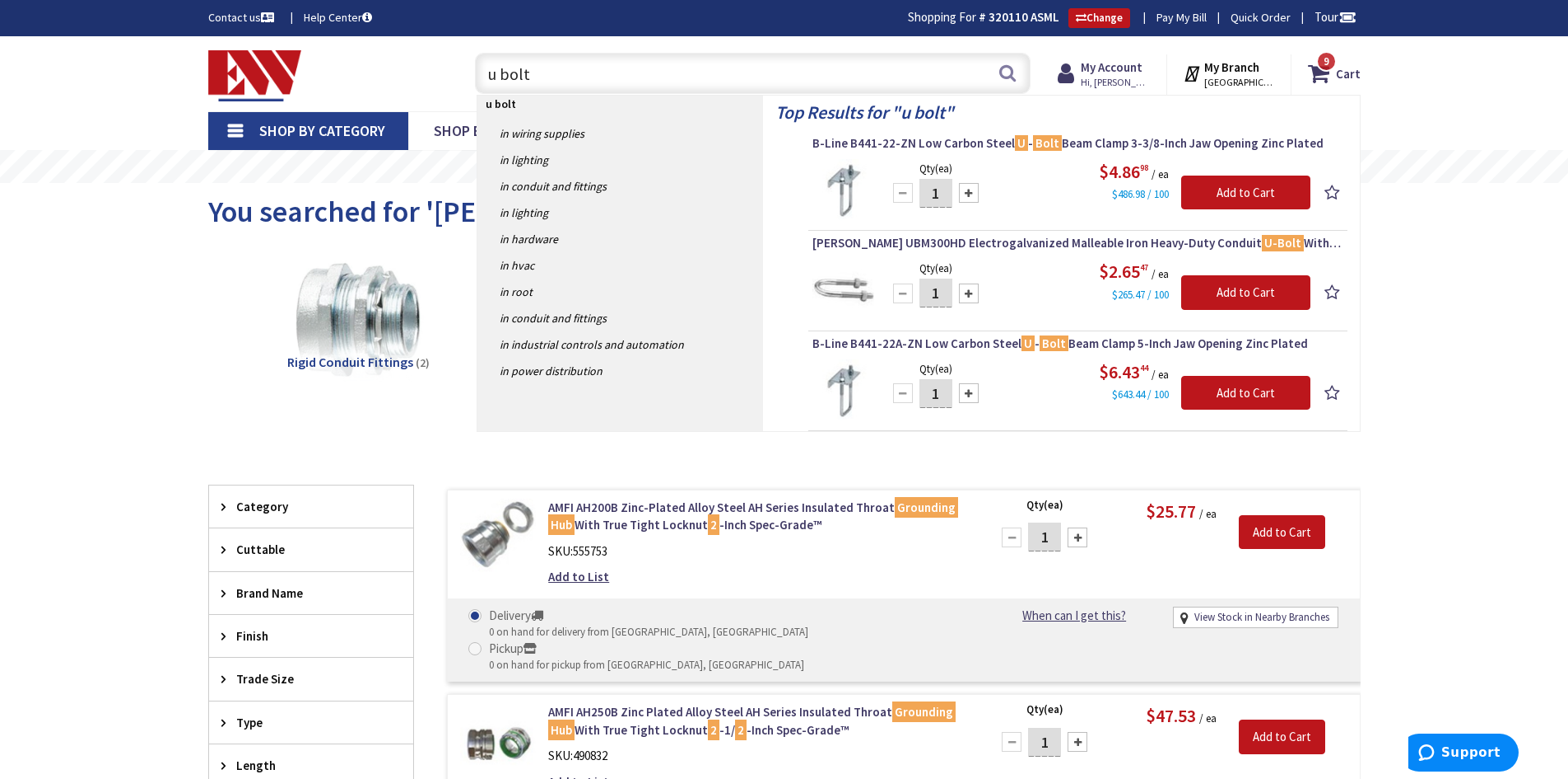
click at [702, 77] on input "u bolt" at bounding box center [753, 73] width 556 height 41
type input "u"
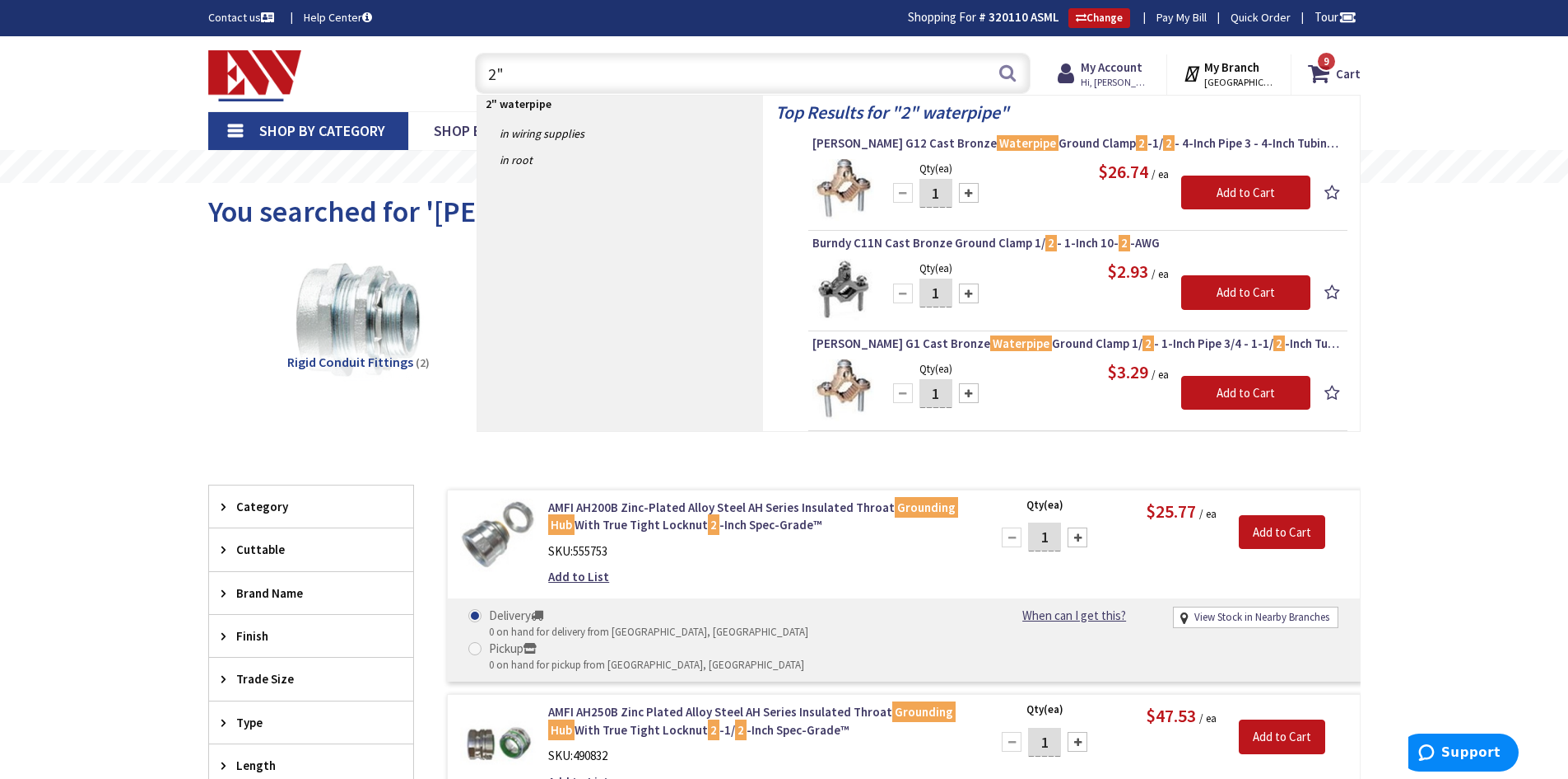
type input "2"
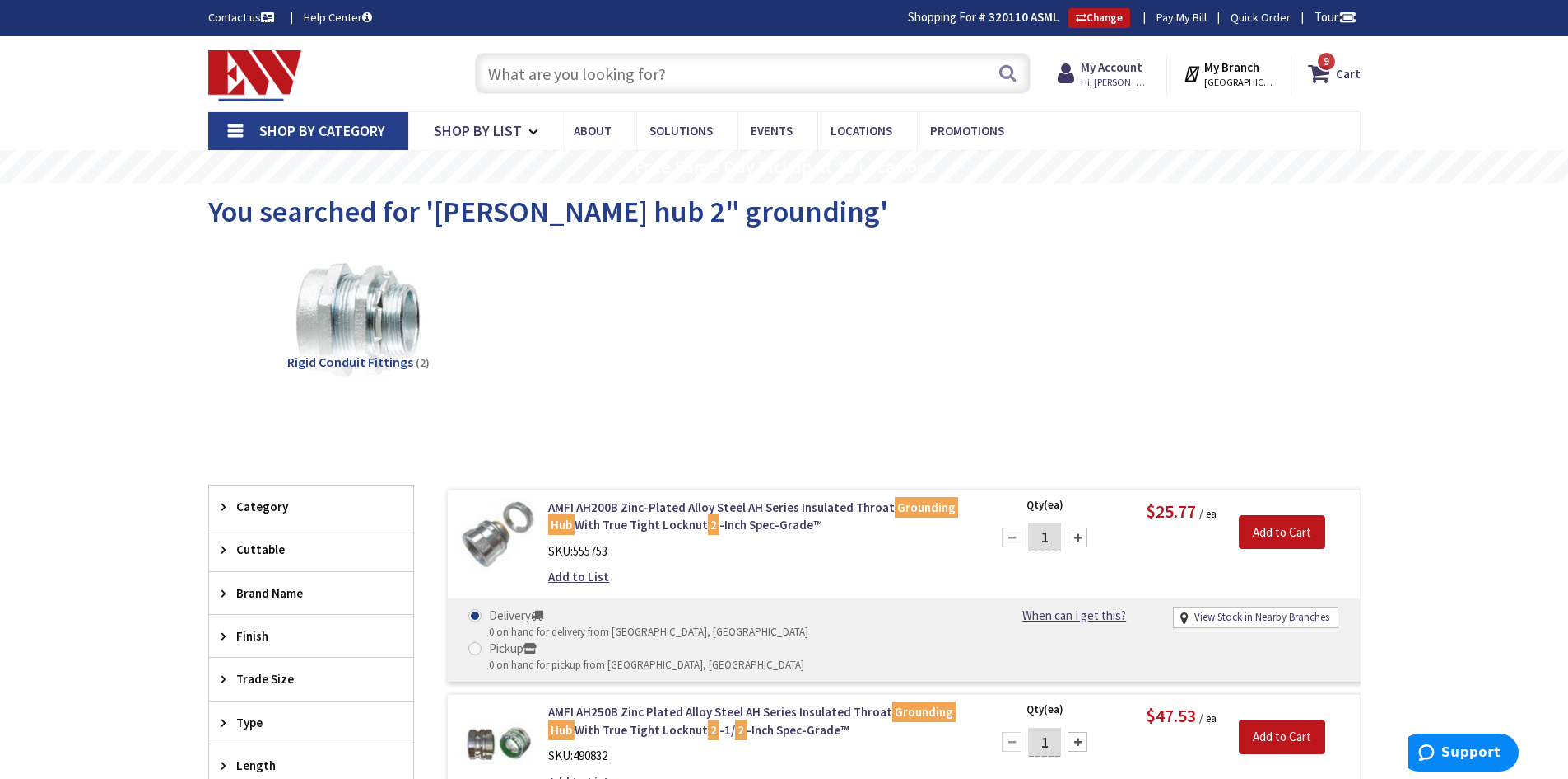
click at [718, 82] on input "text" at bounding box center [753, 73] width 556 height 41
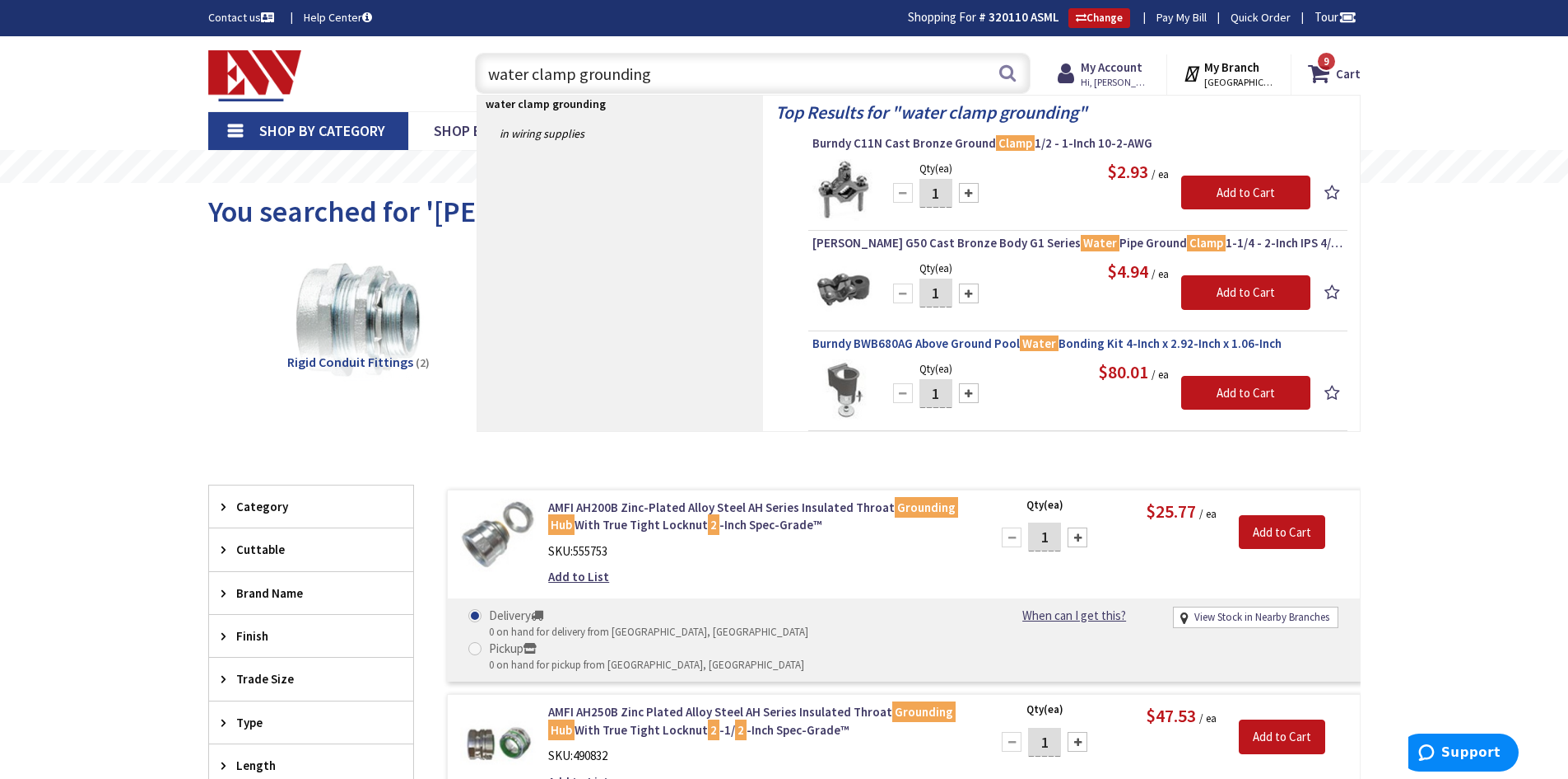
type input "water clamp grounding"
click at [922, 340] on span "Burndy BWB680AG Above Ground Pool Water Bonding Kit 4-Inch x 2.92-Inch x 1.06-I…" at bounding box center [1077, 343] width 531 height 16
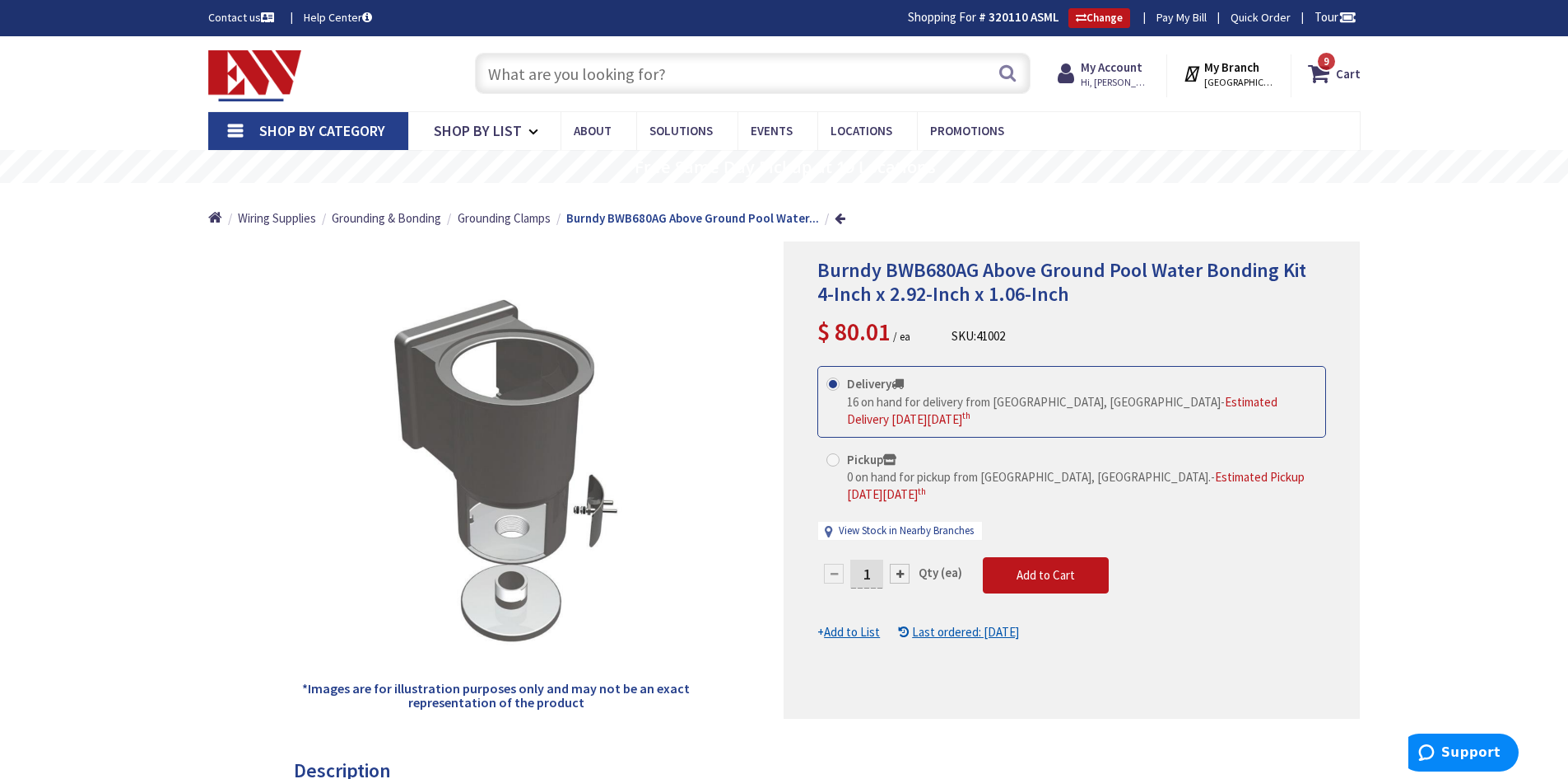
click at [688, 64] on input "text" at bounding box center [753, 73] width 556 height 41
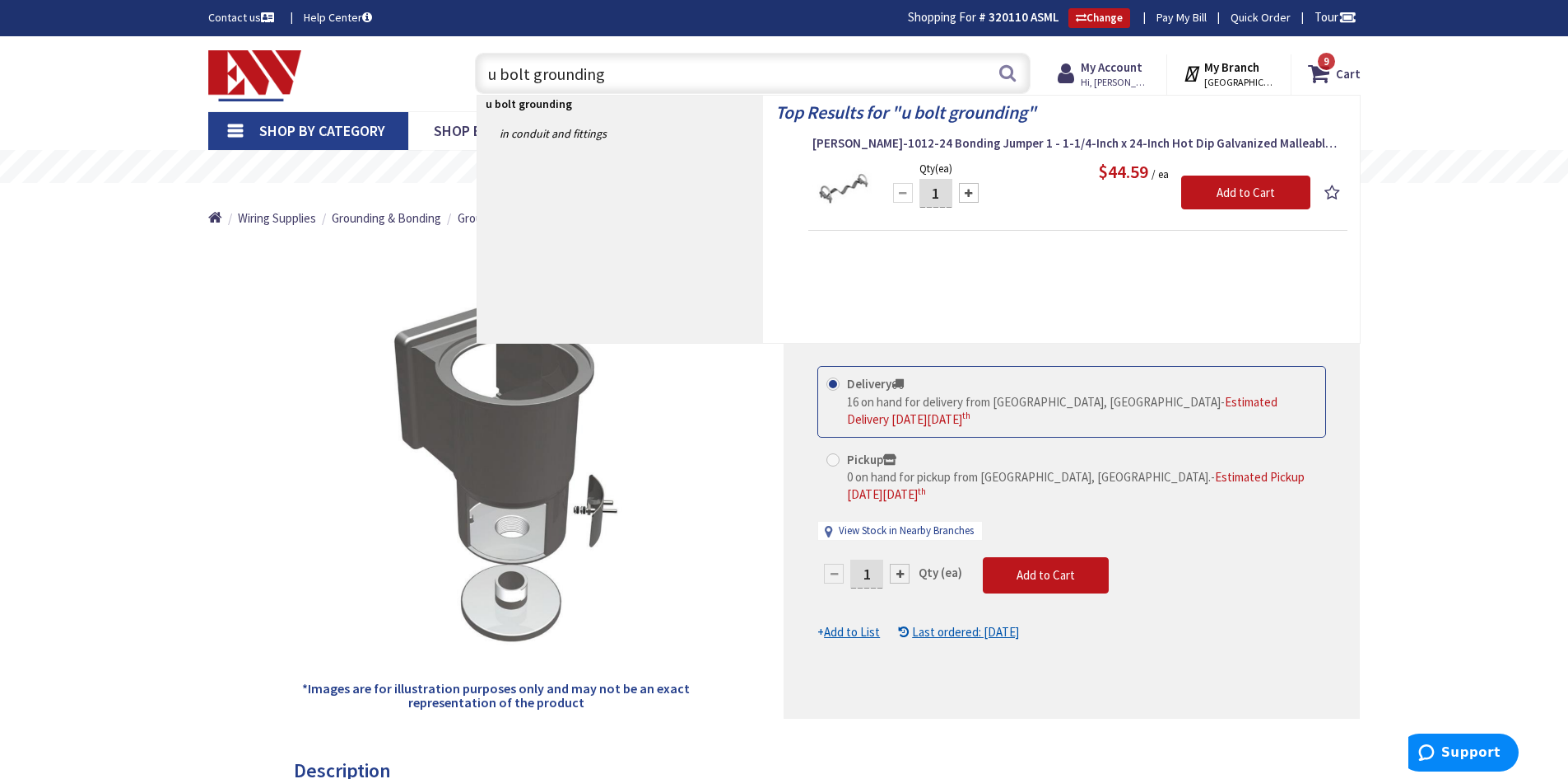
type input "u bolt grounding"
click at [843, 183] on img at bounding box center [843, 190] width 62 height 62
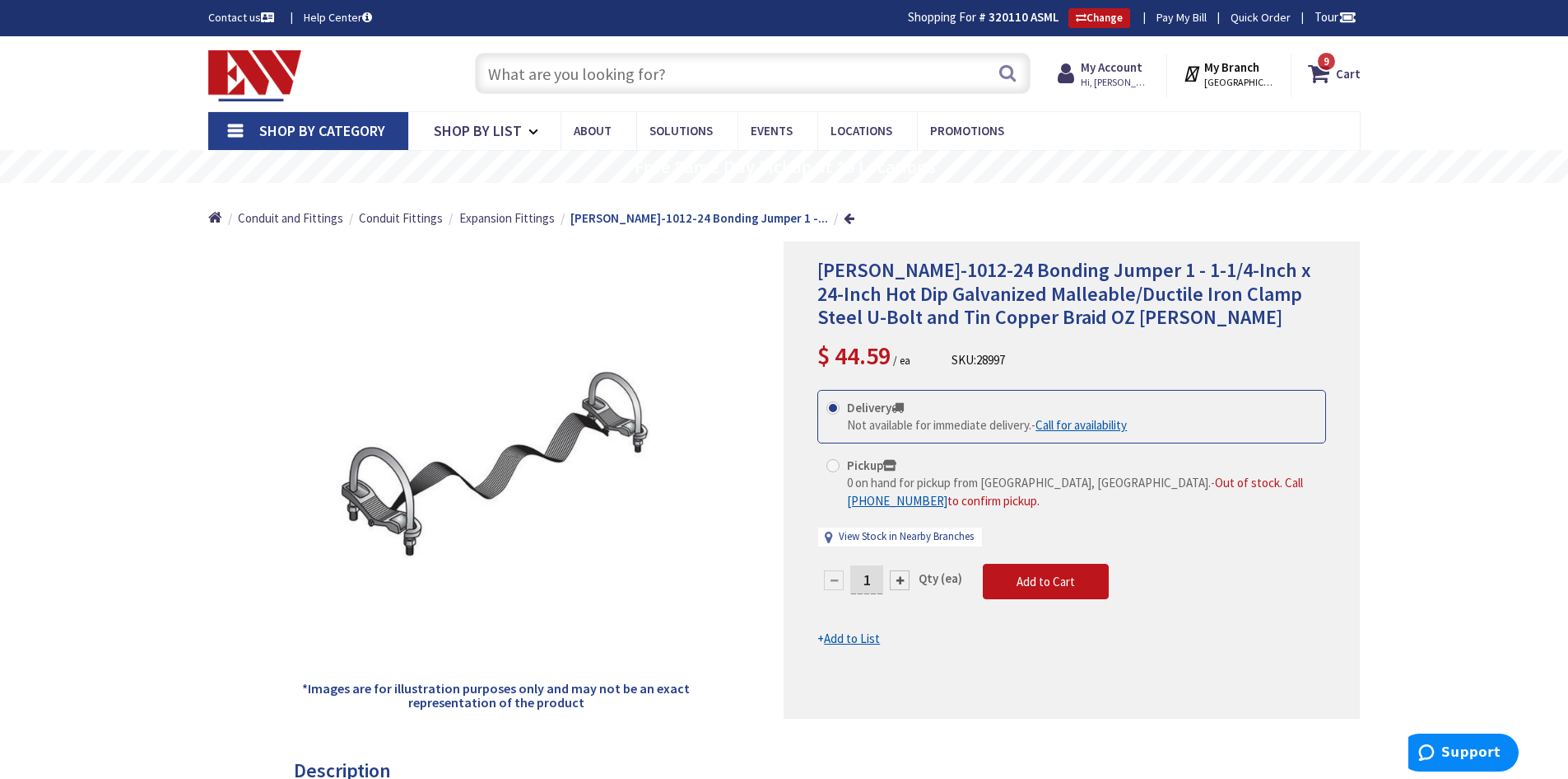
click at [695, 78] on input "text" at bounding box center [753, 73] width 556 height 41
